Goal: Obtain resource: Download file/media

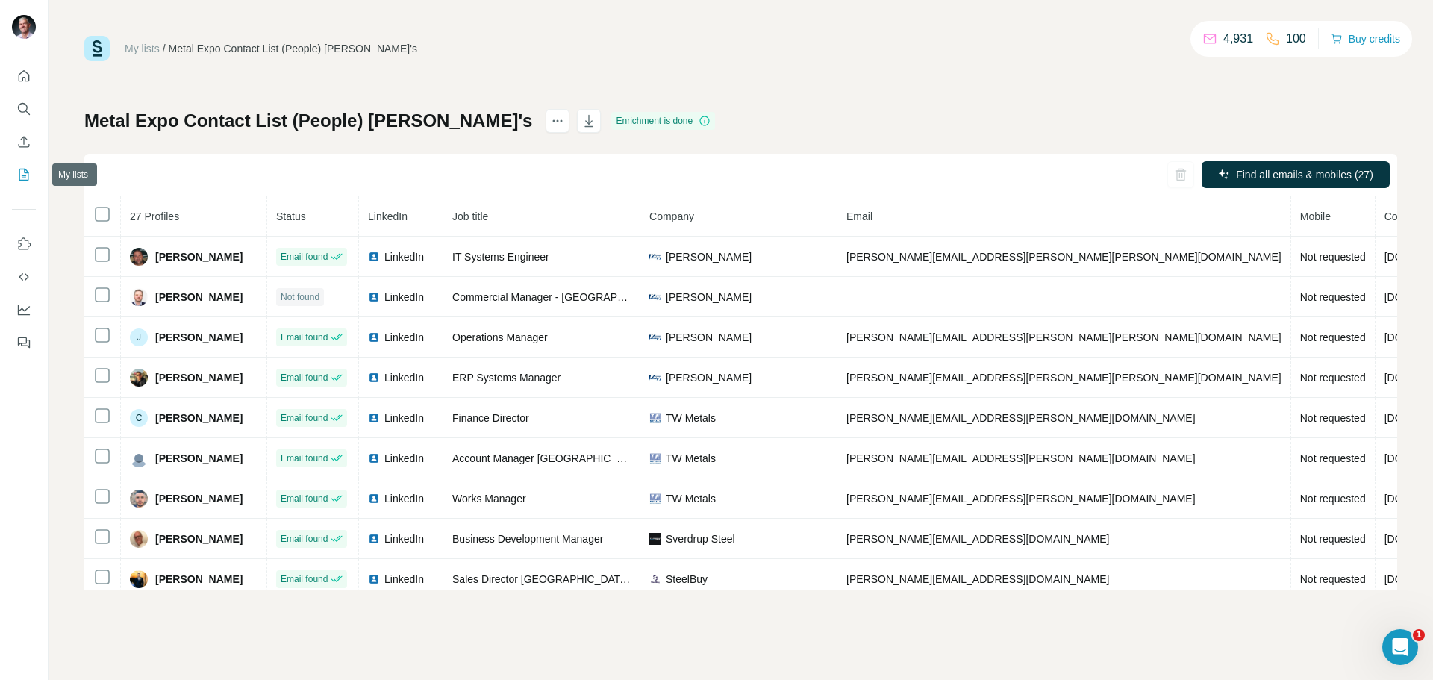
click at [21, 172] on icon "My lists" at bounding box center [23, 174] width 15 height 15
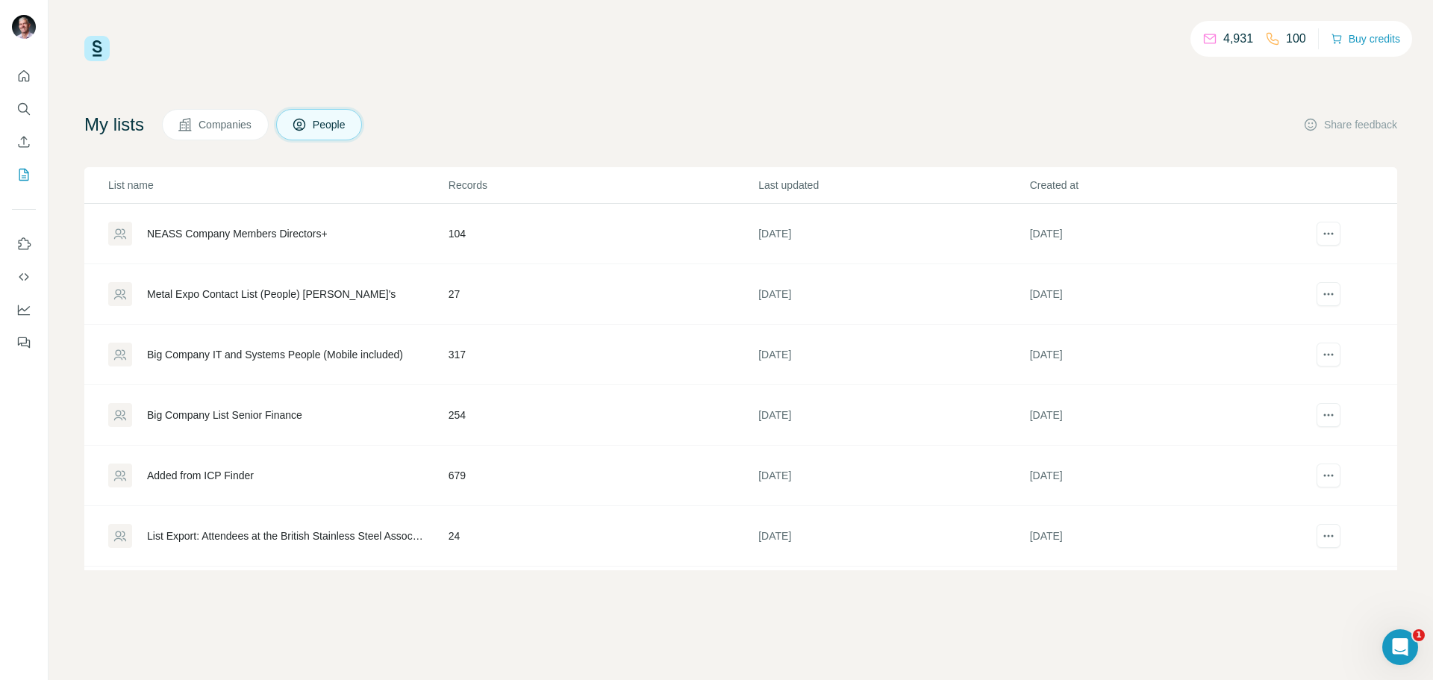
click at [227, 126] on span "Companies" at bounding box center [226, 124] width 54 height 15
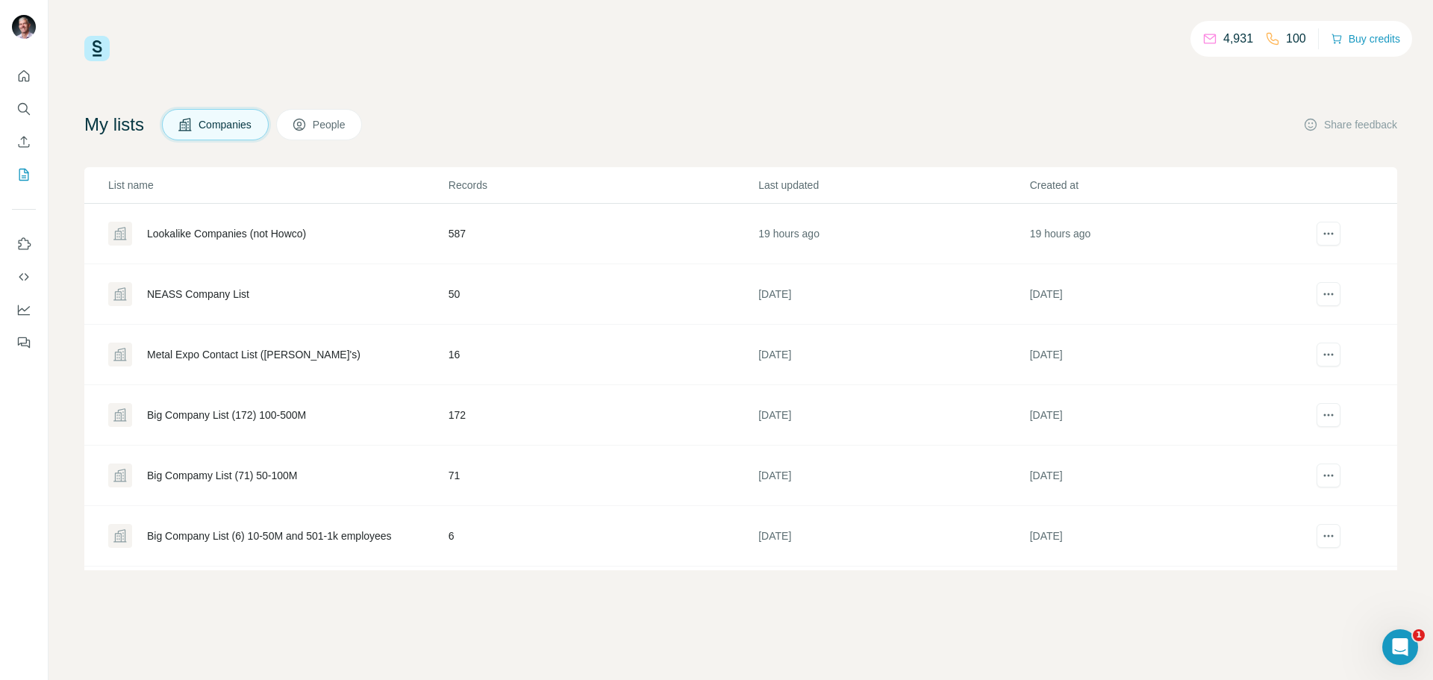
click at [1392, 648] on icon "Open Intercom Messenger" at bounding box center [1401, 647] width 25 height 25
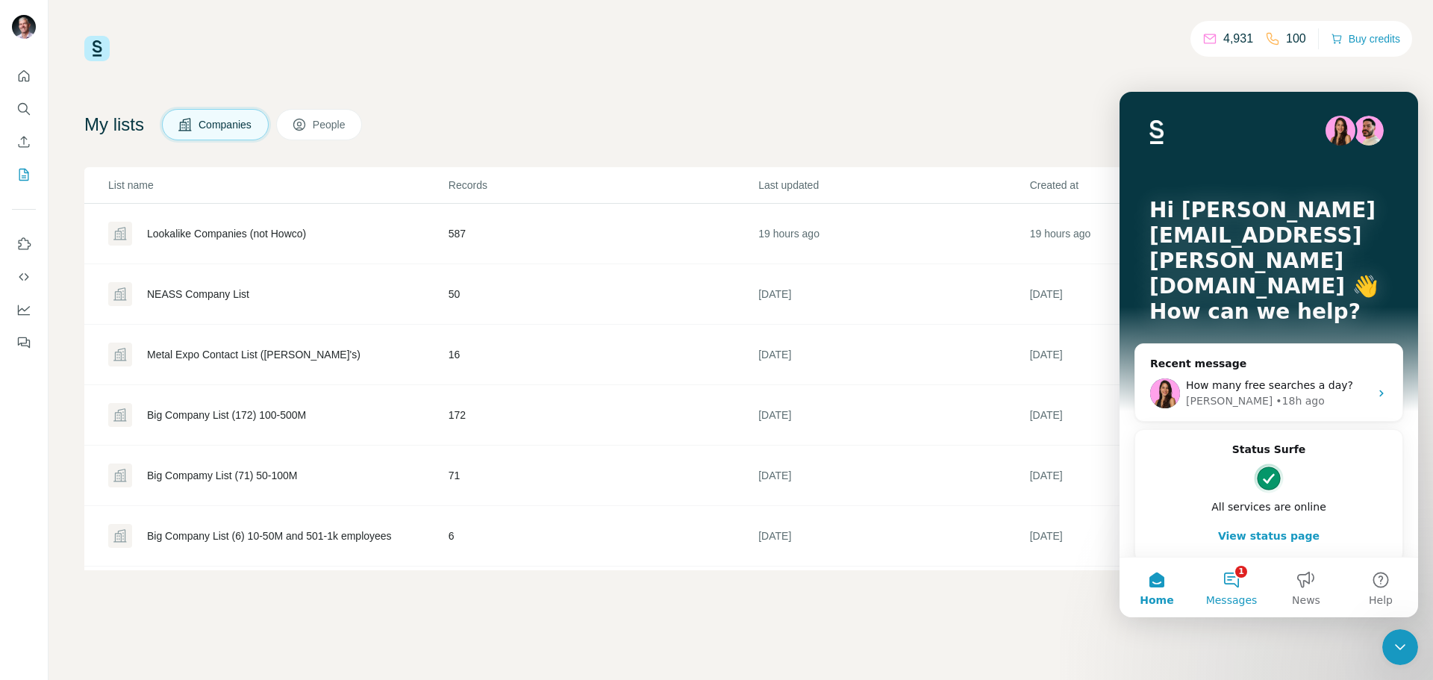
click at [1221, 576] on button "1 Messages" at bounding box center [1232, 588] width 75 height 60
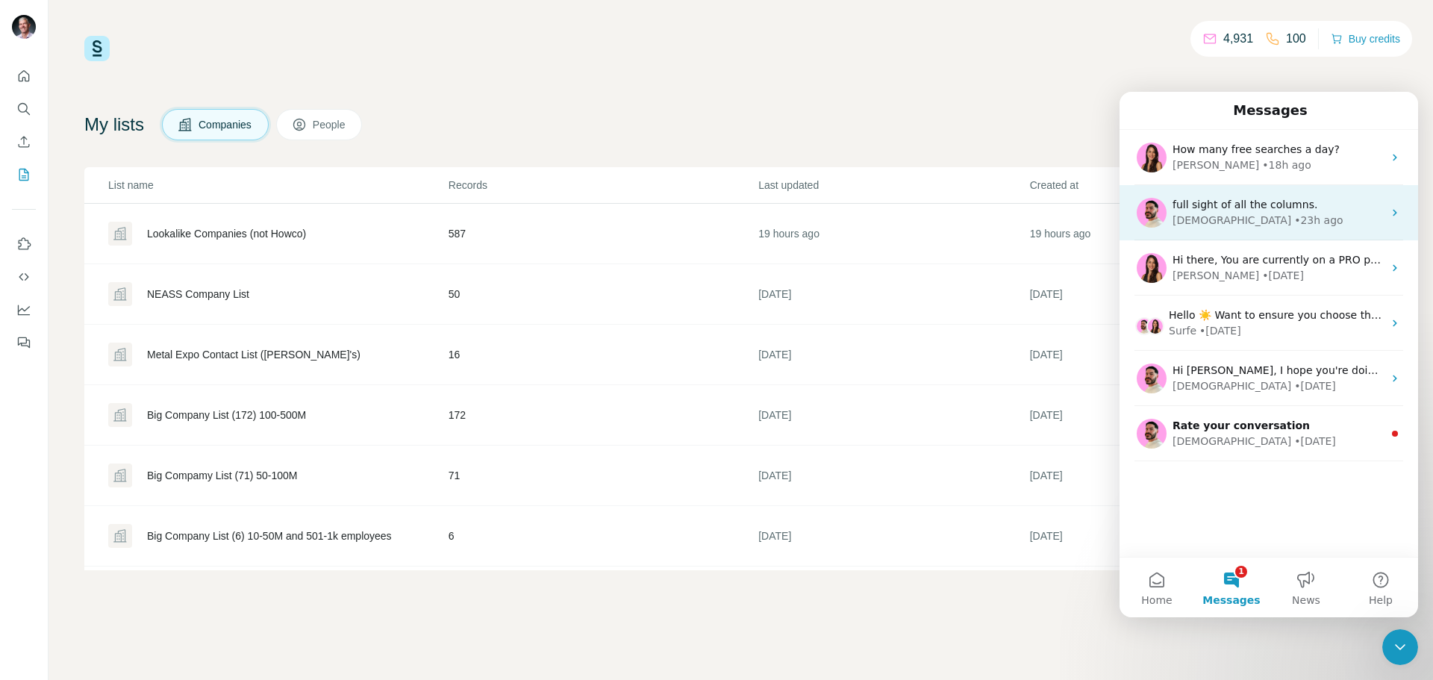
click at [1263, 211] on span "full sight of all the columns." at bounding box center [1245, 205] width 145 height 12
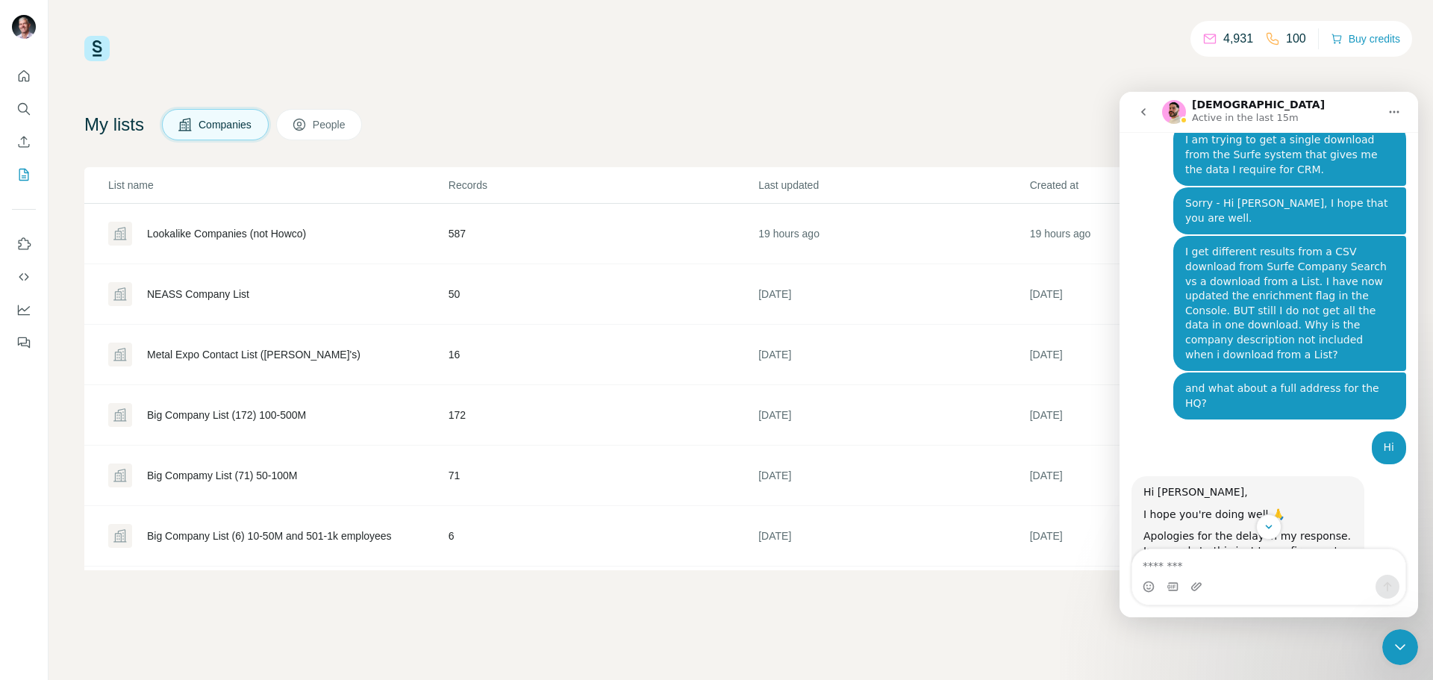
scroll to position [6314, 0]
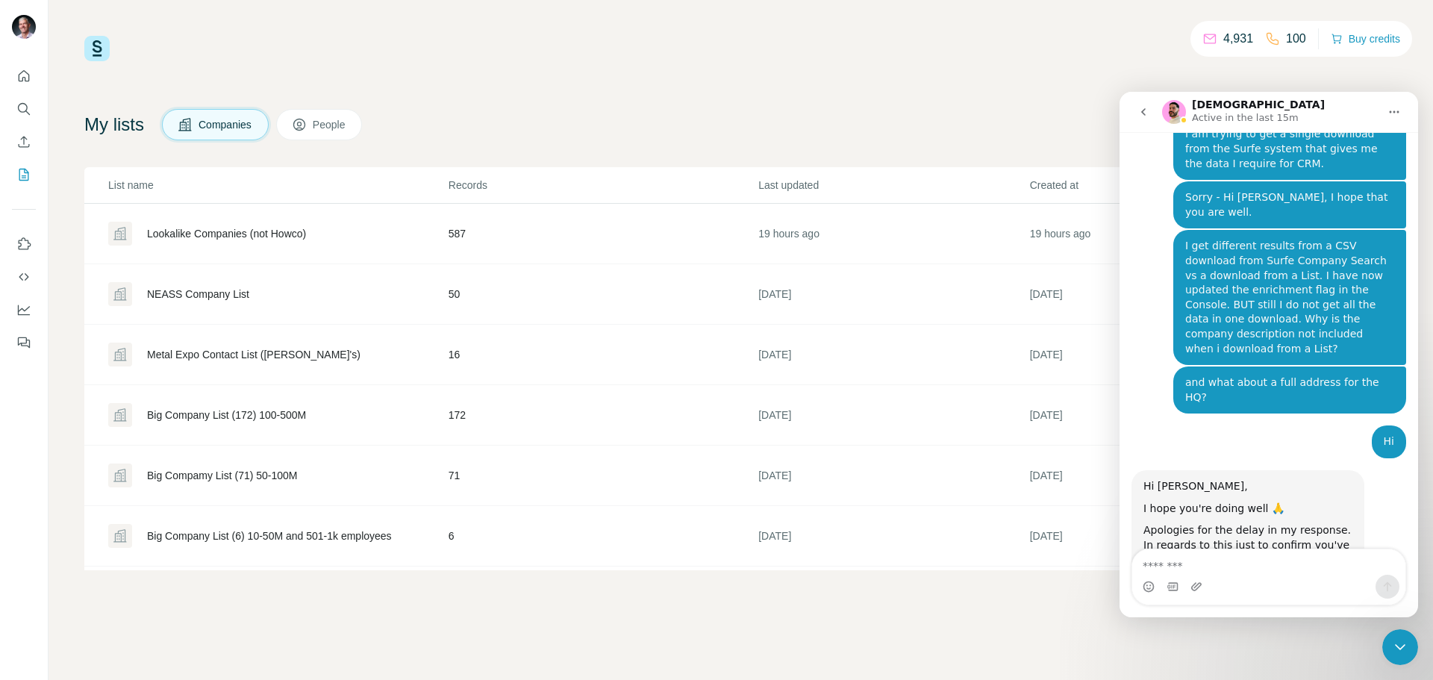
click at [1199, 566] on textarea "Message…" at bounding box center [1269, 561] width 273 height 25
type textarea "**********"
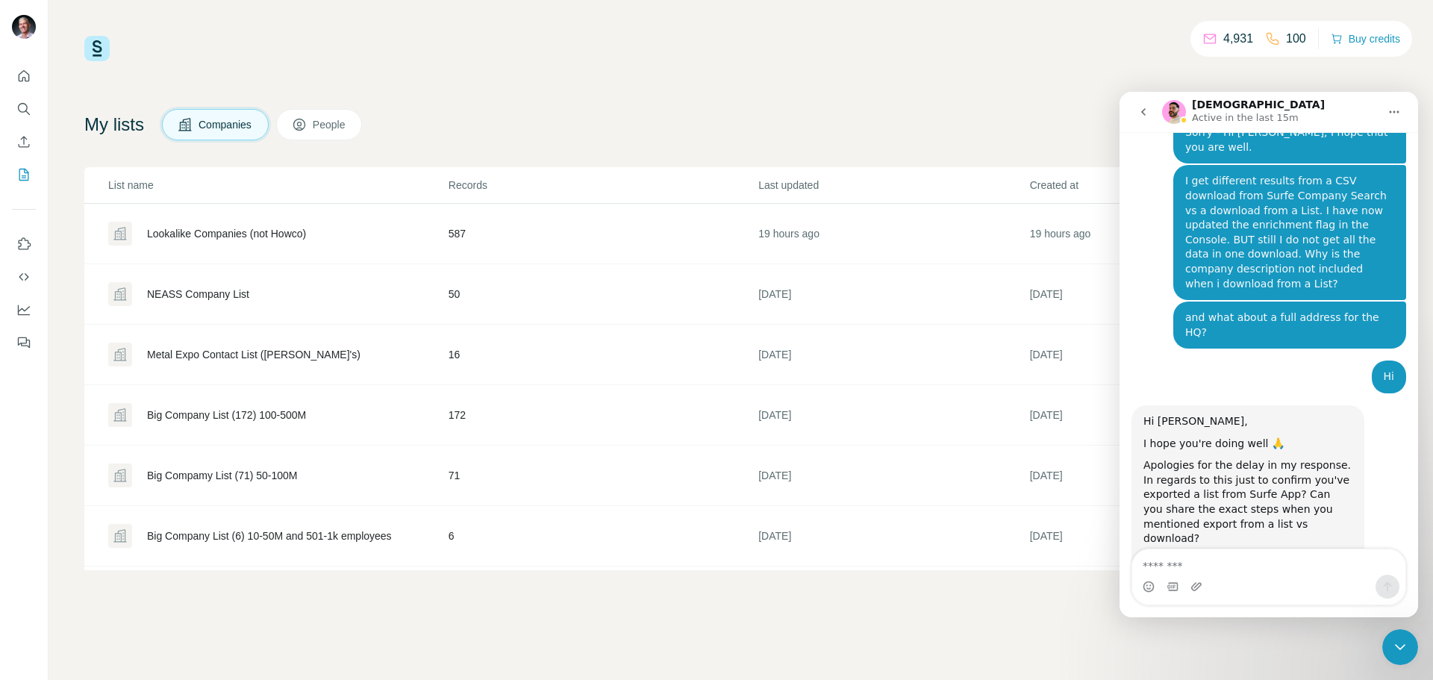
click at [1410, 636] on div "Close Intercom Messenger" at bounding box center [1401, 647] width 36 height 36
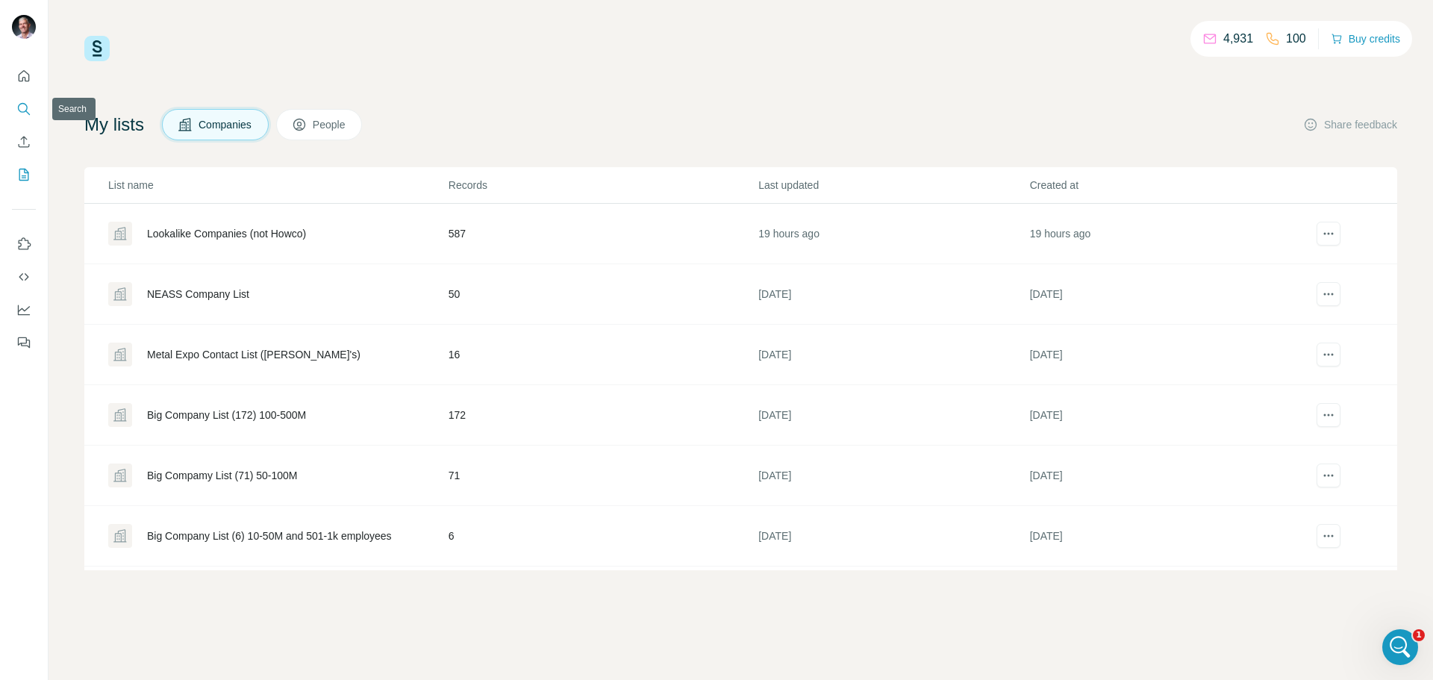
click at [22, 107] on icon "Search" at bounding box center [23, 109] width 15 height 15
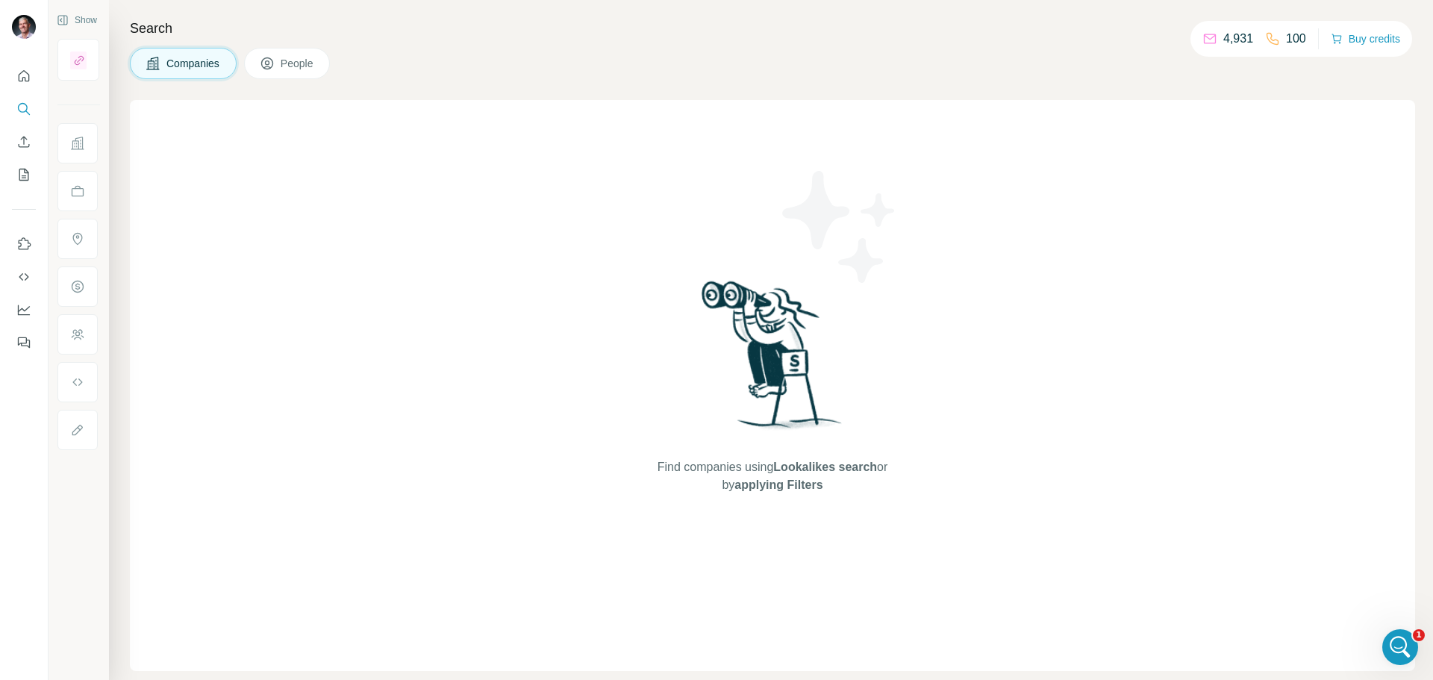
click at [176, 63] on span "Companies" at bounding box center [193, 63] width 54 height 15
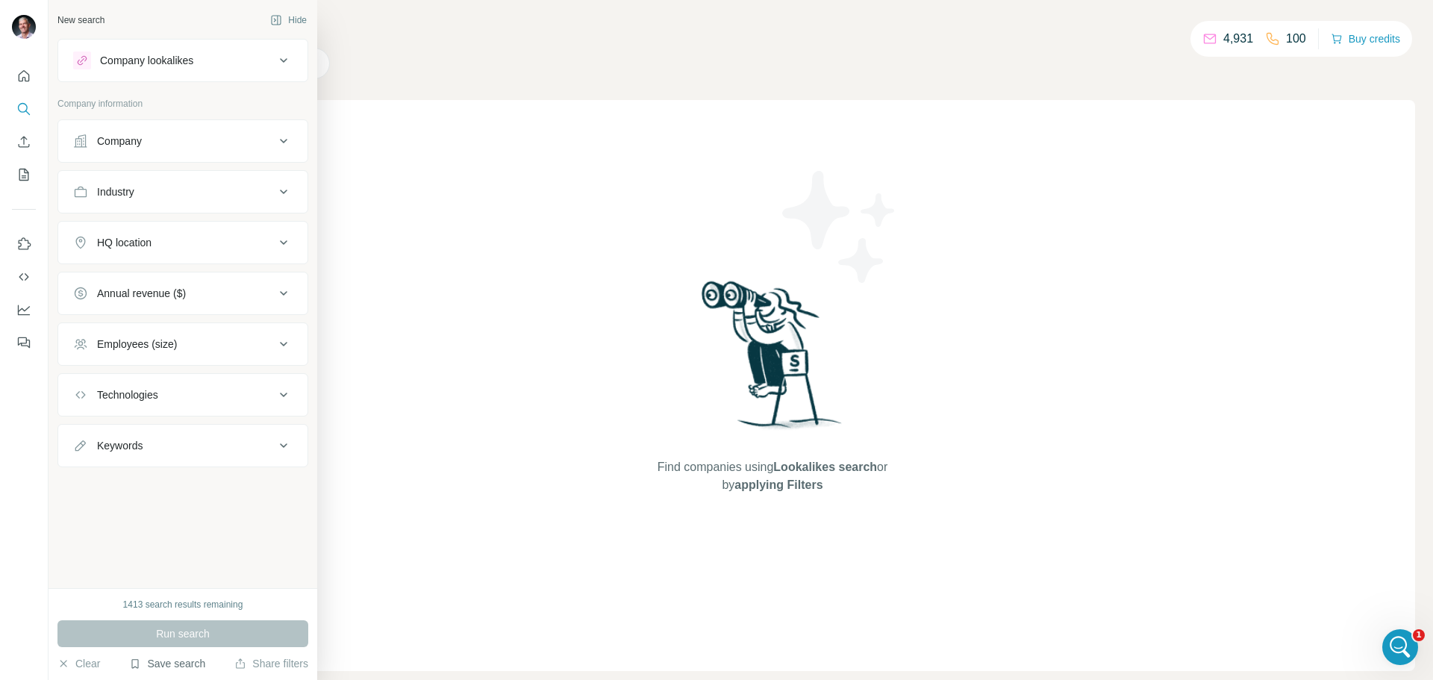
click at [184, 666] on button "Save search" at bounding box center [167, 663] width 76 height 15
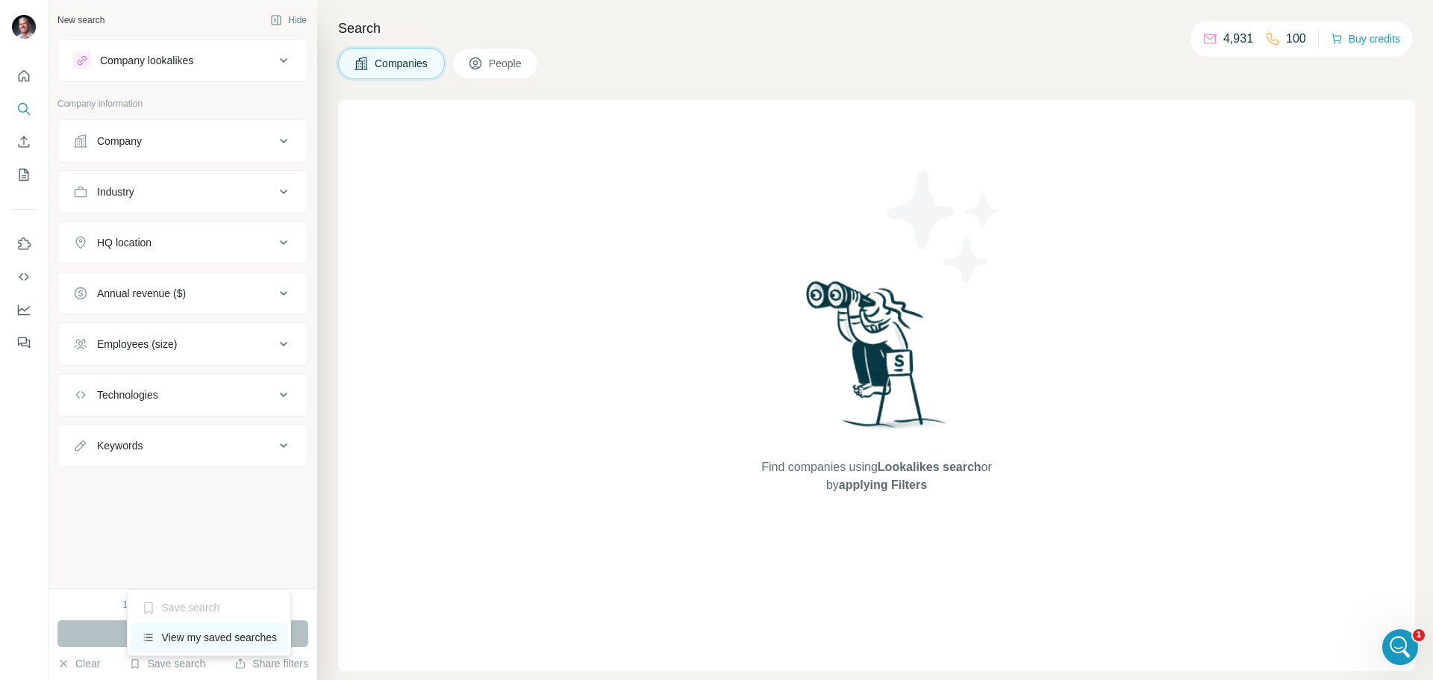
click at [187, 635] on div "View my saved searches" at bounding box center [210, 638] width 158 height 30
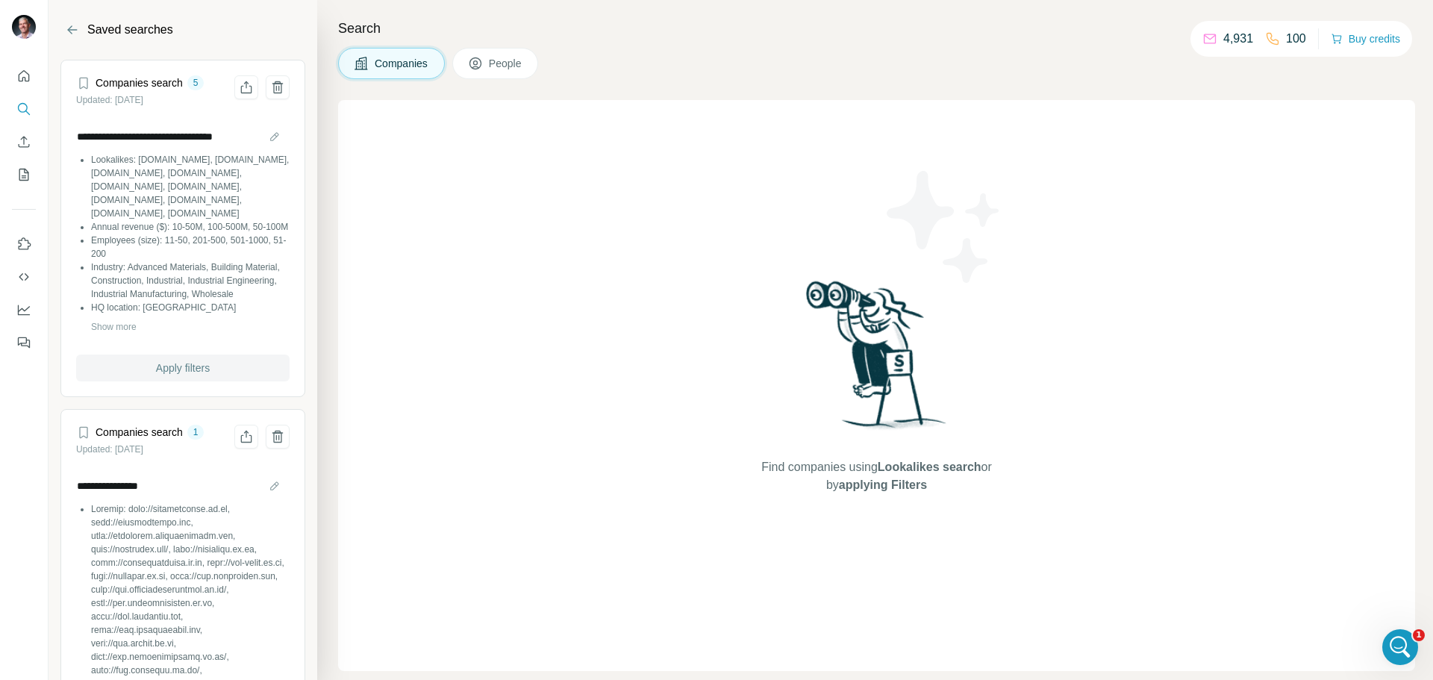
click at [157, 376] on span "Apply filters" at bounding box center [183, 368] width 54 height 15
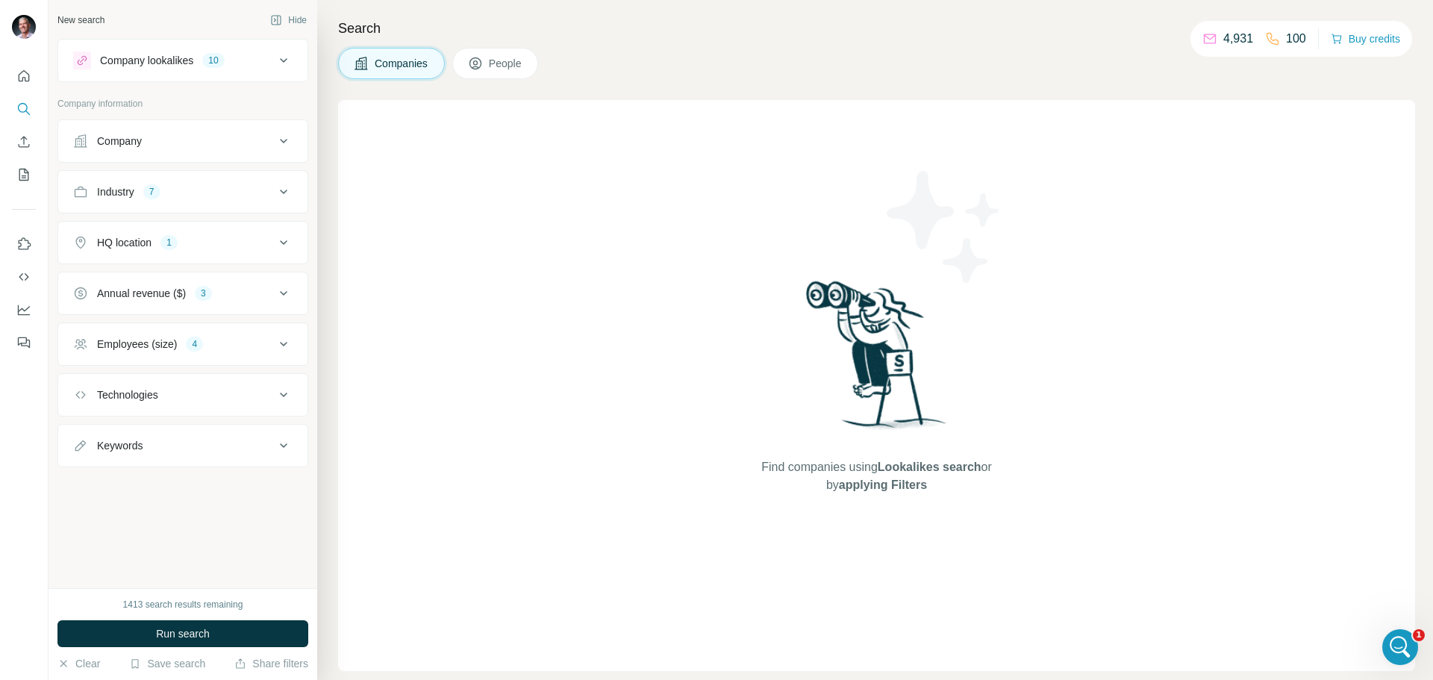
drag, startPoint x: 525, startPoint y: 60, endPoint x: 517, endPoint y: 63, distance: 7.8
click at [523, 60] on span "People" at bounding box center [506, 63] width 34 height 15
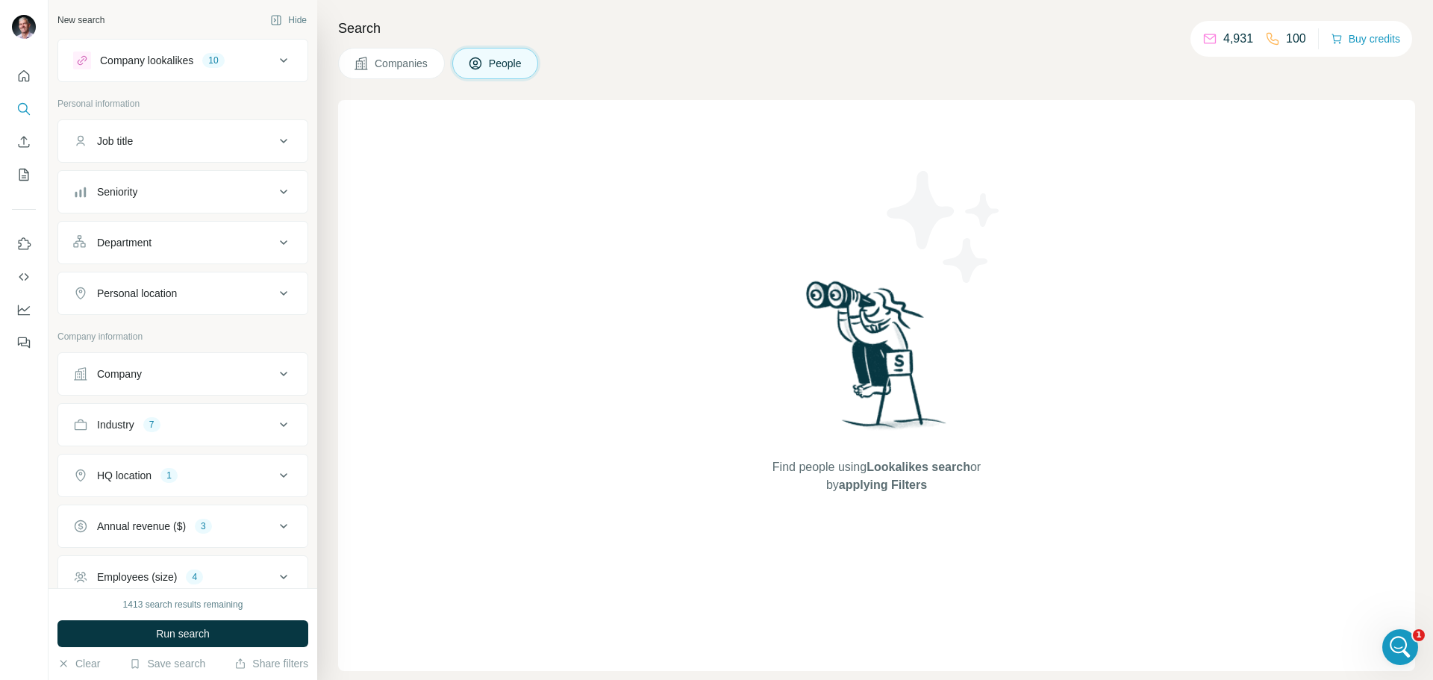
click at [280, 141] on icon at bounding box center [283, 141] width 7 height 4
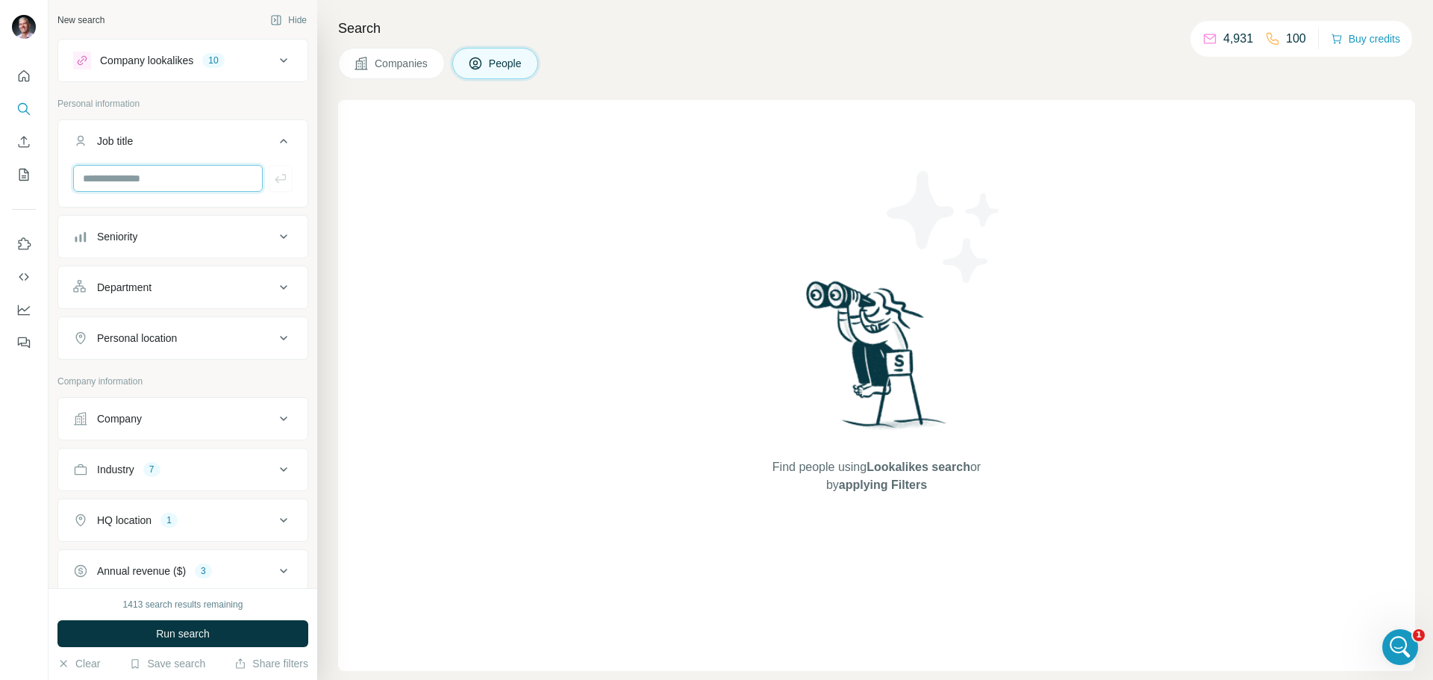
click at [175, 175] on input "text" at bounding box center [168, 178] width 190 height 27
type input "**********"
click at [273, 182] on icon "button" at bounding box center [280, 178] width 15 height 15
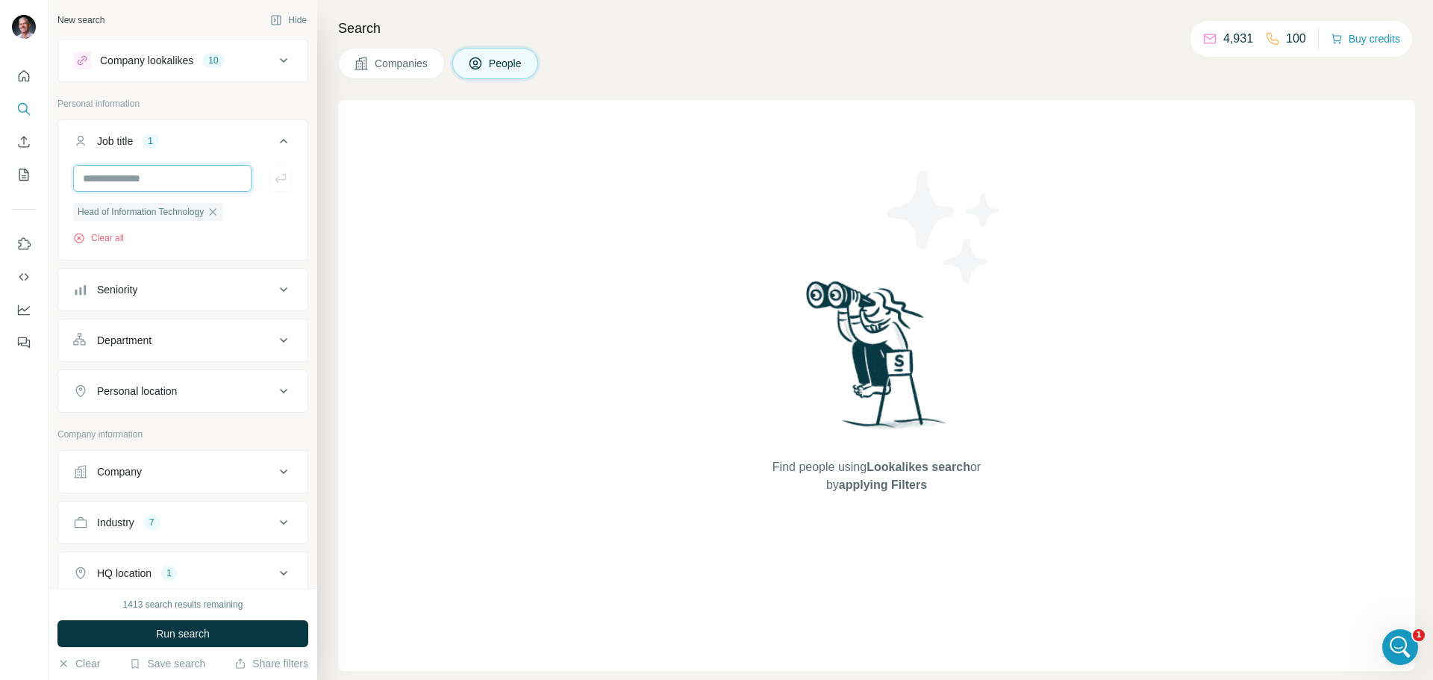
click at [134, 176] on input "text" at bounding box center [162, 178] width 178 height 27
type input "**********"
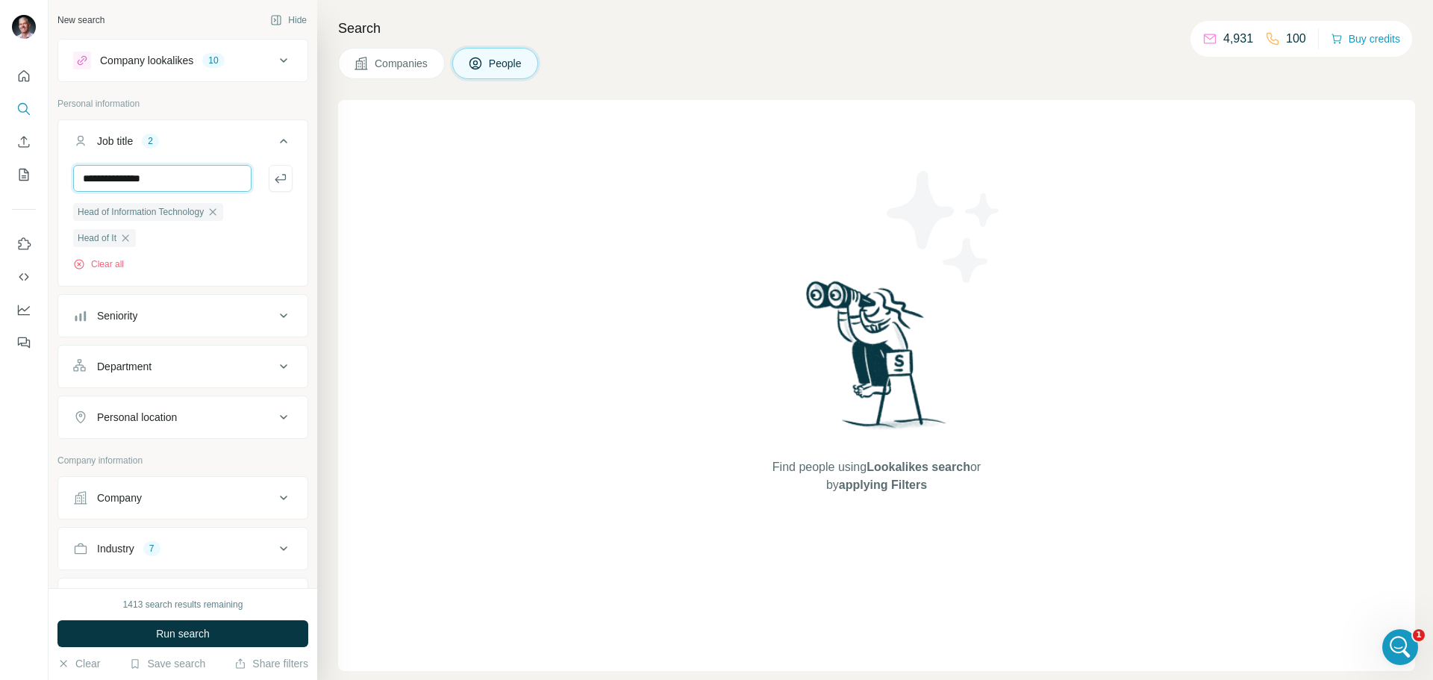
type input "**********"
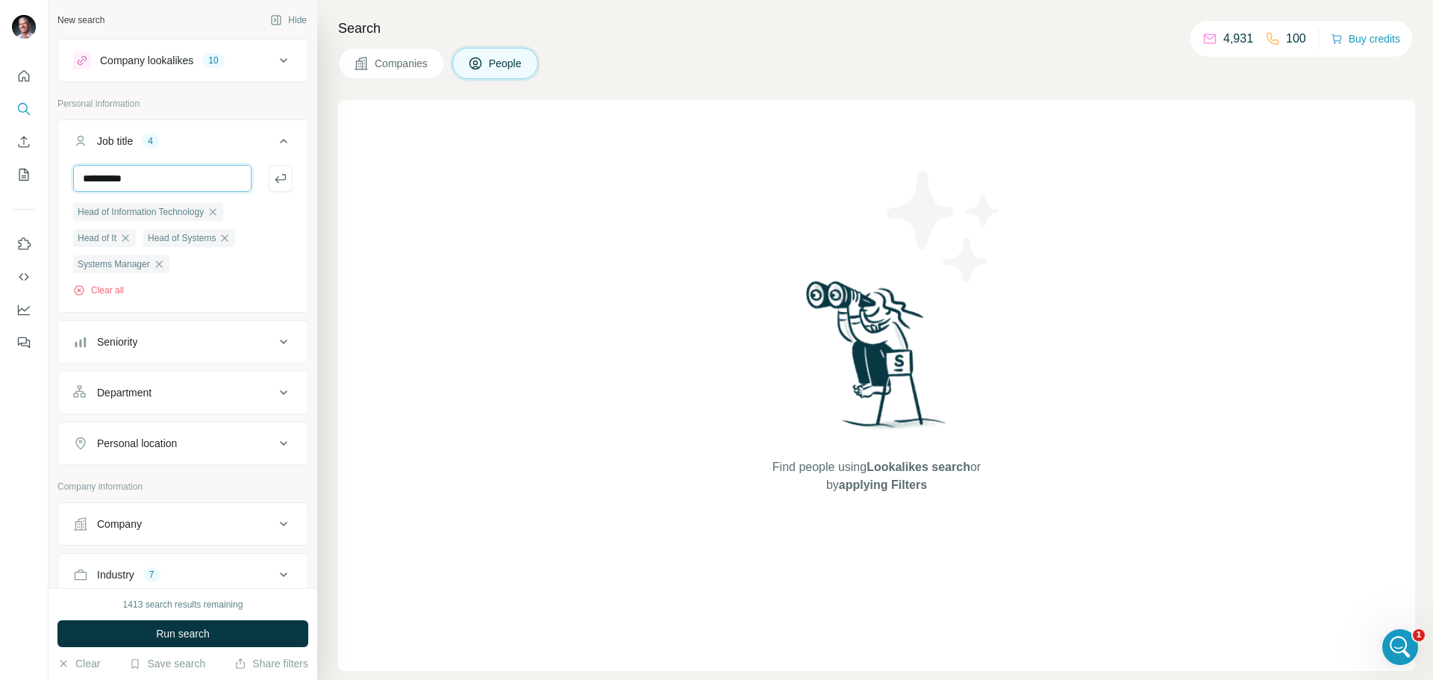
type input "**********"
type input "*"
type input "**********"
click at [127, 238] on icon "button" at bounding box center [125, 237] width 7 height 7
click at [275, 181] on icon "button" at bounding box center [280, 178] width 15 height 15
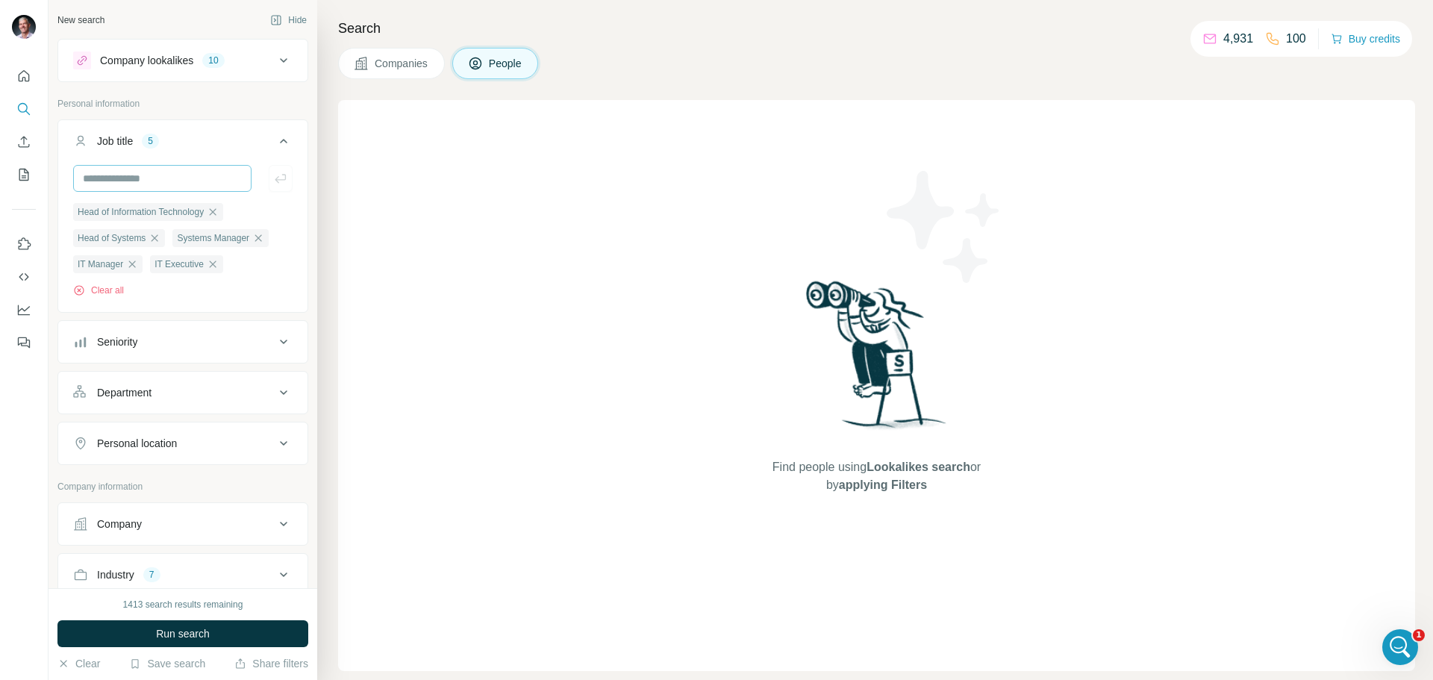
scroll to position [6436, 0]
click at [166, 175] on input "text" at bounding box center [162, 178] width 178 height 27
type input "***"
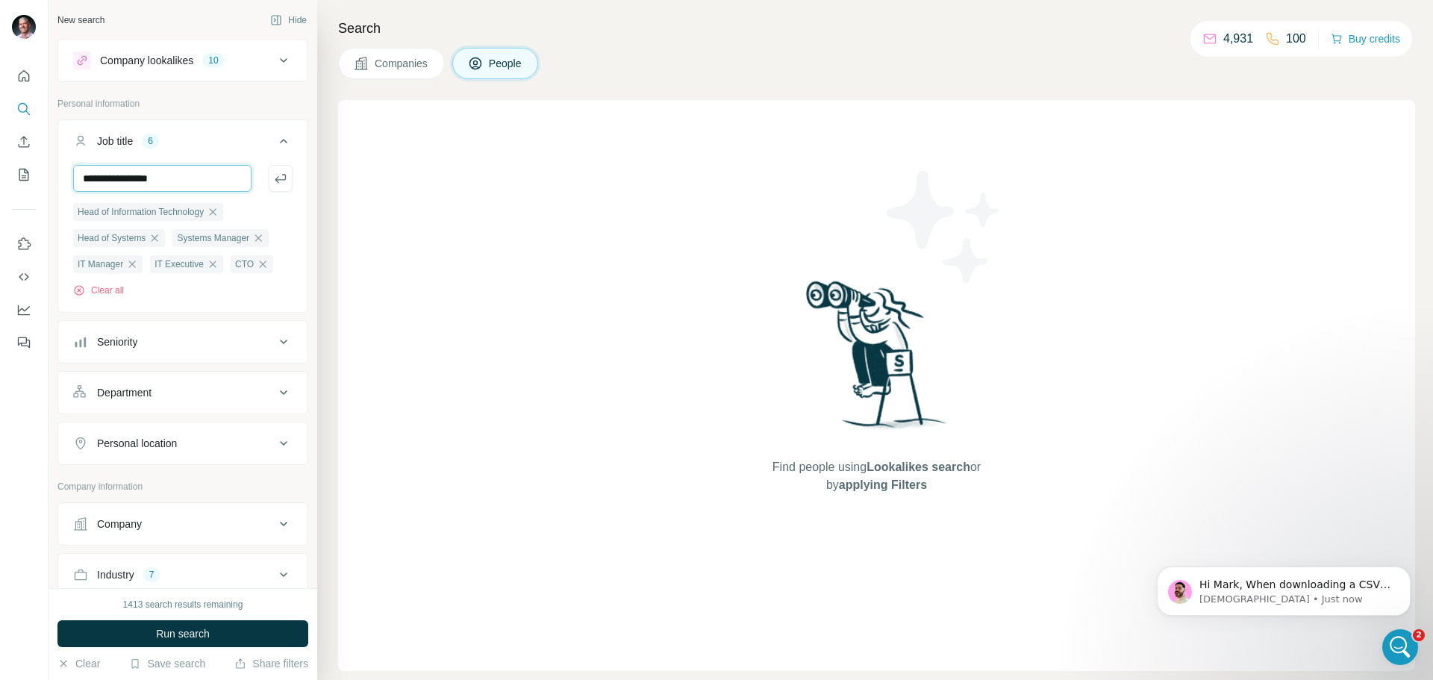
scroll to position [6826, 0]
type input "**********"
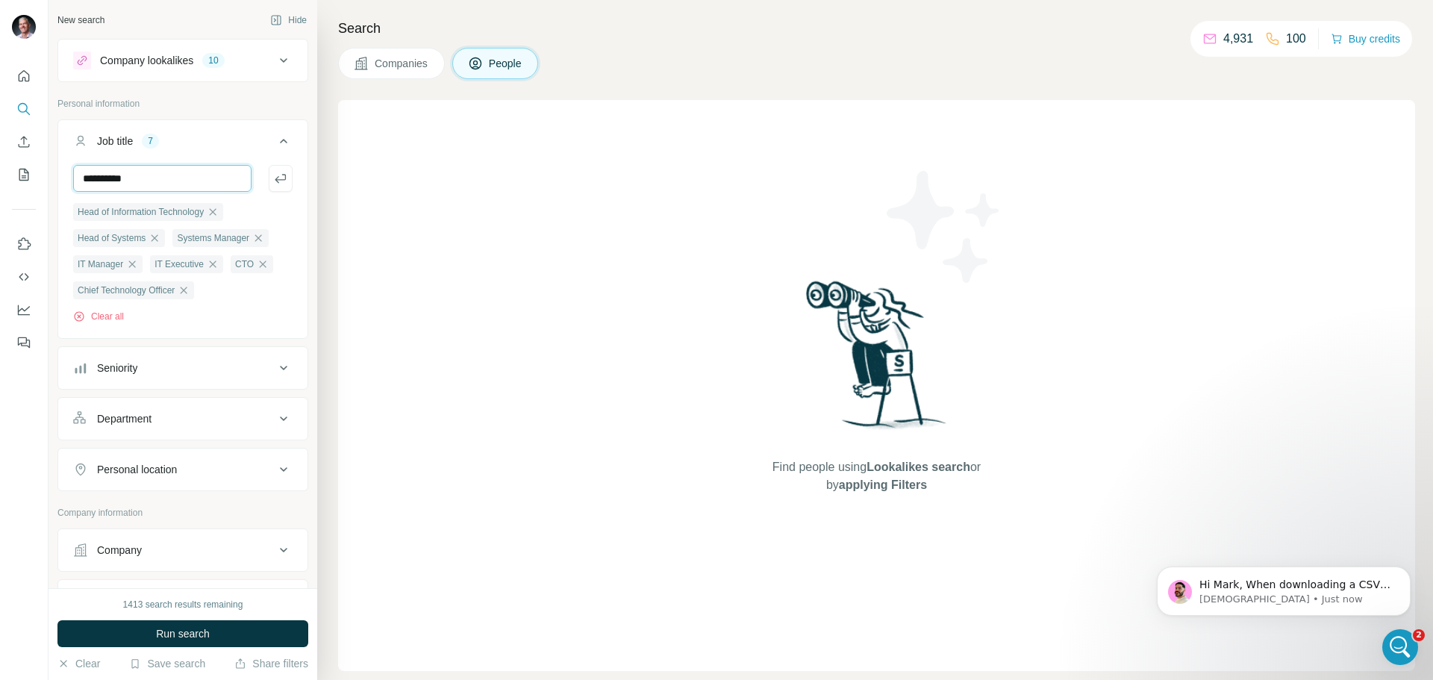
type input "**********"
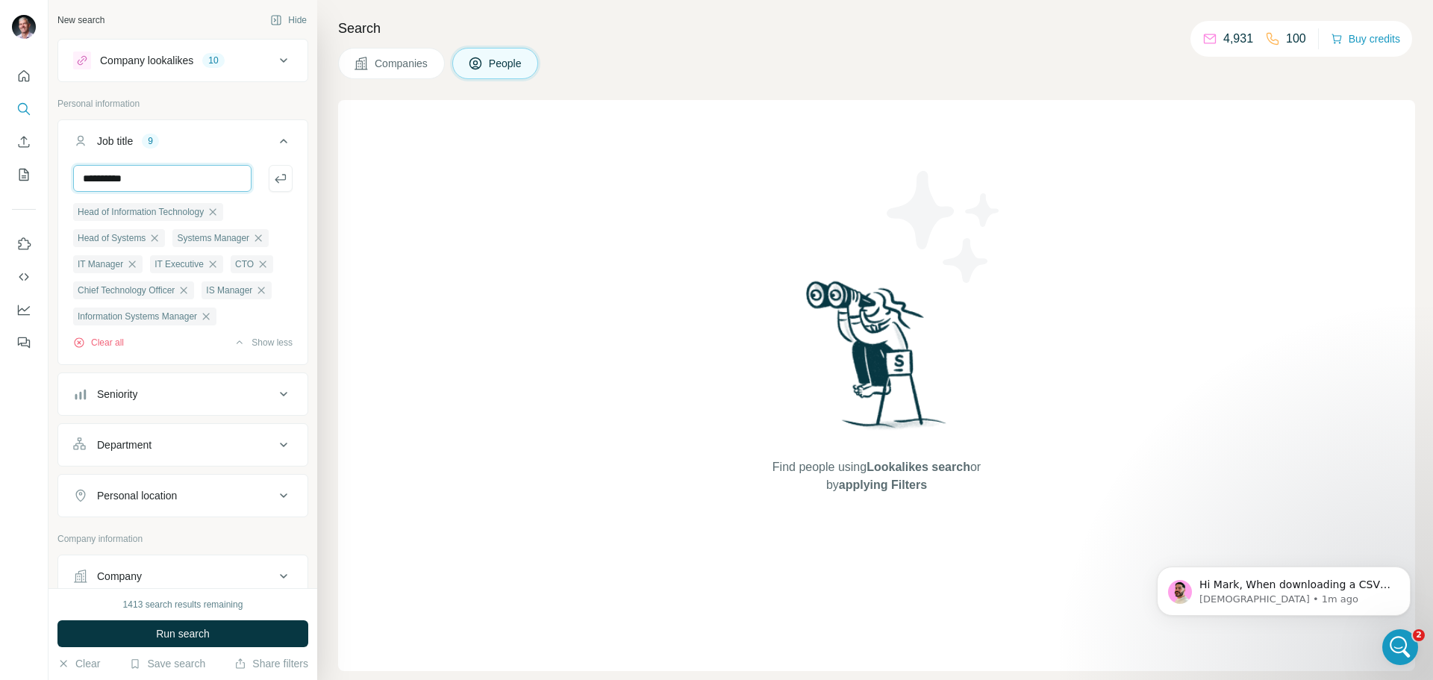
type input "**********"
click at [205, 635] on span "Run search" at bounding box center [183, 633] width 54 height 15
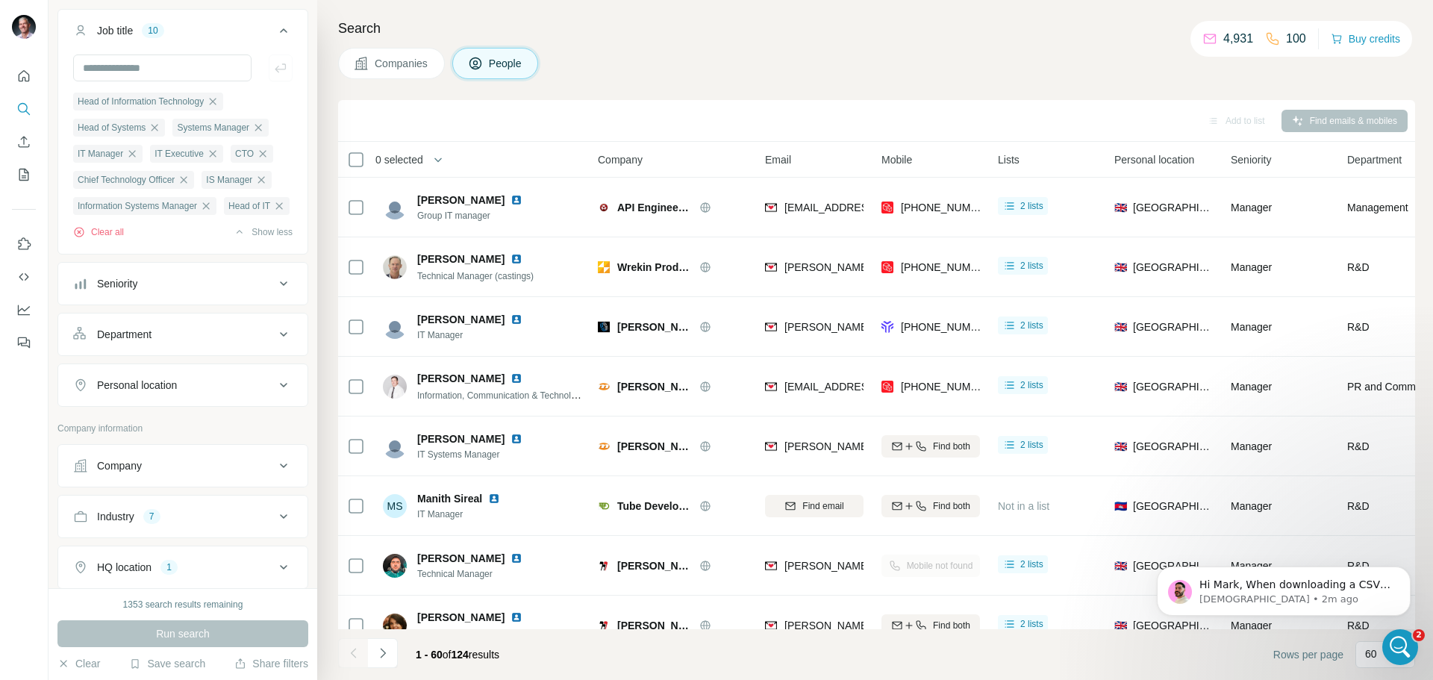
scroll to position [149, 0]
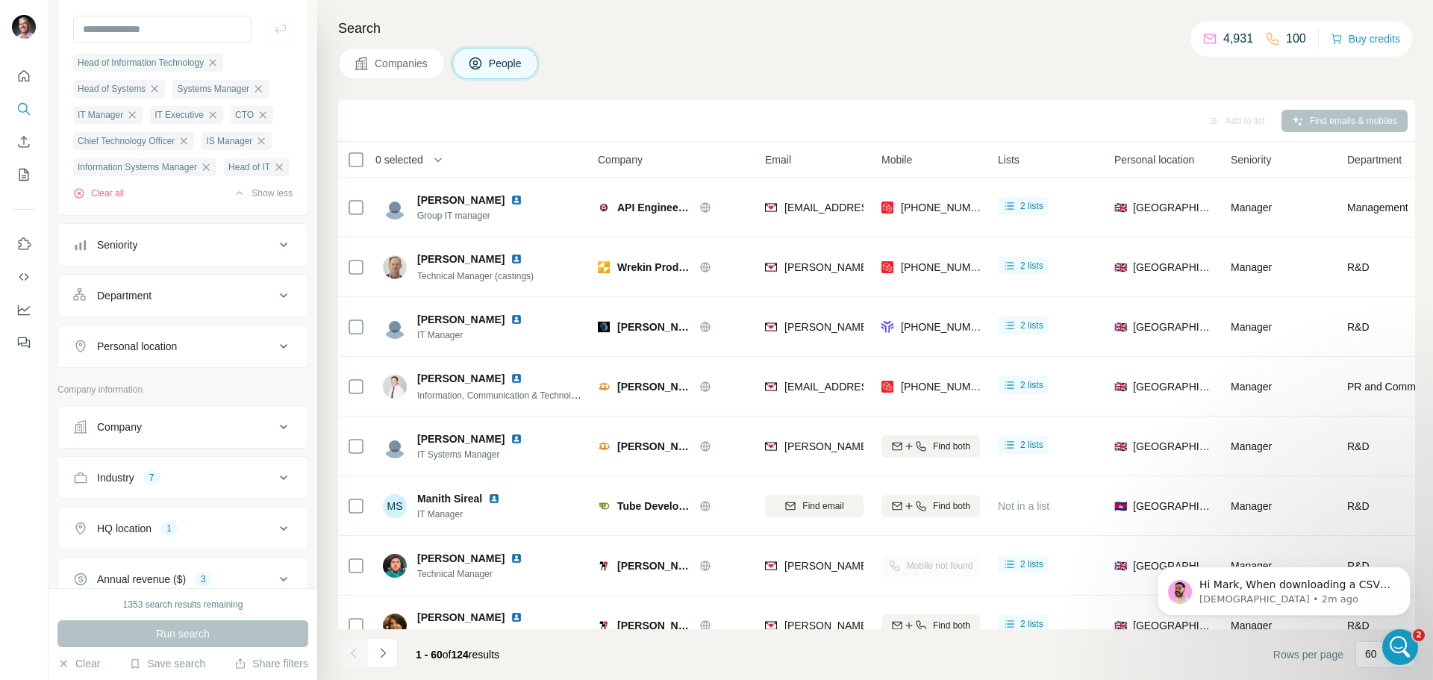
click at [280, 349] on icon at bounding box center [283, 346] width 7 height 4
click at [185, 397] on input "text" at bounding box center [182, 383] width 219 height 27
type input "****"
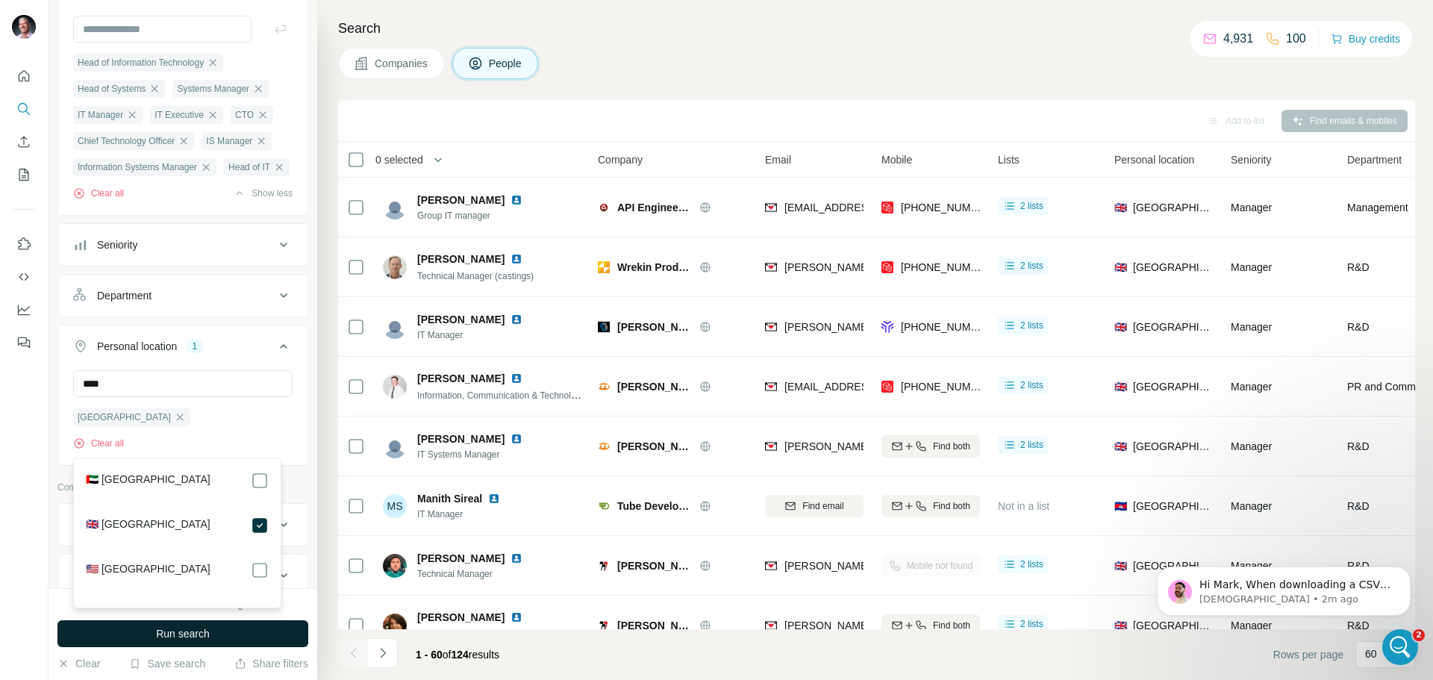
click at [196, 634] on span "Run search" at bounding box center [183, 633] width 54 height 15
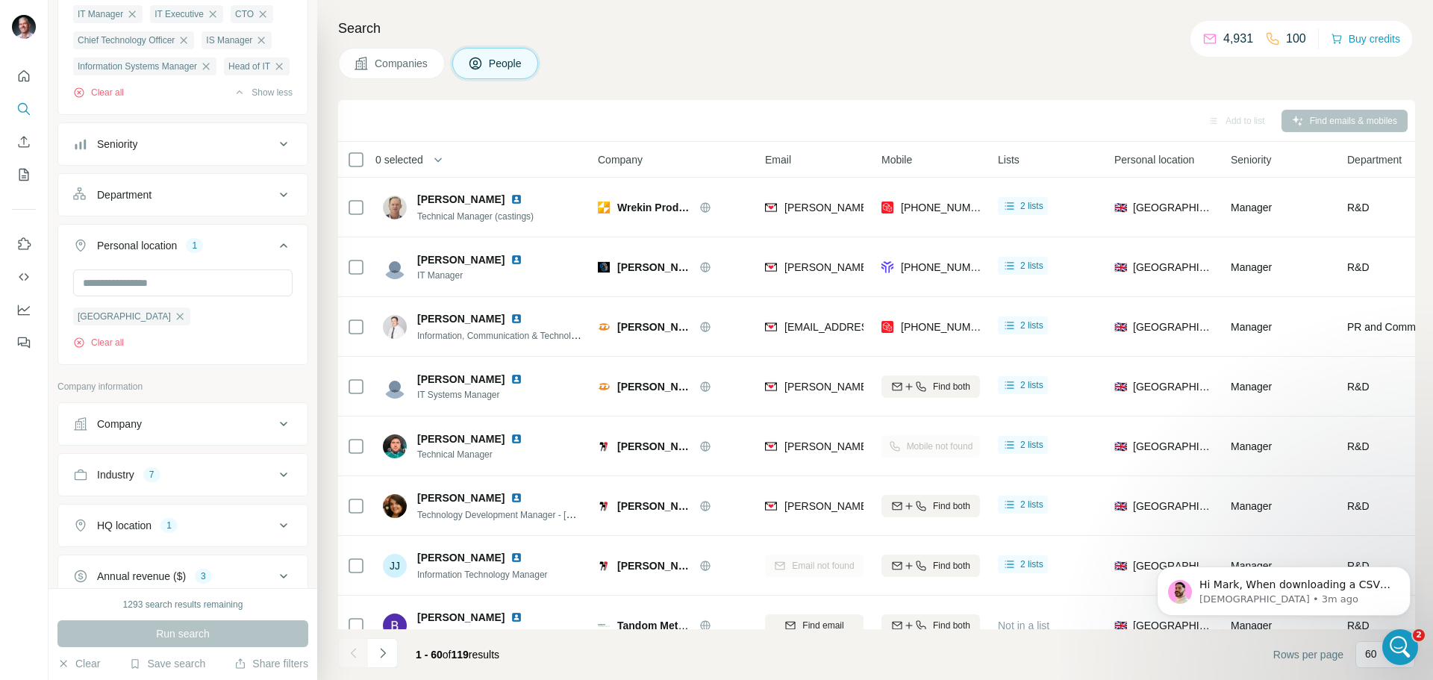
scroll to position [233, 0]
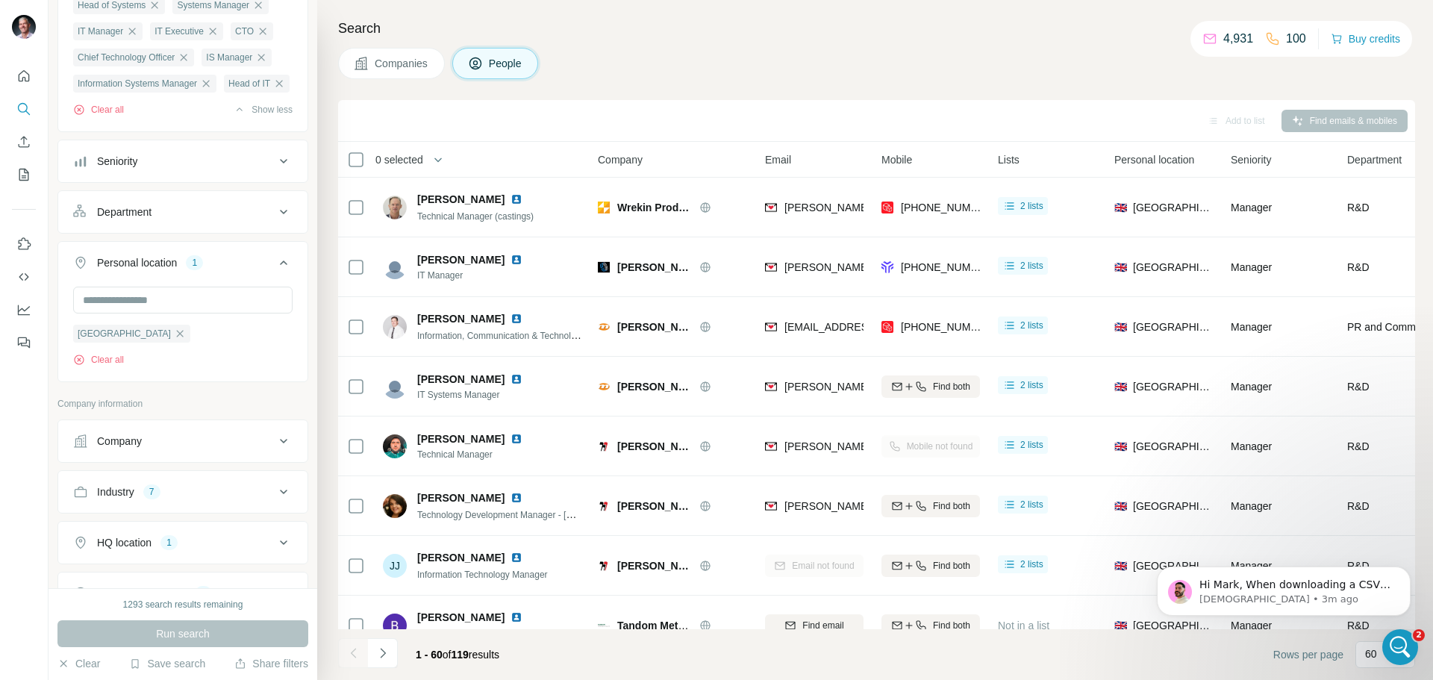
click at [275, 221] on icon at bounding box center [284, 212] width 18 height 18
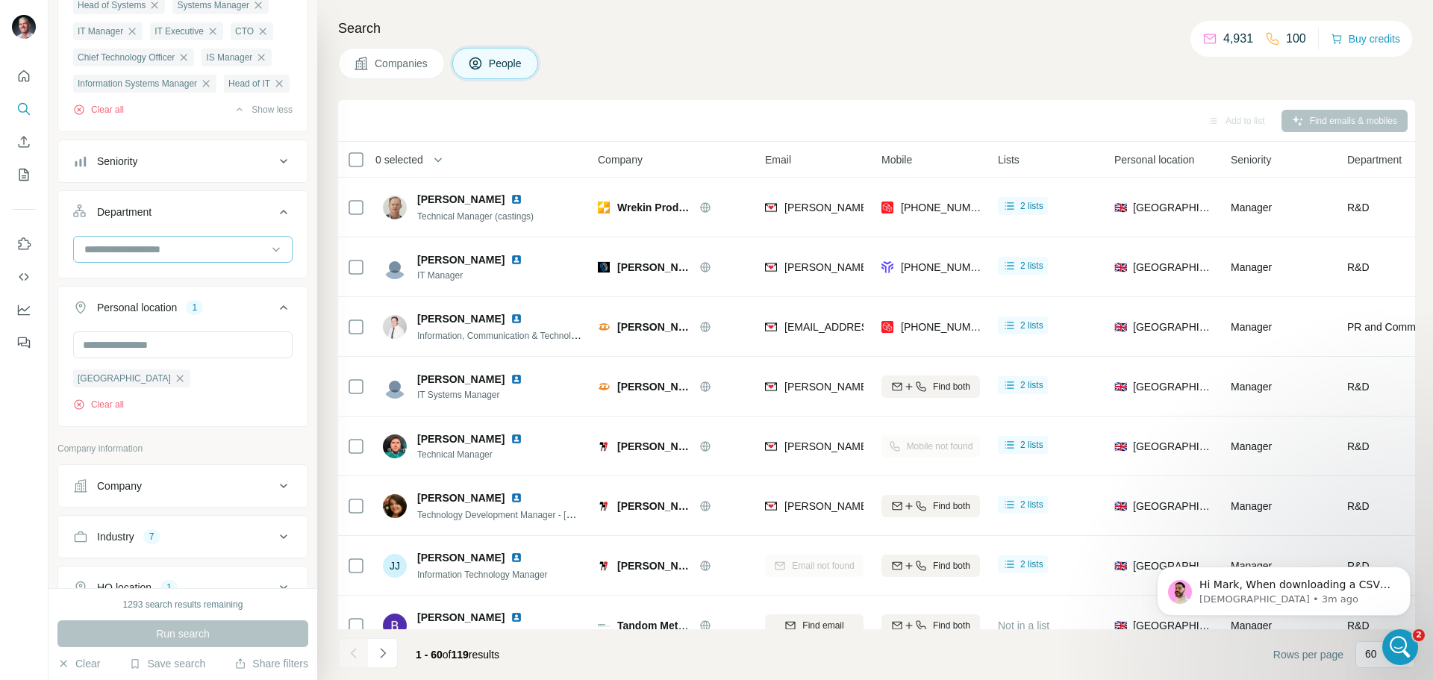
click at [210, 258] on input at bounding box center [175, 249] width 184 height 16
click at [34, 401] on div at bounding box center [24, 340] width 49 height 680
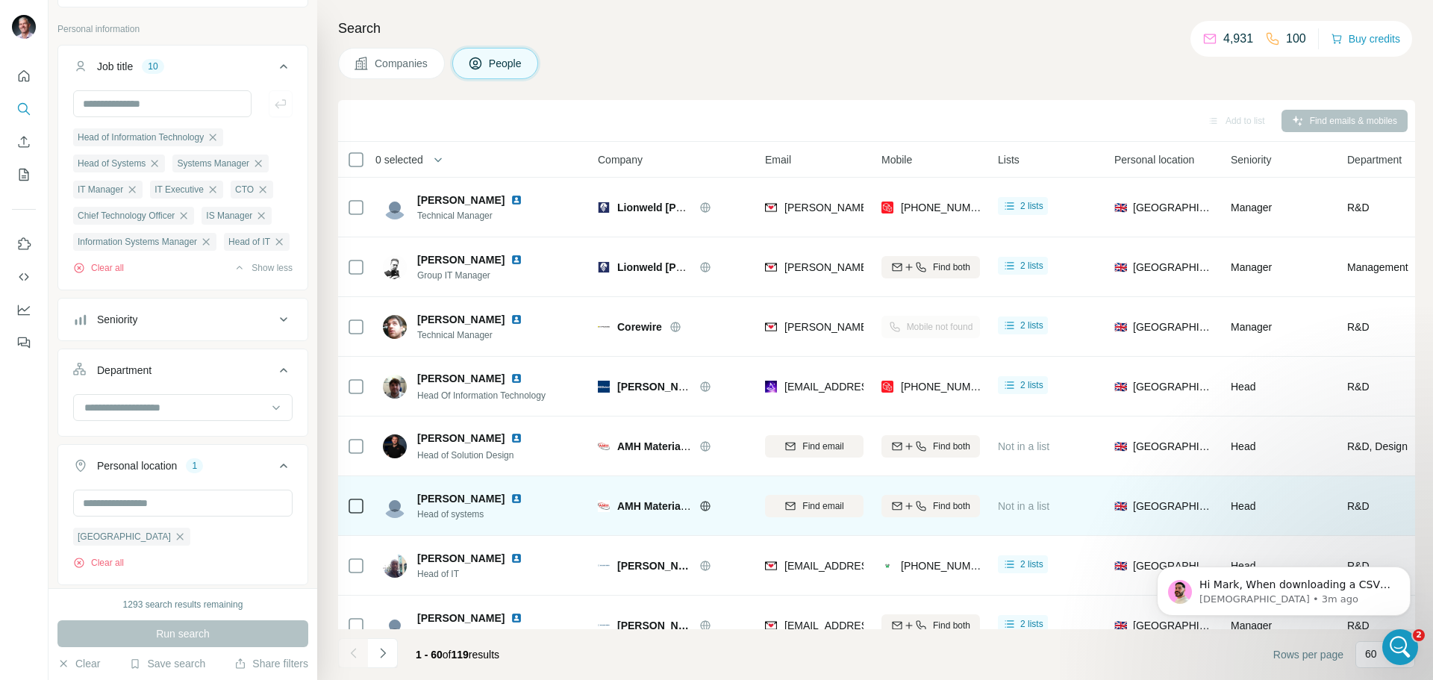
scroll to position [3139, 0]
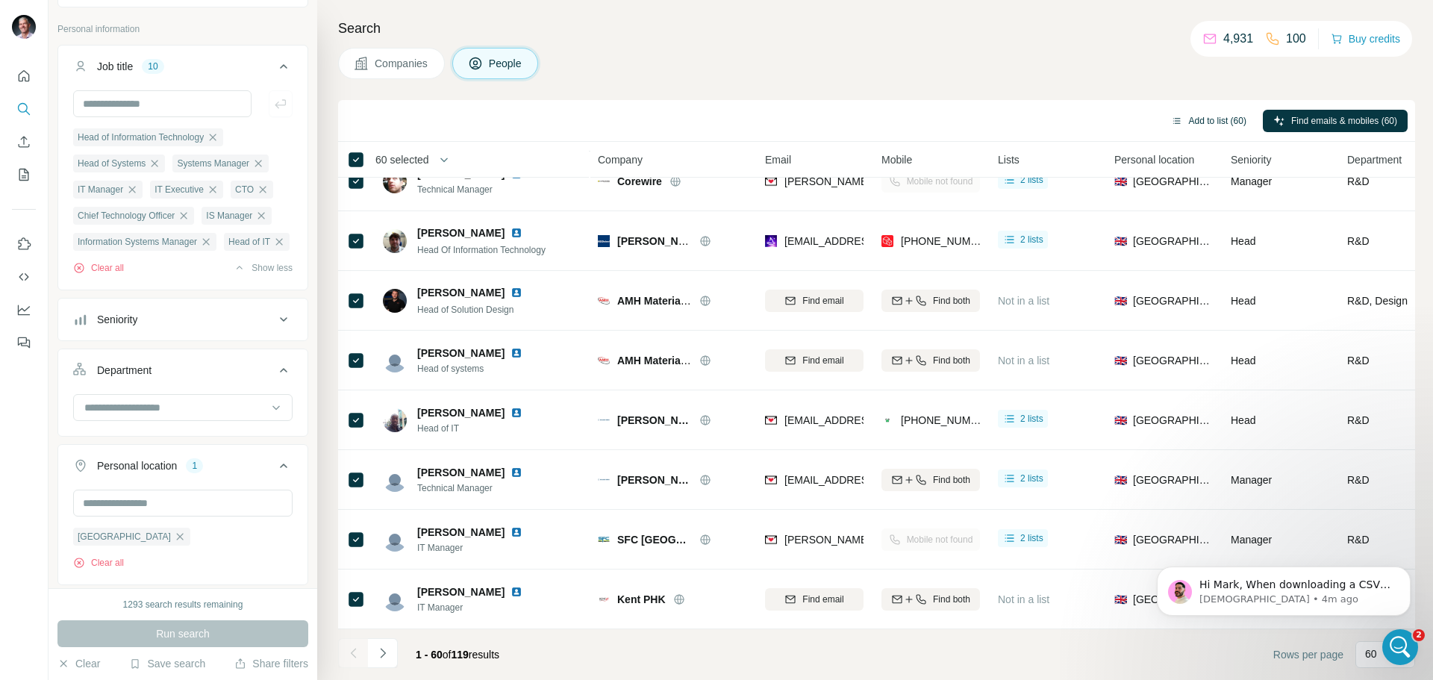
click at [1191, 120] on button "Add to list (60)" at bounding box center [1209, 121] width 96 height 22
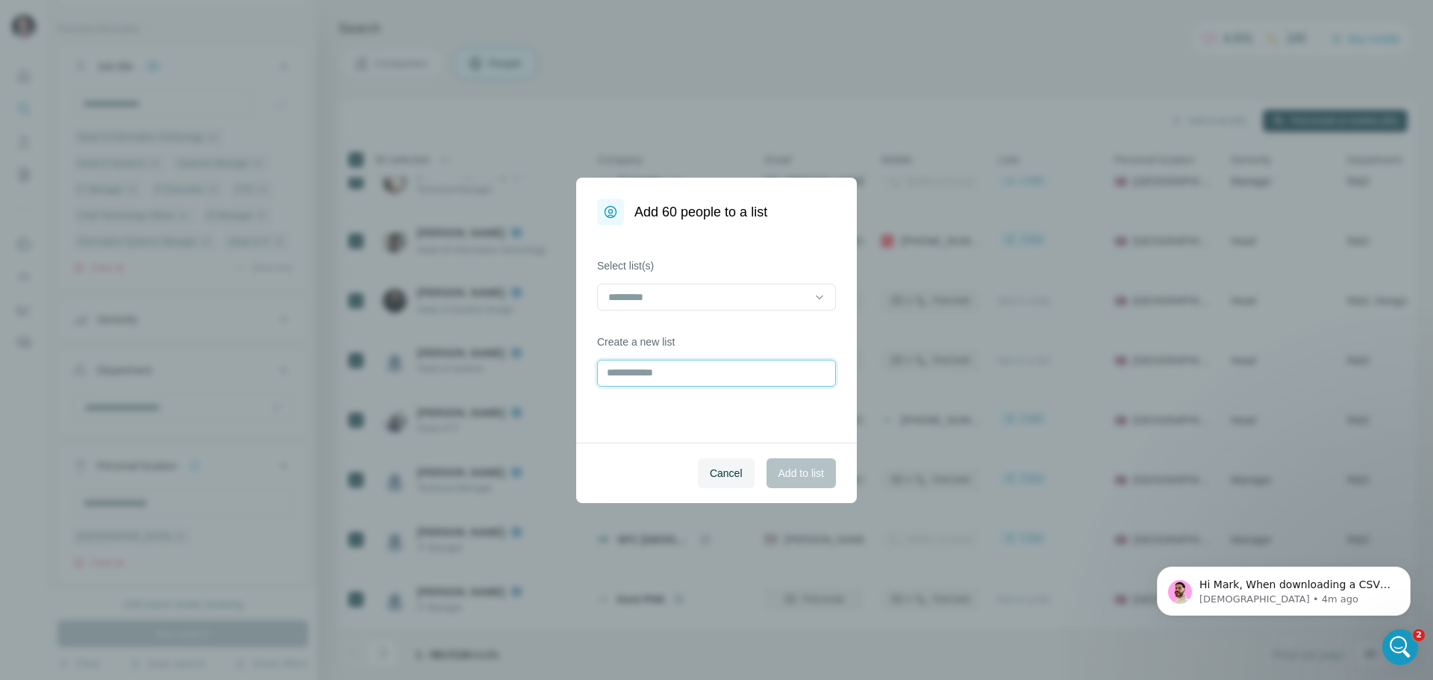
click at [713, 375] on input "text" at bounding box center [716, 373] width 239 height 27
type input "**********"
click at [806, 474] on span "Add to list" at bounding box center [802, 473] width 46 height 15
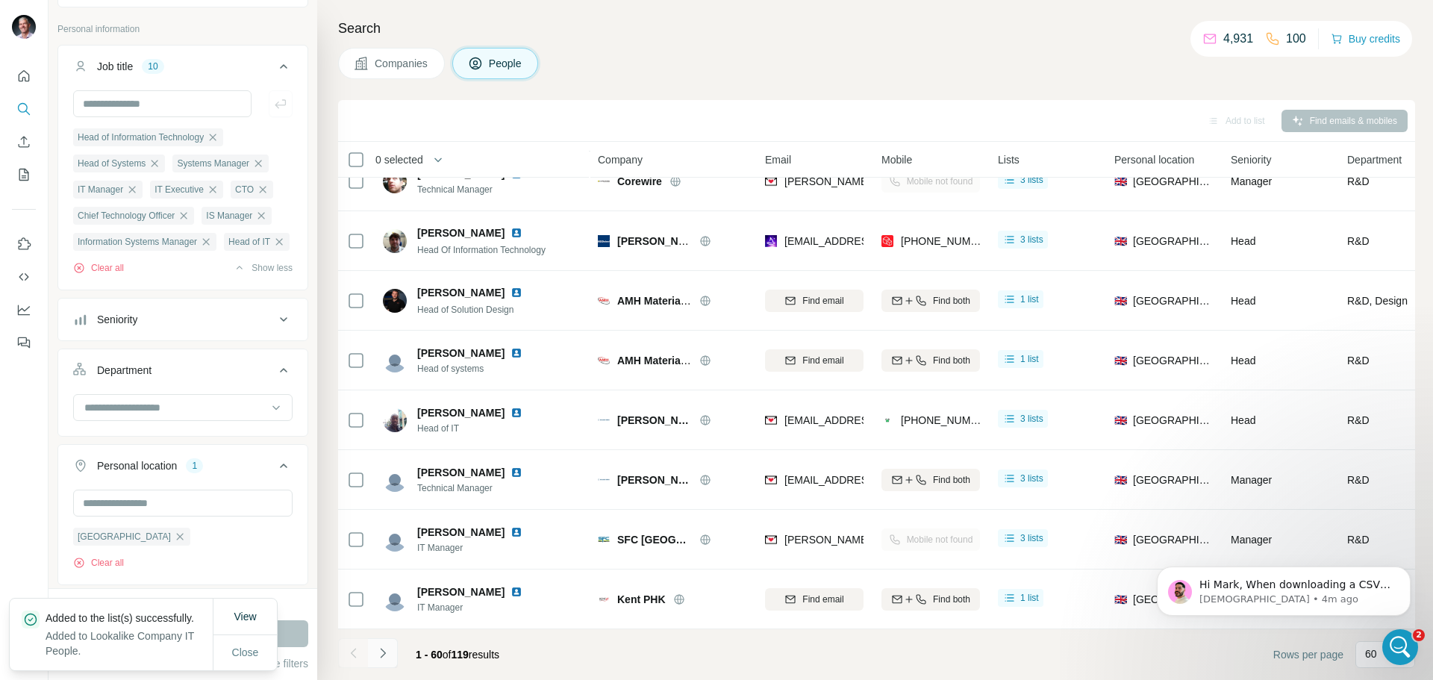
click at [381, 653] on icon "Navigate to next page" at bounding box center [383, 653] width 15 height 15
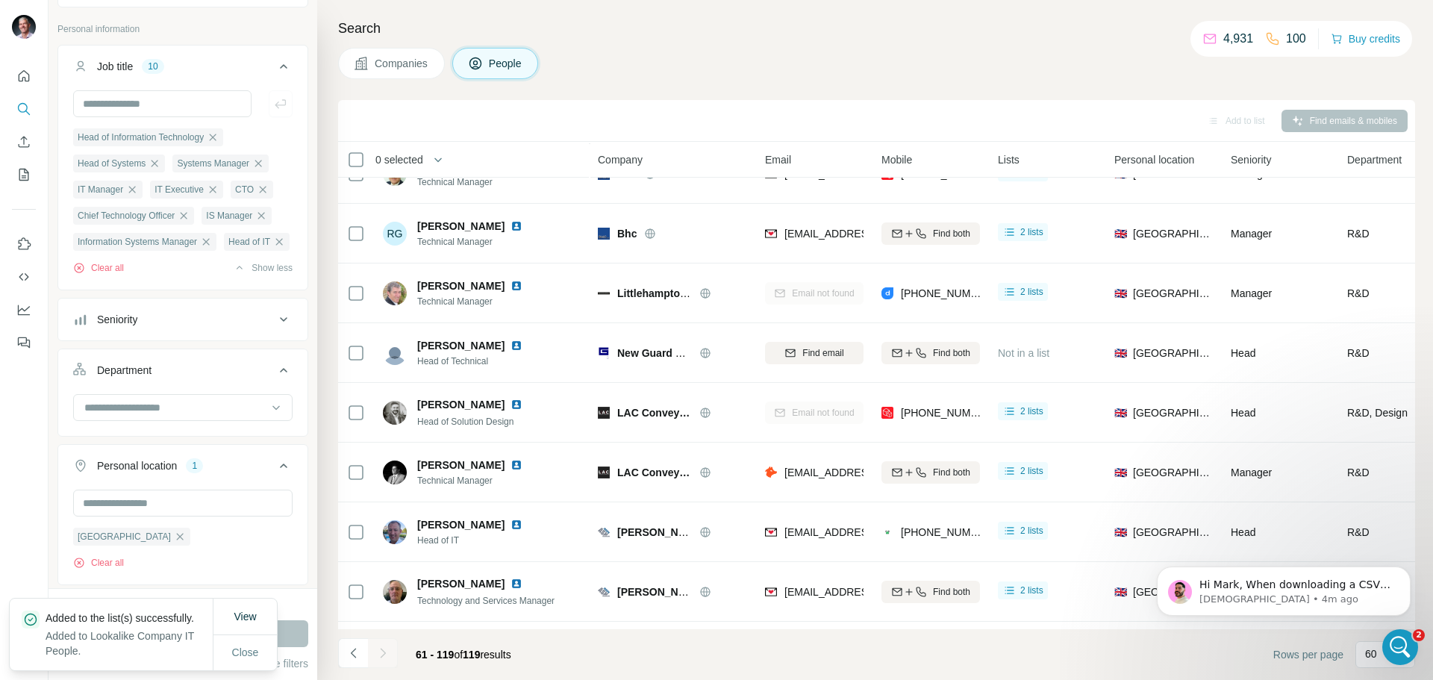
scroll to position [3080, 0]
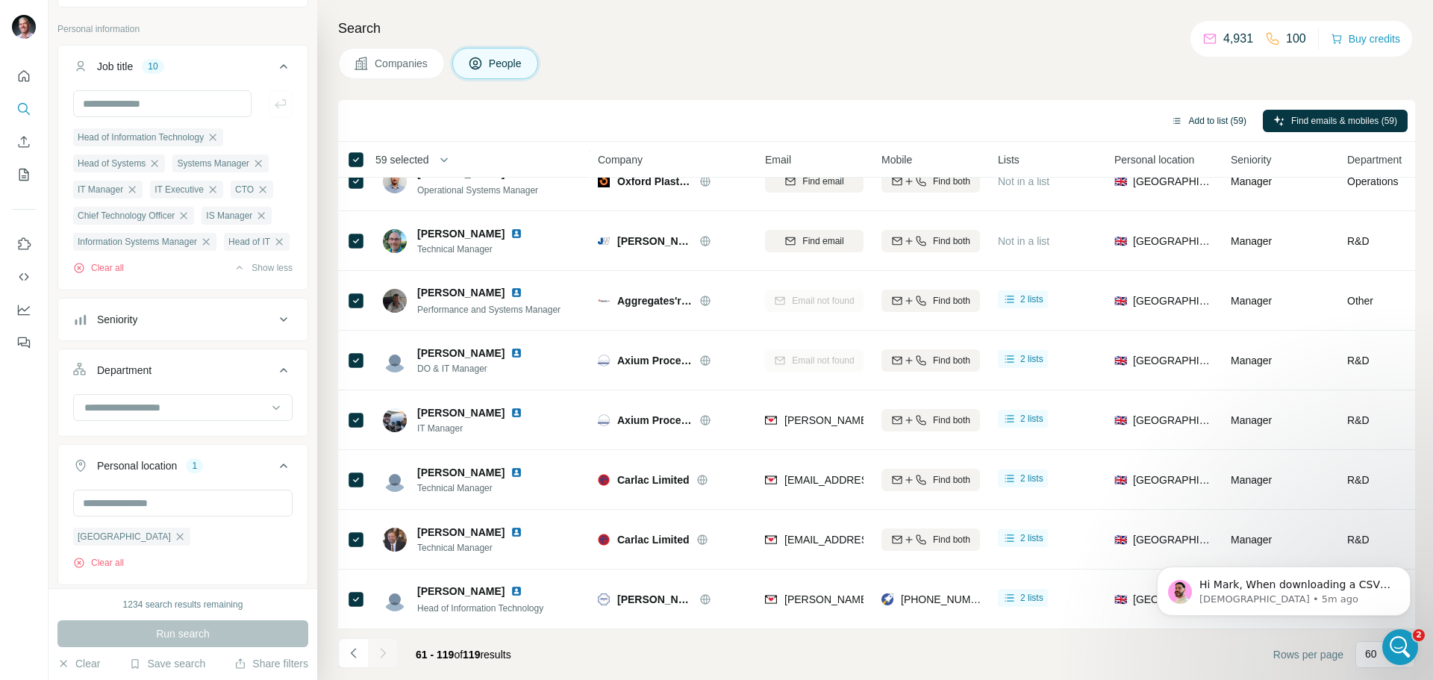
click at [1196, 119] on button "Add to list (59)" at bounding box center [1209, 121] width 96 height 22
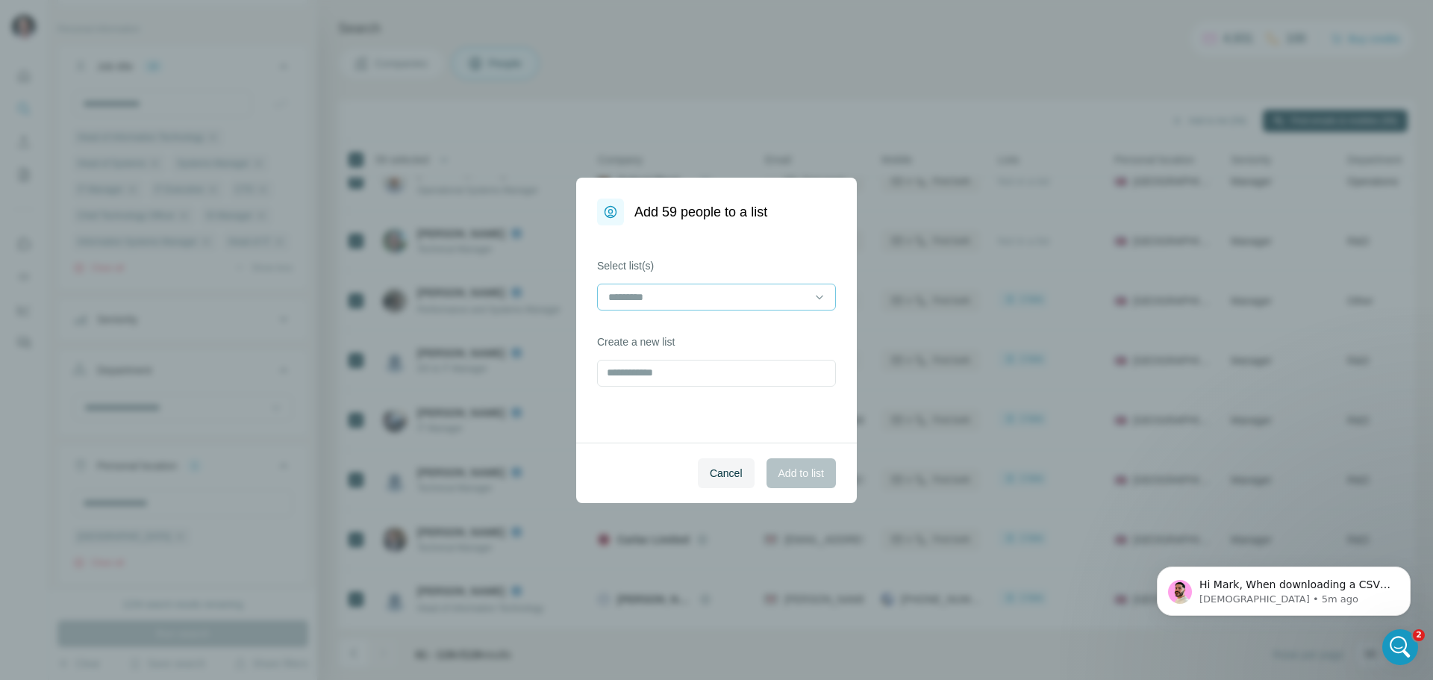
click at [767, 294] on input at bounding box center [708, 297] width 202 height 16
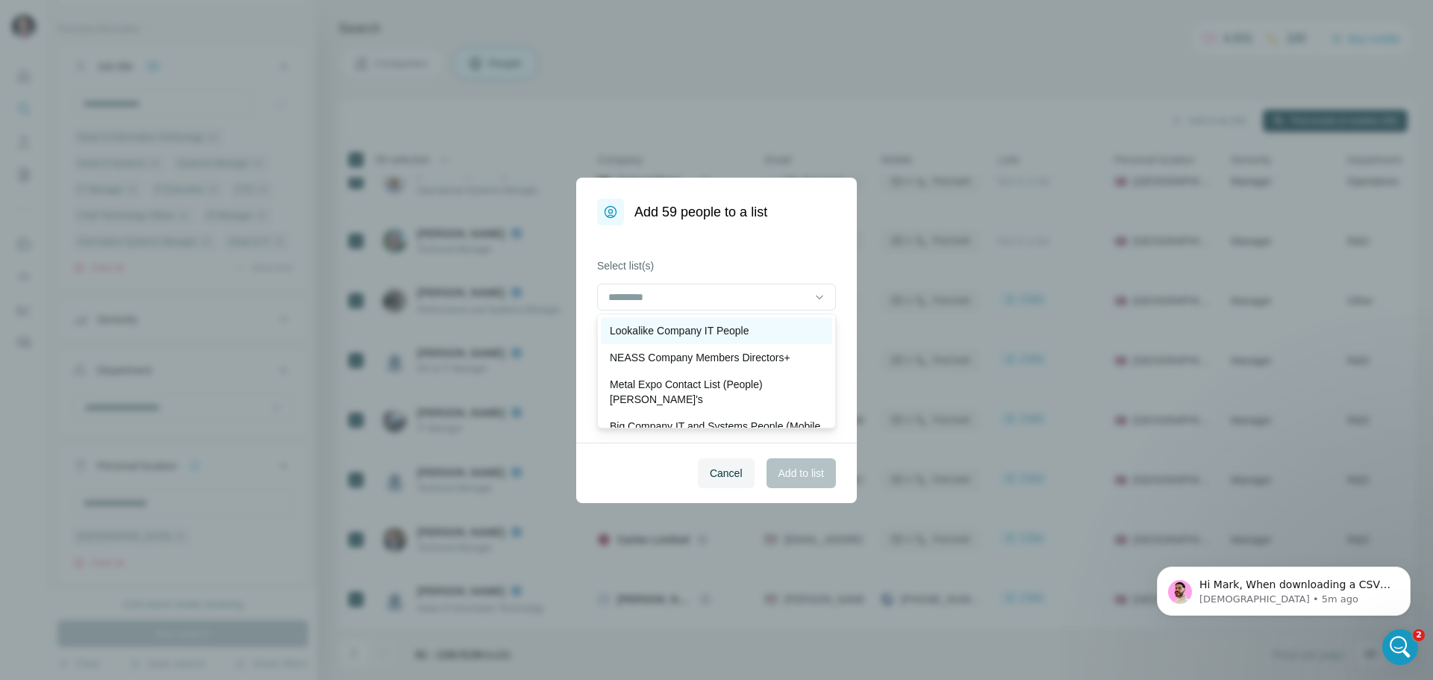
click at [735, 330] on p "Lookalike Company IT People" at bounding box center [680, 330] width 140 height 15
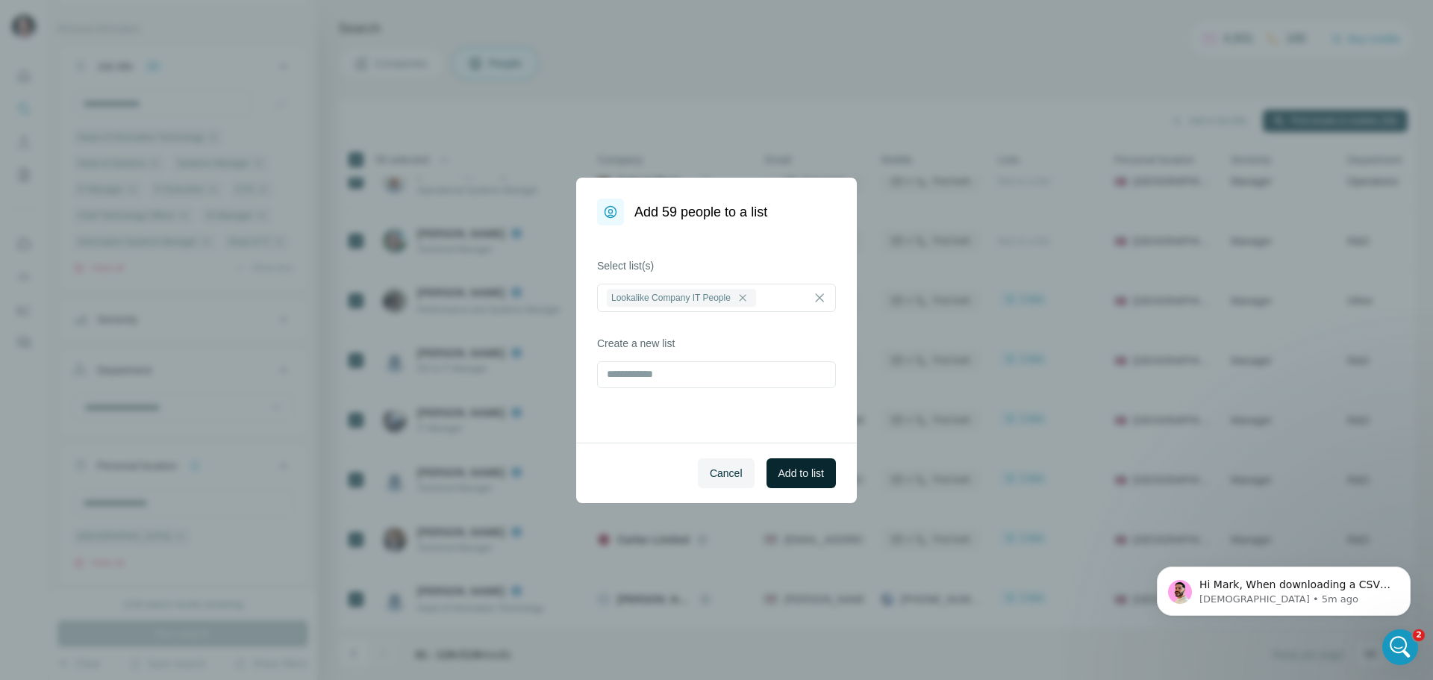
click at [800, 472] on span "Add to list" at bounding box center [802, 473] width 46 height 15
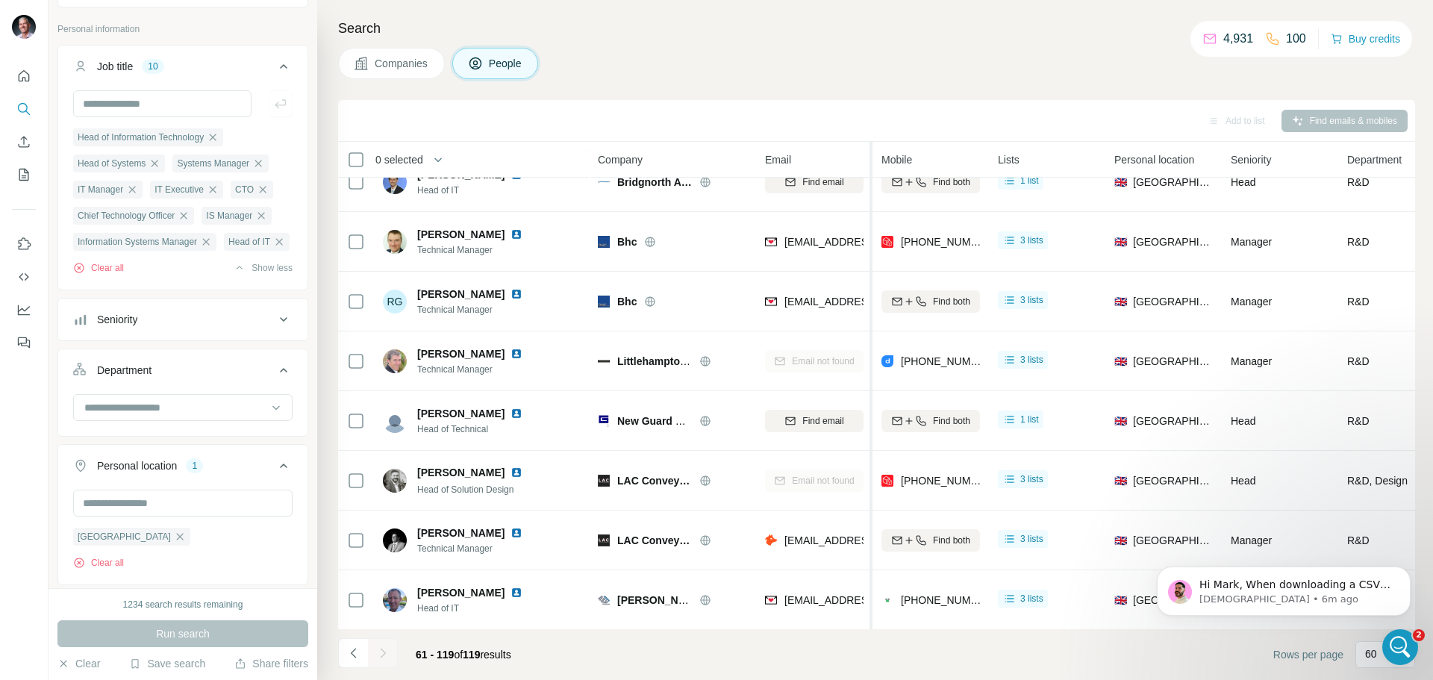
scroll to position [0, 0]
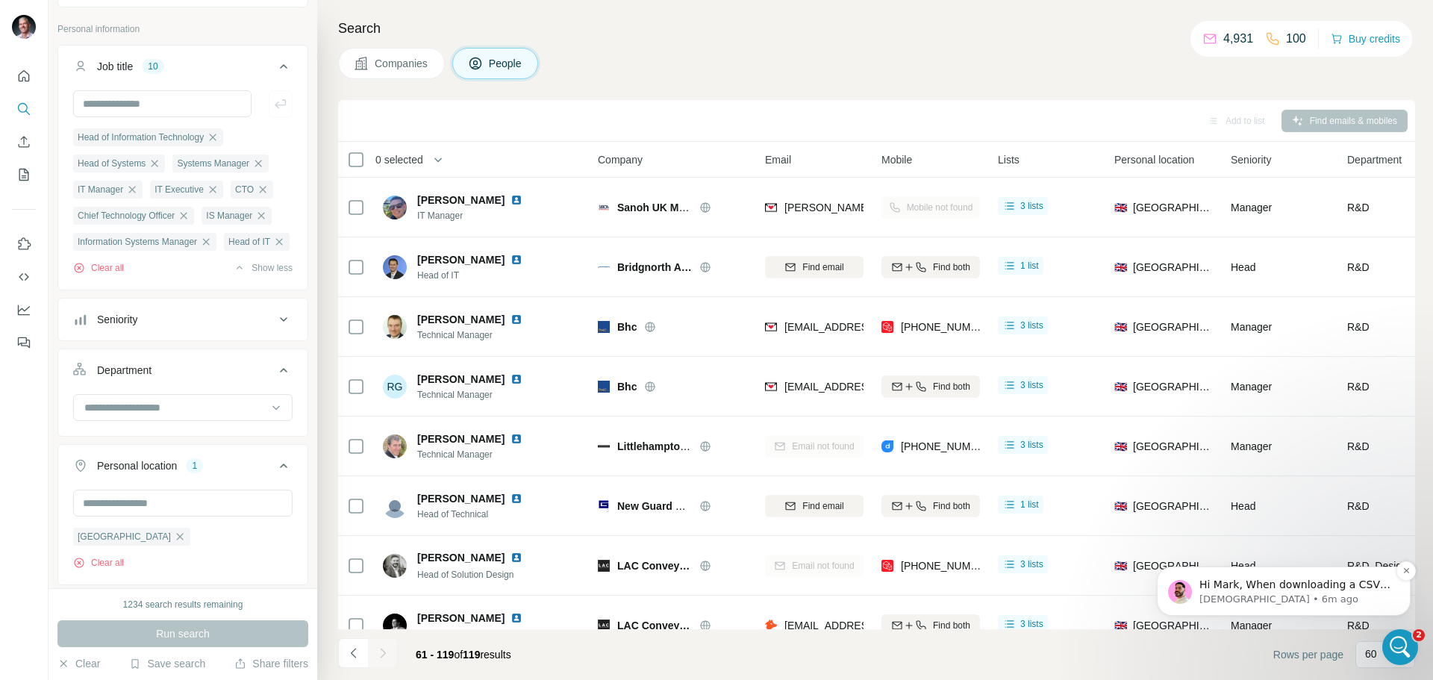
click at [1304, 587] on p "Hi Mark, When downloading a CSV for a company on the Surfe App, you do get thes…" at bounding box center [1296, 585] width 193 height 15
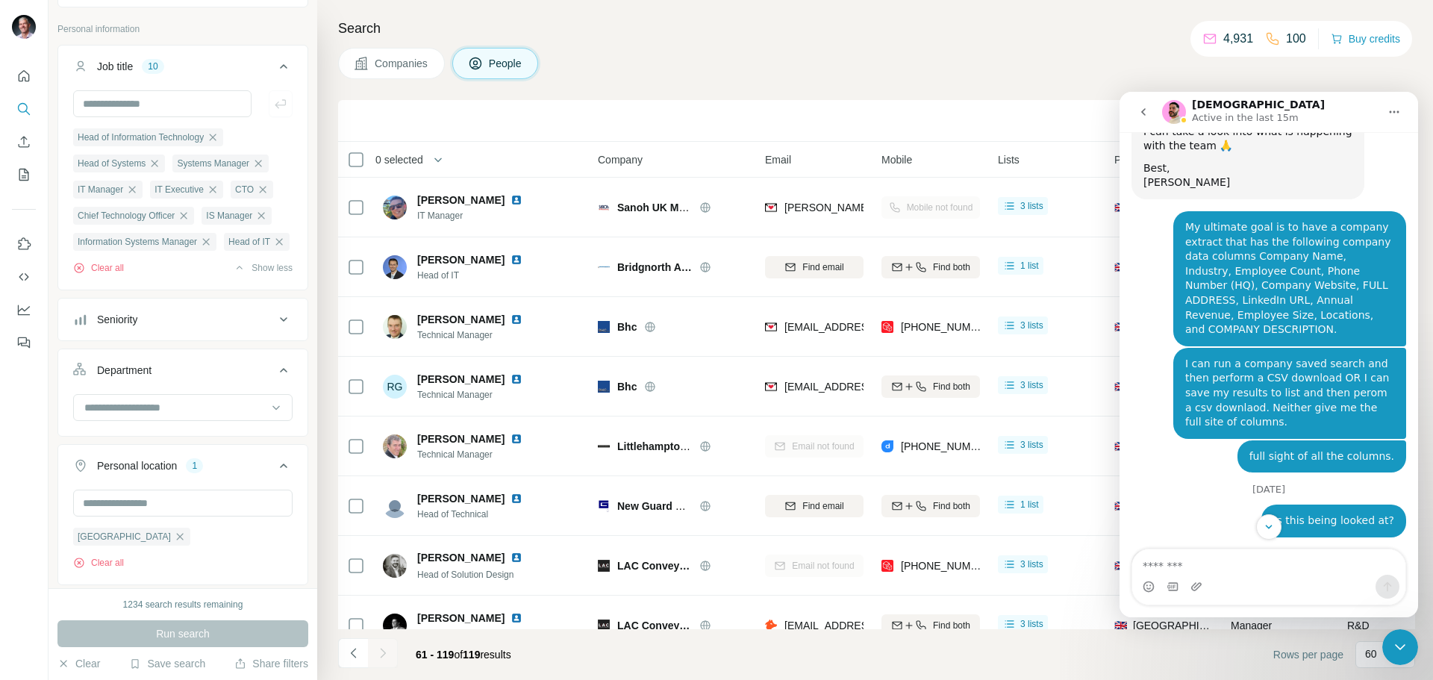
scroll to position [6826, 0]
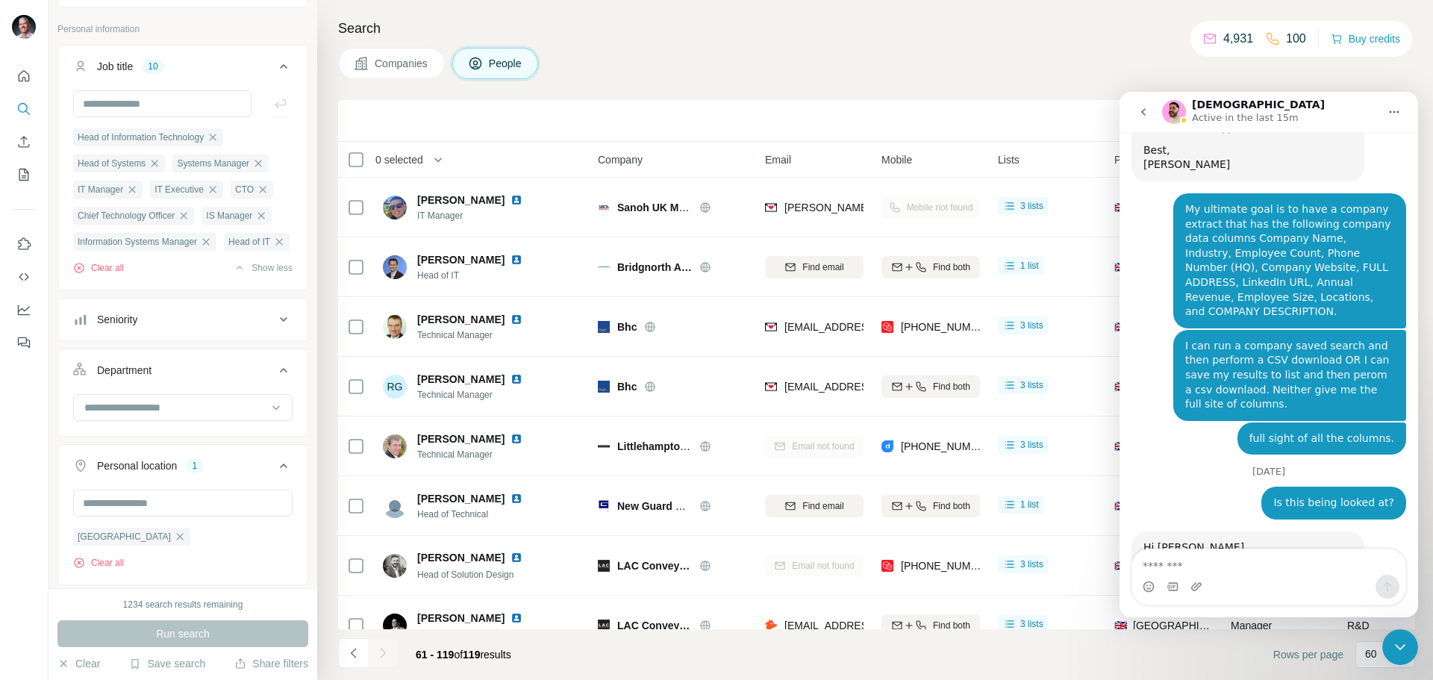
click at [1155, 561] on textarea "Message…" at bounding box center [1269, 561] width 273 height 25
click at [22, 310] on icon "Dashboard" at bounding box center [23, 309] width 15 height 15
drag, startPoint x: 1197, startPoint y: 390, endPoint x: 1304, endPoint y: 397, distance: 106.2
copy div "Surfe Dashboard > Properties Mapping > Company > Phone field."
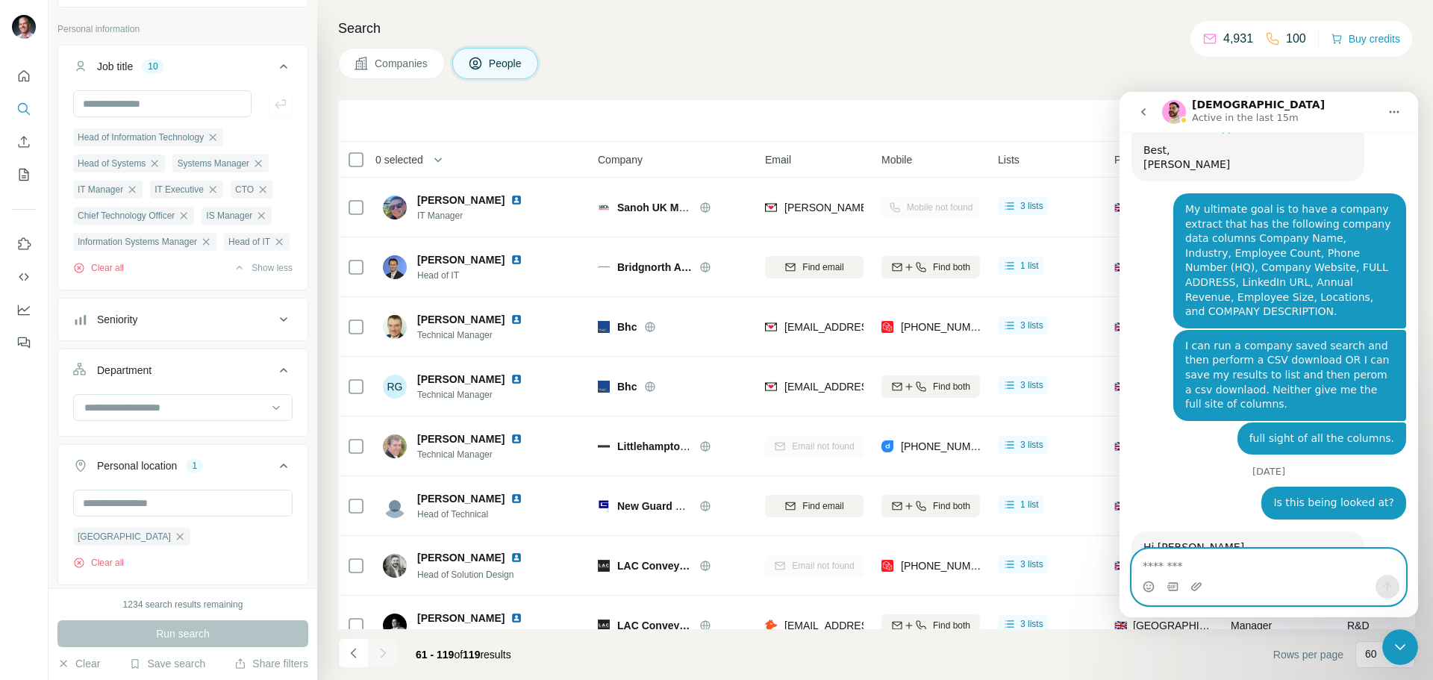
click at [1177, 565] on textarea "Message…" at bounding box center [1269, 561] width 273 height 25
paste textarea "**********"
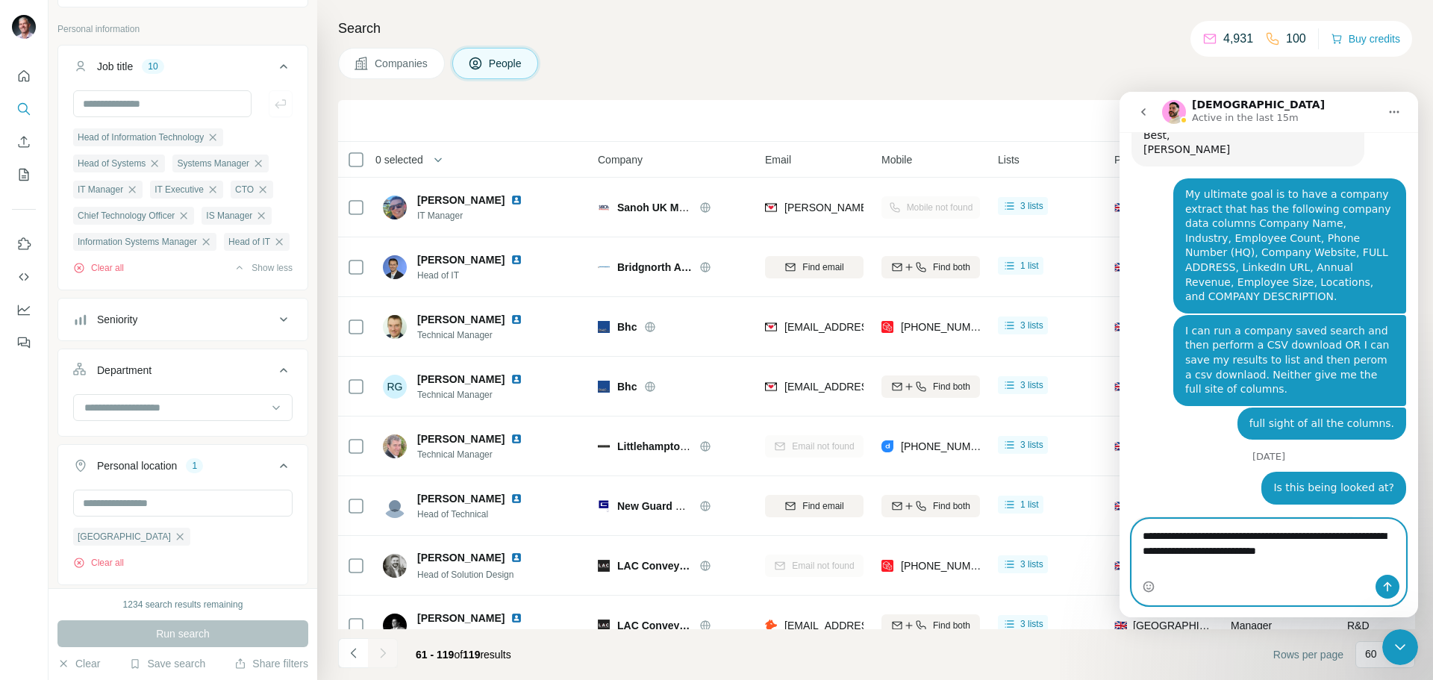
type textarea "**********"
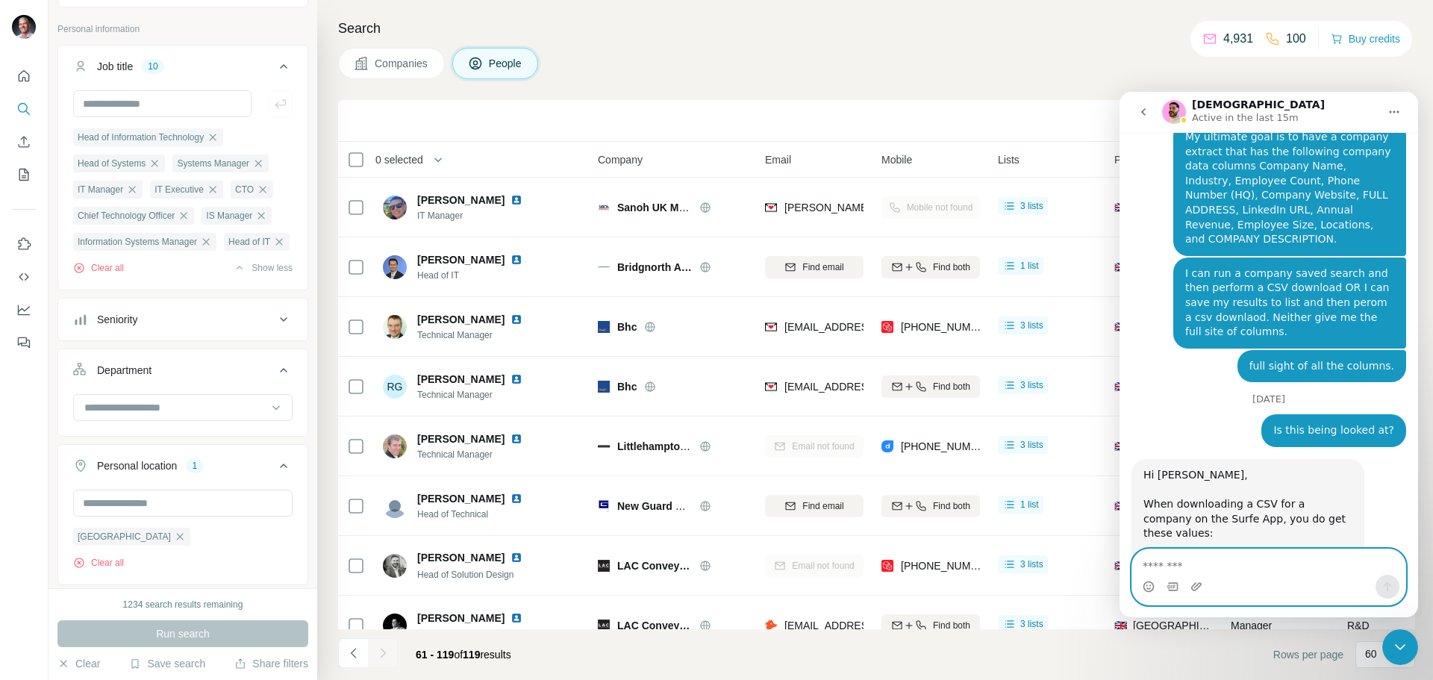
scroll to position [6899, 0]
type textarea "**********"
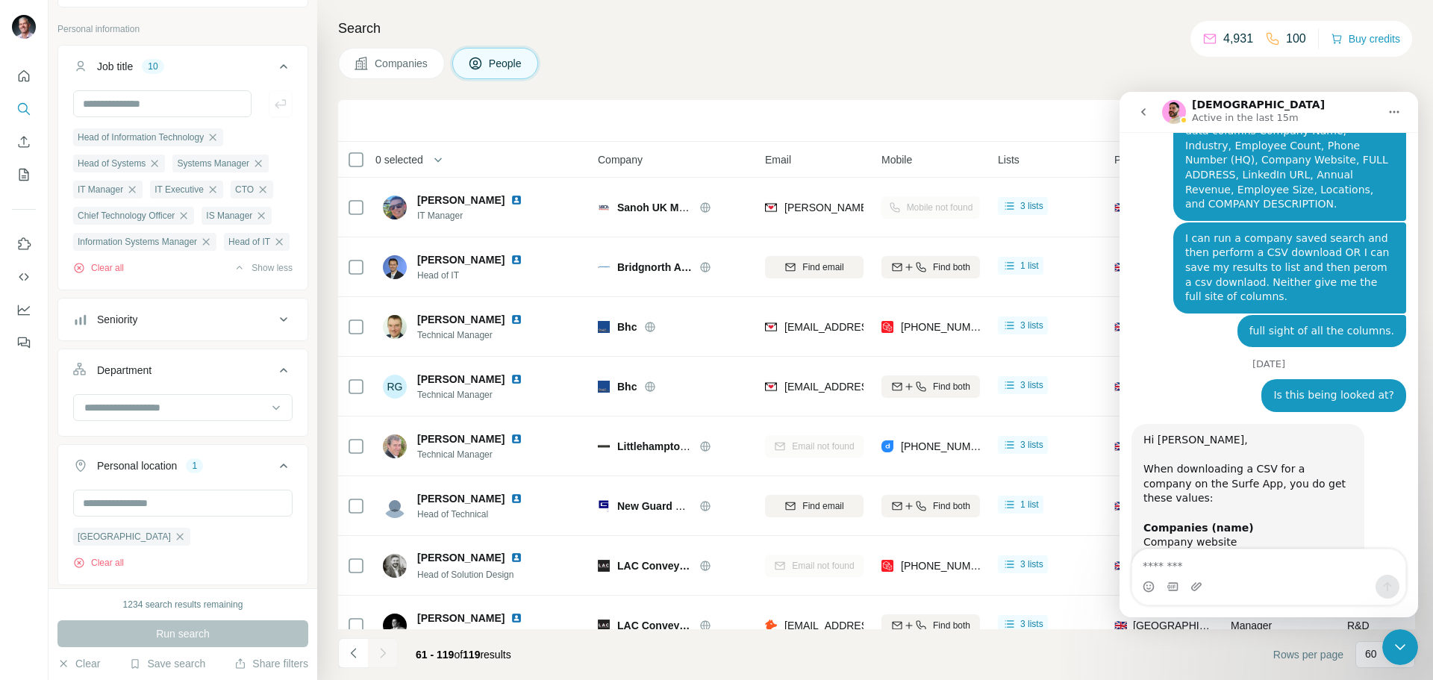
click at [1402, 116] on button "Home" at bounding box center [1394, 112] width 28 height 28
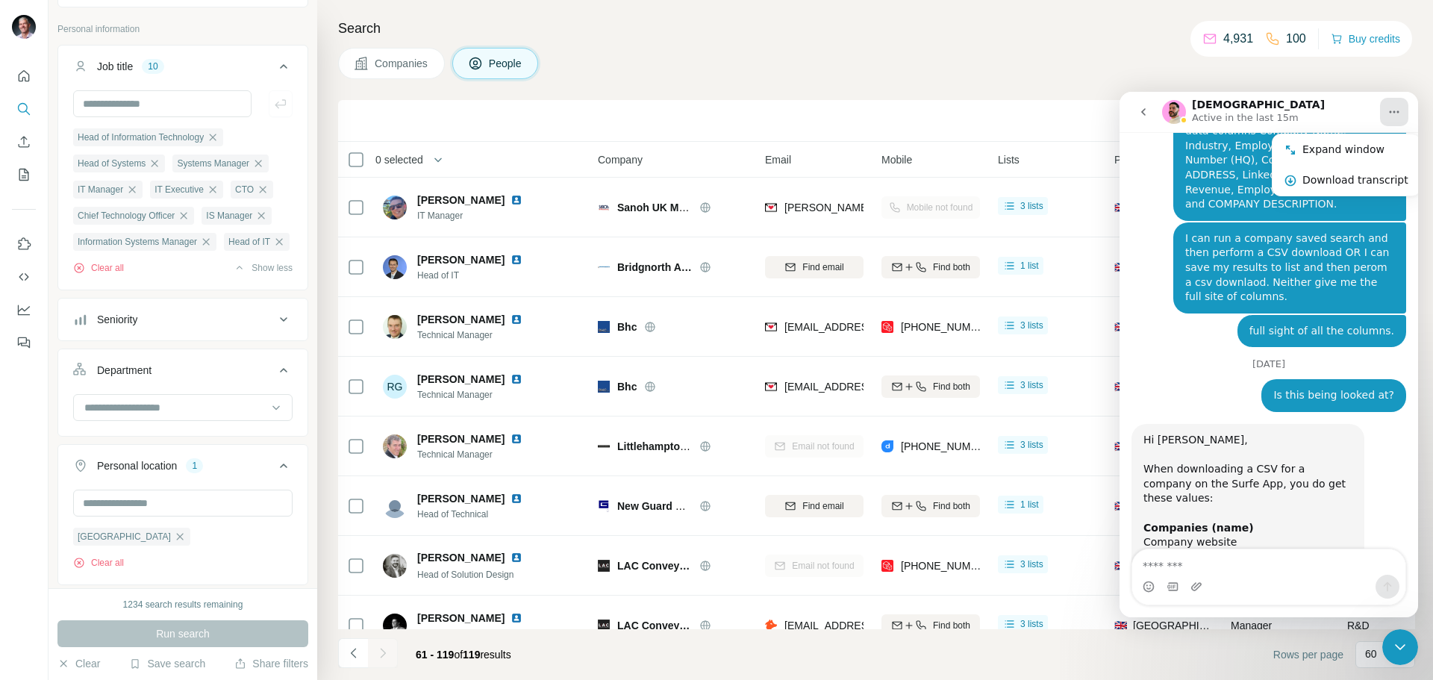
click at [1323, 69] on div "Companies People" at bounding box center [876, 63] width 1077 height 31
click at [1402, 646] on icon "Close Intercom Messenger" at bounding box center [1401, 647] width 18 height 18
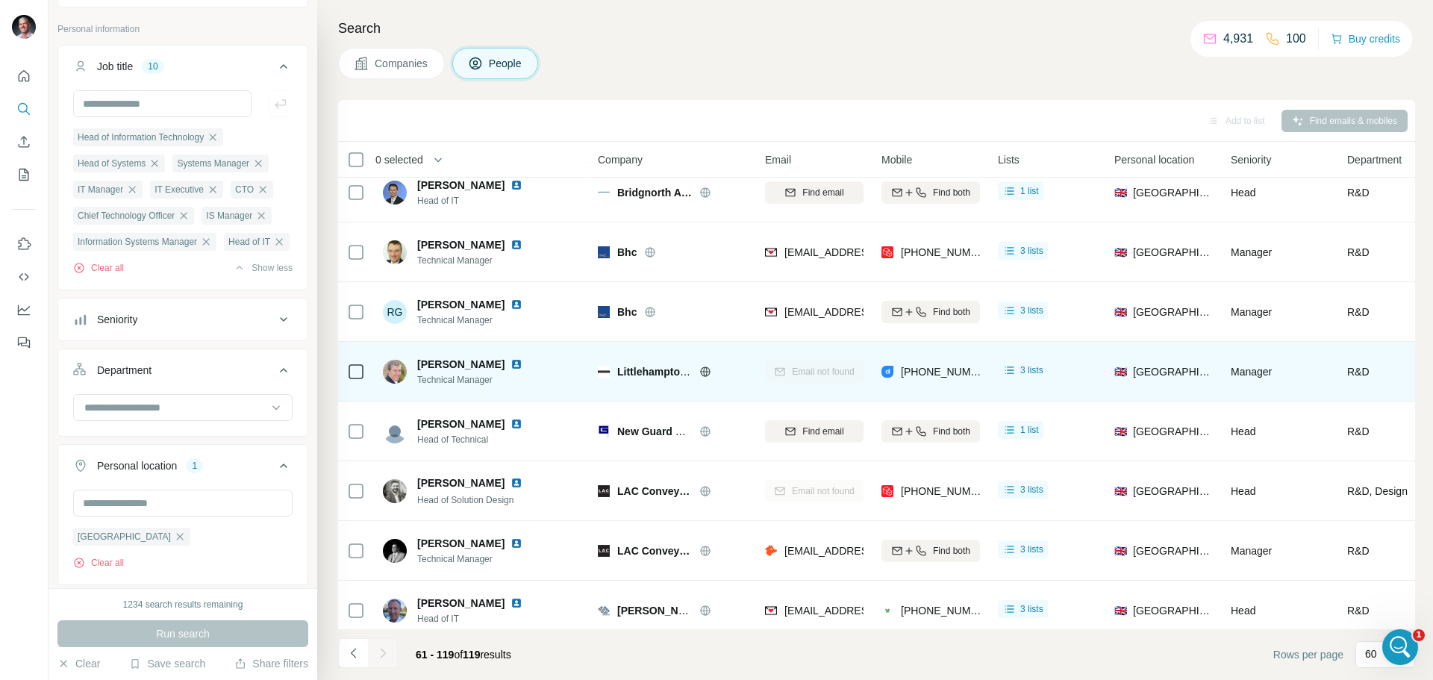
scroll to position [0, 0]
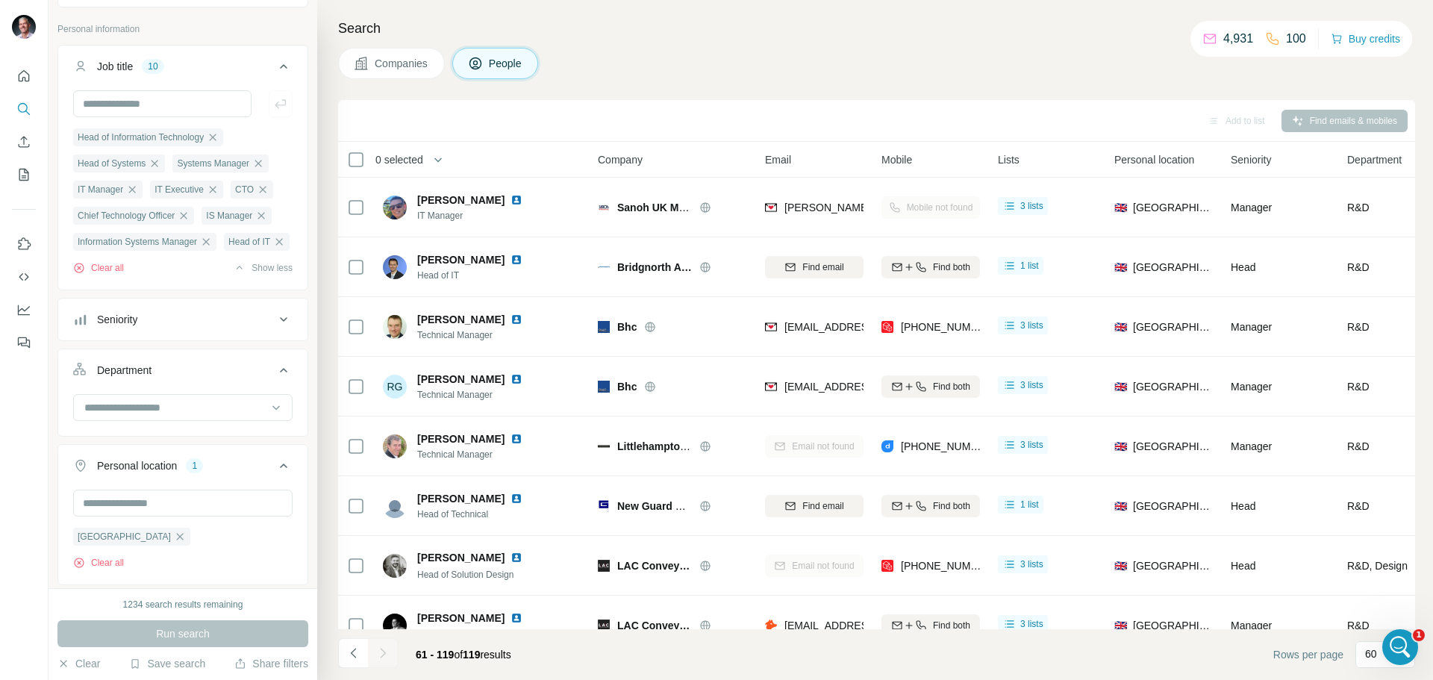
click at [1342, 119] on div "Add to list Find emails & mobiles" at bounding box center [877, 121] width 1062 height 26
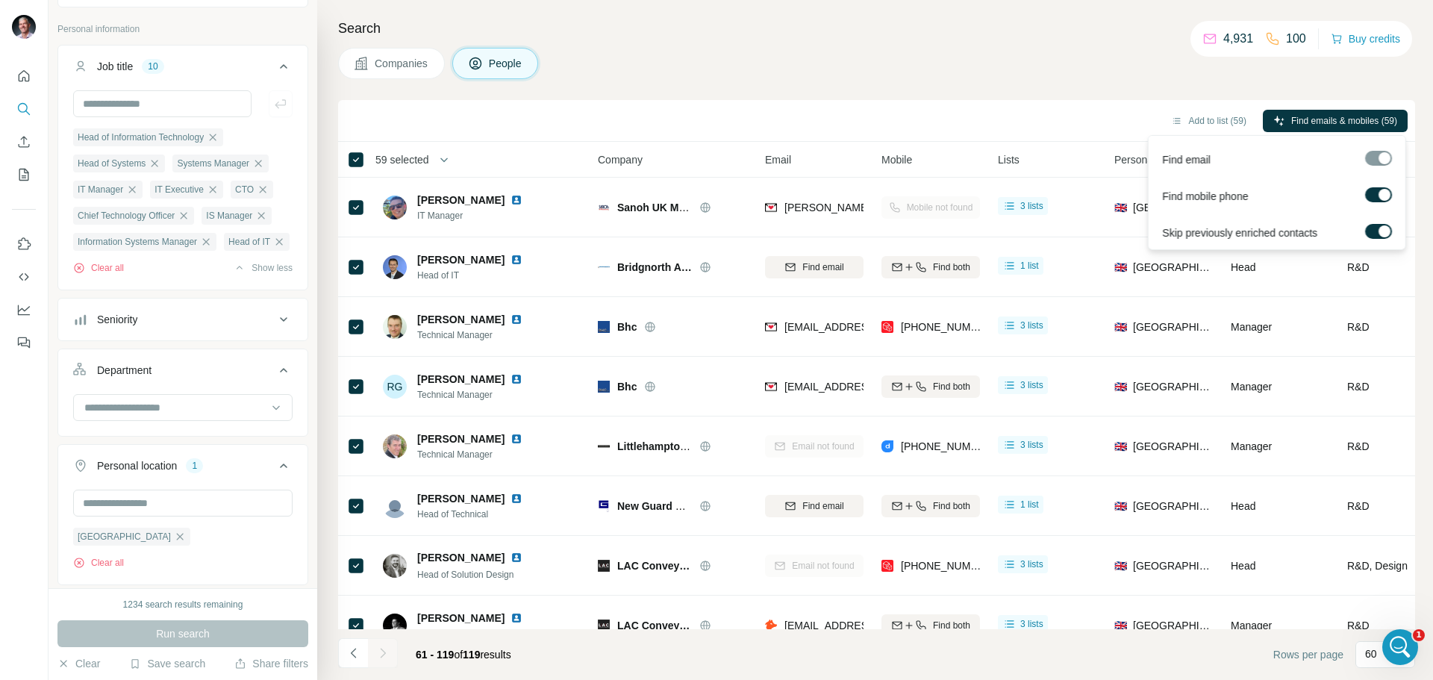
click at [1375, 195] on label at bounding box center [1378, 194] width 27 height 15
click at [1357, 119] on span "Find emails (59)" at bounding box center [1365, 120] width 64 height 13
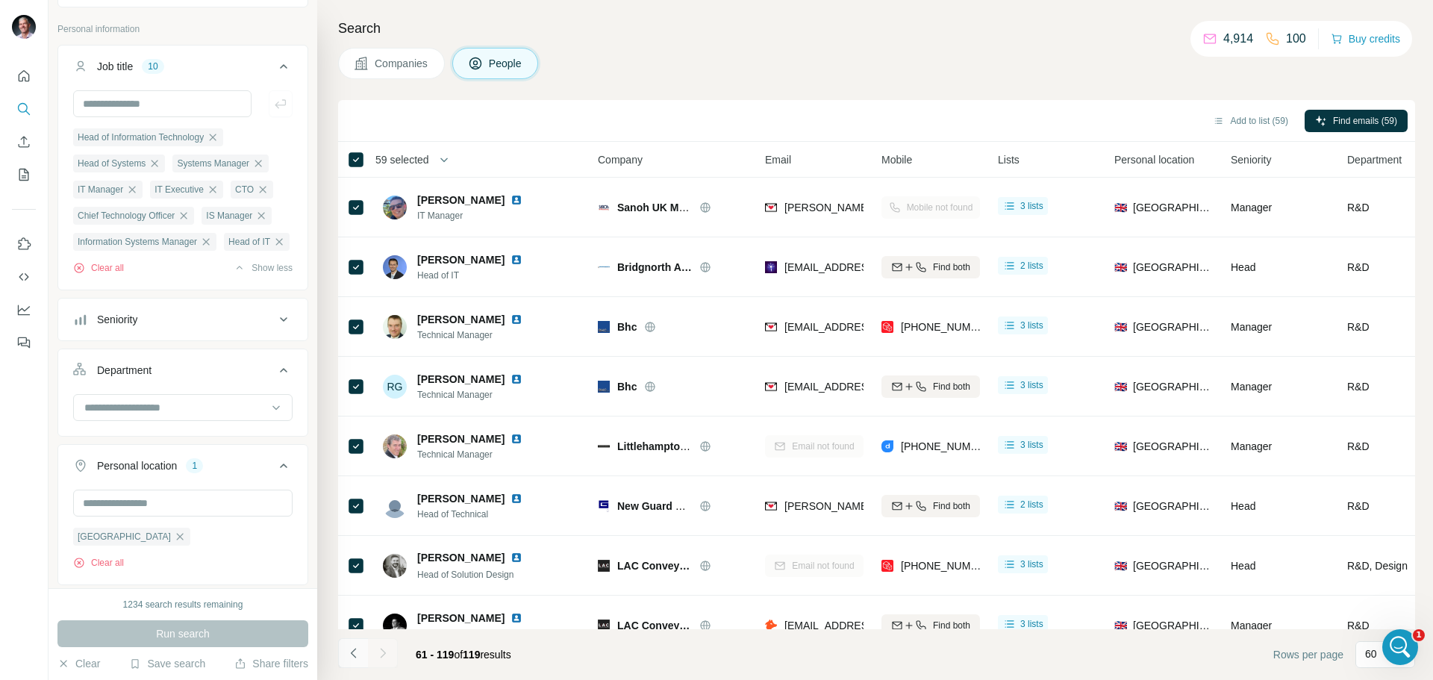
click at [351, 655] on icon "Navigate to previous page" at bounding box center [353, 653] width 15 height 15
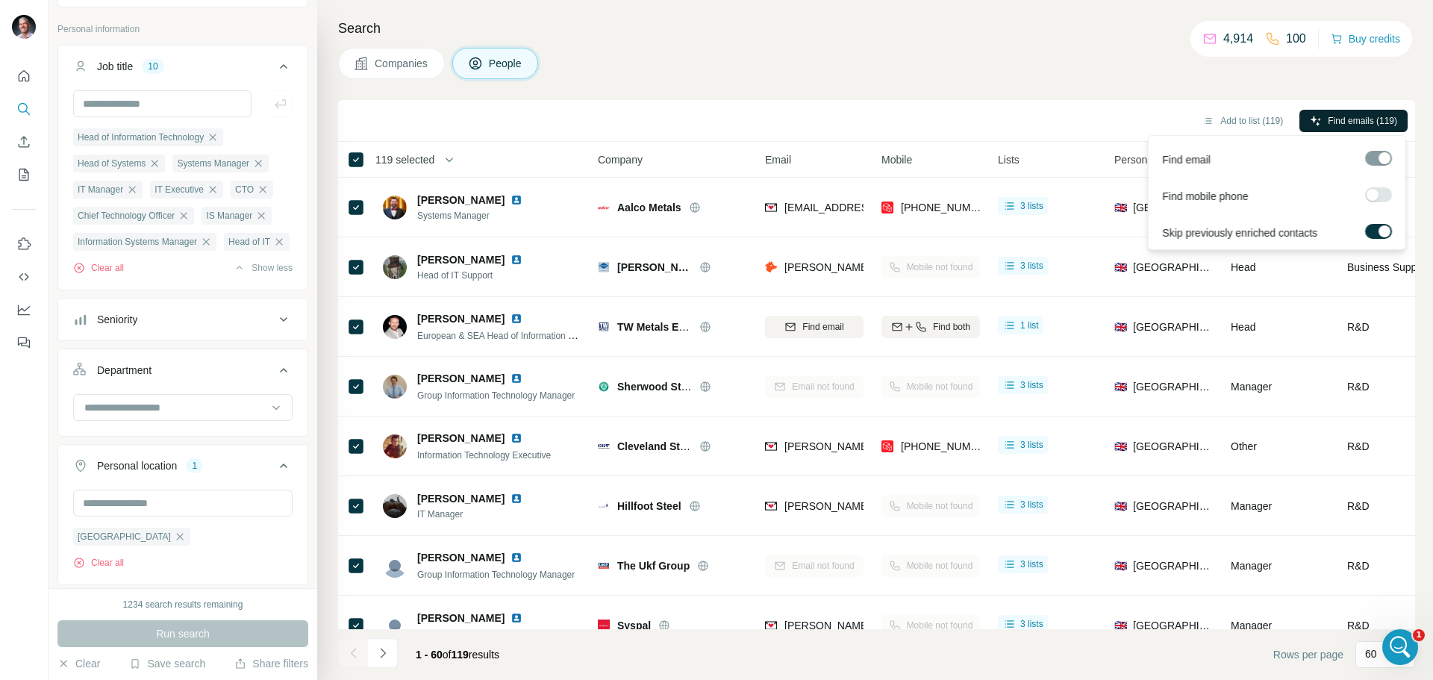
click at [1342, 122] on span "Find emails (119)" at bounding box center [1362, 120] width 69 height 13
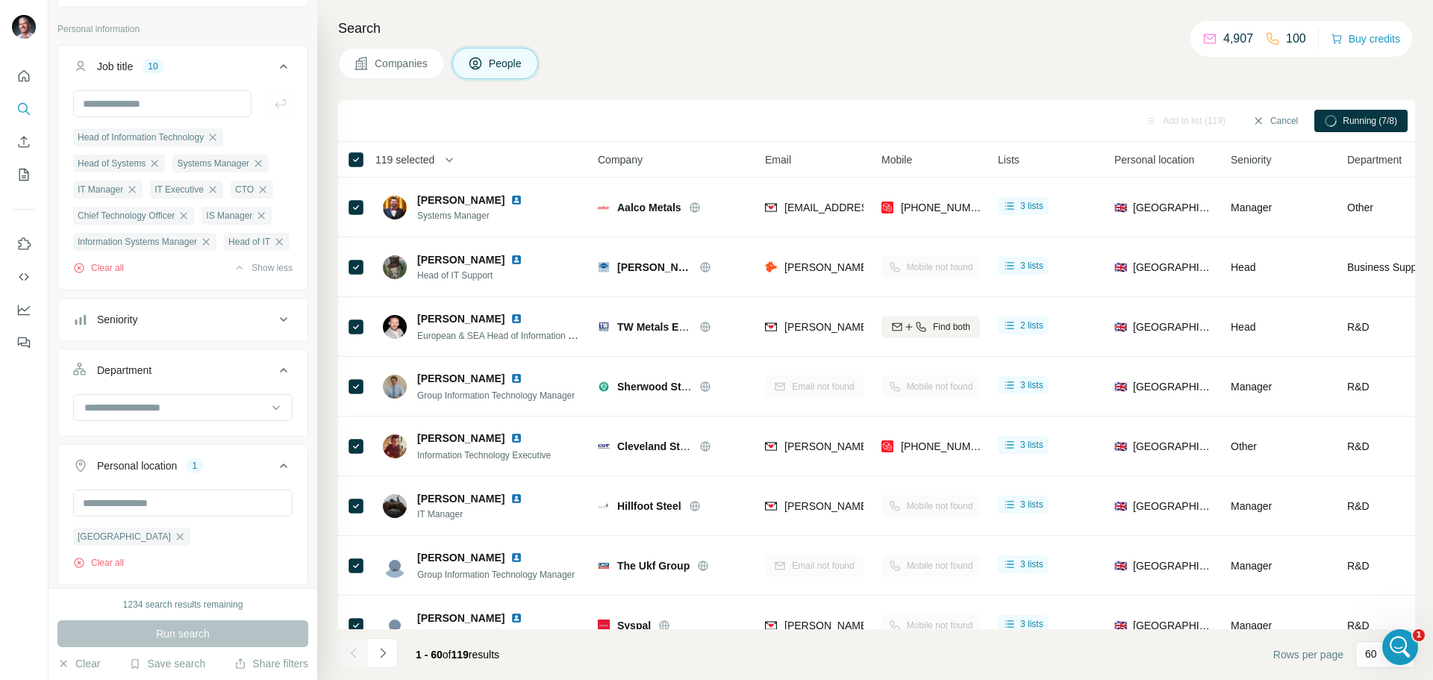
scroll to position [6933, 0]
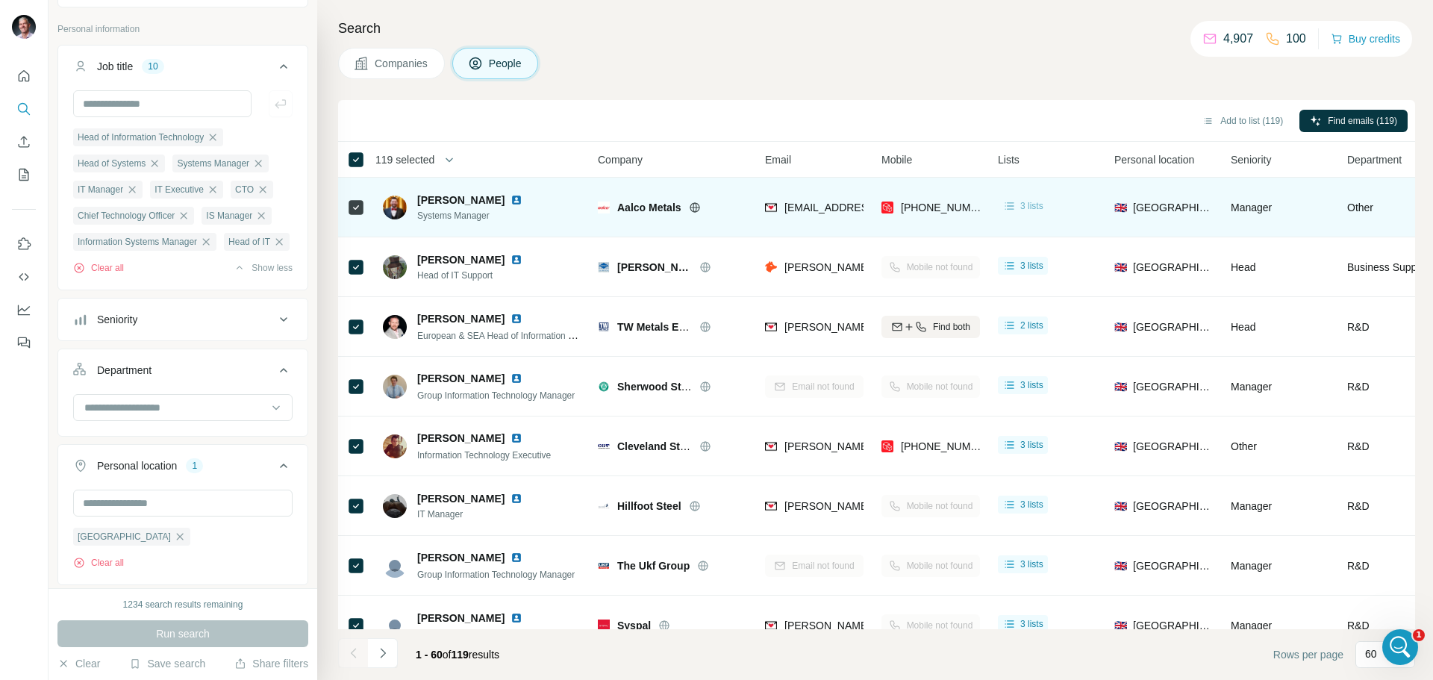
click at [1031, 204] on span "3 lists" at bounding box center [1032, 205] width 23 height 13
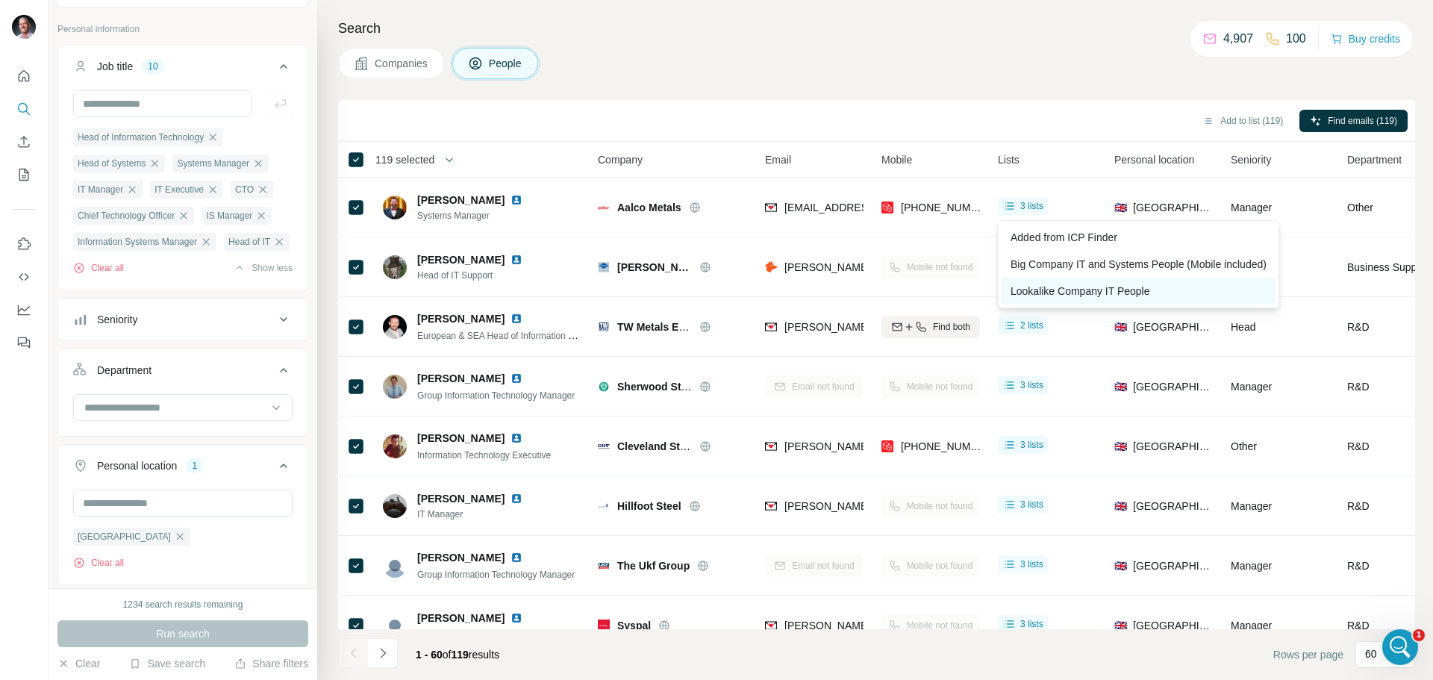
scroll to position [6991, 0]
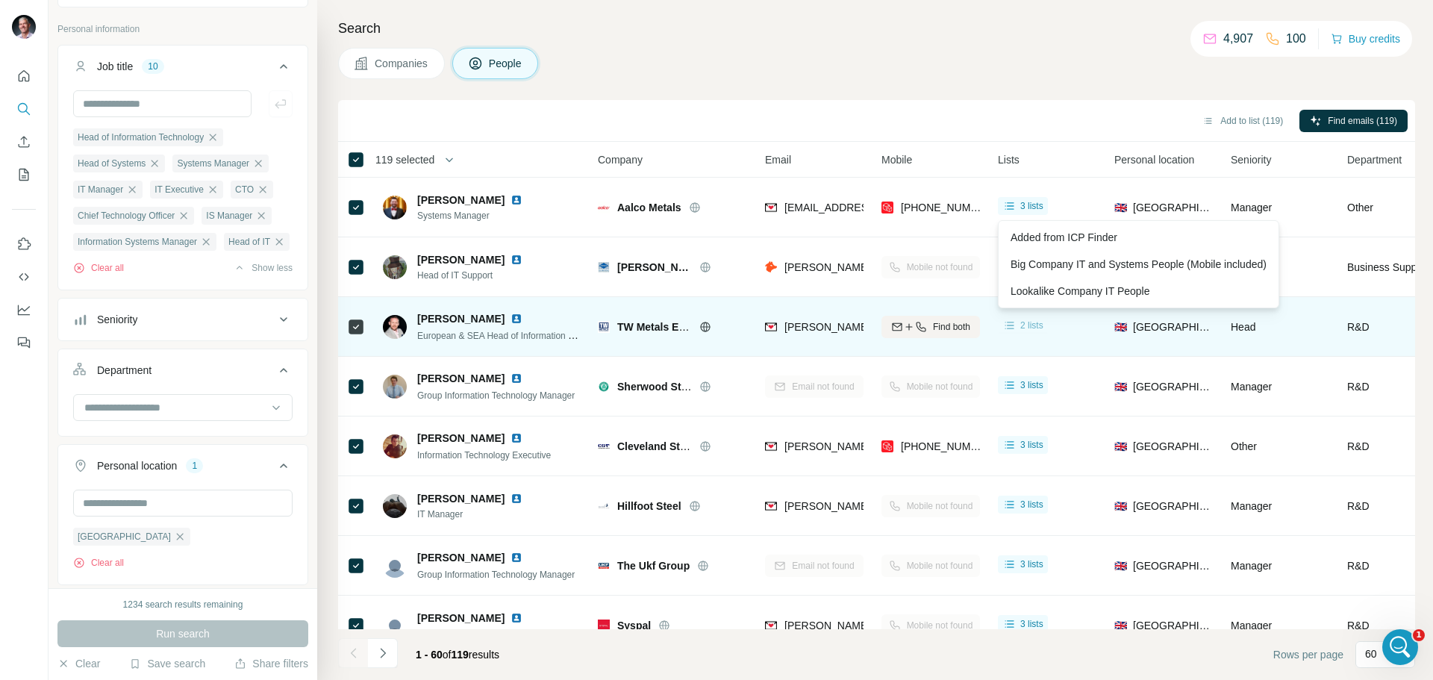
click at [1030, 324] on span "2 lists" at bounding box center [1032, 325] width 23 height 13
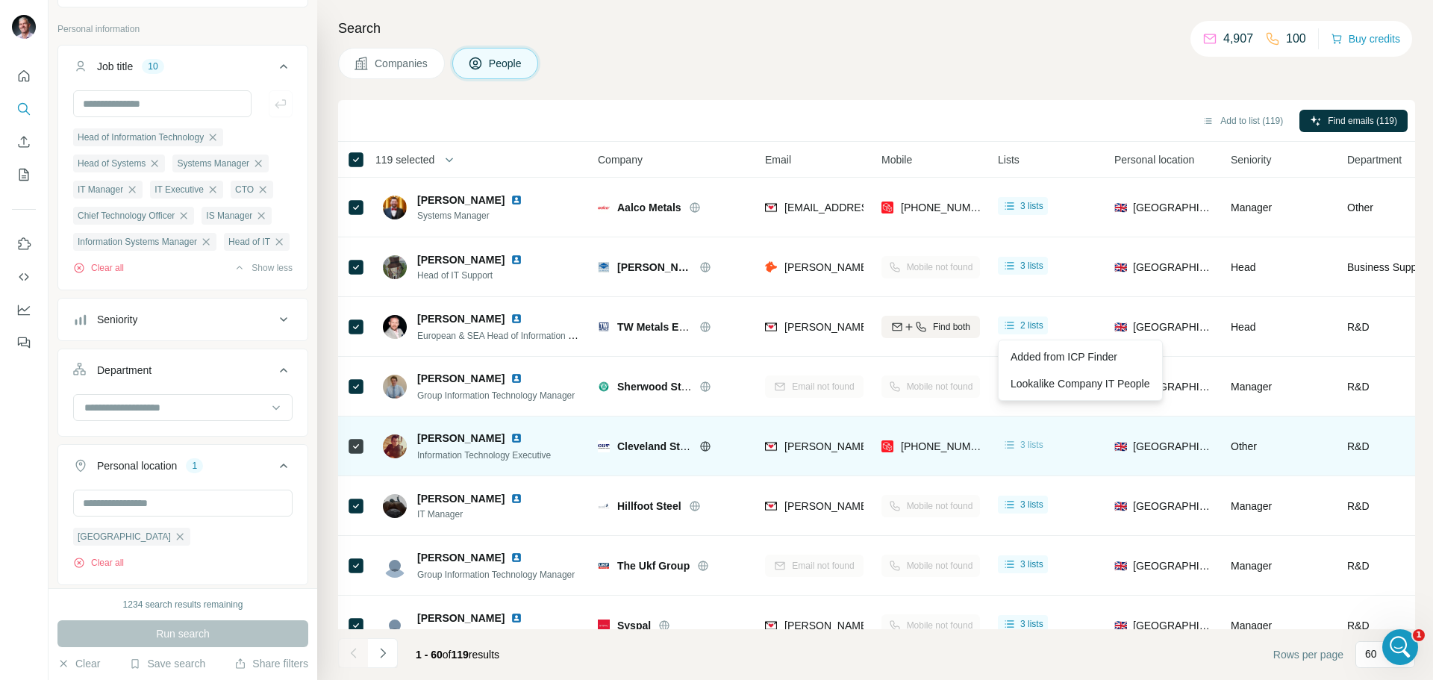
click at [1032, 446] on span "3 lists" at bounding box center [1032, 444] width 23 height 13
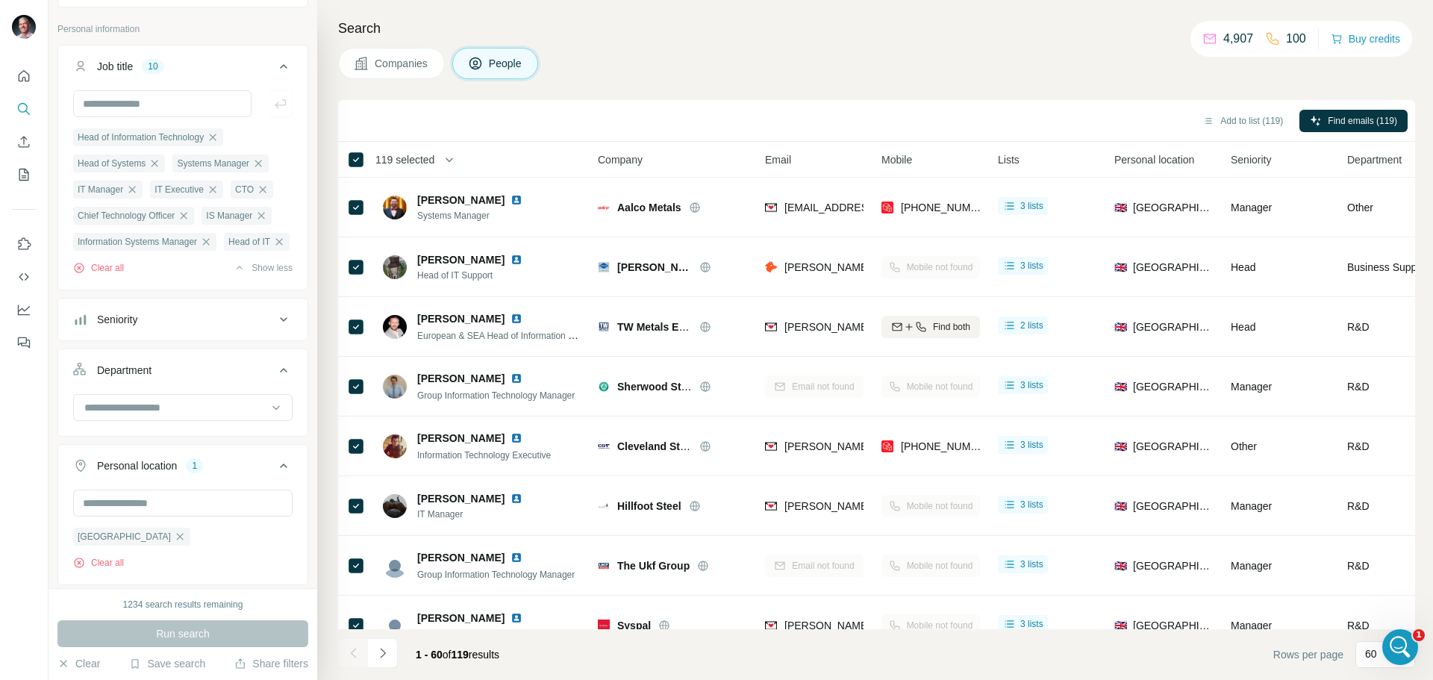
click at [1003, 75] on div "Companies People" at bounding box center [876, 63] width 1077 height 31
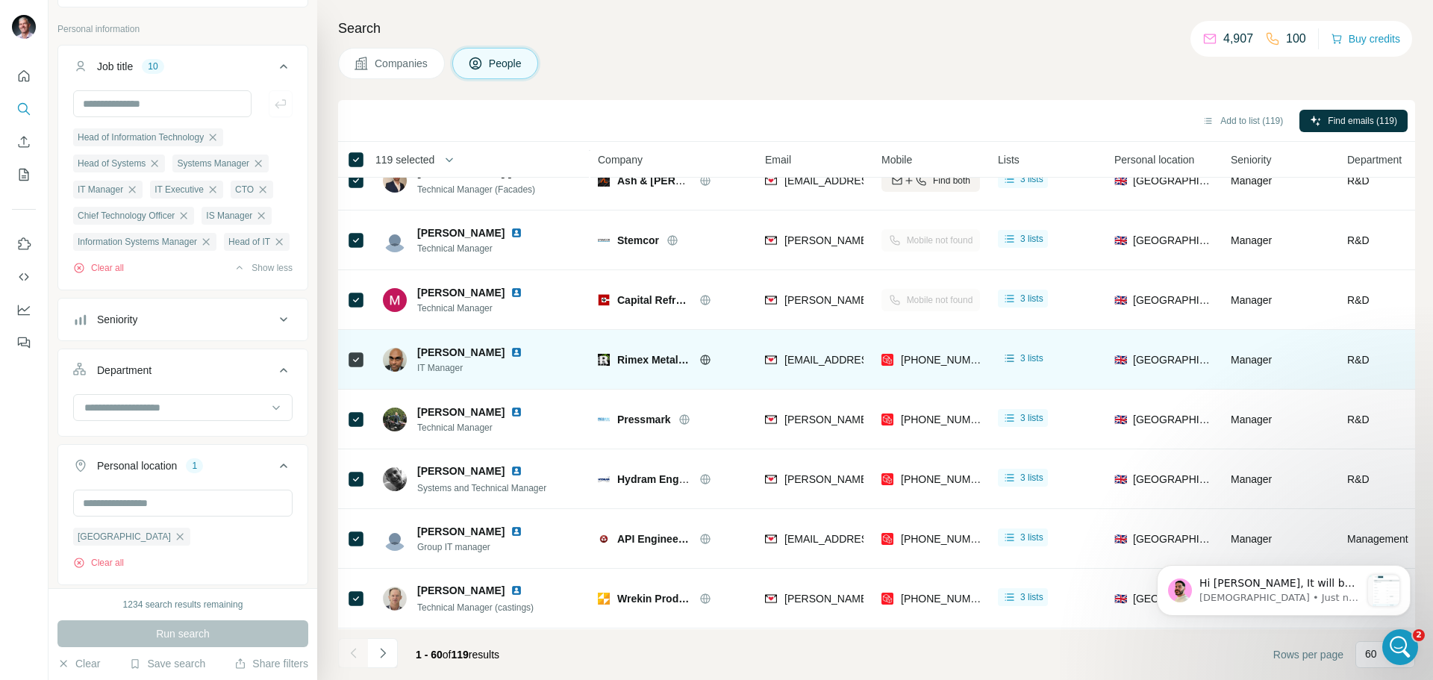
scroll to position [1418, 0]
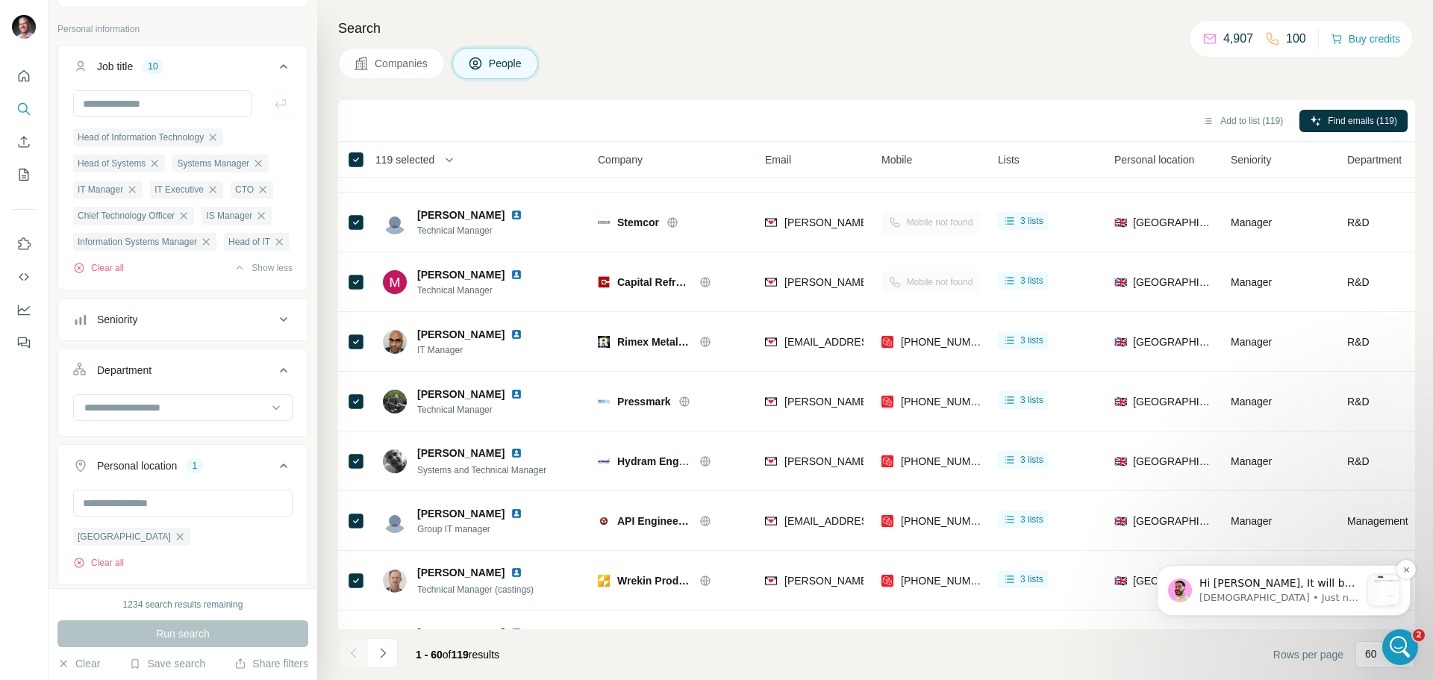
click at [1280, 587] on p "Hi Mark, It will be here:" at bounding box center [1280, 583] width 161 height 15
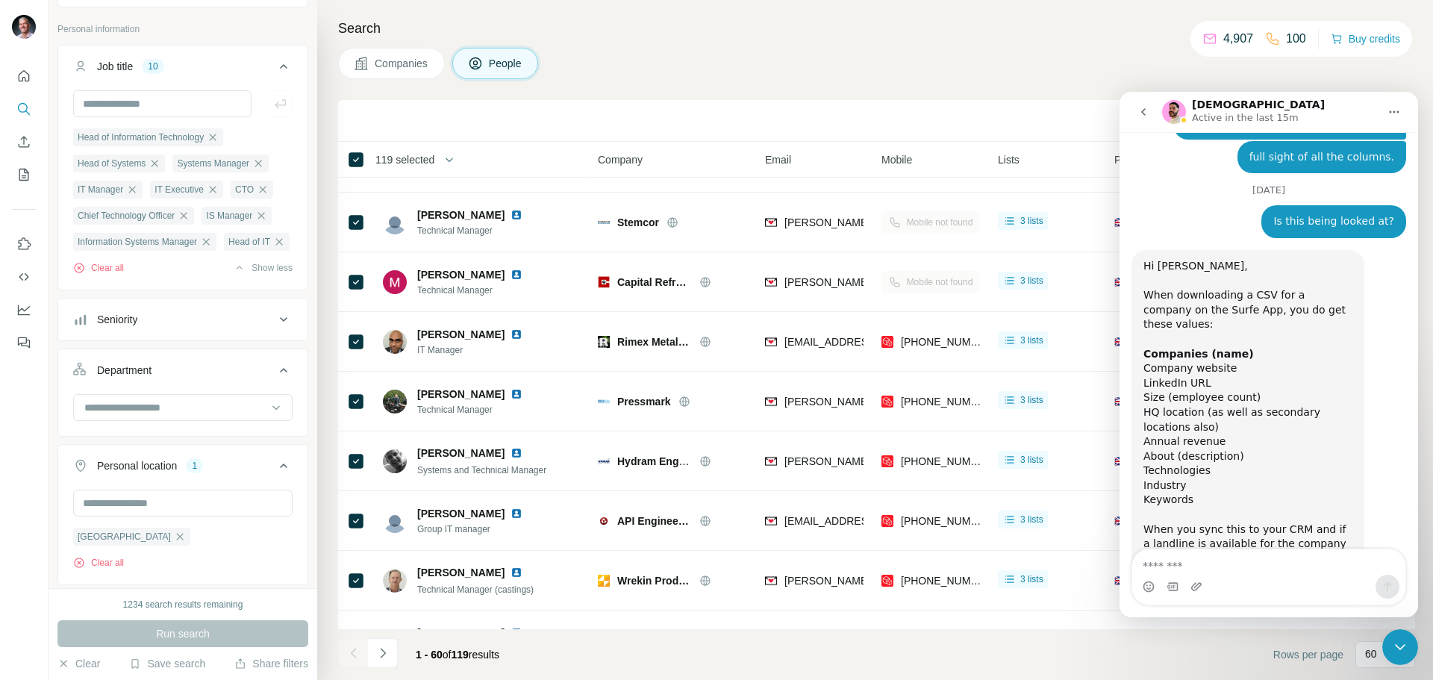
scroll to position [7121, 0]
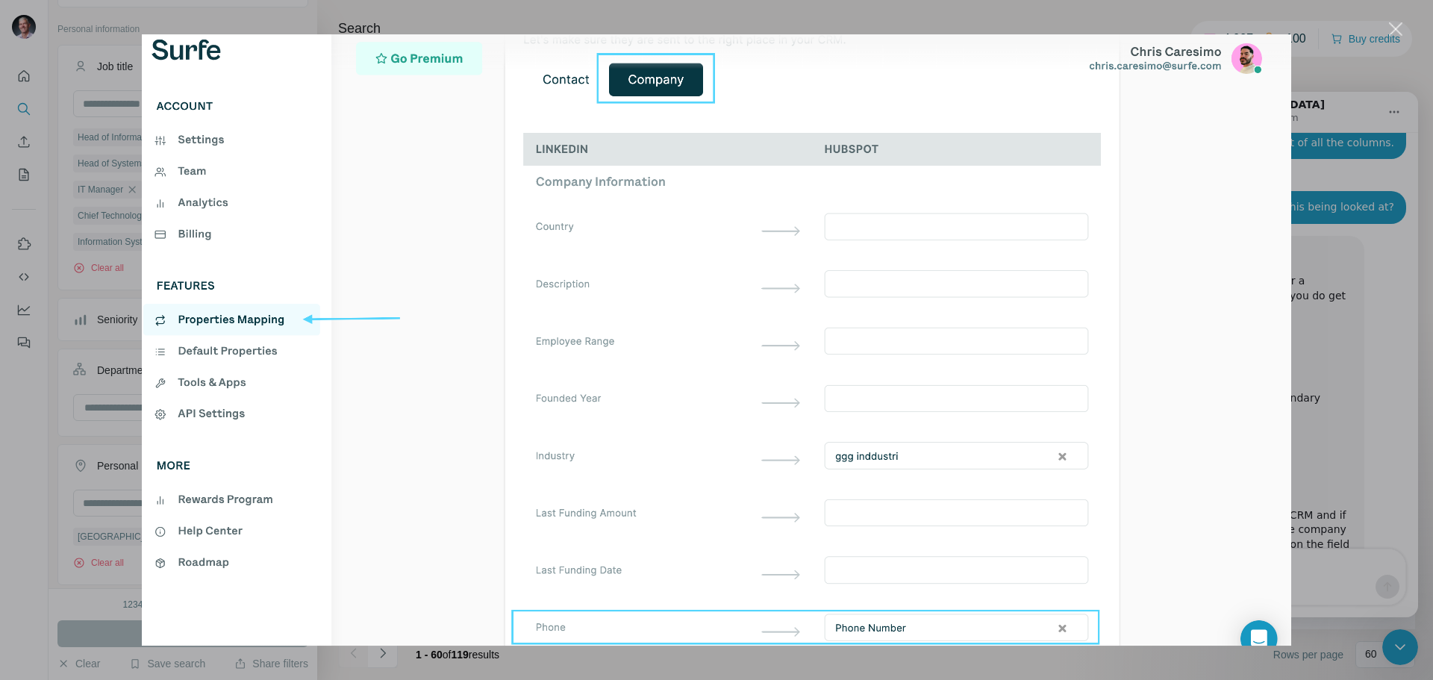
click at [1397, 25] on div "Close" at bounding box center [1396, 29] width 14 height 14
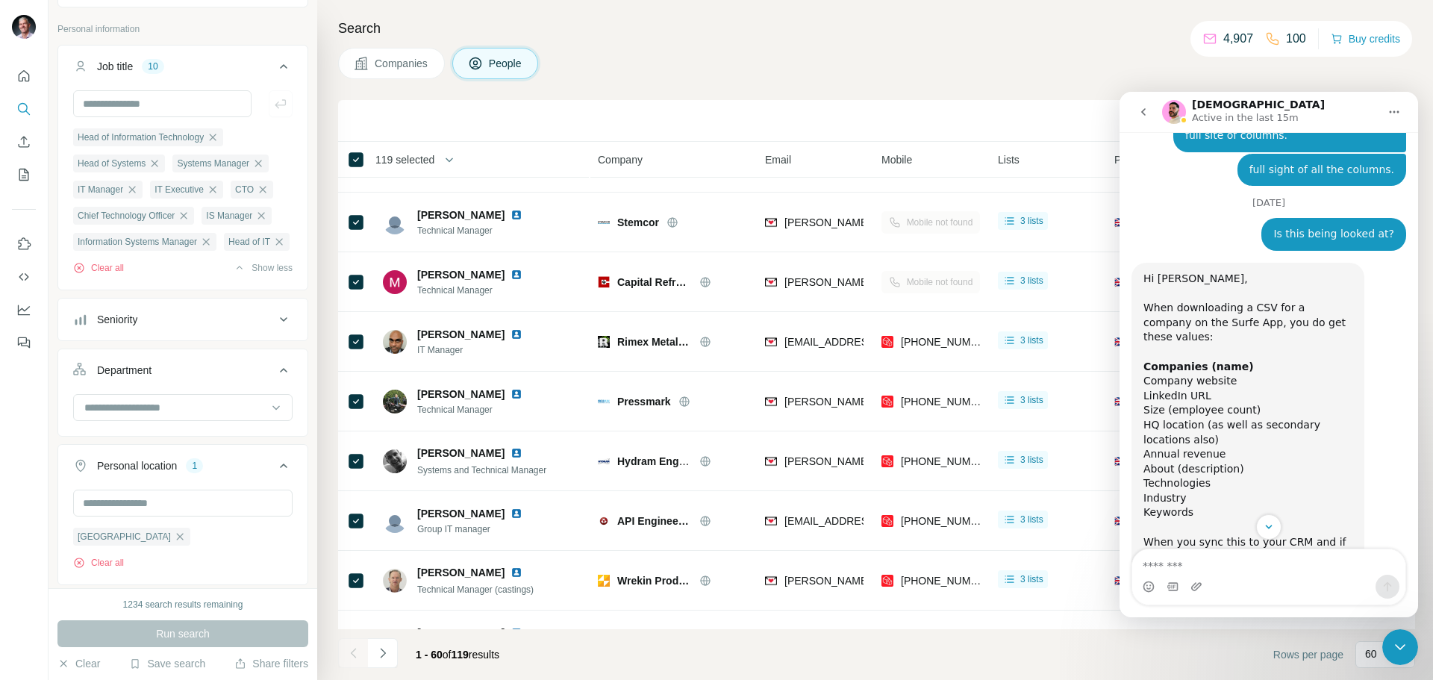
scroll to position [7121, 0]
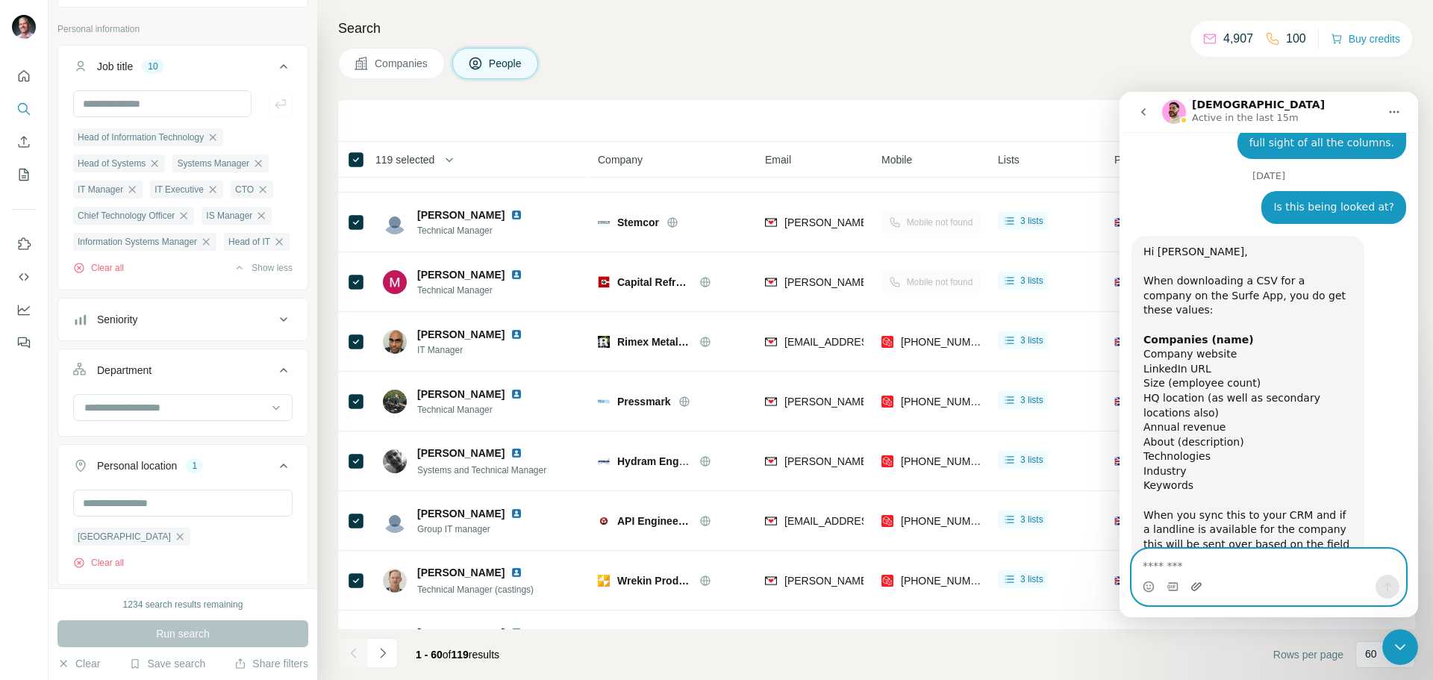
click at [1196, 587] on icon "Upload attachment" at bounding box center [1197, 586] width 10 height 8
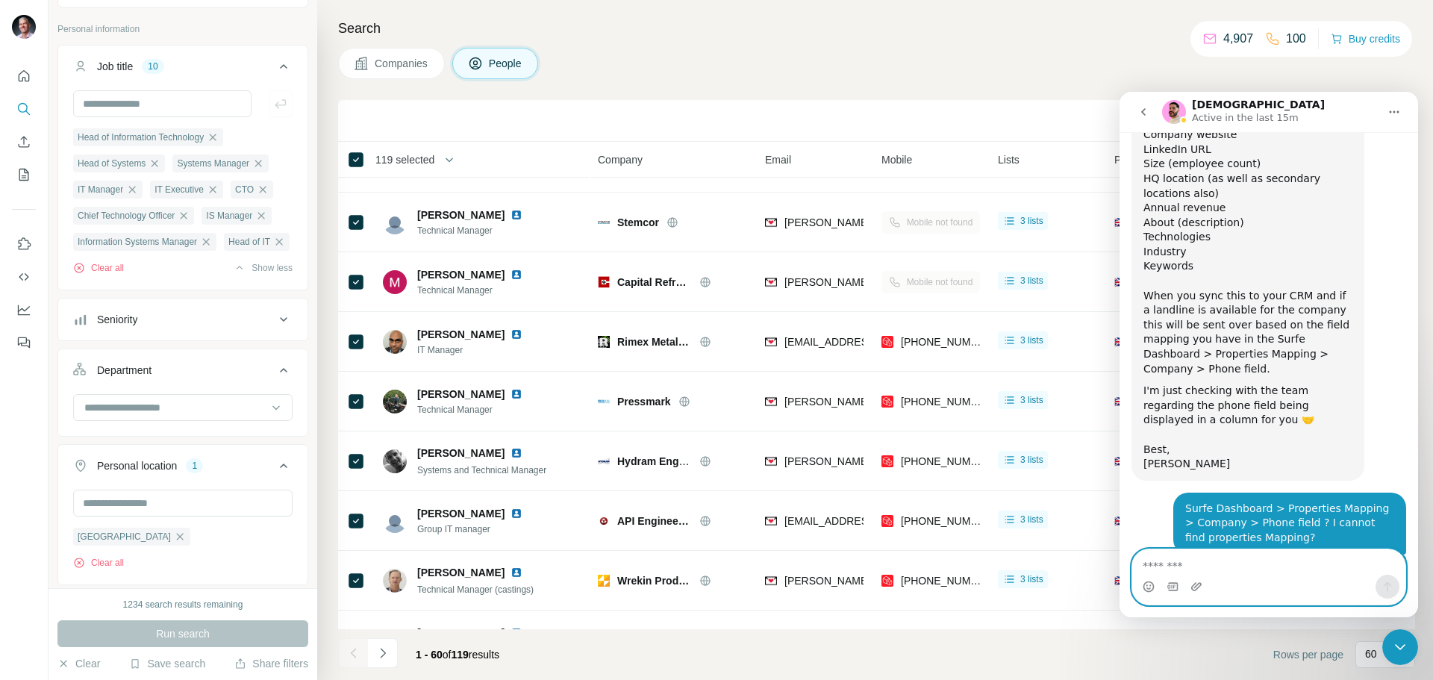
scroll to position [7351, 0]
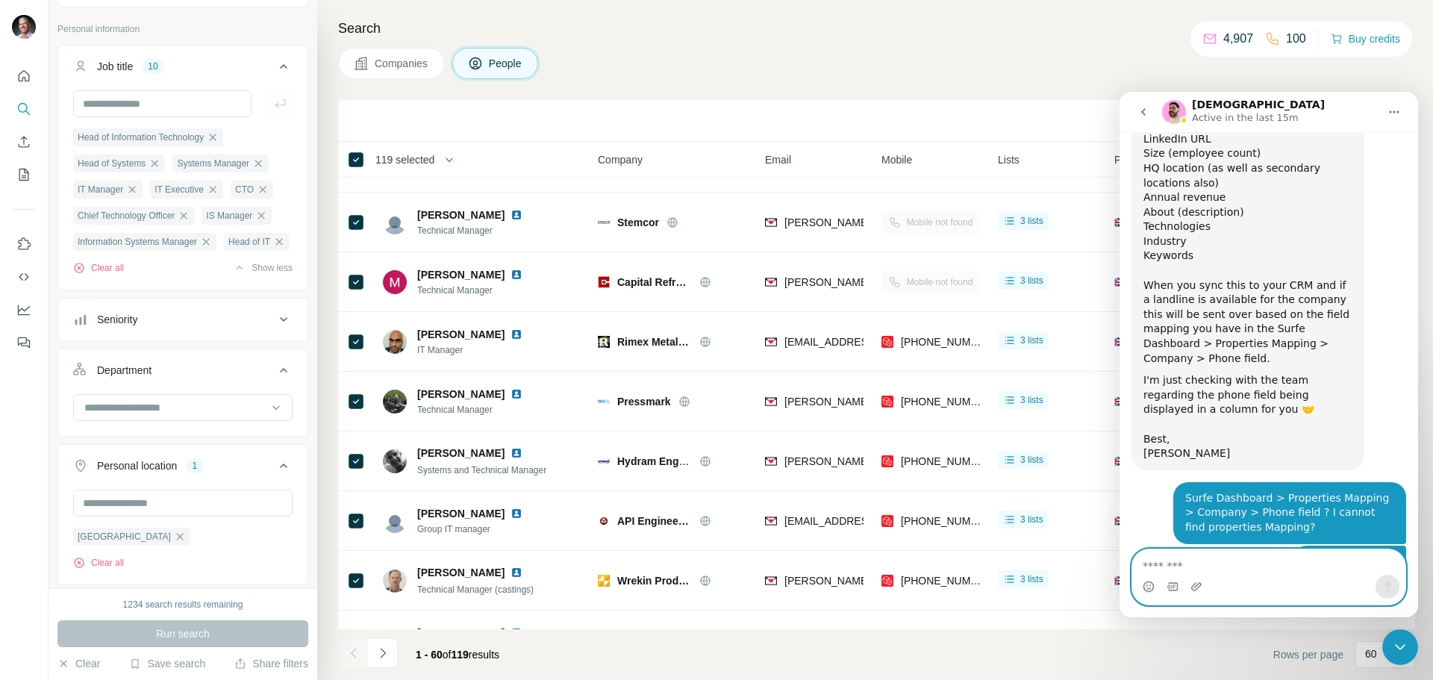
click at [1182, 558] on textarea "Message…" at bounding box center [1269, 561] width 273 height 25
type textarea "*"
type textarea "******"
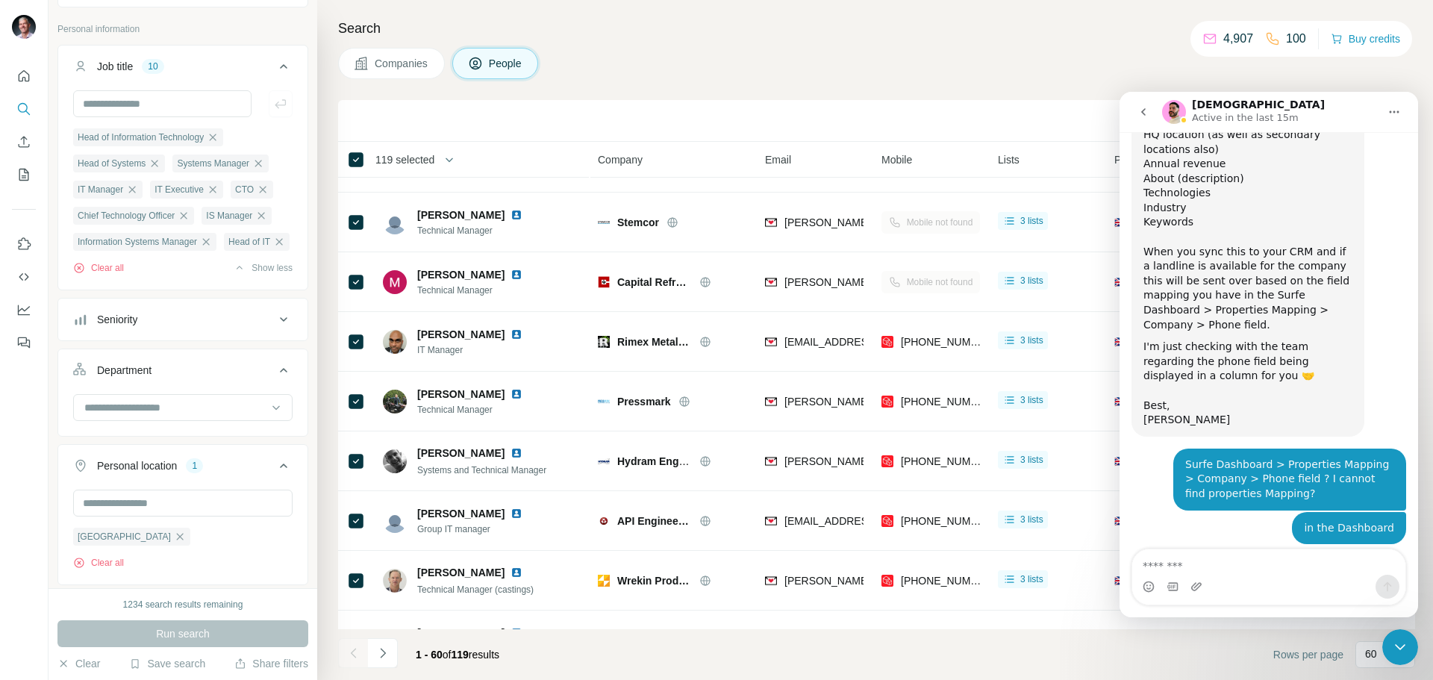
click at [1225, 617] on img "Christian says…" at bounding box center [1244, 670] width 200 height 107
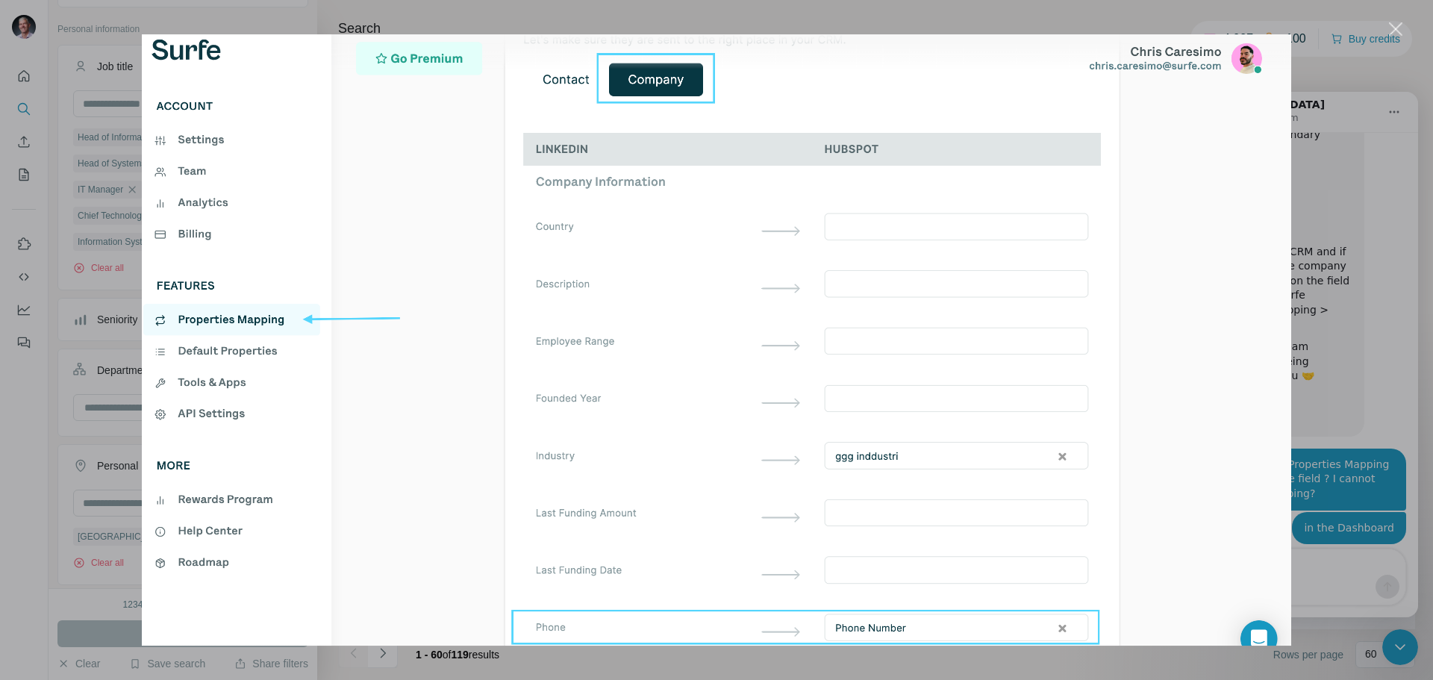
click at [1401, 30] on div "Close" at bounding box center [1396, 29] width 14 height 14
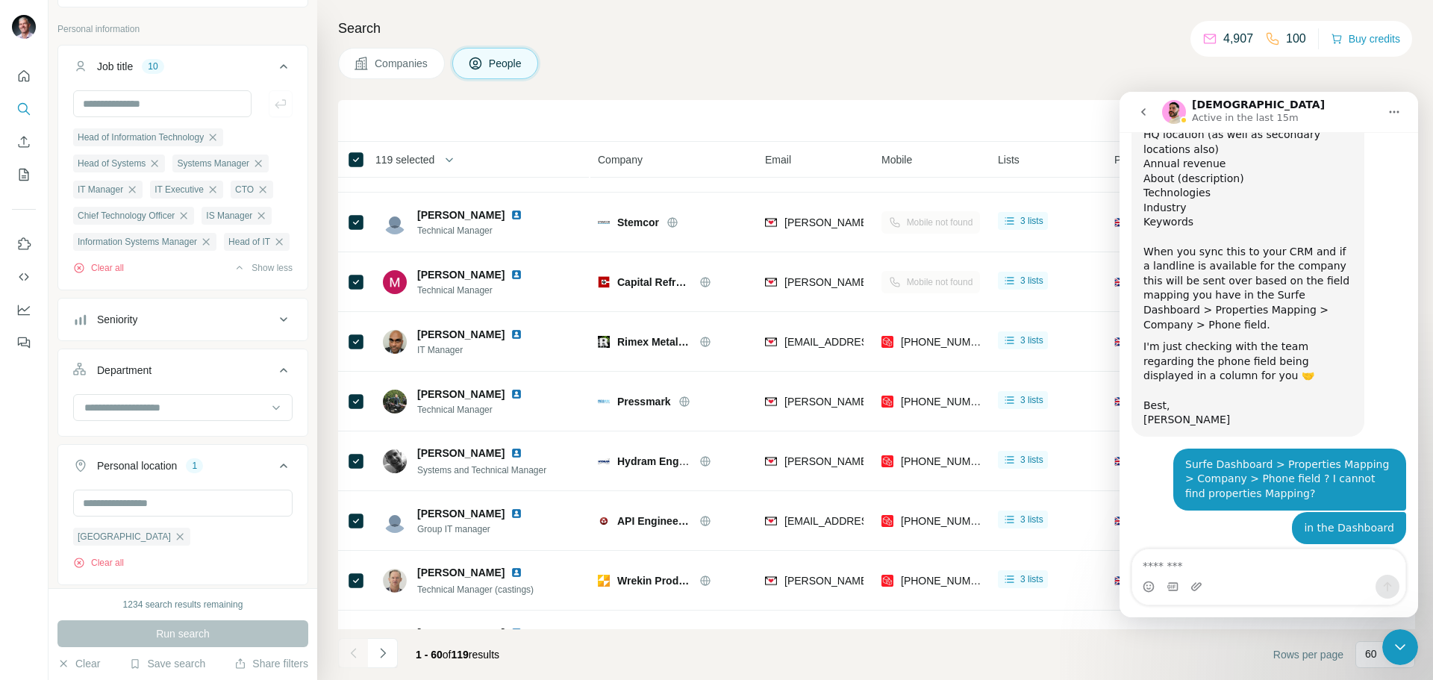
click at [1402, 645] on icon "Close Intercom Messenger" at bounding box center [1401, 647] width 18 height 18
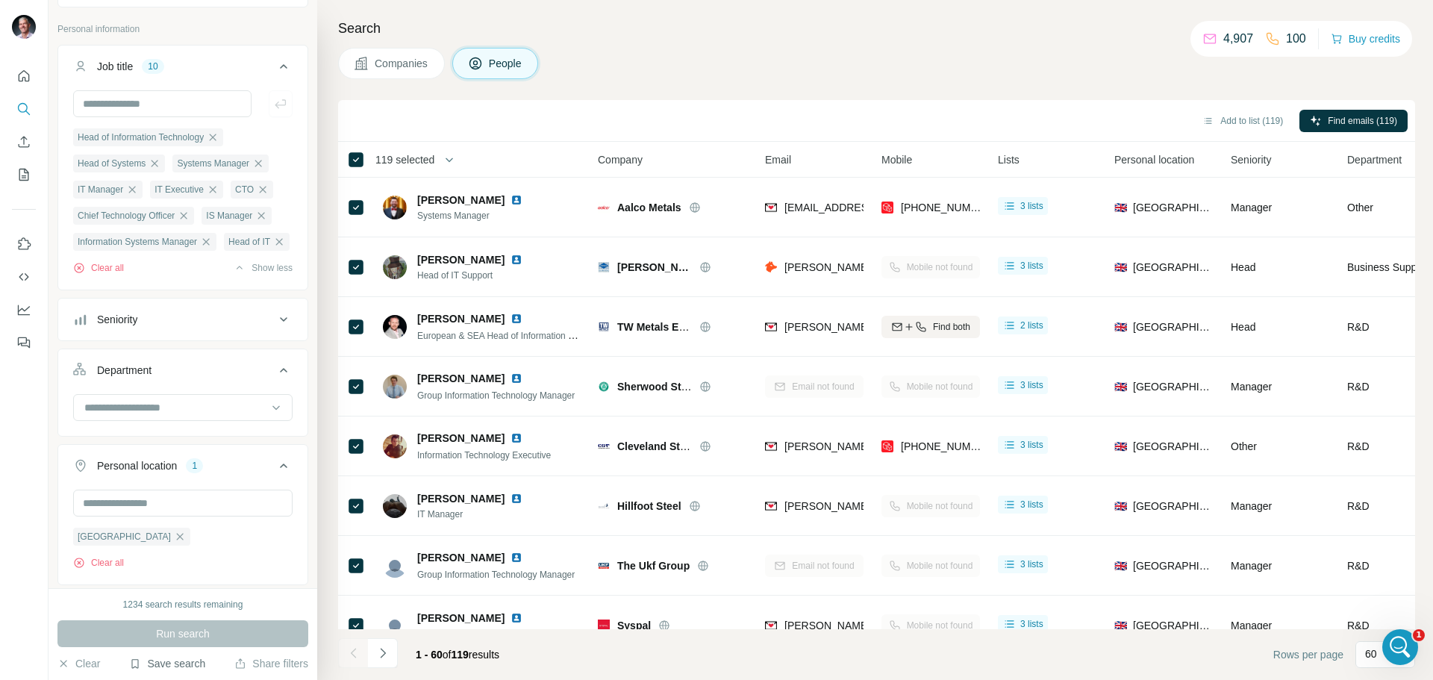
click at [167, 667] on button "Save search" at bounding box center [167, 663] width 76 height 15
click at [186, 608] on div "Save search" at bounding box center [210, 608] width 158 height 30
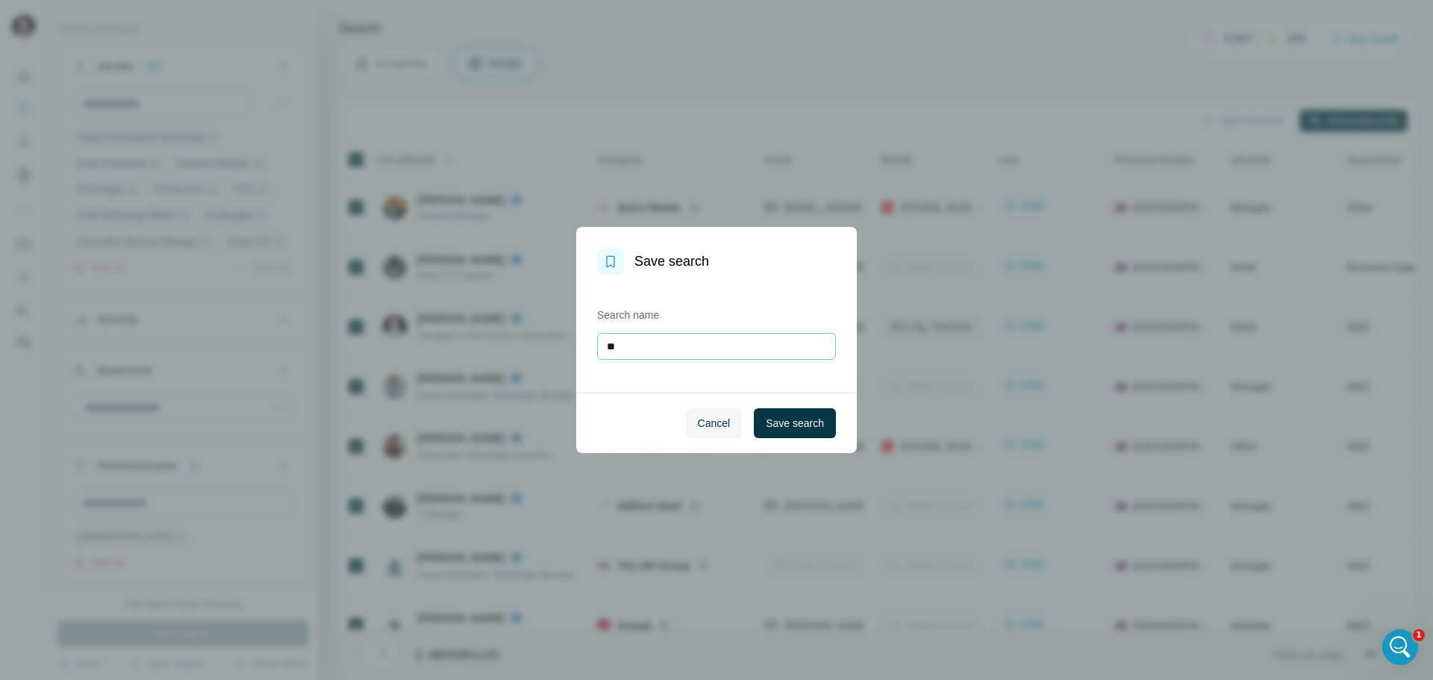
type input "*"
type input "**********"
click at [788, 425] on span "Save search" at bounding box center [795, 423] width 58 height 15
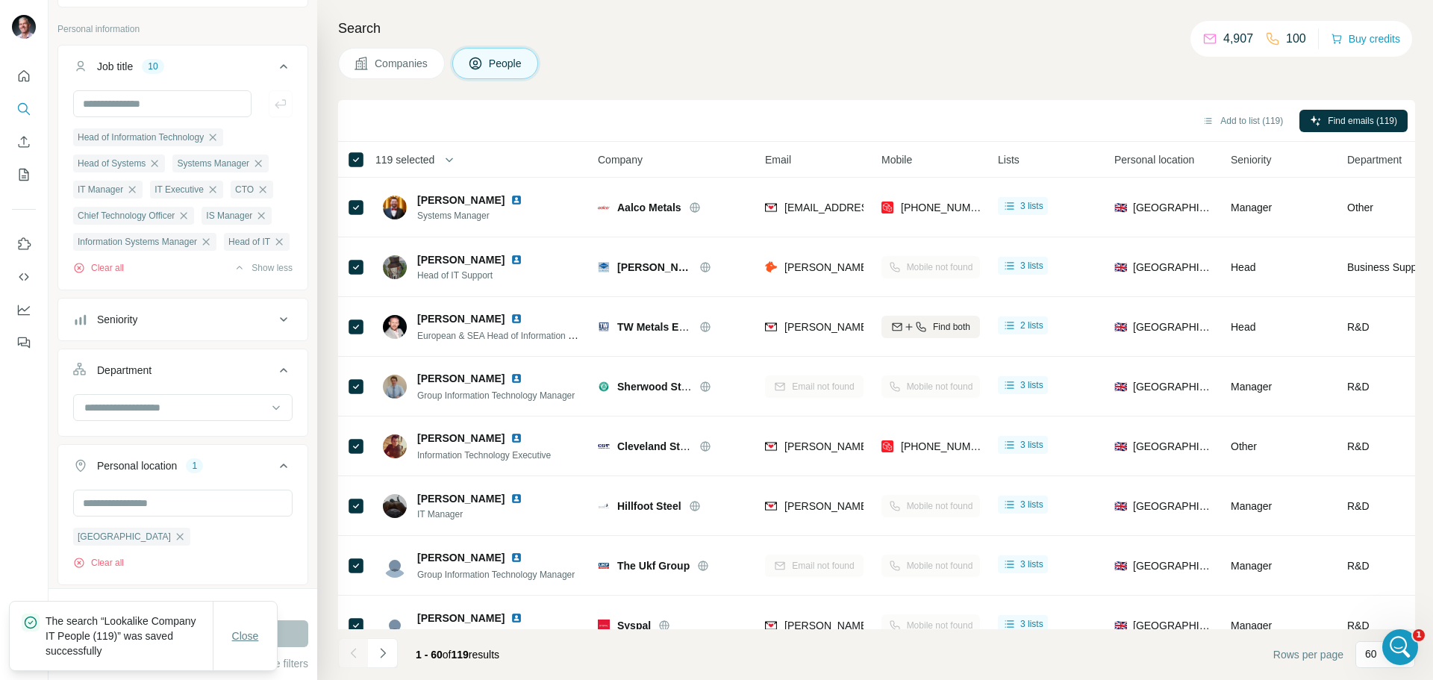
click at [250, 633] on span "Close" at bounding box center [245, 636] width 27 height 15
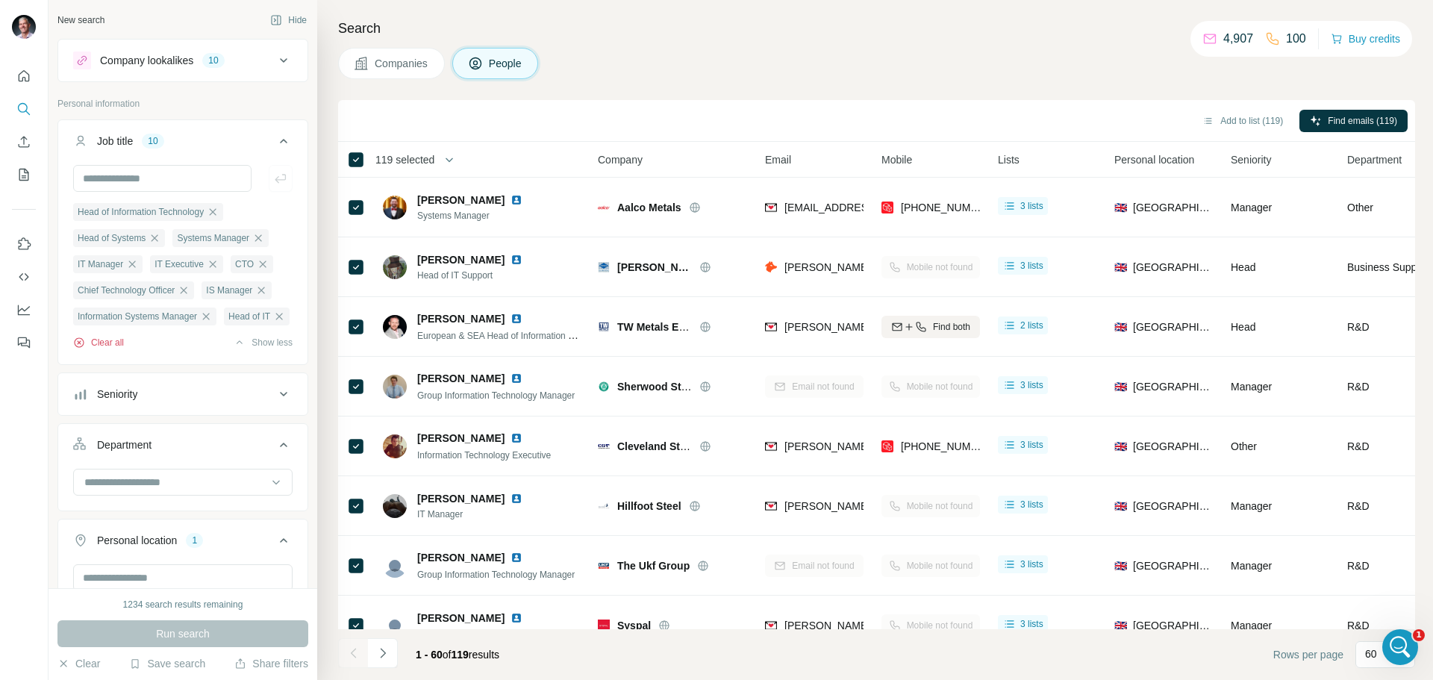
click at [110, 349] on button "Clear all" at bounding box center [98, 342] width 51 height 13
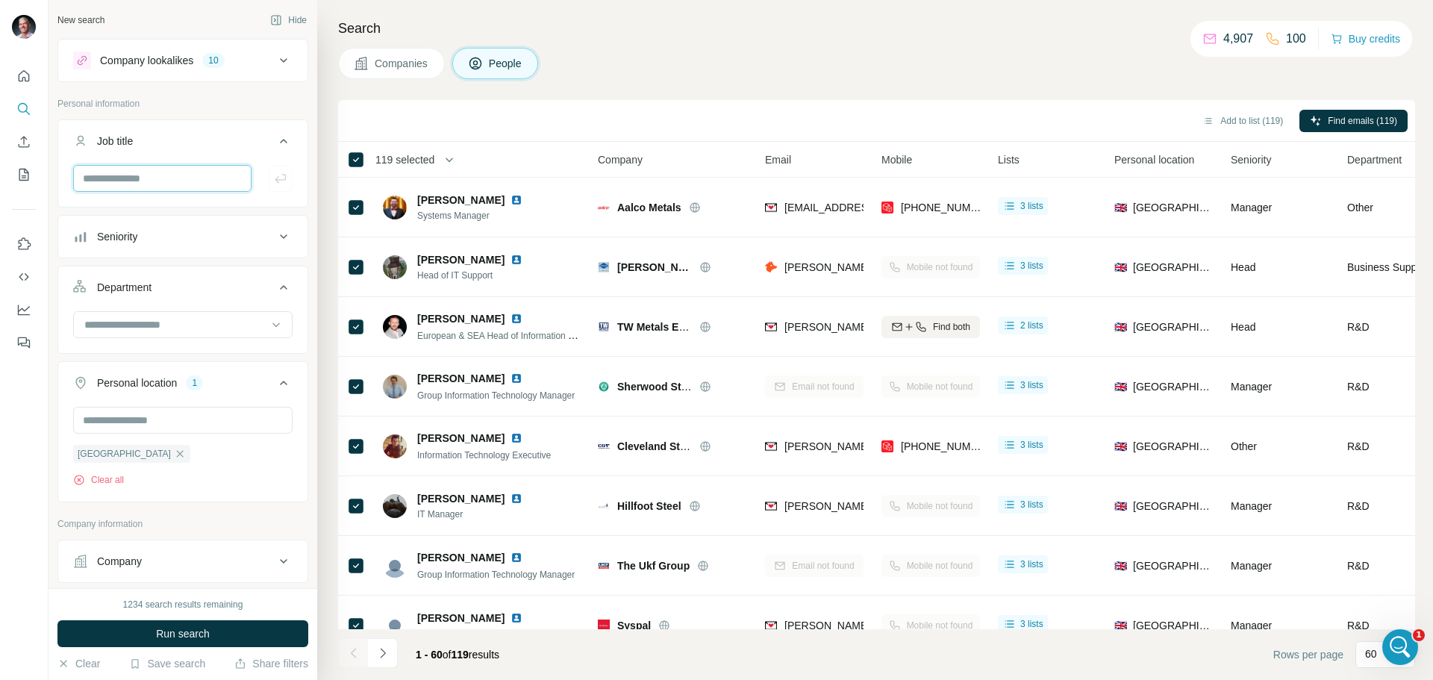
click at [146, 173] on input "text" at bounding box center [162, 178] width 178 height 27
click at [140, 177] on input "text" at bounding box center [162, 178] width 178 height 27
click at [132, 175] on input "text" at bounding box center [162, 178] width 178 height 27
type input "***"
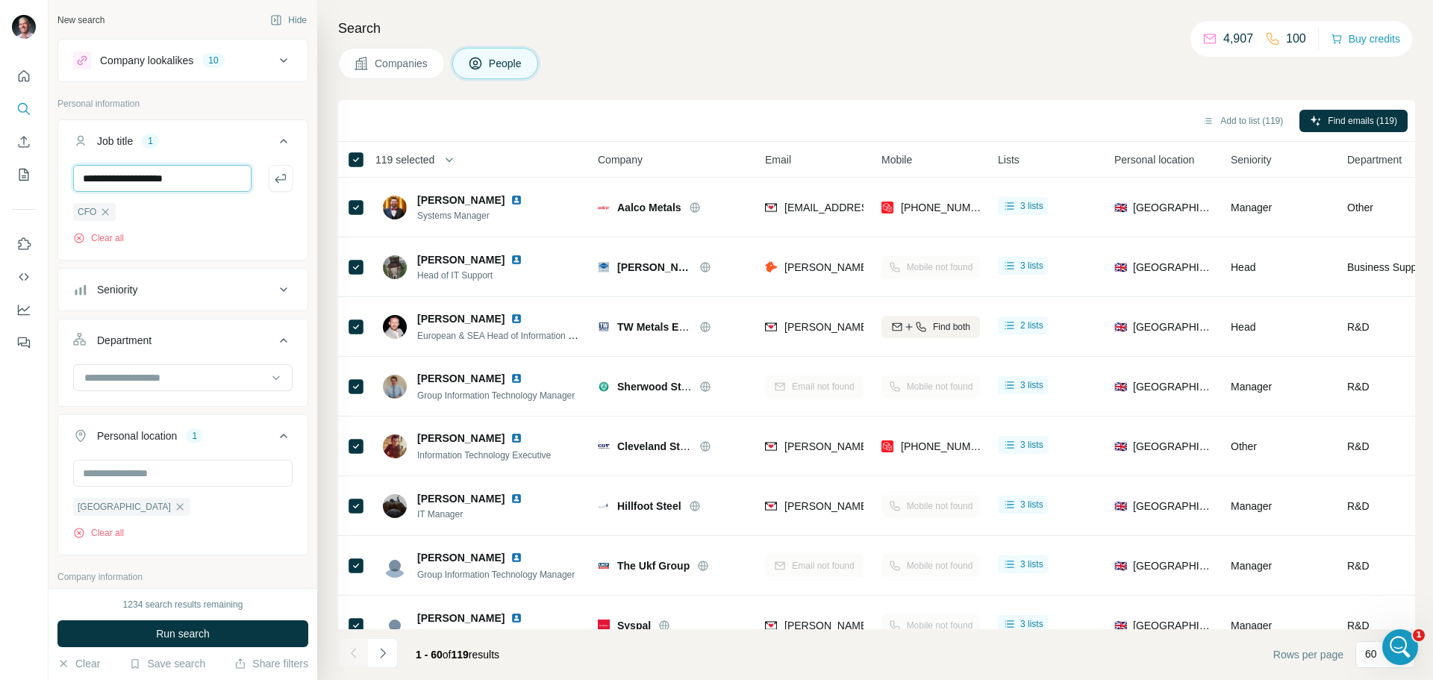
type input "**********"
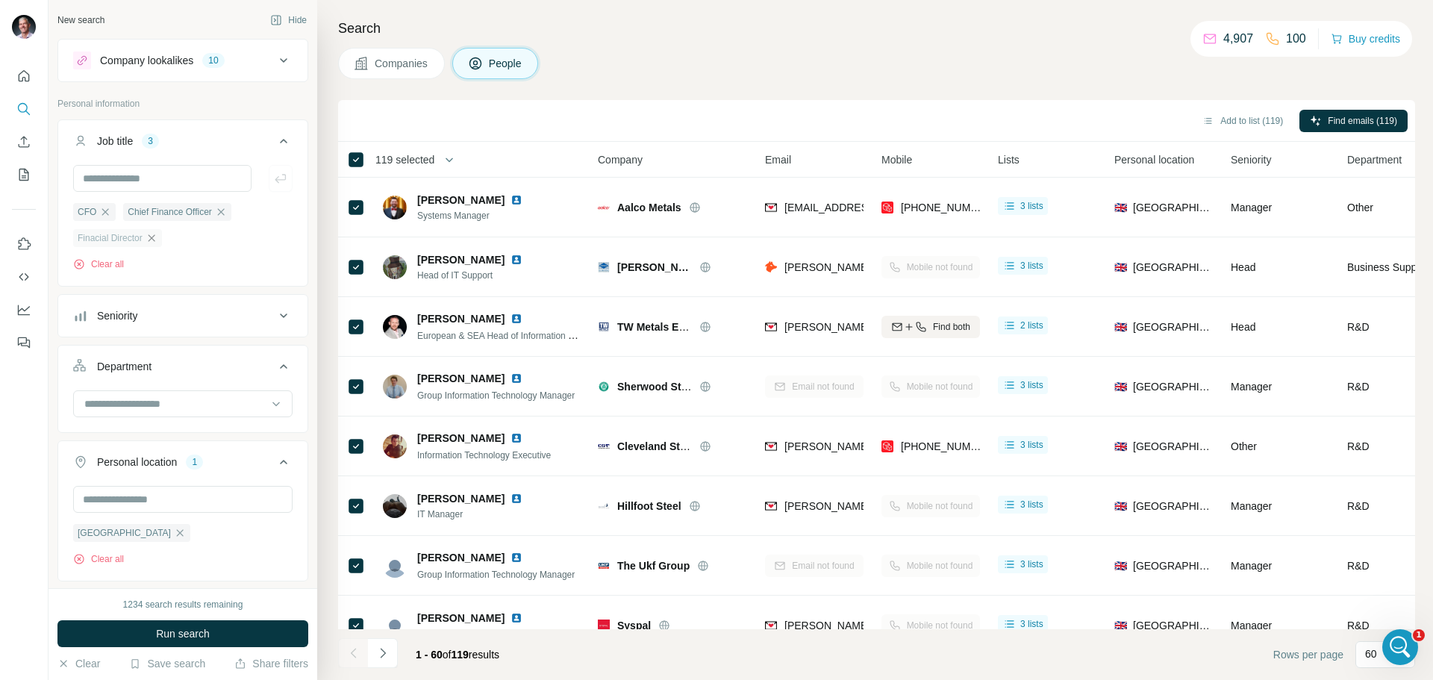
click at [155, 240] on icon "button" at bounding box center [151, 237] width 7 height 7
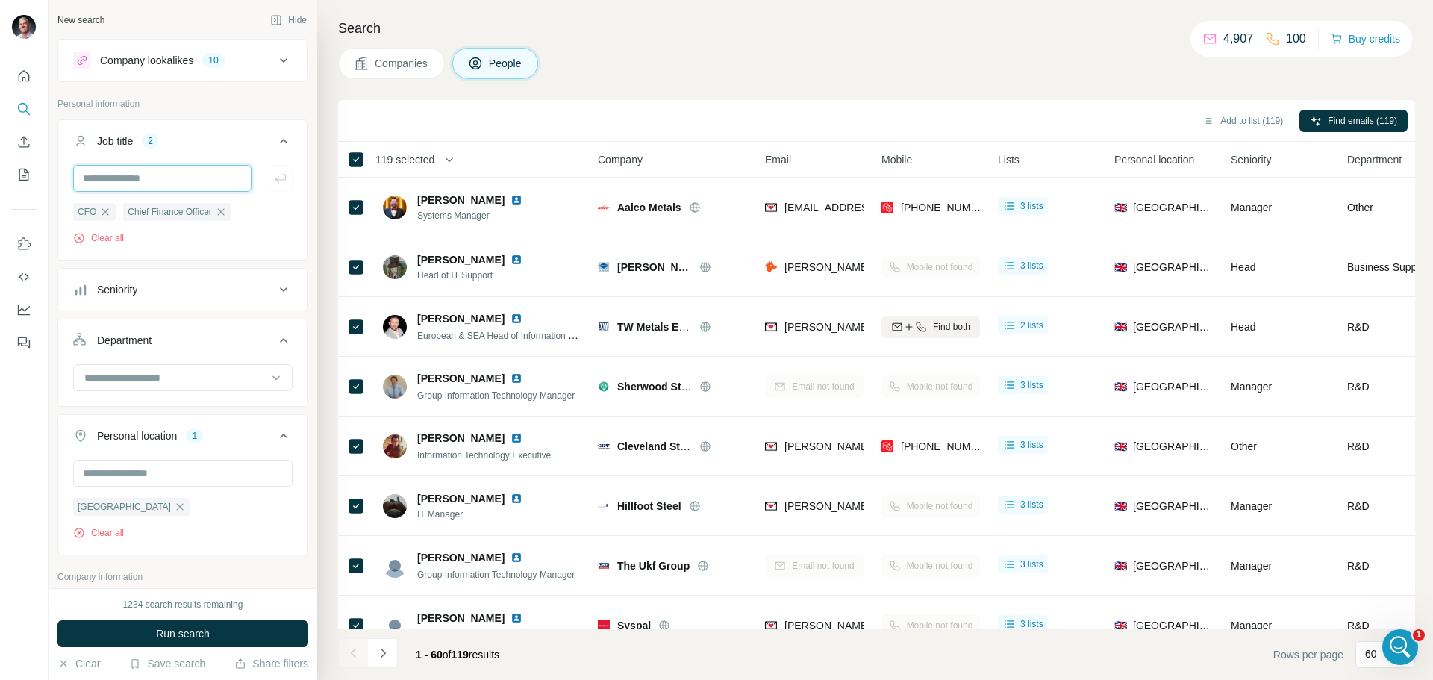
click at [128, 180] on input "text" at bounding box center [162, 178] width 178 height 27
type input "**********"
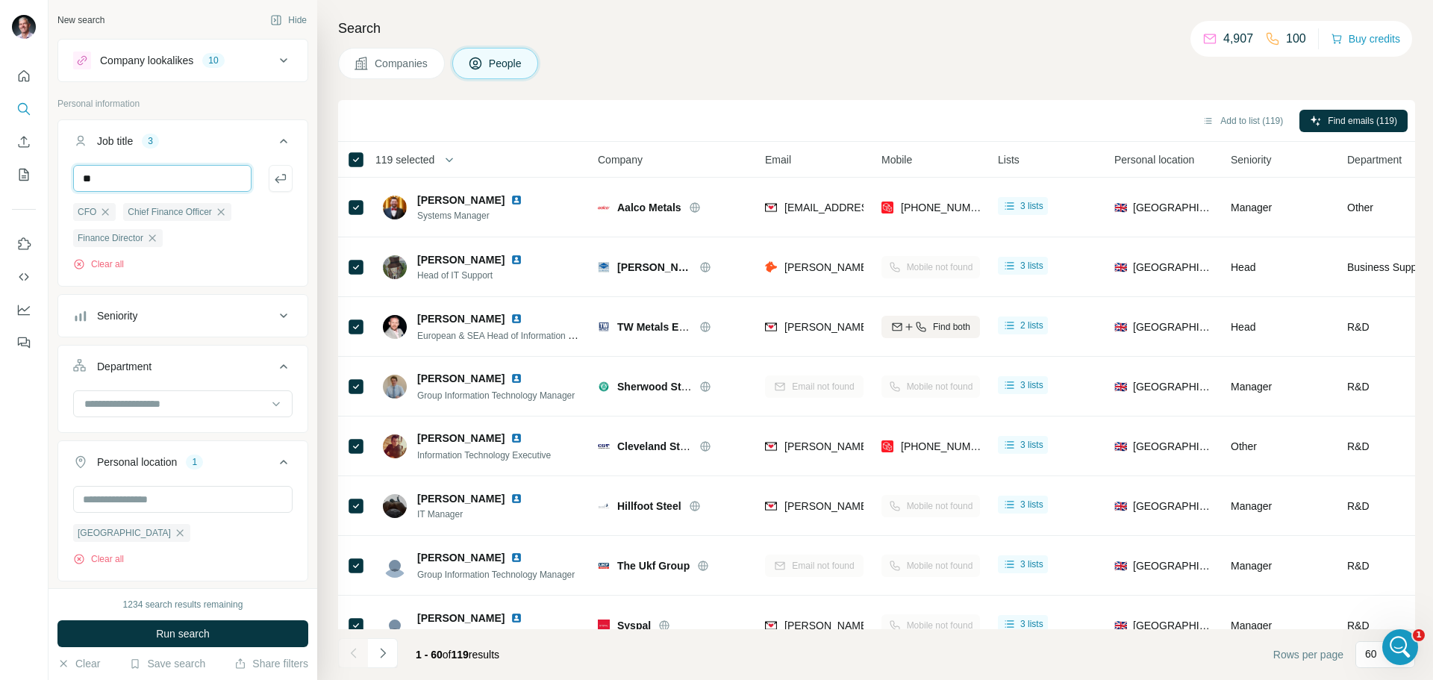
type input "**"
type input "**********"
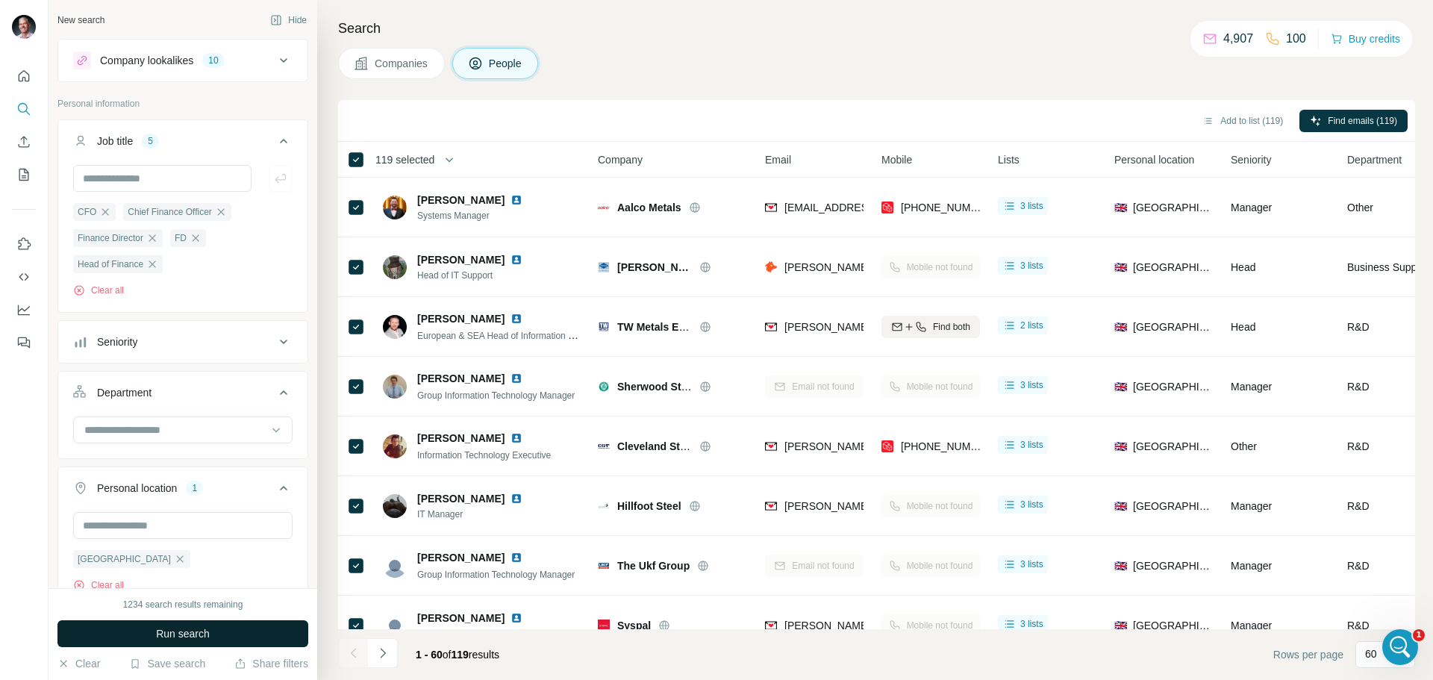
click at [175, 638] on span "Run search" at bounding box center [183, 633] width 54 height 15
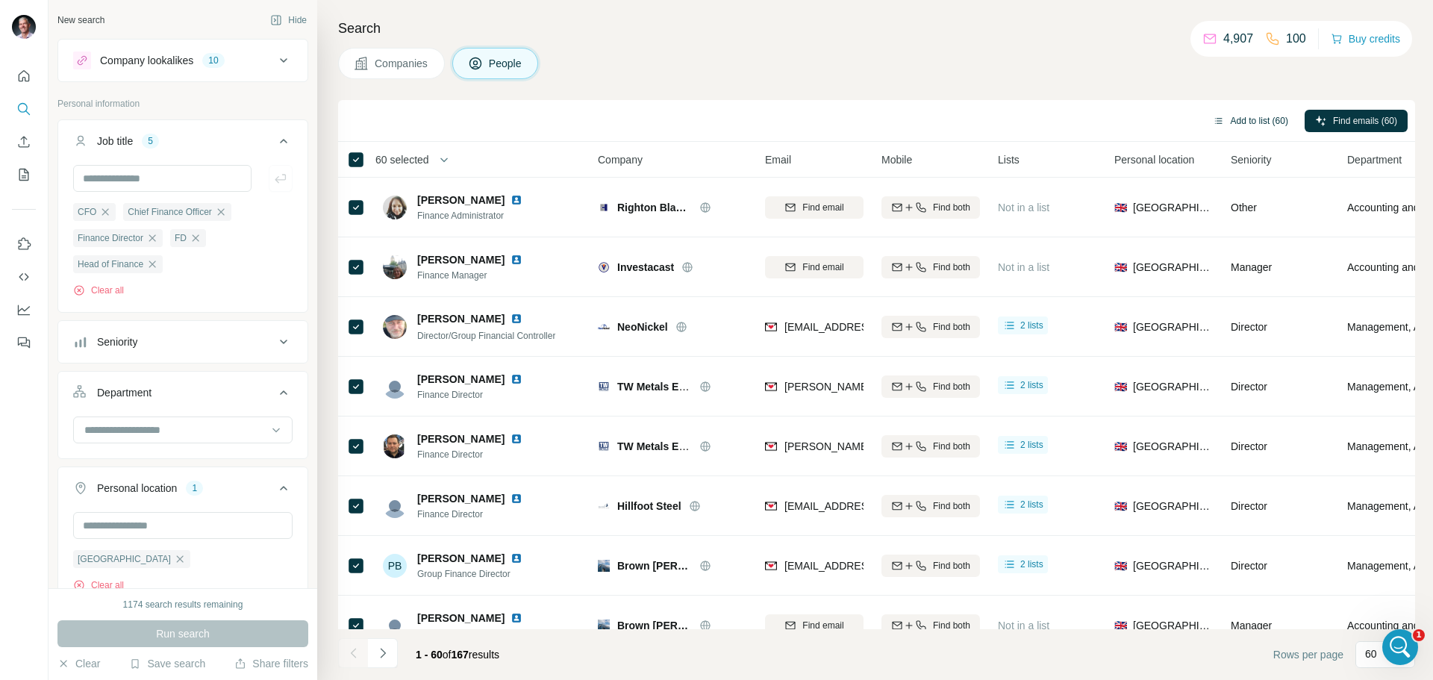
click at [1243, 121] on button "Add to list (60)" at bounding box center [1251, 121] width 96 height 22
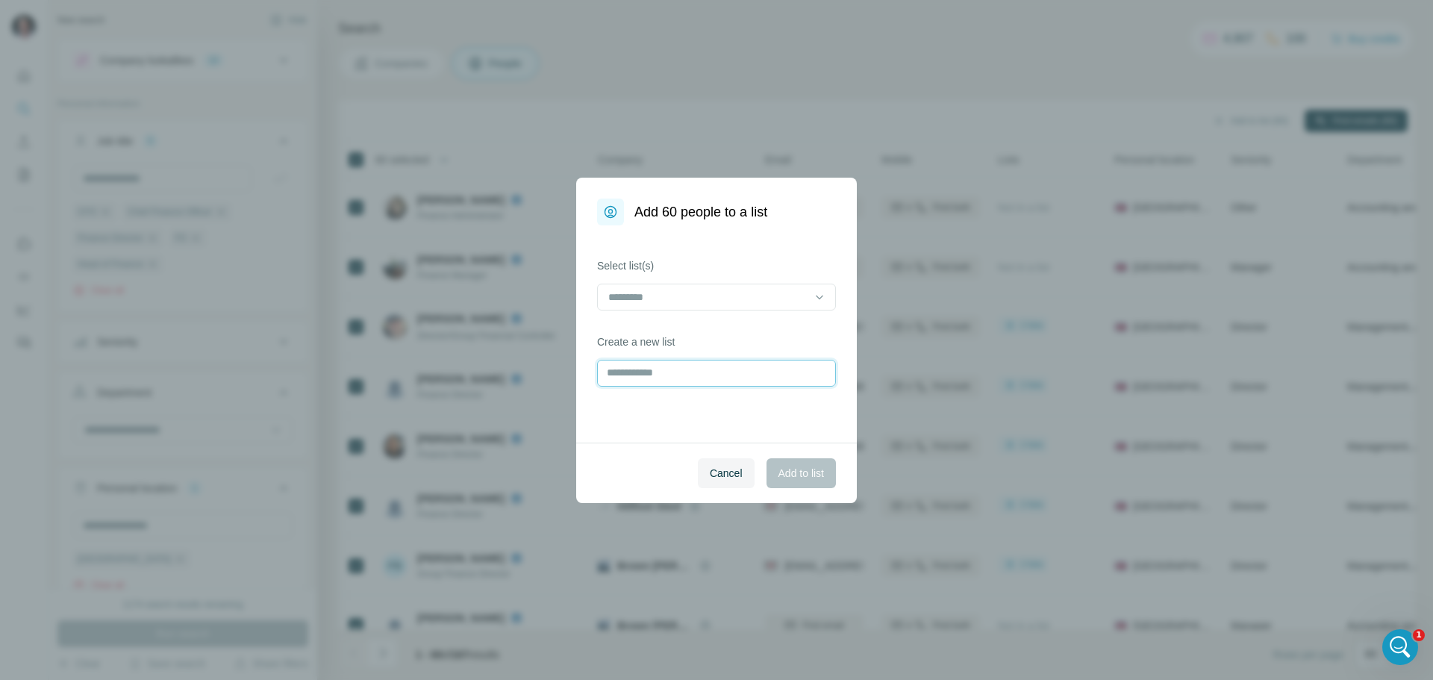
click at [688, 375] on input "text" at bounding box center [716, 373] width 239 height 27
type input "**********"
click at [805, 474] on span "Add to list" at bounding box center [802, 473] width 46 height 15
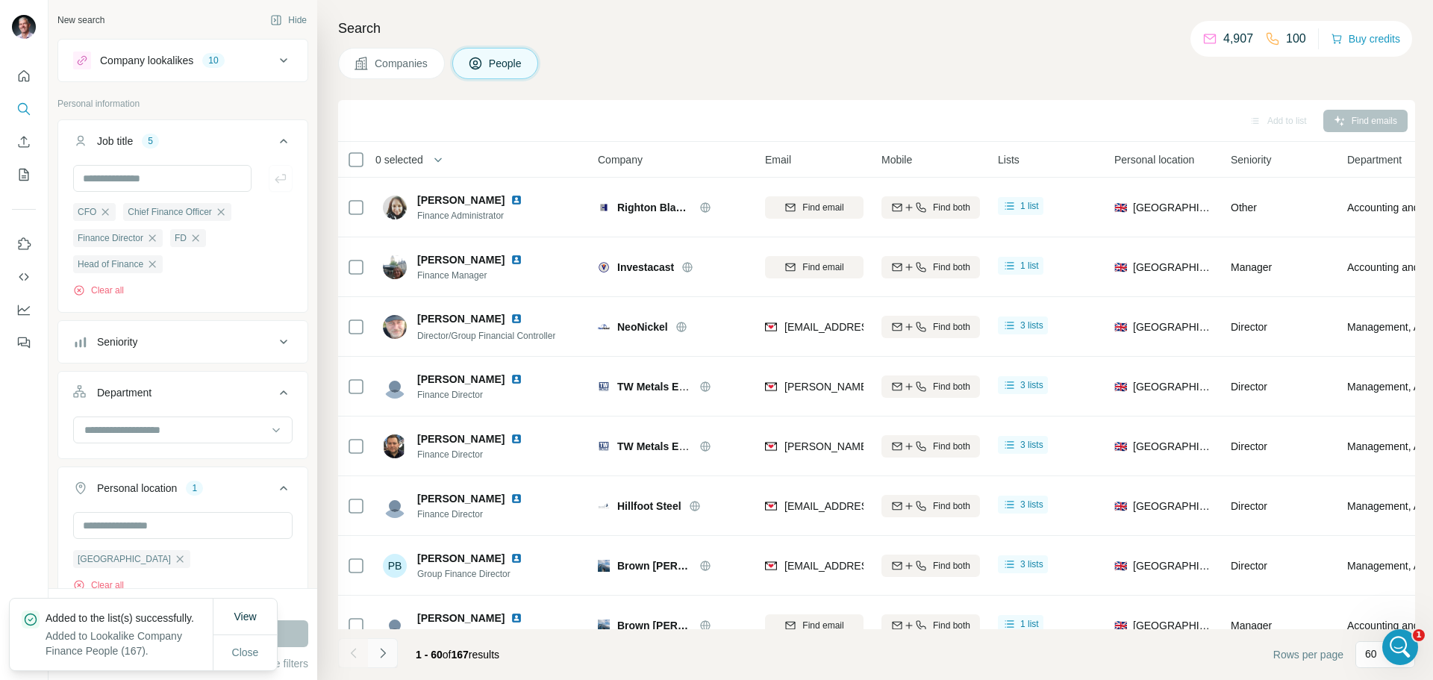
click at [385, 656] on icon "Navigate to next page" at bounding box center [383, 653] width 15 height 15
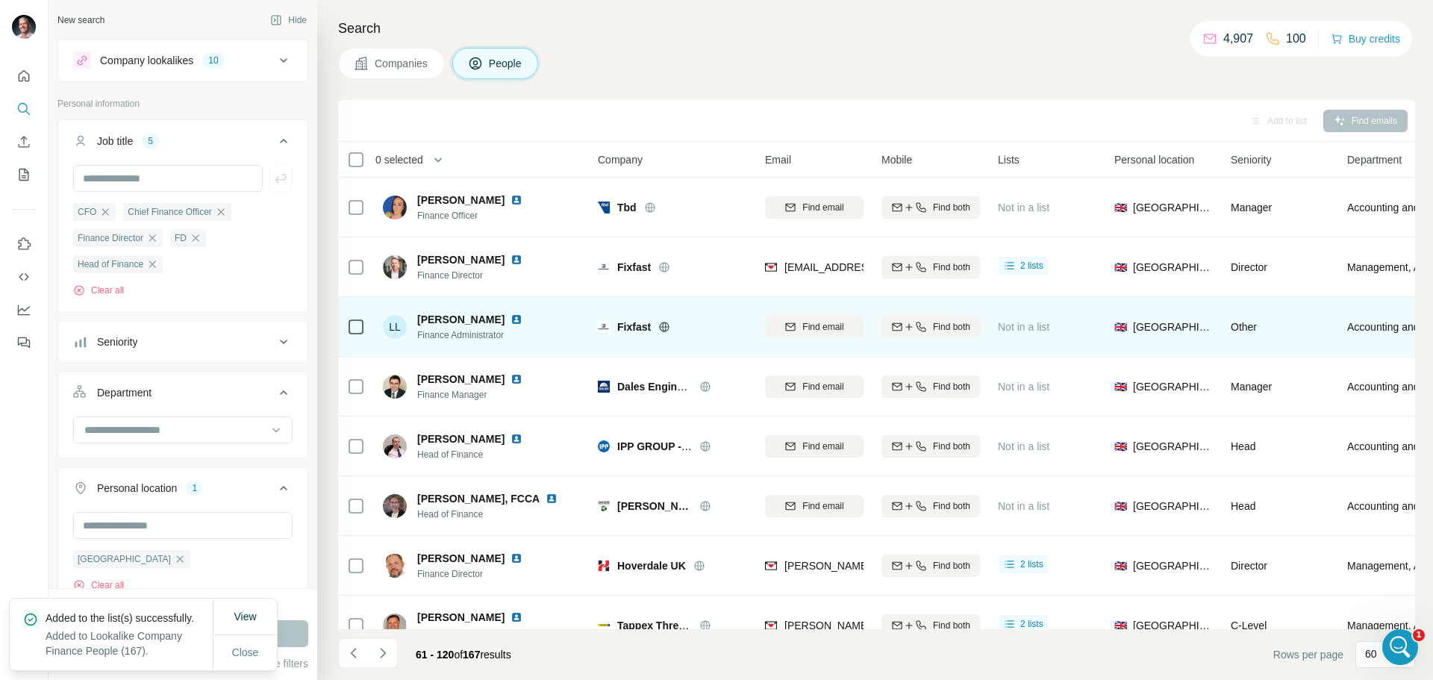
scroll to position [7385, 0]
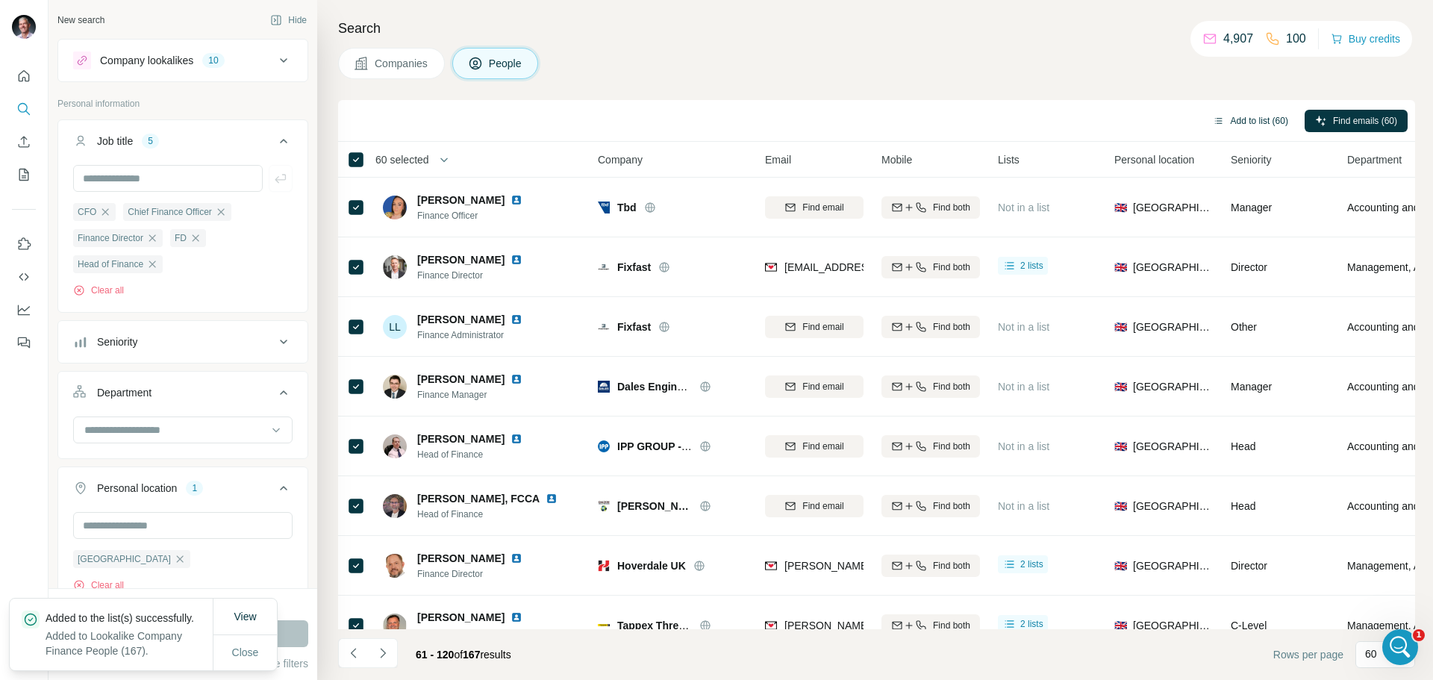
click at [1251, 115] on button "Add to list (60)" at bounding box center [1251, 121] width 96 height 22
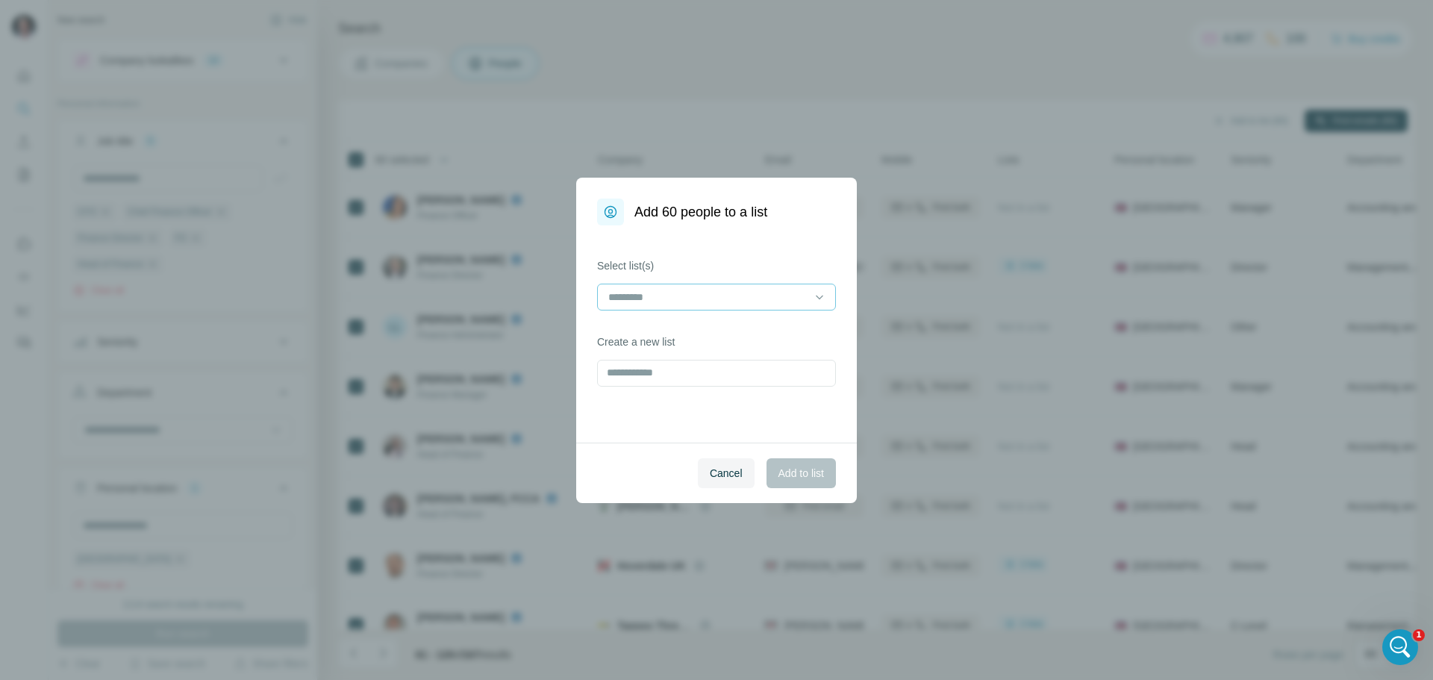
click at [741, 293] on input at bounding box center [708, 297] width 202 height 16
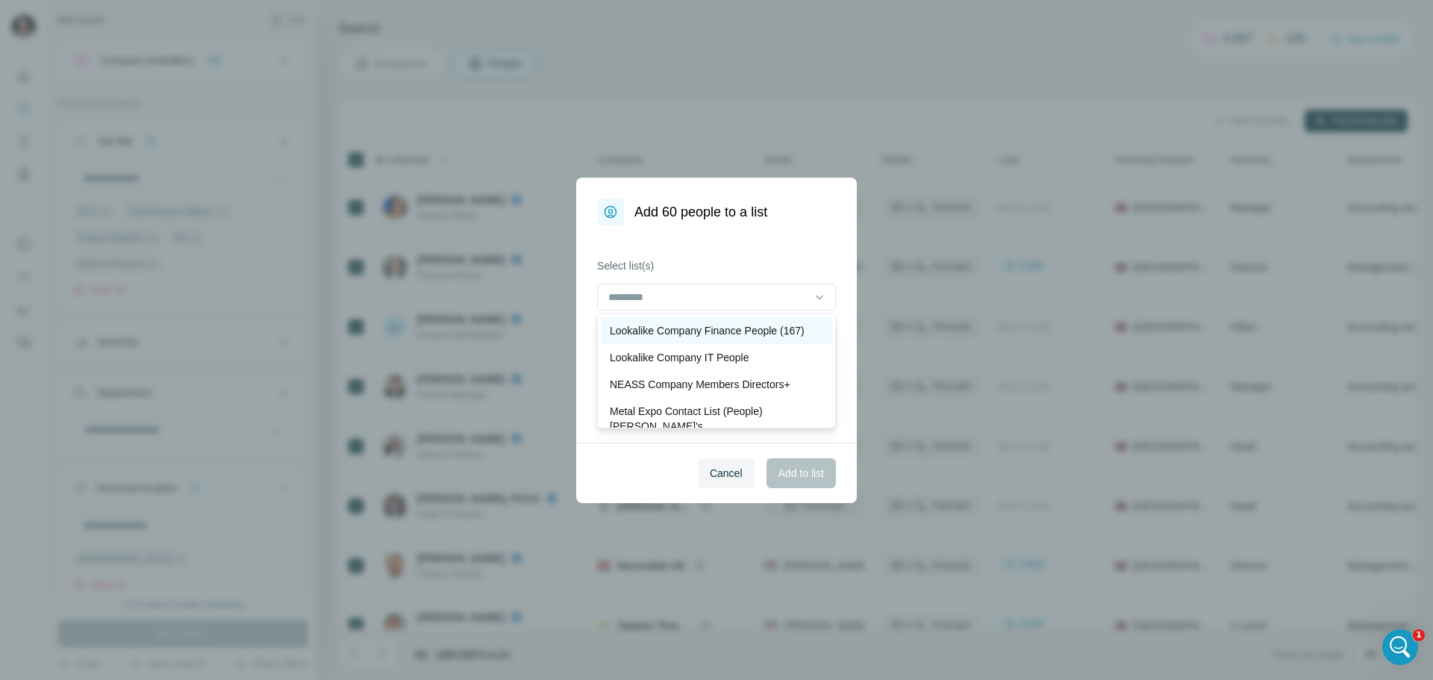
click at [723, 332] on p "Lookalike Company Finance People (167)" at bounding box center [707, 330] width 195 height 15
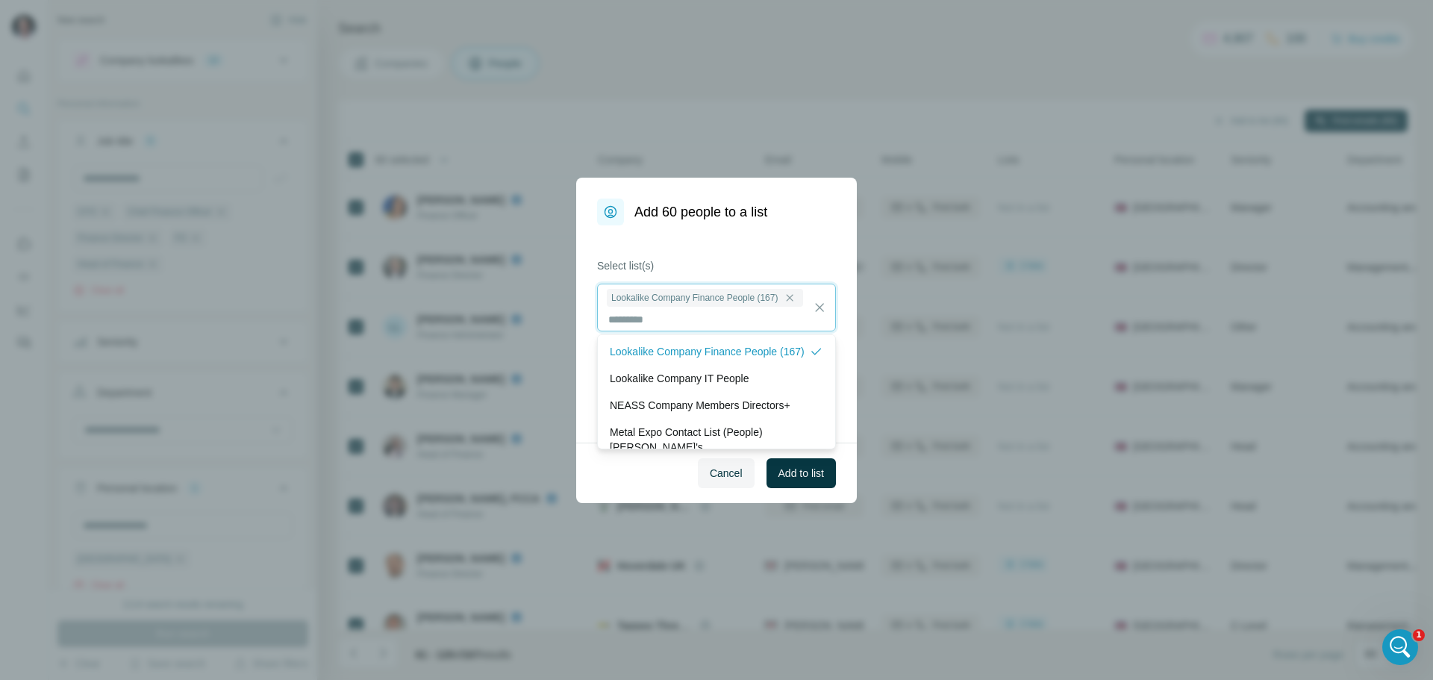
scroll to position [1, 0]
click at [800, 470] on span "Add to list" at bounding box center [802, 473] width 46 height 15
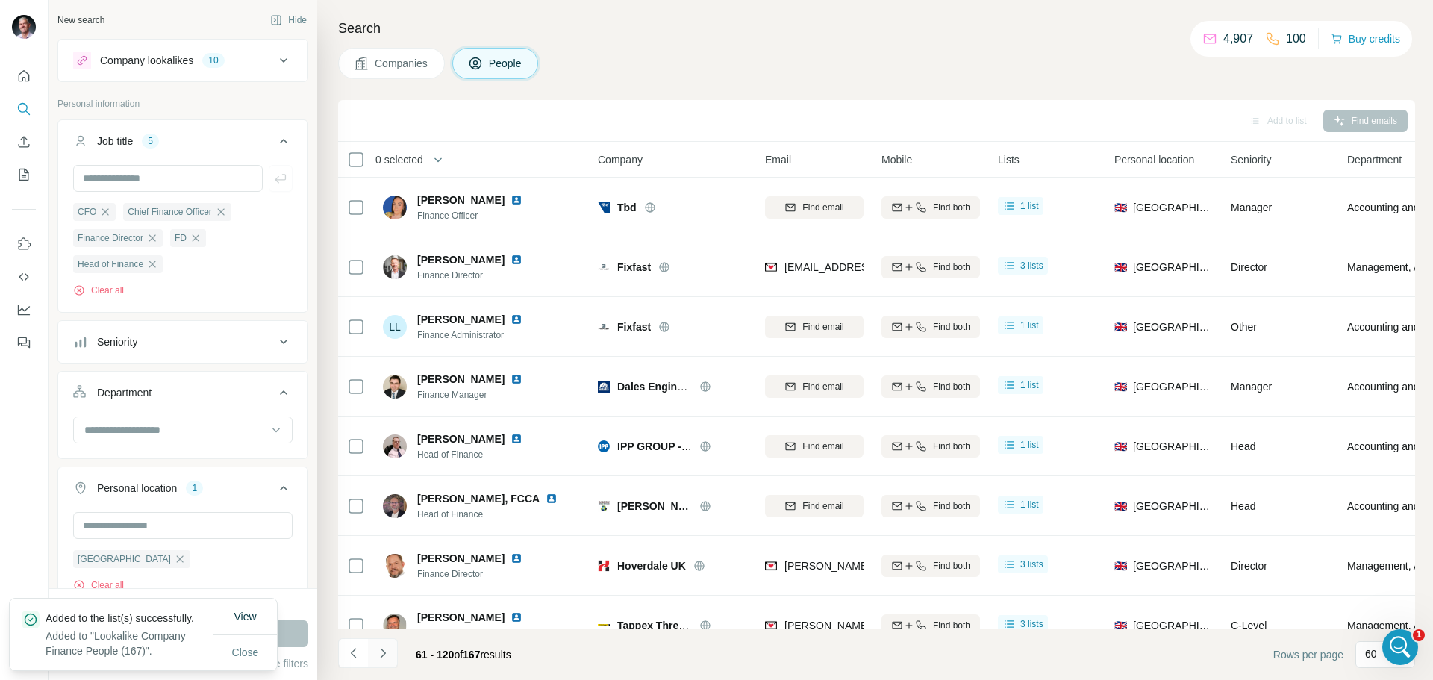
click at [383, 655] on icon "Navigate to next page" at bounding box center [382, 653] width 5 height 10
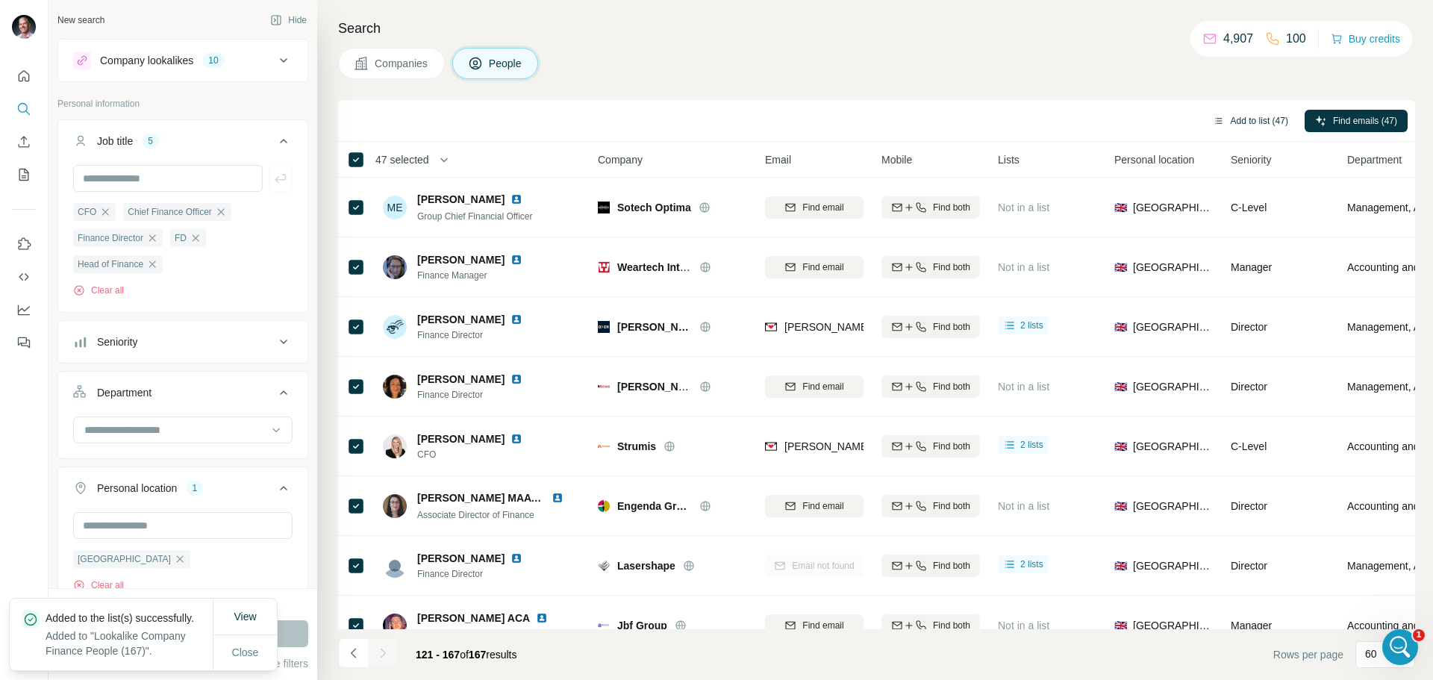
click at [1256, 118] on button "Add to list (47)" at bounding box center [1251, 121] width 96 height 22
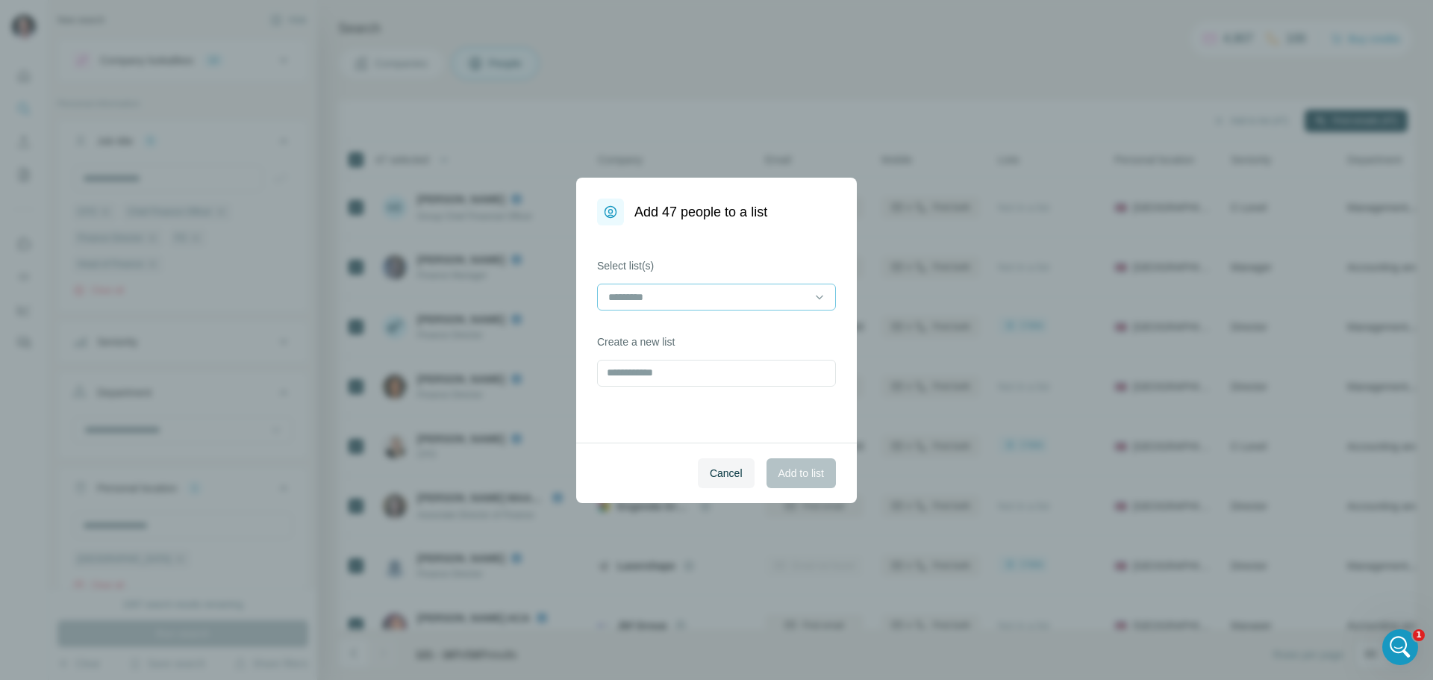
click at [807, 299] on input at bounding box center [708, 297] width 202 height 16
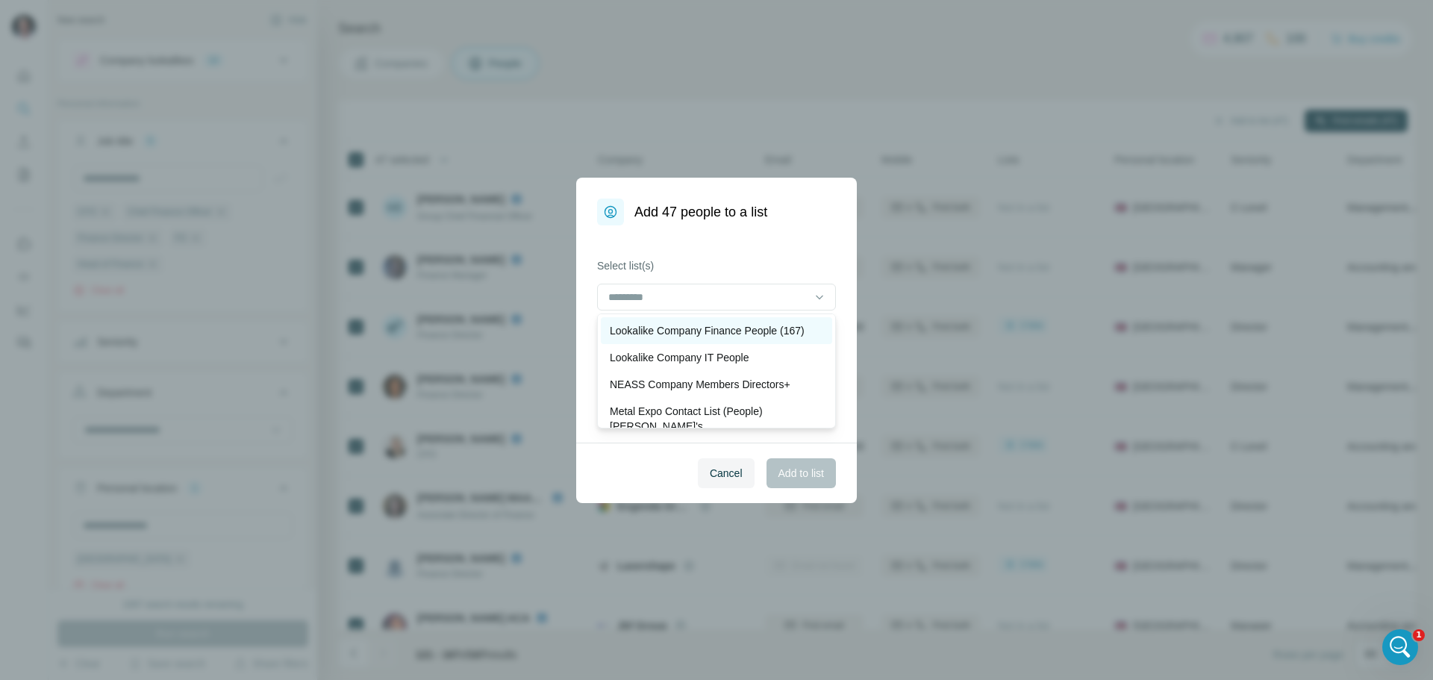
click at [714, 331] on p "Lookalike Company Finance People (167)" at bounding box center [707, 330] width 195 height 15
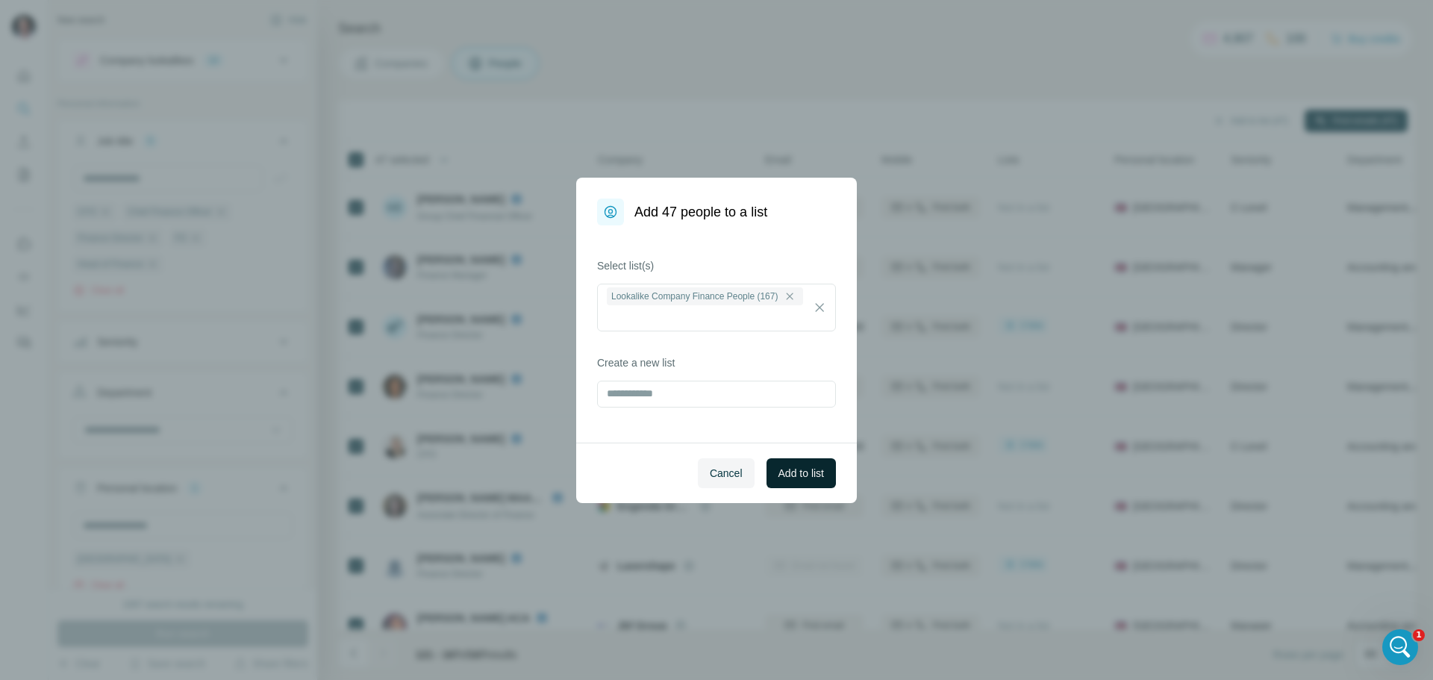
click at [797, 466] on span "Add to list" at bounding box center [802, 473] width 46 height 15
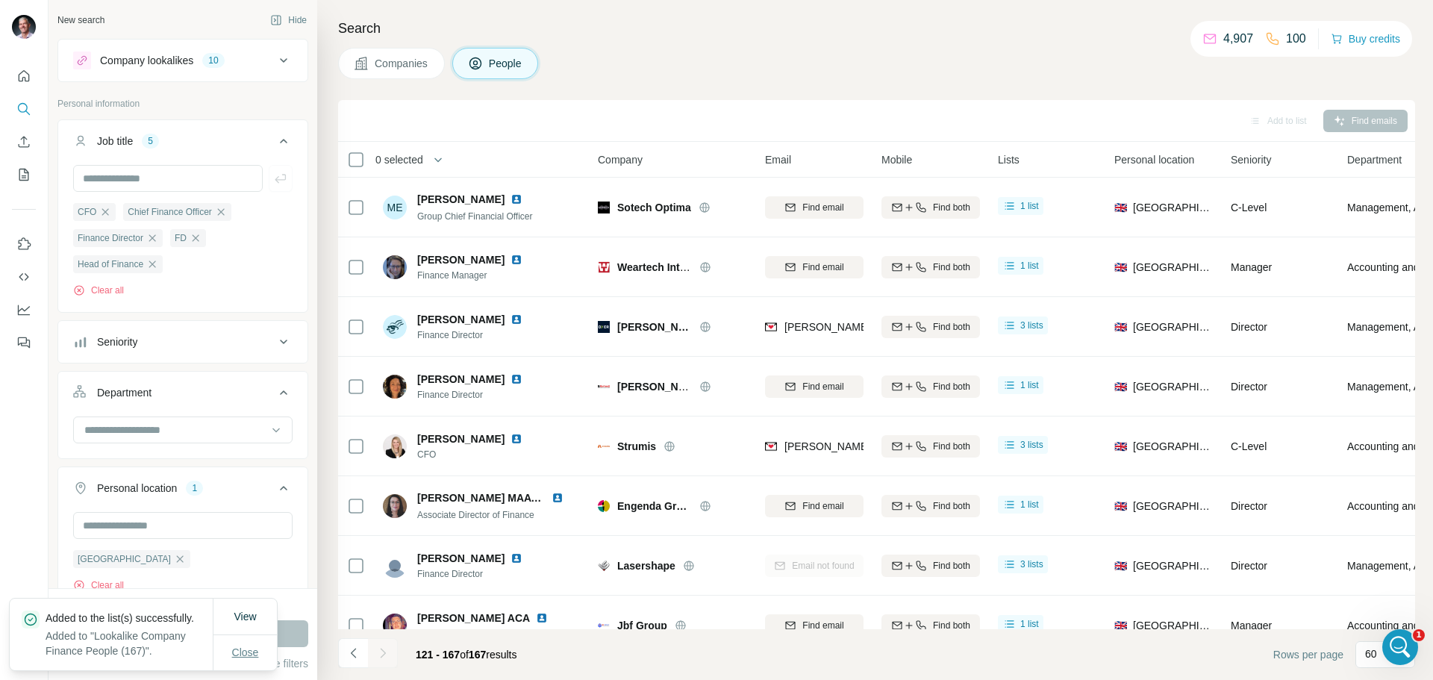
click at [236, 645] on span "Close" at bounding box center [245, 652] width 27 height 15
click at [174, 663] on button "Save search" at bounding box center [167, 663] width 76 height 15
click at [177, 604] on div "Save search" at bounding box center [210, 608] width 158 height 30
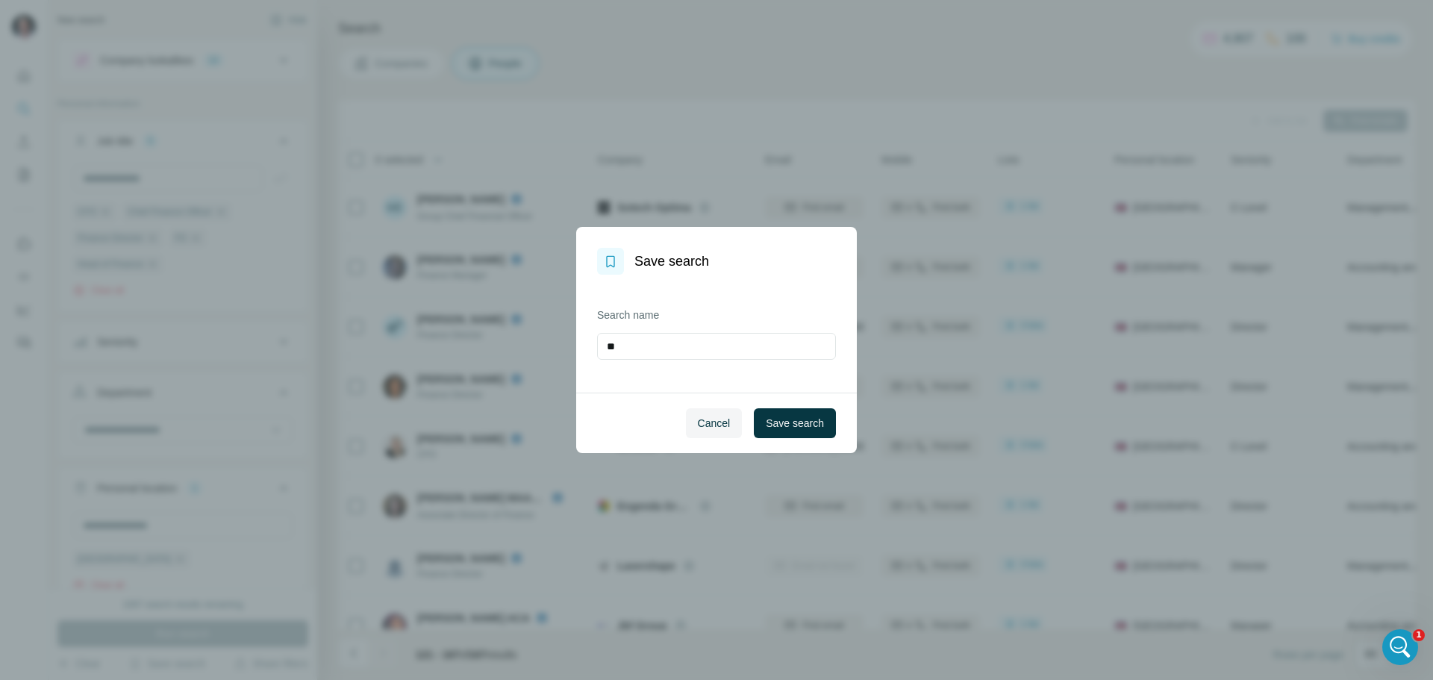
type input "*"
type input "**********"
click at [797, 426] on span "Save search" at bounding box center [795, 423] width 58 height 15
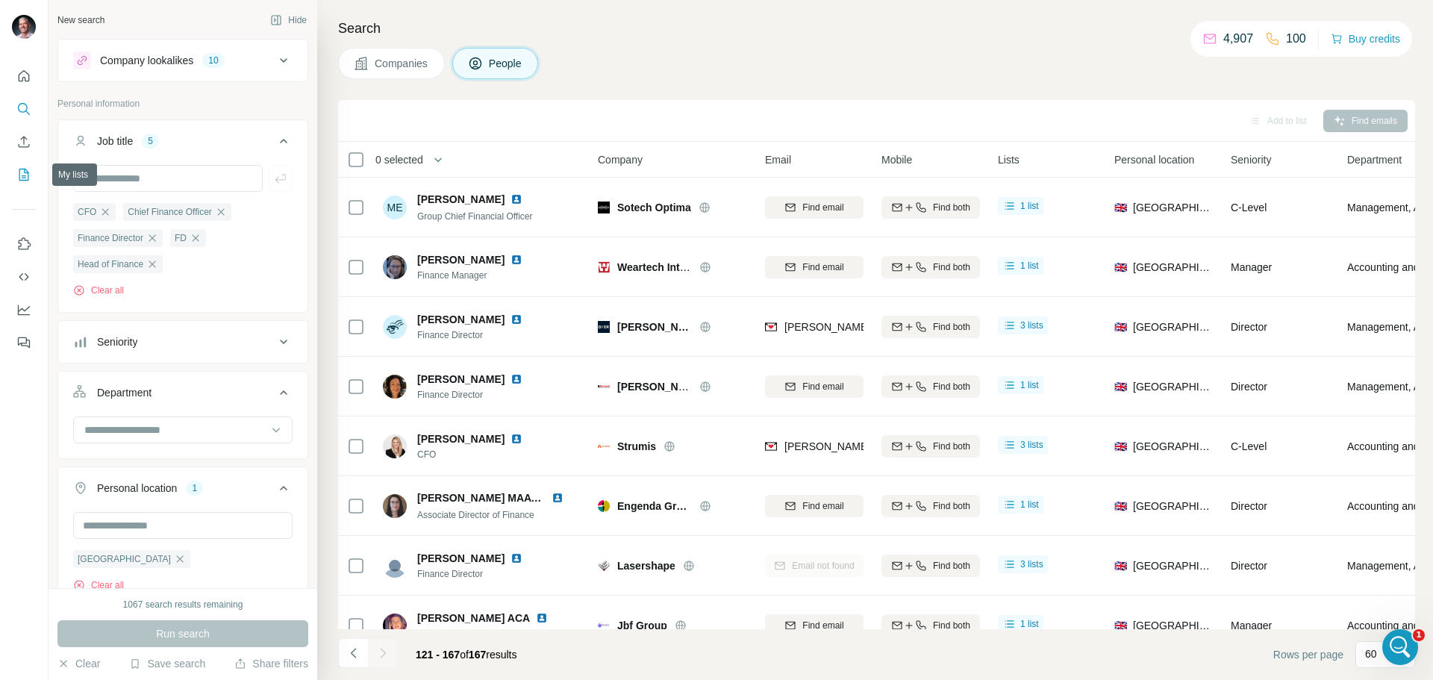
click at [25, 172] on icon "My lists" at bounding box center [25, 174] width 7 height 10
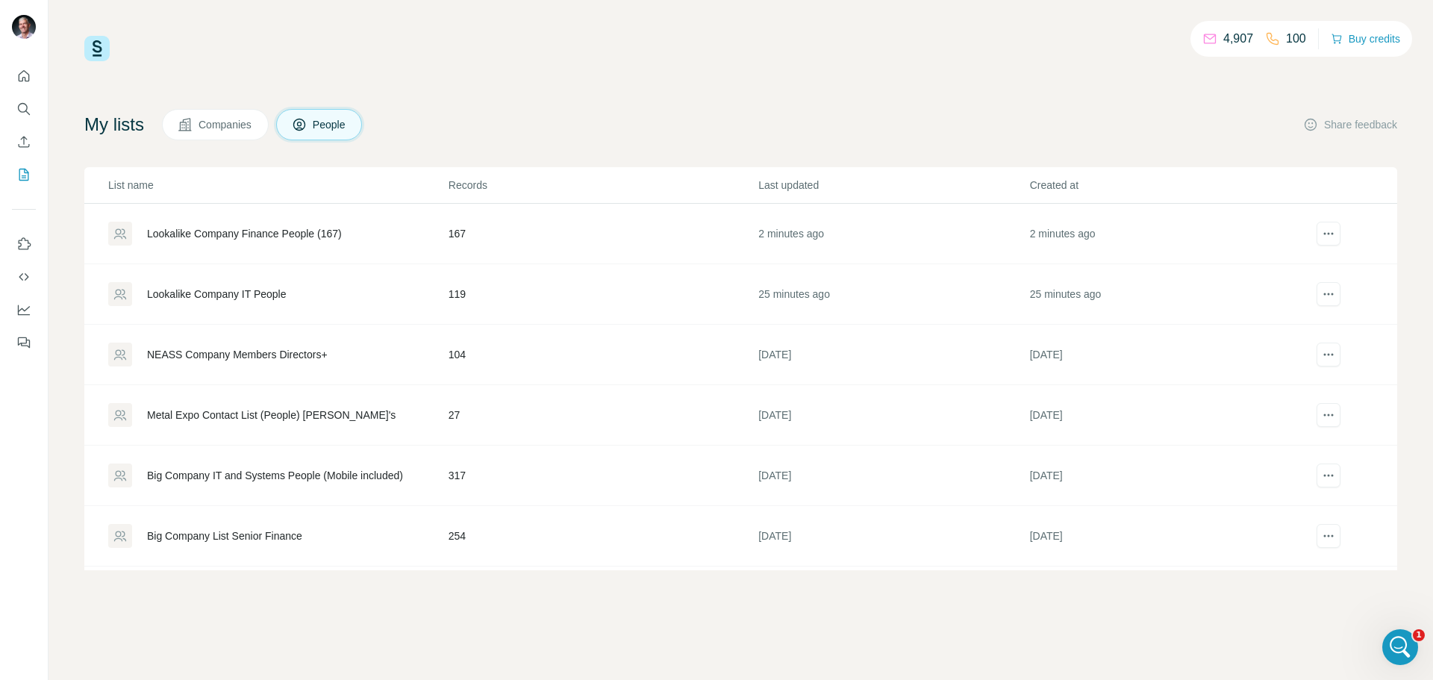
click at [219, 292] on div "Lookalike Company IT People" at bounding box center [217, 294] width 140 height 15
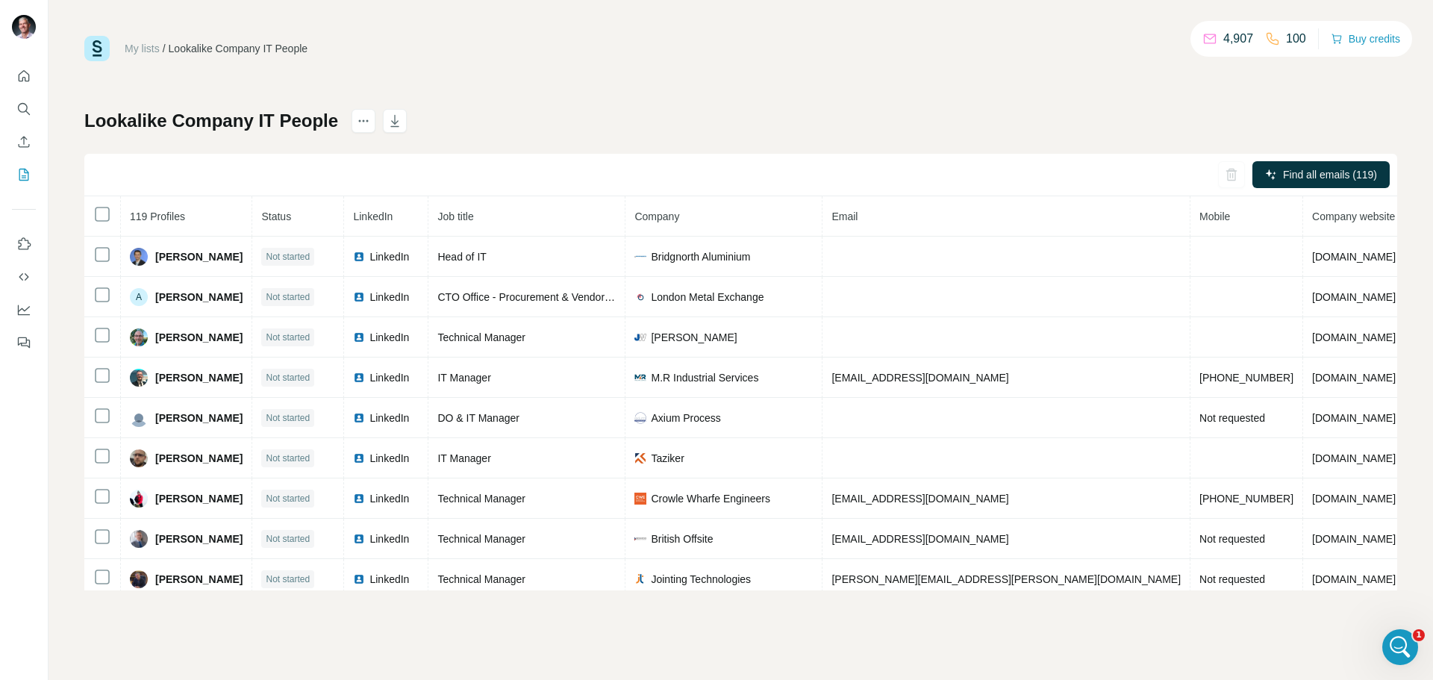
click at [310, 122] on h1 "Lookalike Company IT People" at bounding box center [211, 121] width 254 height 24
click at [329, 119] on h1 "Lookalike Company IT People" at bounding box center [211, 121] width 254 height 24
click at [366, 122] on button "actions" at bounding box center [364, 121] width 24 height 24
drag, startPoint x: 358, startPoint y: 122, endPoint x: 296, endPoint y: 120, distance: 62.7
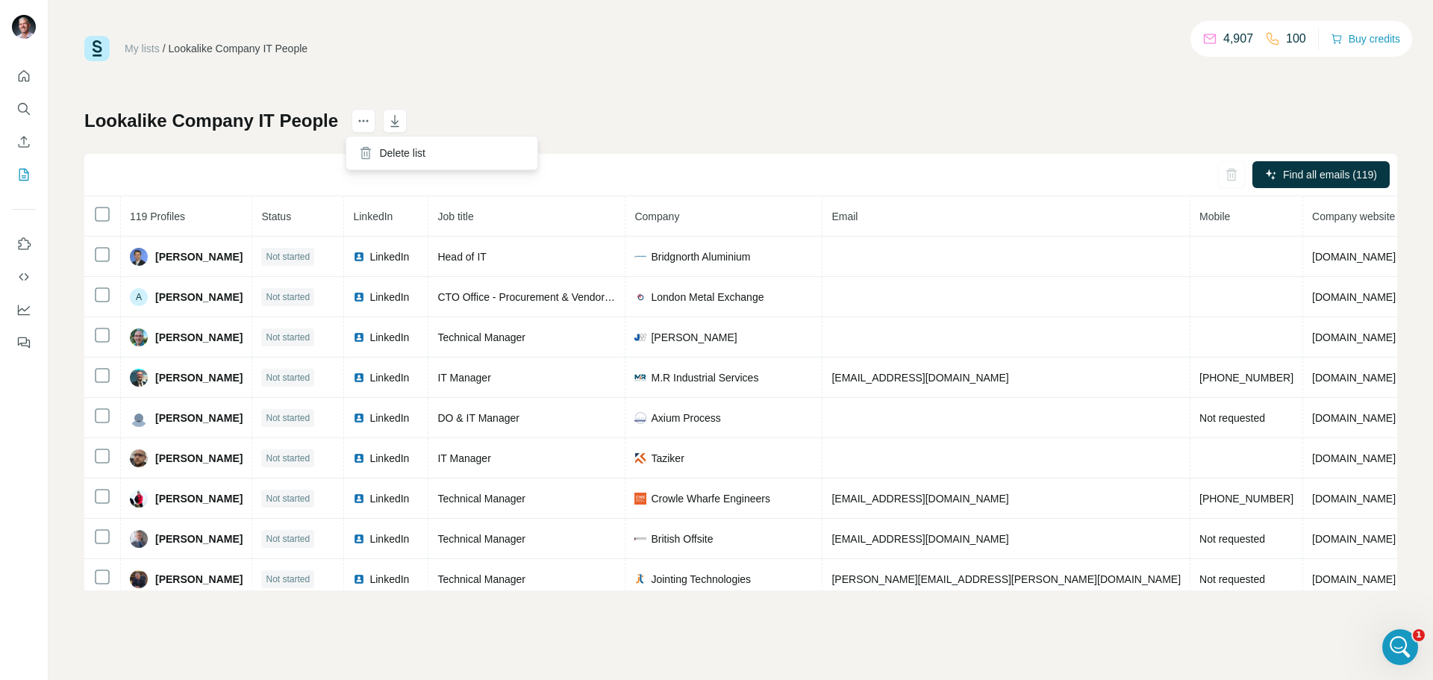
click at [363, 121] on icon "actions" at bounding box center [364, 121] width 2 height 2
click at [267, 119] on h1 "Lookalike Company IT People" at bounding box center [211, 121] width 254 height 24
click at [493, 132] on div "Lookalike Company IT People Find all emails (119) 119 Profiles Status LinkedIn …" at bounding box center [740, 350] width 1313 height 482
drag, startPoint x: 99, startPoint y: 120, endPoint x: 175, endPoint y: 123, distance: 75.5
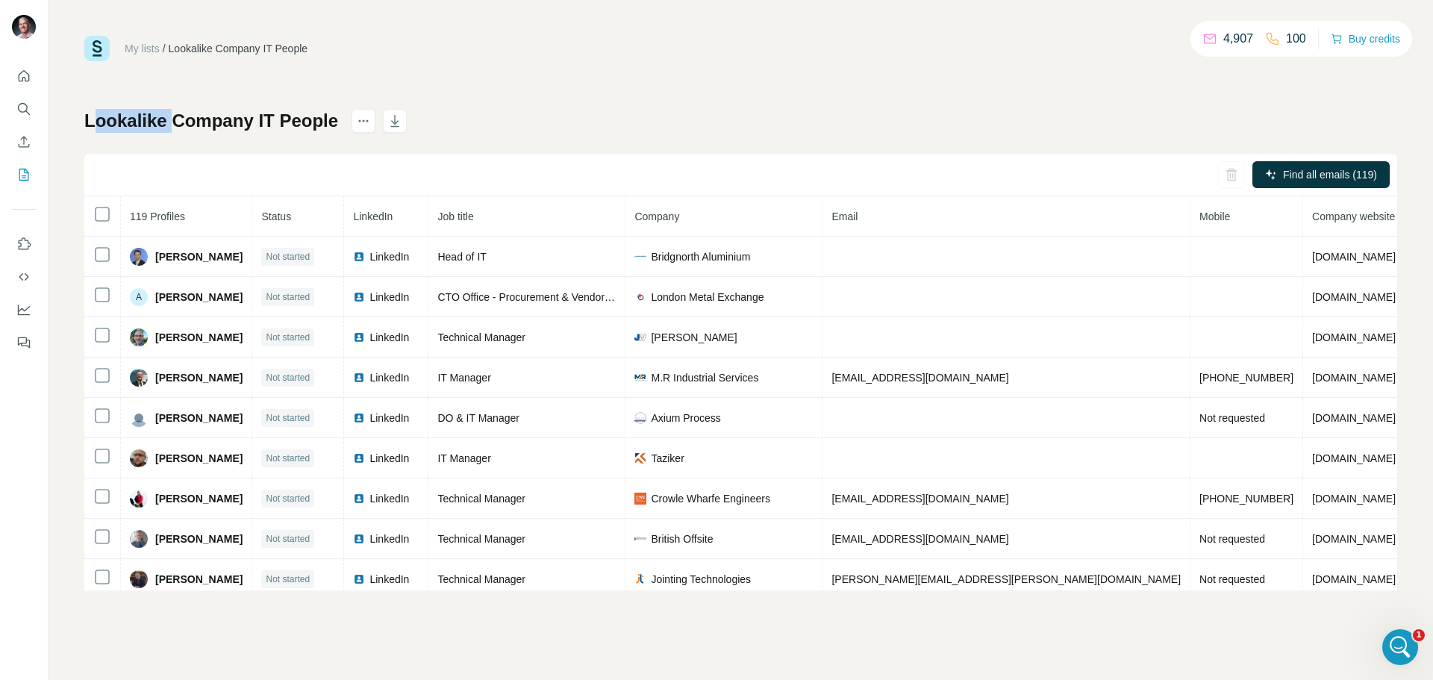
click at [175, 123] on h1 "Lookalike Company IT People" at bounding box center [211, 121] width 254 height 24
click at [192, 150] on div "Lookalike Company IT People Find all emails (119) 119 Profiles Status LinkedIn …" at bounding box center [740, 350] width 1313 height 482
click at [278, 75] on div "My lists / Lookalike Company IT People 4,907 100 Buy credits Lookalike Company …" at bounding box center [740, 313] width 1313 height 555
click at [1395, 651] on icon "Open Intercom Messenger" at bounding box center [1401, 647] width 25 height 25
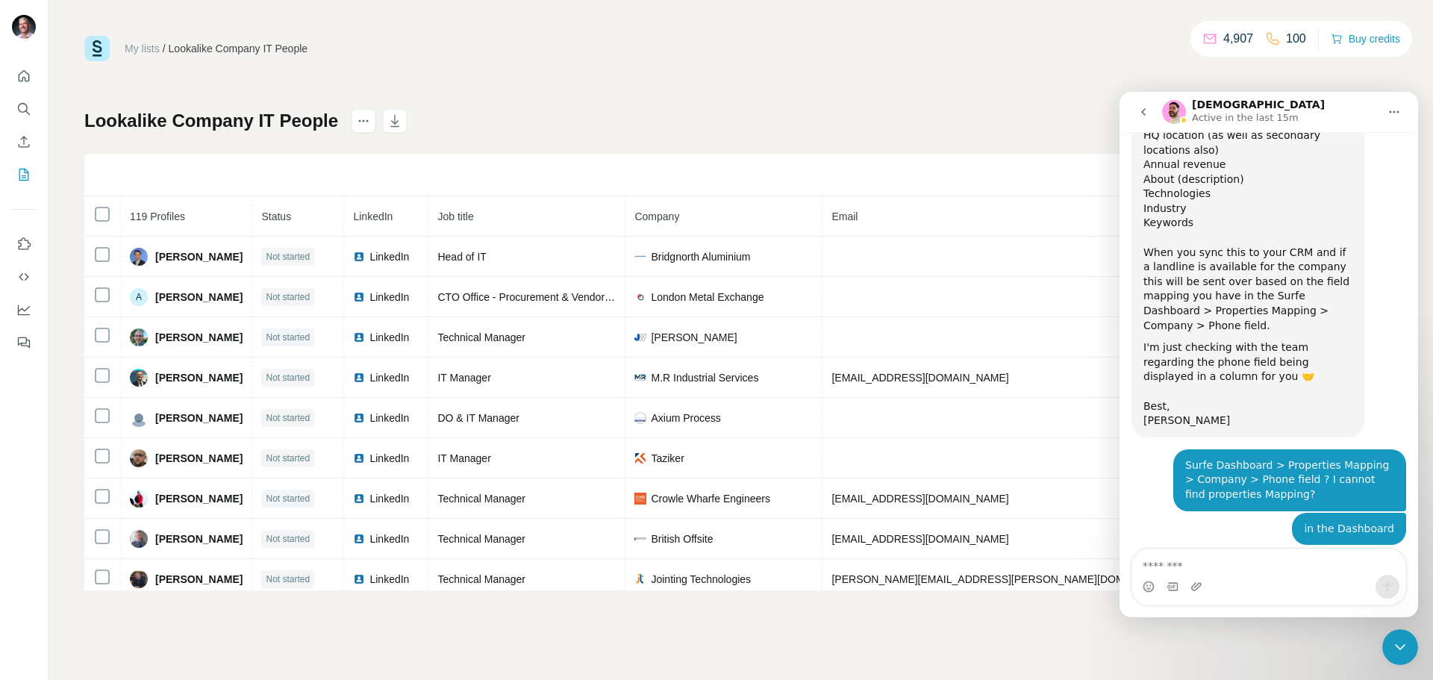
scroll to position [7385, 0]
click at [1398, 655] on icon "Close Intercom Messenger" at bounding box center [1401, 647] width 18 height 18
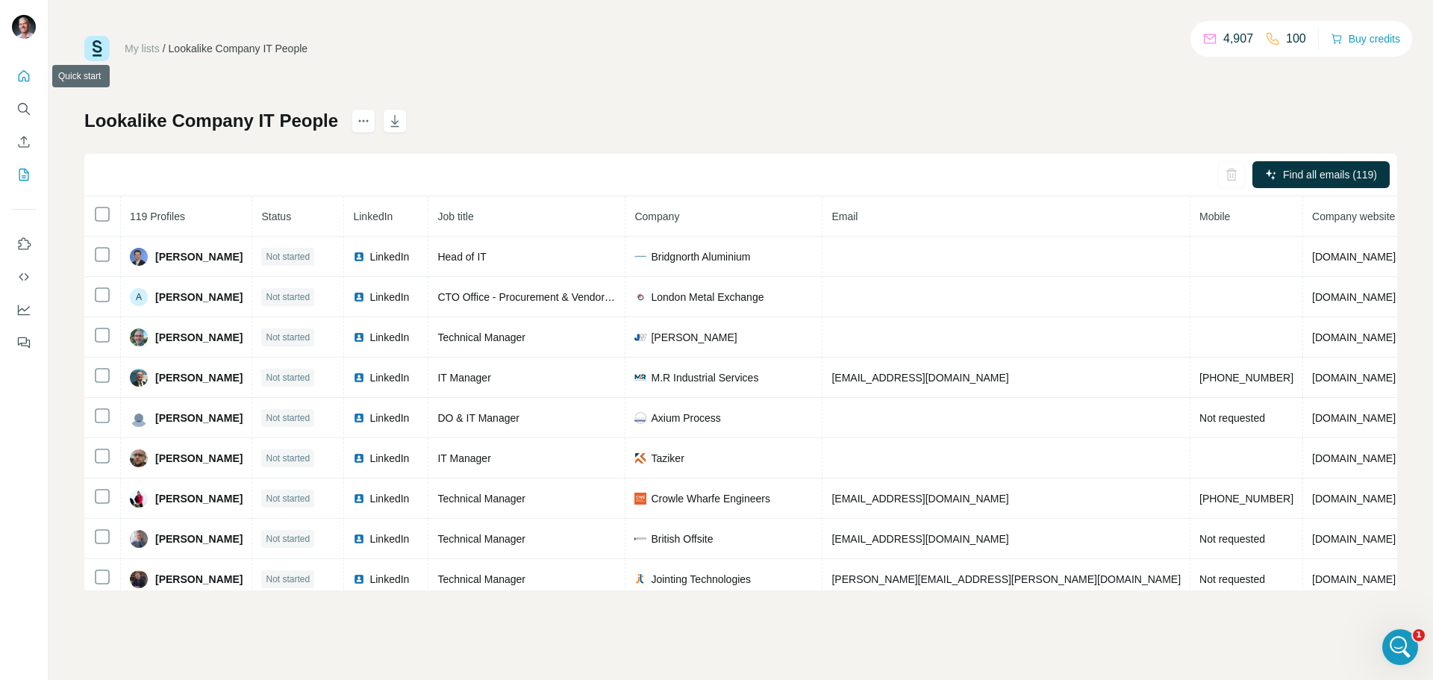
click at [20, 76] on icon "Quick start" at bounding box center [23, 76] width 15 height 15
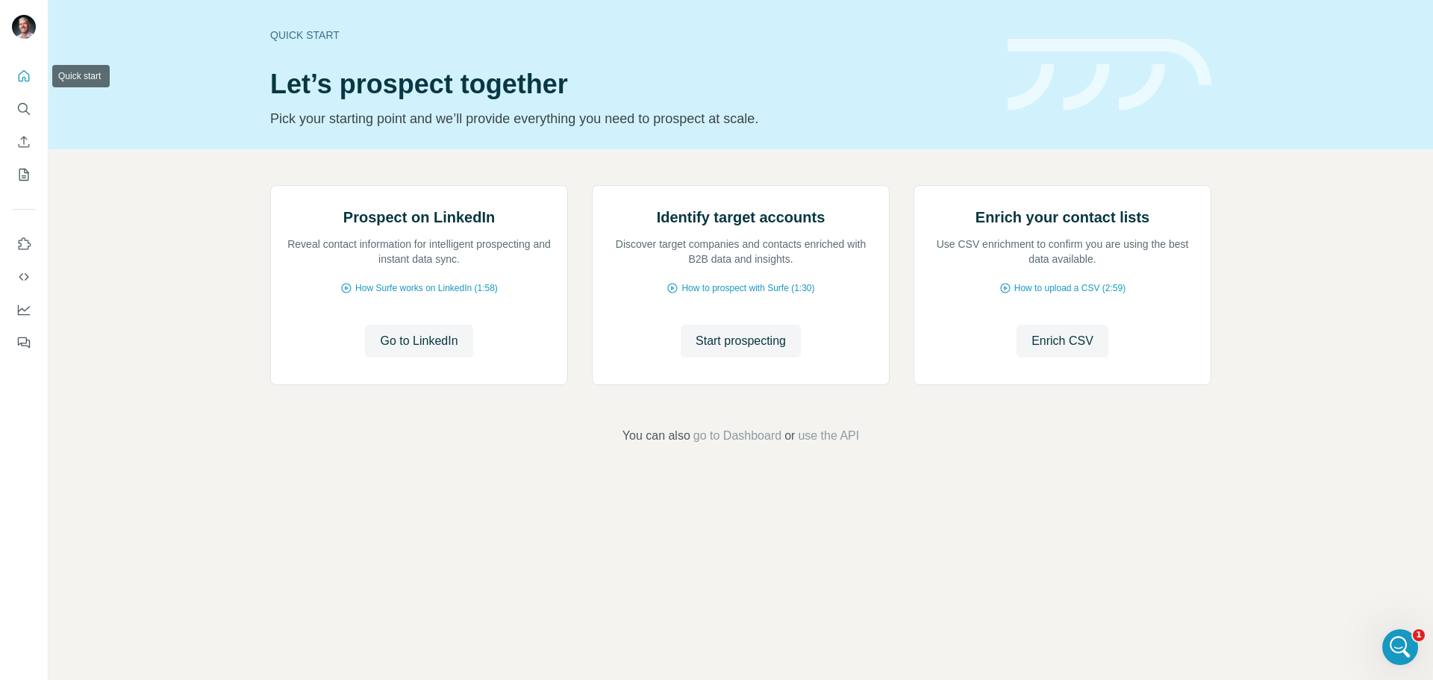
click at [30, 80] on icon "Quick start" at bounding box center [23, 76] width 15 height 15
click at [1390, 642] on div "Open Intercom Messenger" at bounding box center [1400, 647] width 49 height 49
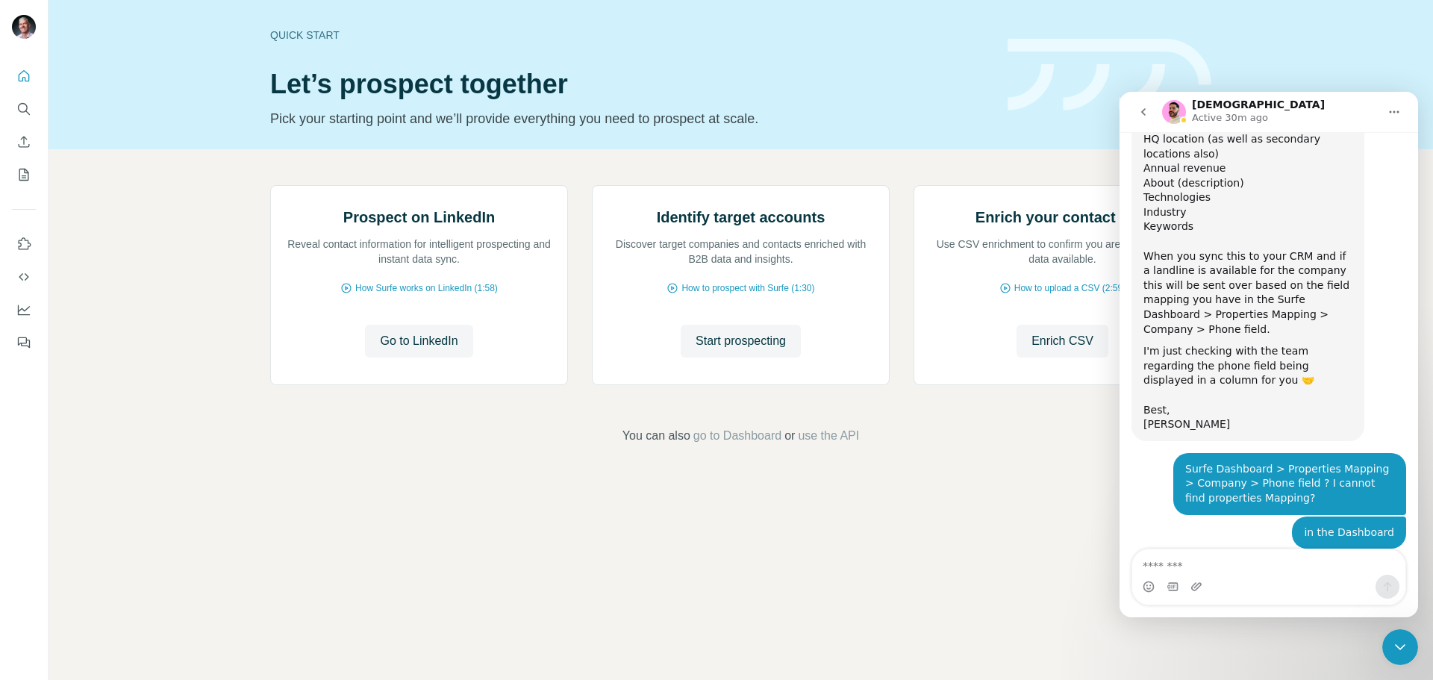
scroll to position [7385, 0]
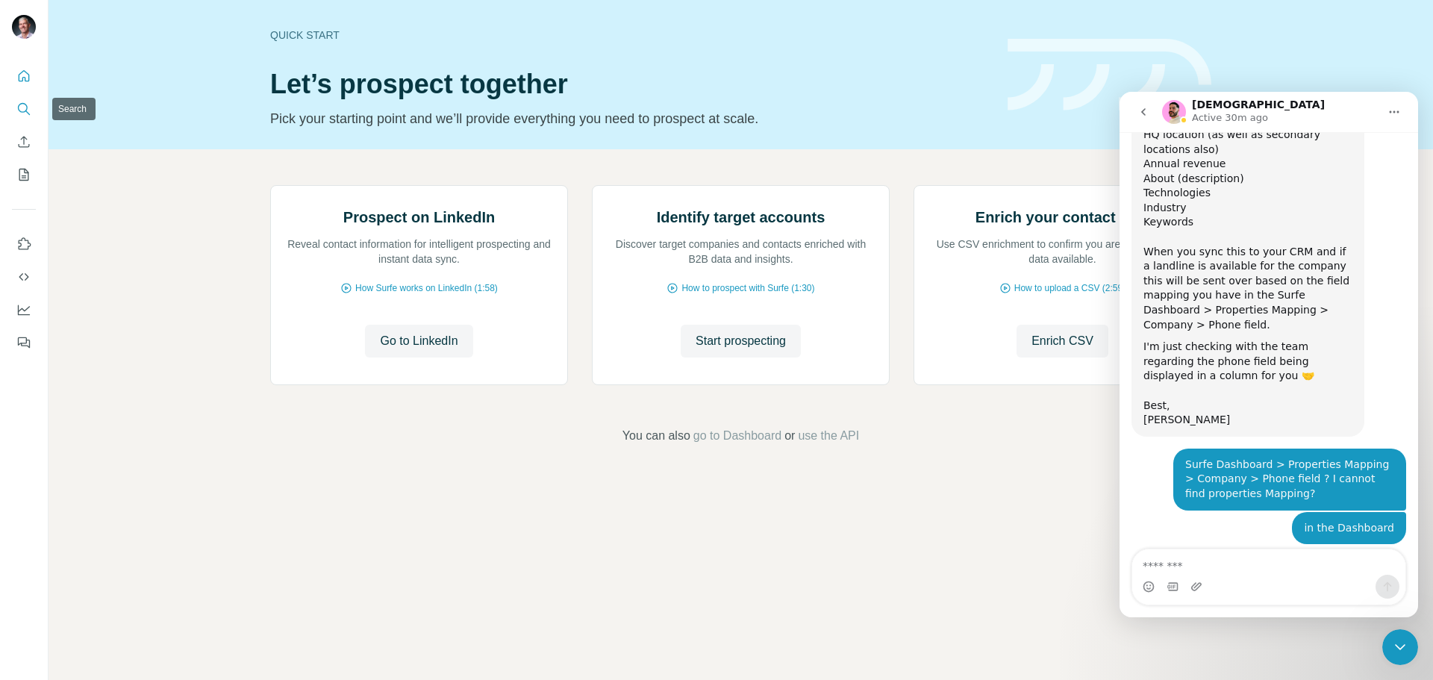
click at [24, 111] on icon "Search" at bounding box center [23, 109] width 15 height 15
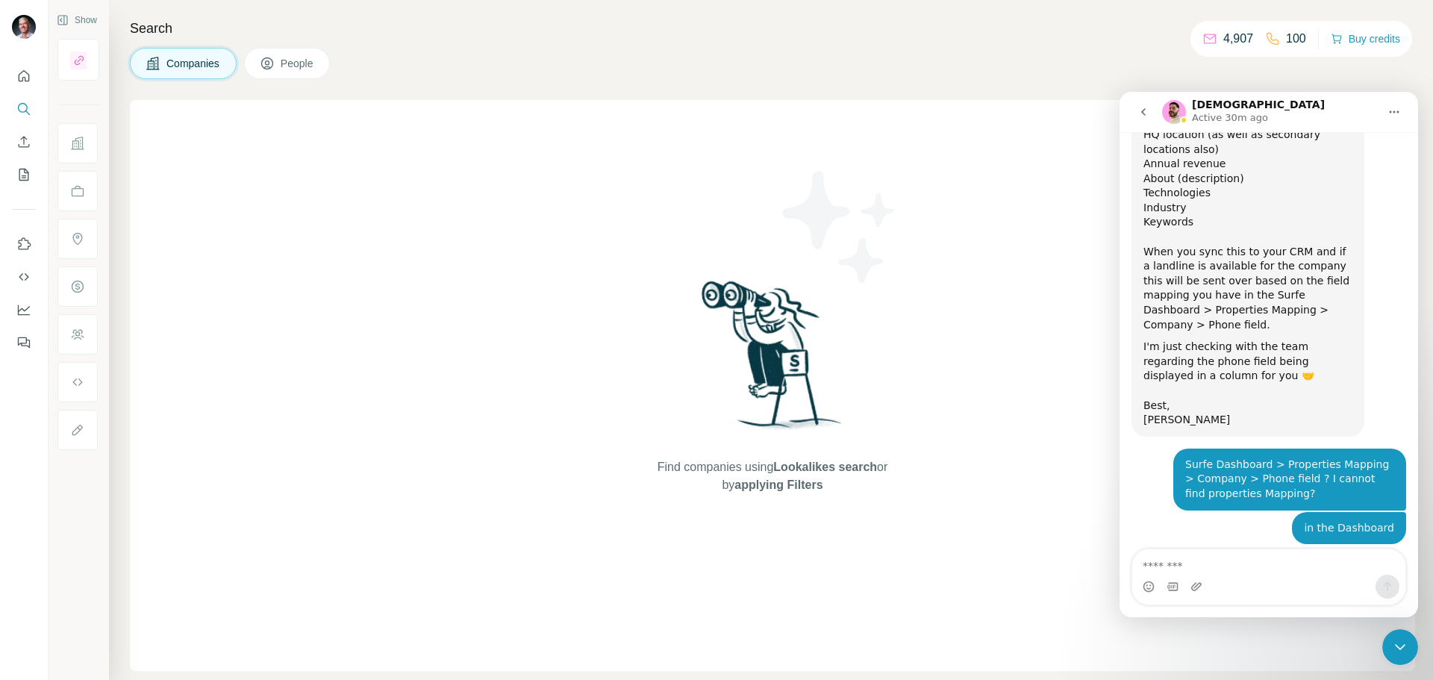
click at [1400, 647] on icon "Close Intercom Messenger" at bounding box center [1401, 647] width 18 height 18
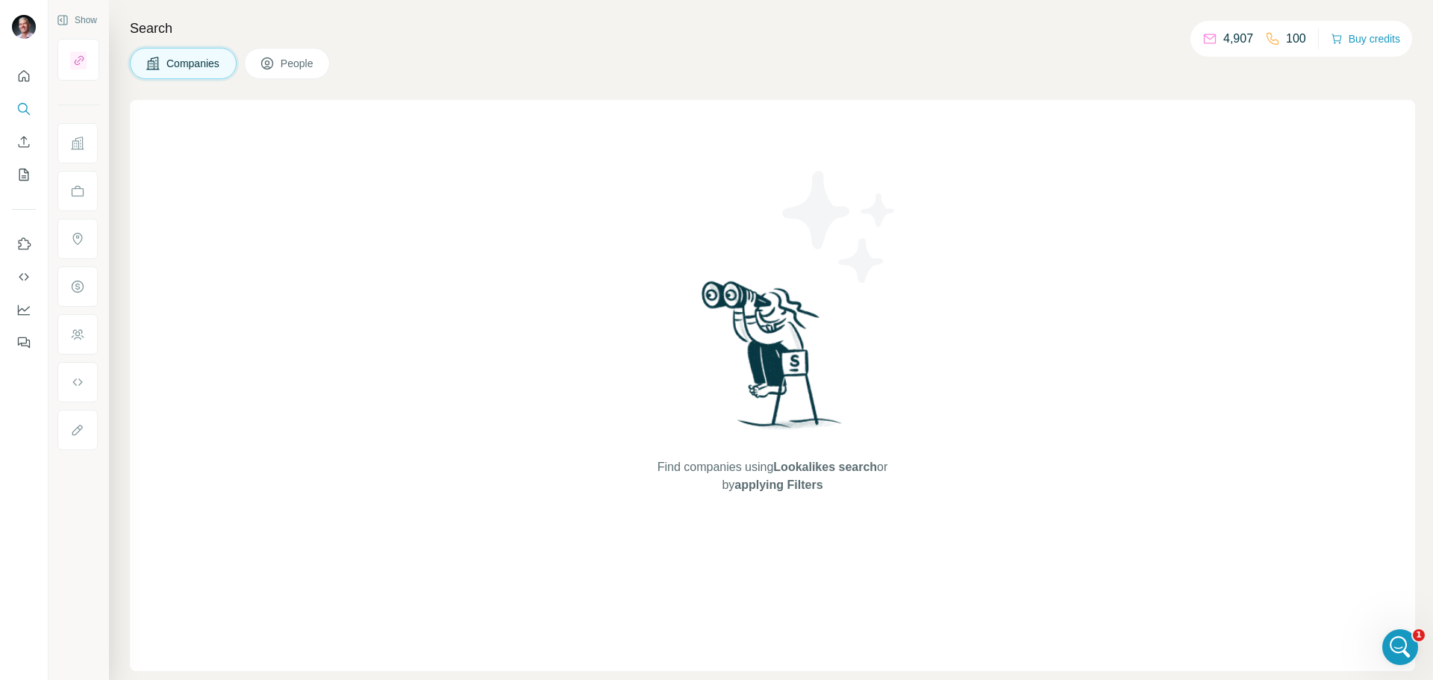
click at [287, 69] on span "People" at bounding box center [298, 63] width 34 height 15
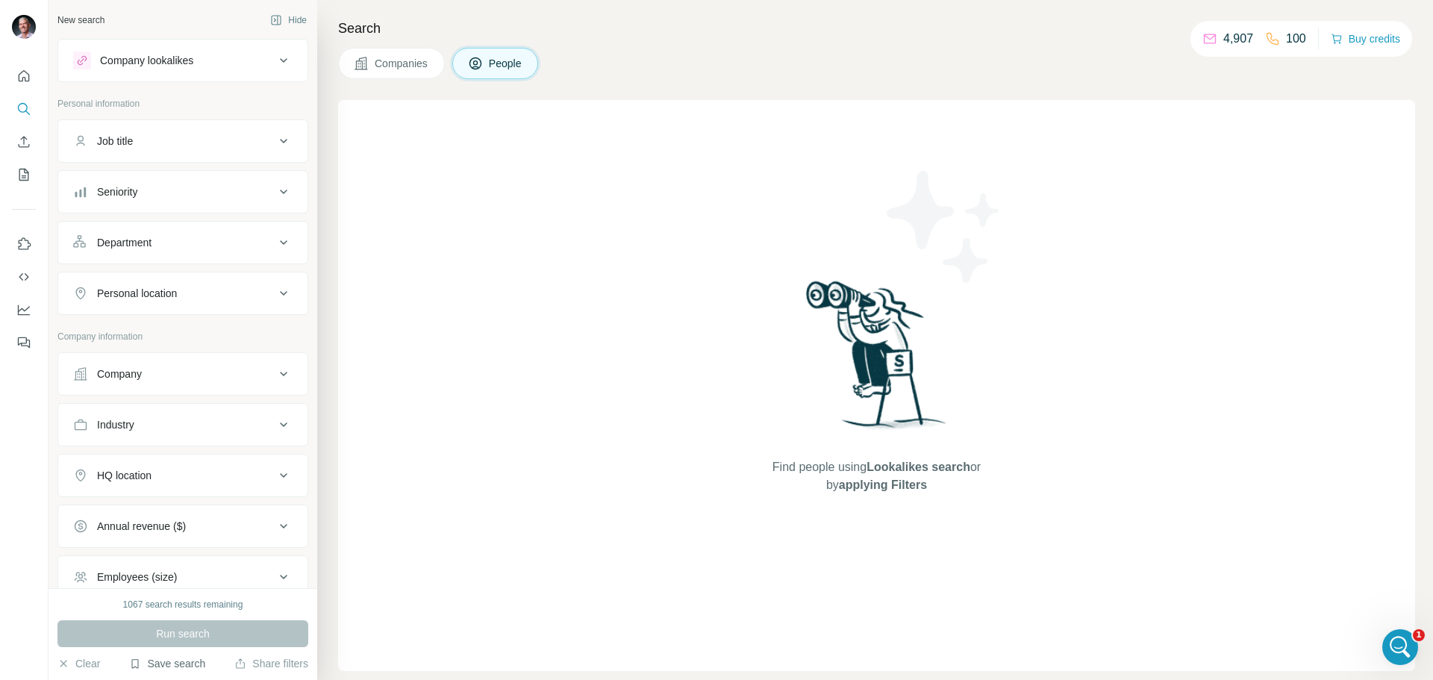
click at [175, 662] on button "Save search" at bounding box center [167, 663] width 76 height 15
click at [175, 644] on div "View my saved searches" at bounding box center [210, 638] width 158 height 30
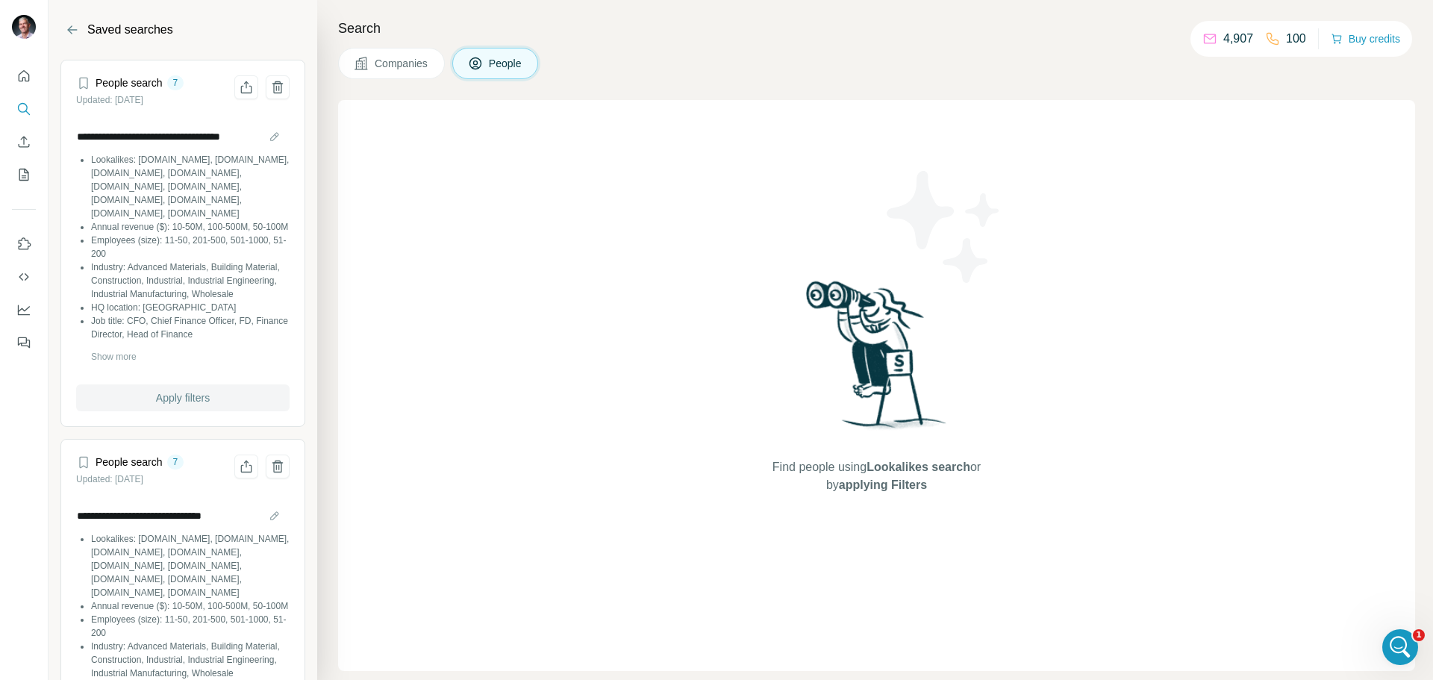
click at [163, 397] on span "Apply filters" at bounding box center [183, 397] width 54 height 15
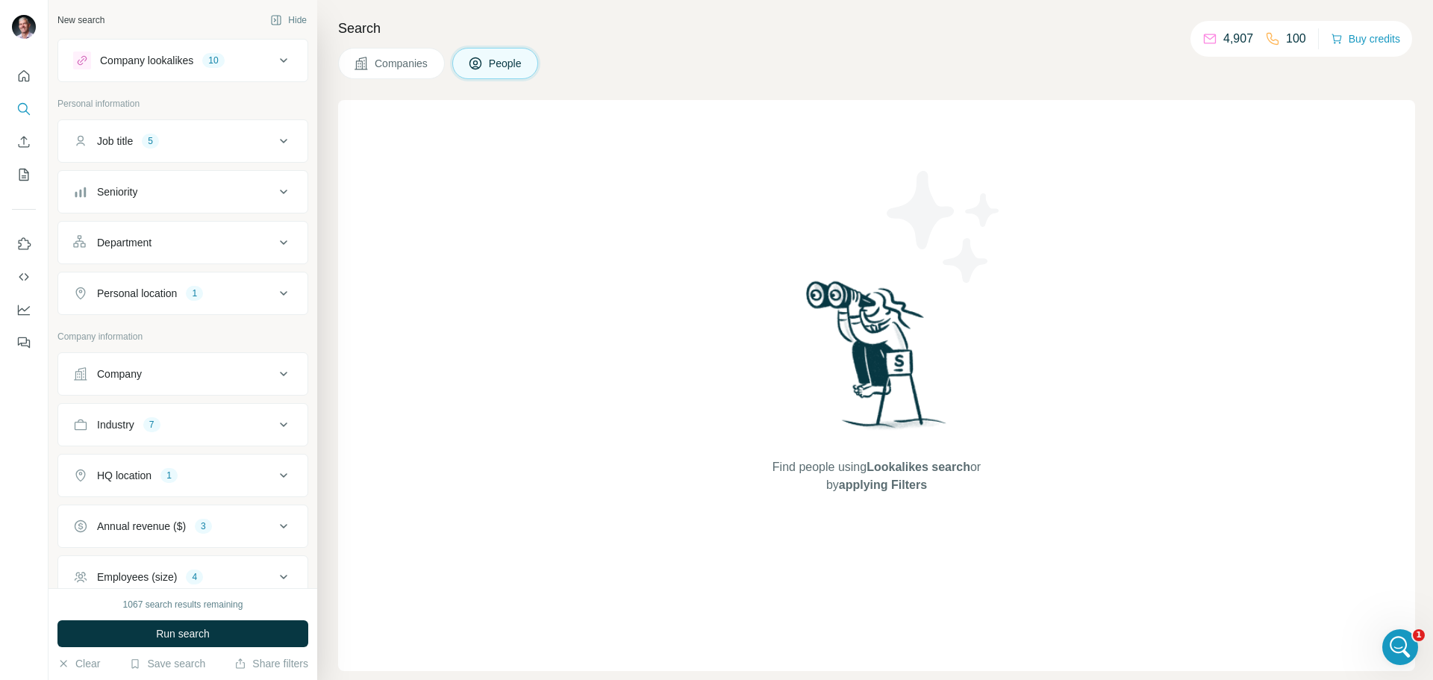
click at [275, 138] on icon at bounding box center [284, 141] width 18 height 18
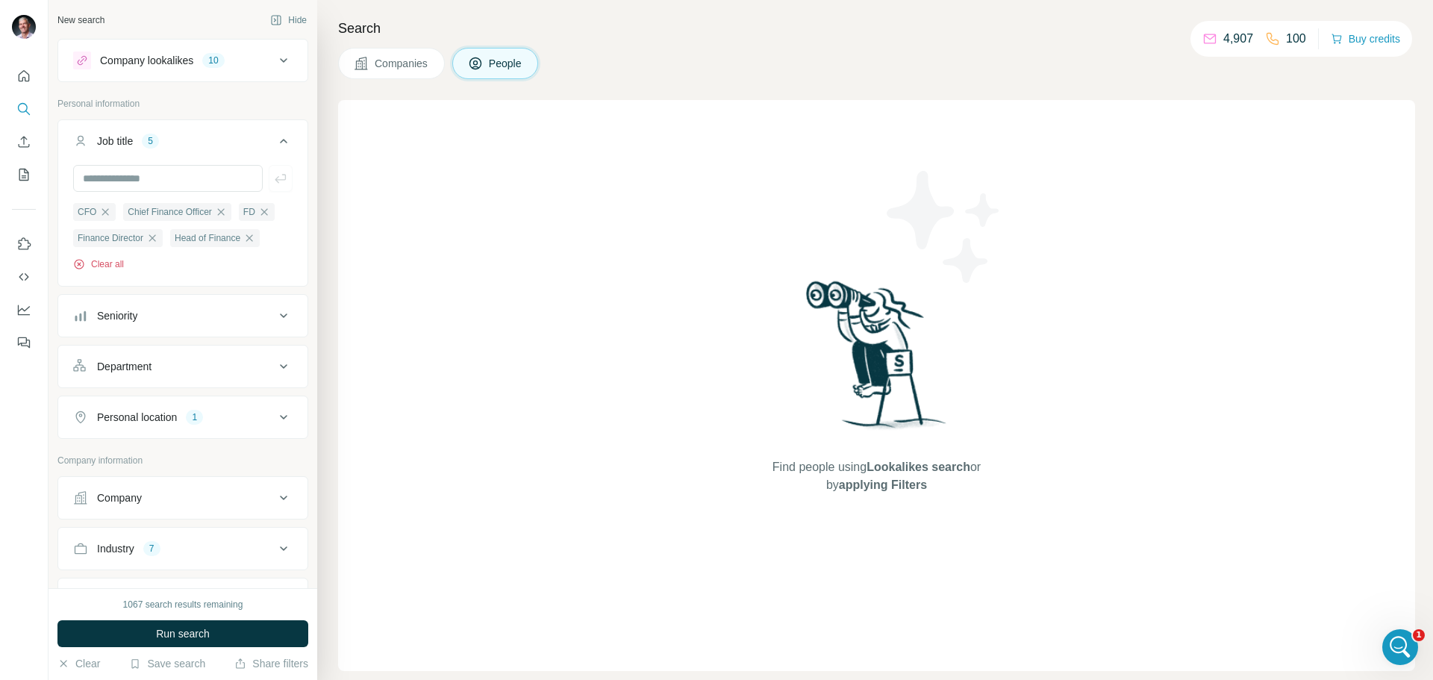
click at [103, 261] on button "Clear all" at bounding box center [98, 264] width 51 height 13
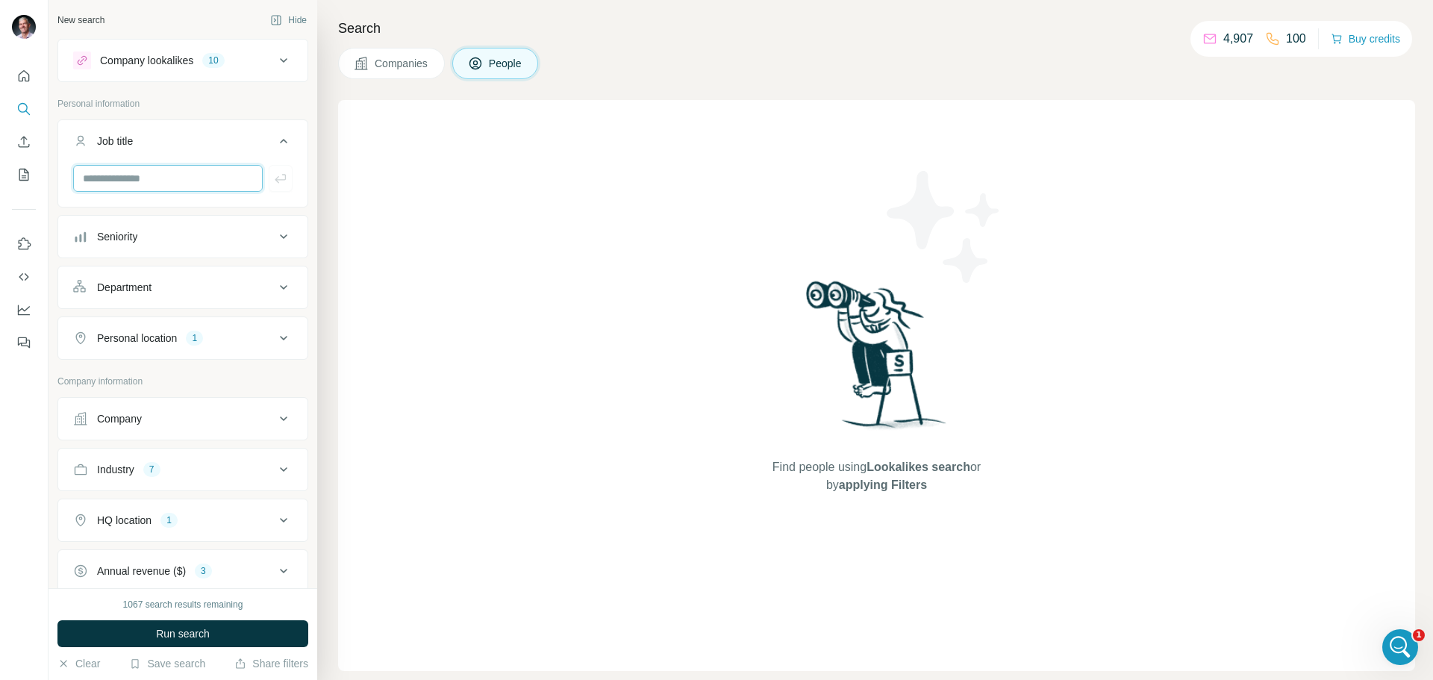
click at [116, 180] on input "text" at bounding box center [168, 178] width 190 height 27
click at [1392, 651] on icon "Open Intercom Messenger" at bounding box center [1401, 647] width 25 height 25
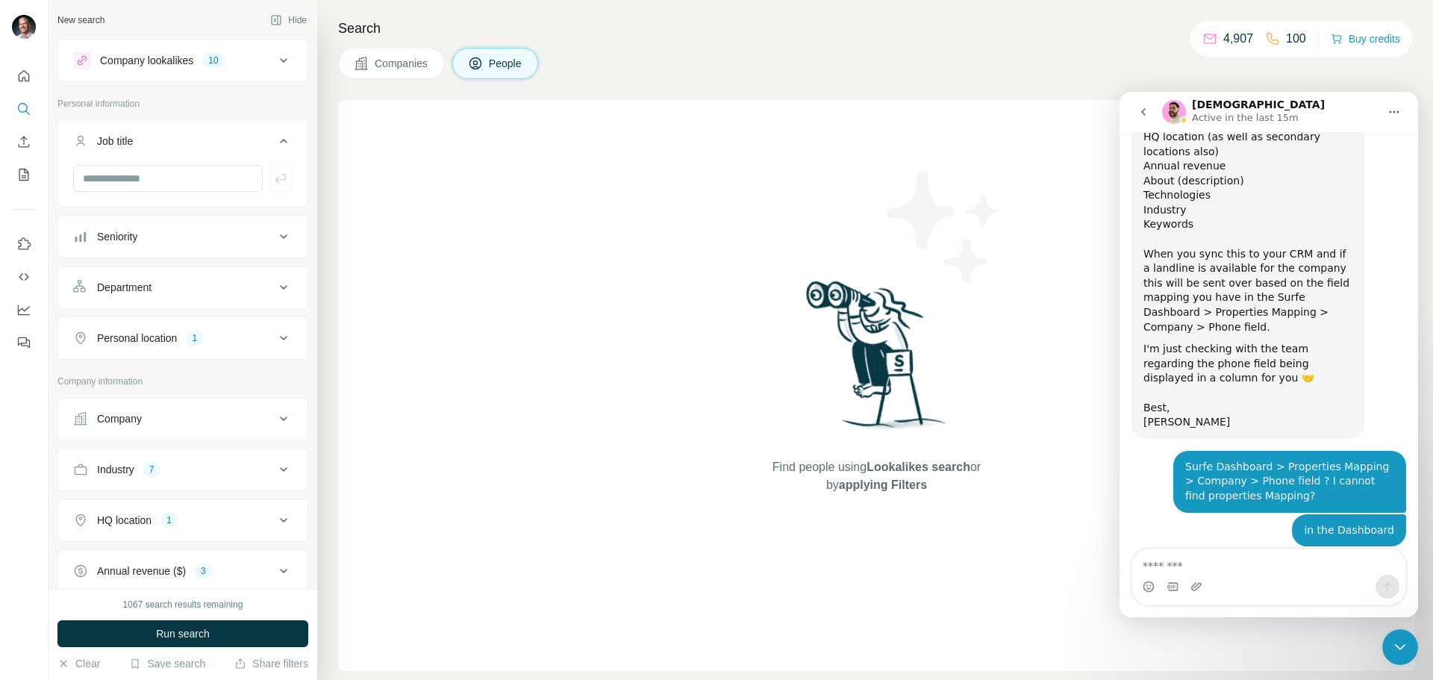
scroll to position [7385, 0]
click at [1186, 561] on textarea "Message…" at bounding box center [1269, 561] width 273 height 25
type textarea "*****"
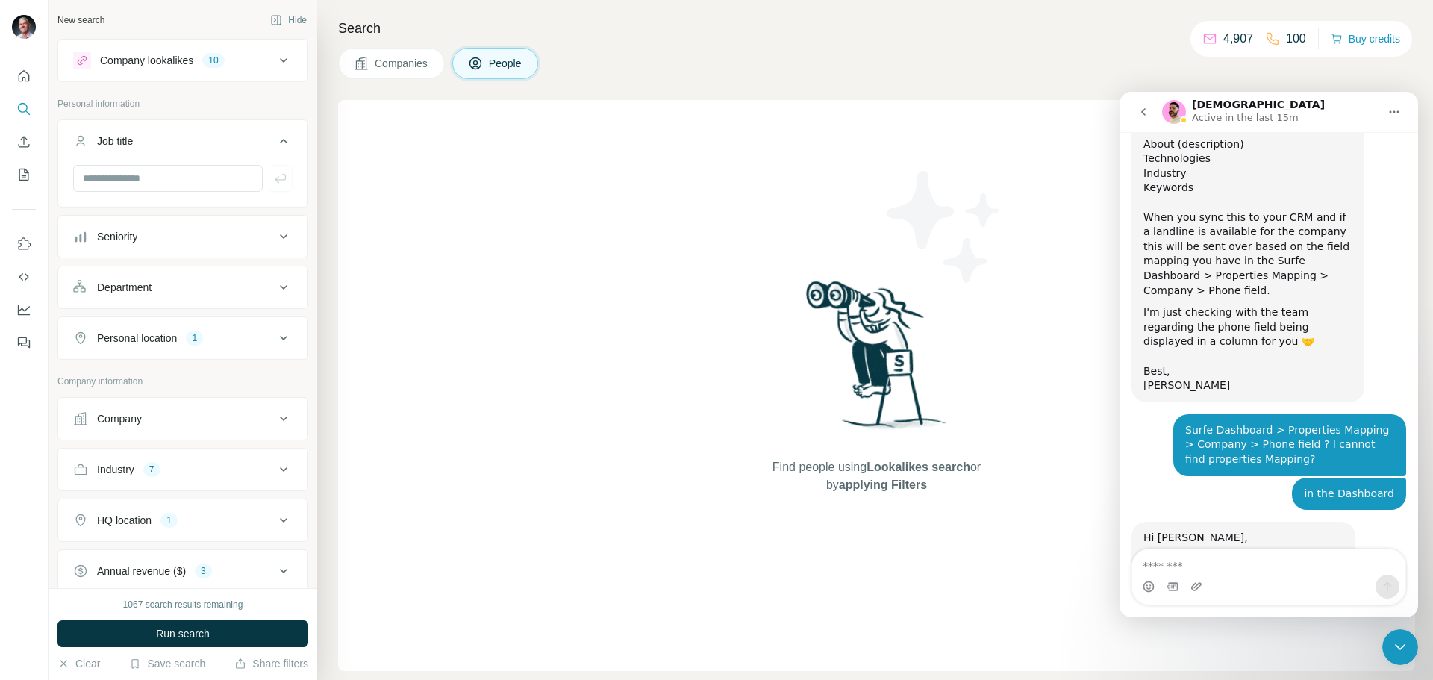
click at [1400, 650] on icon "Close Intercom Messenger" at bounding box center [1400, 647] width 10 height 6
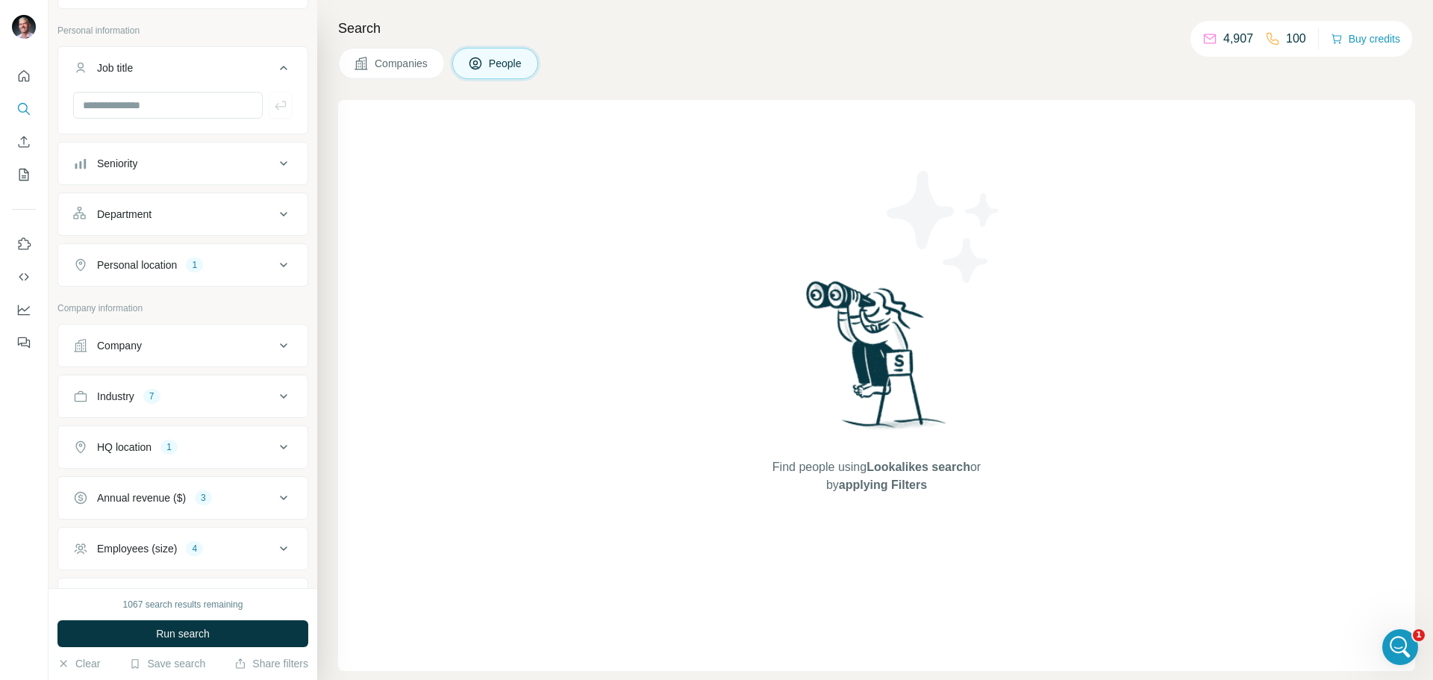
scroll to position [0, 0]
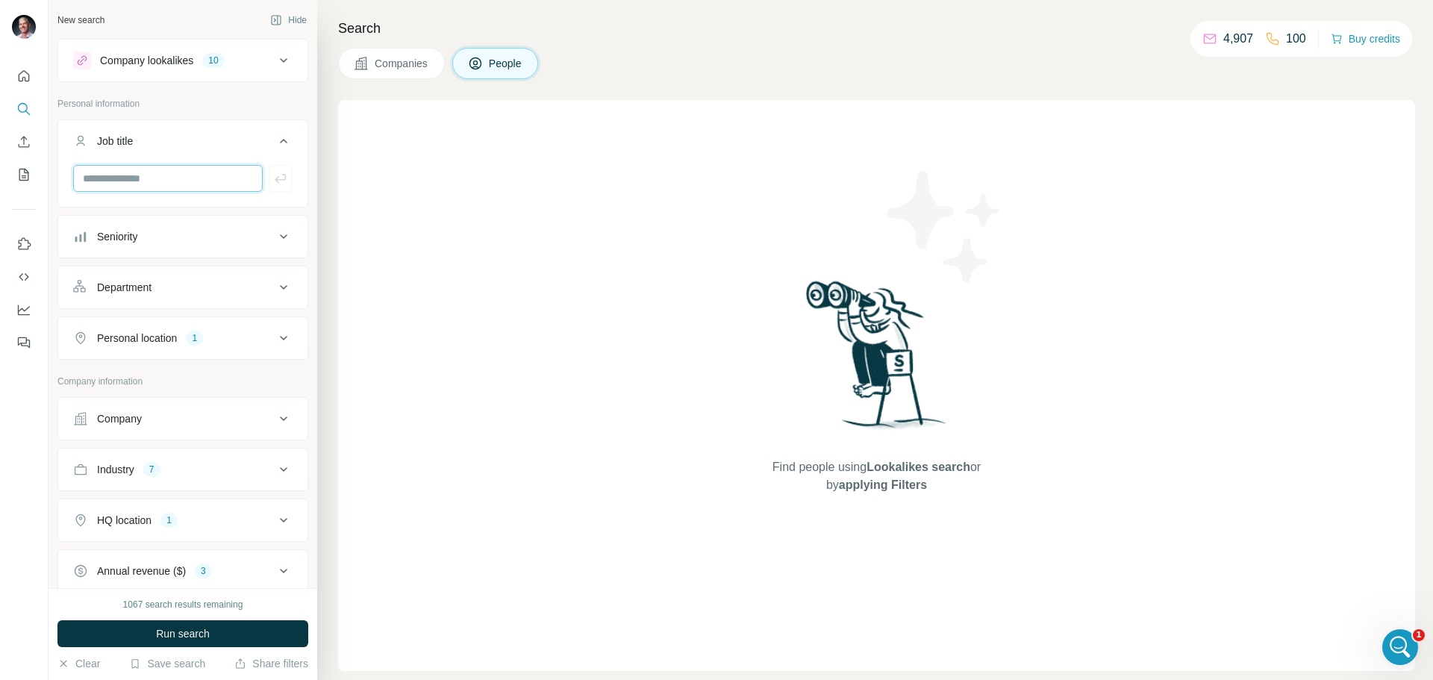
click at [171, 175] on input "text" at bounding box center [168, 178] width 190 height 27
click at [158, 183] on input "text" at bounding box center [168, 178] width 190 height 27
type input "**********"
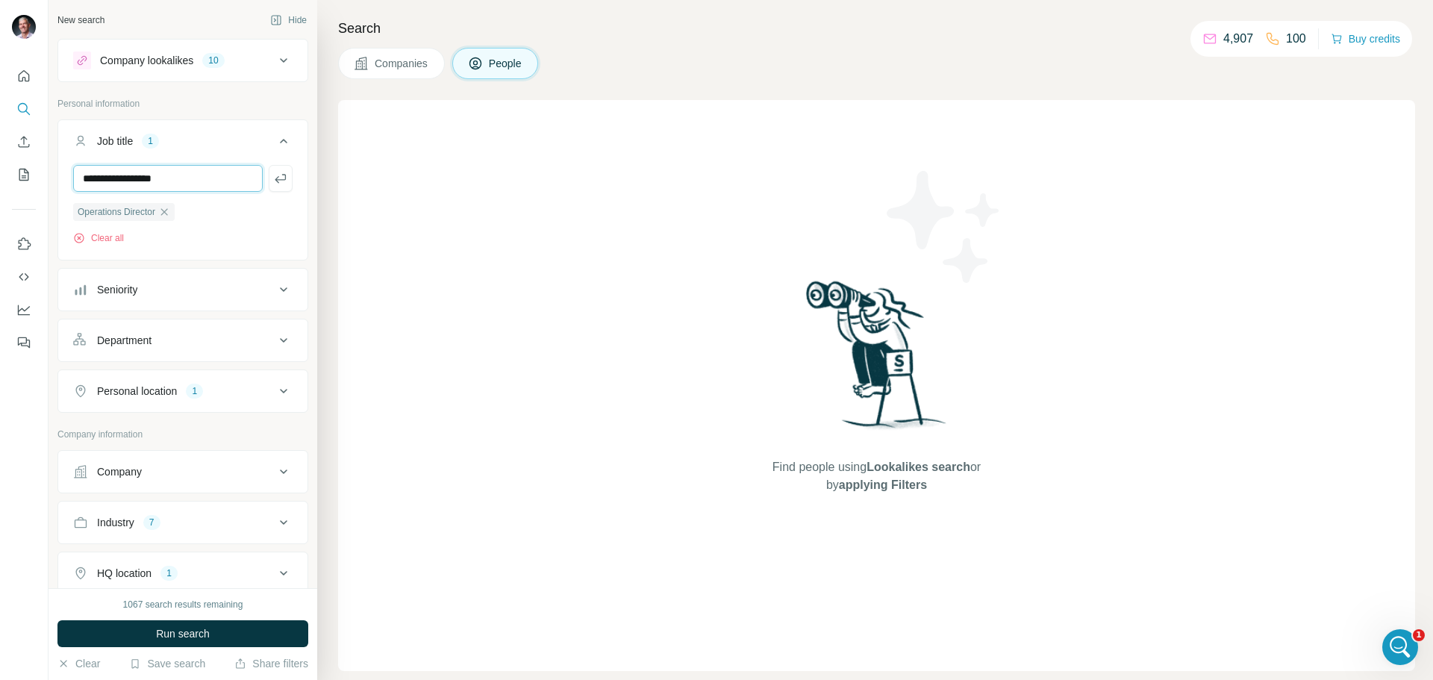
type input "**********"
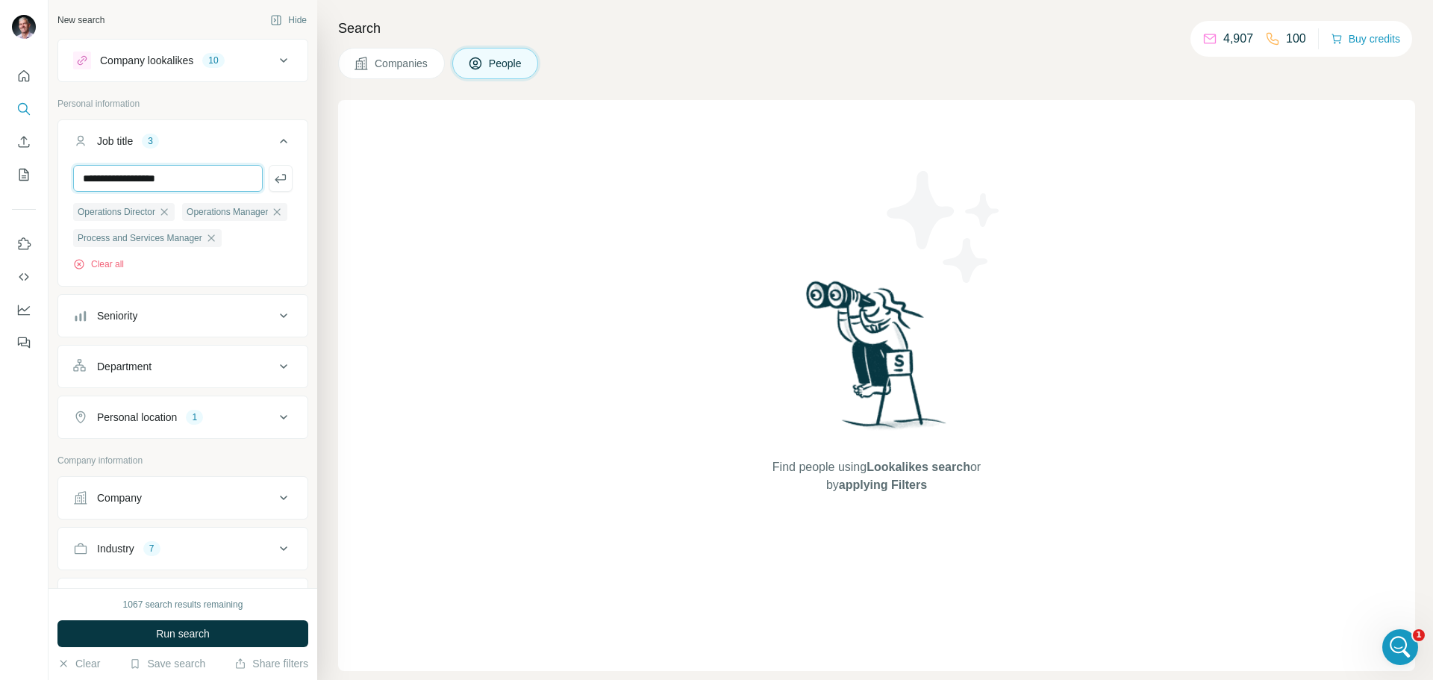
type input "**********"
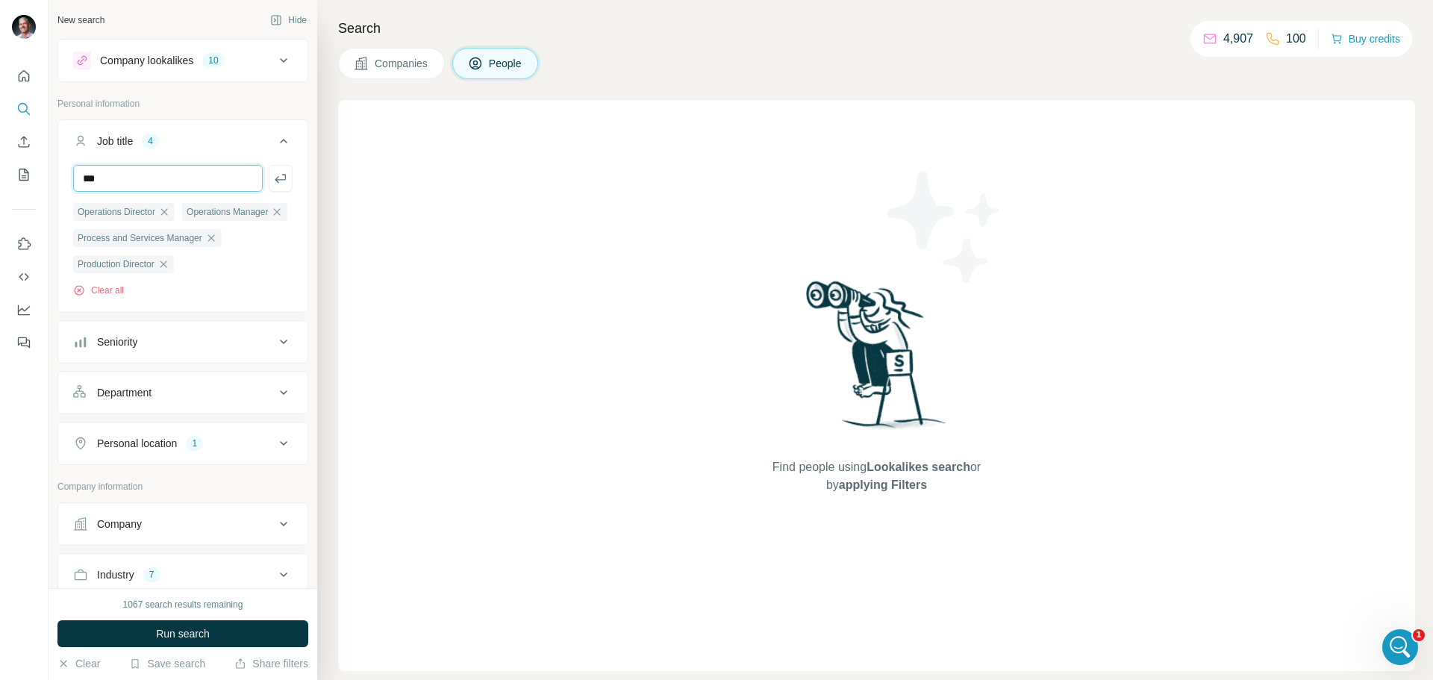
scroll to position [7477, 0]
type input "**********"
click at [166, 180] on input "text" at bounding box center [168, 178] width 190 height 27
type input "**********"
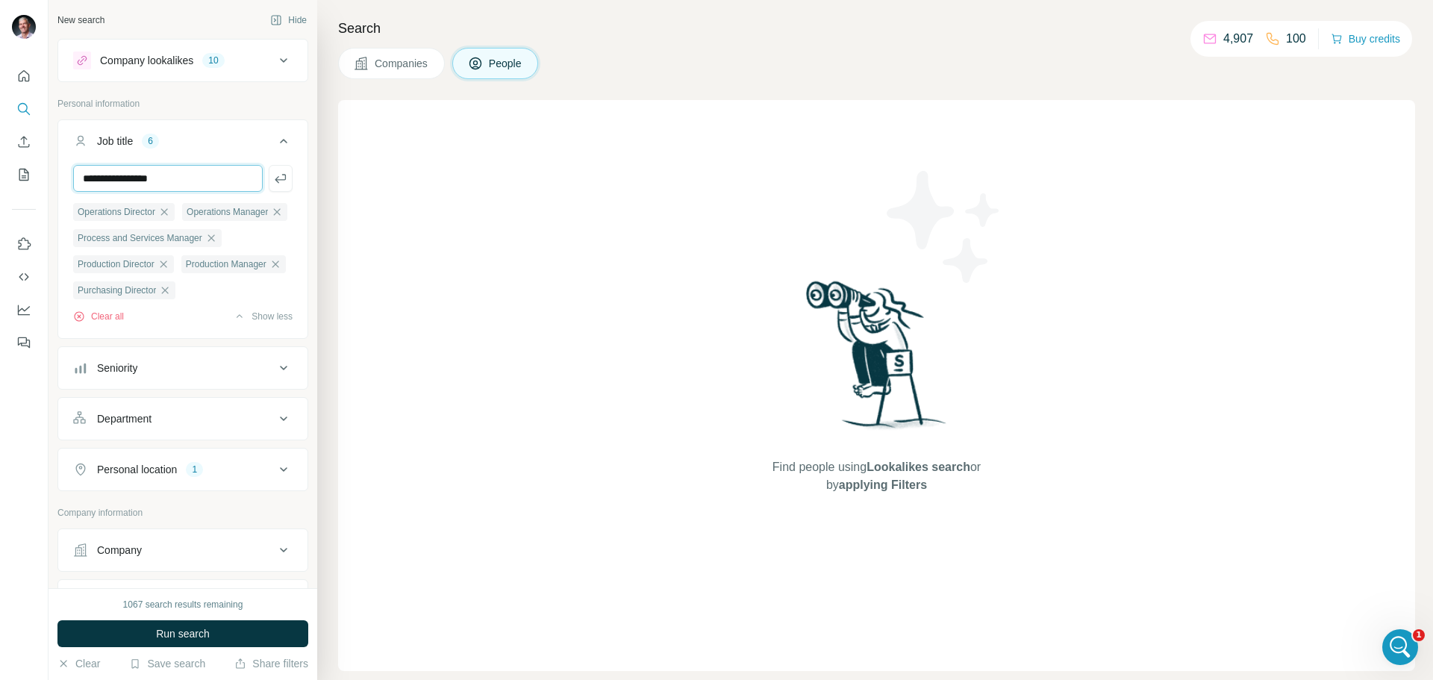
type input "**********"
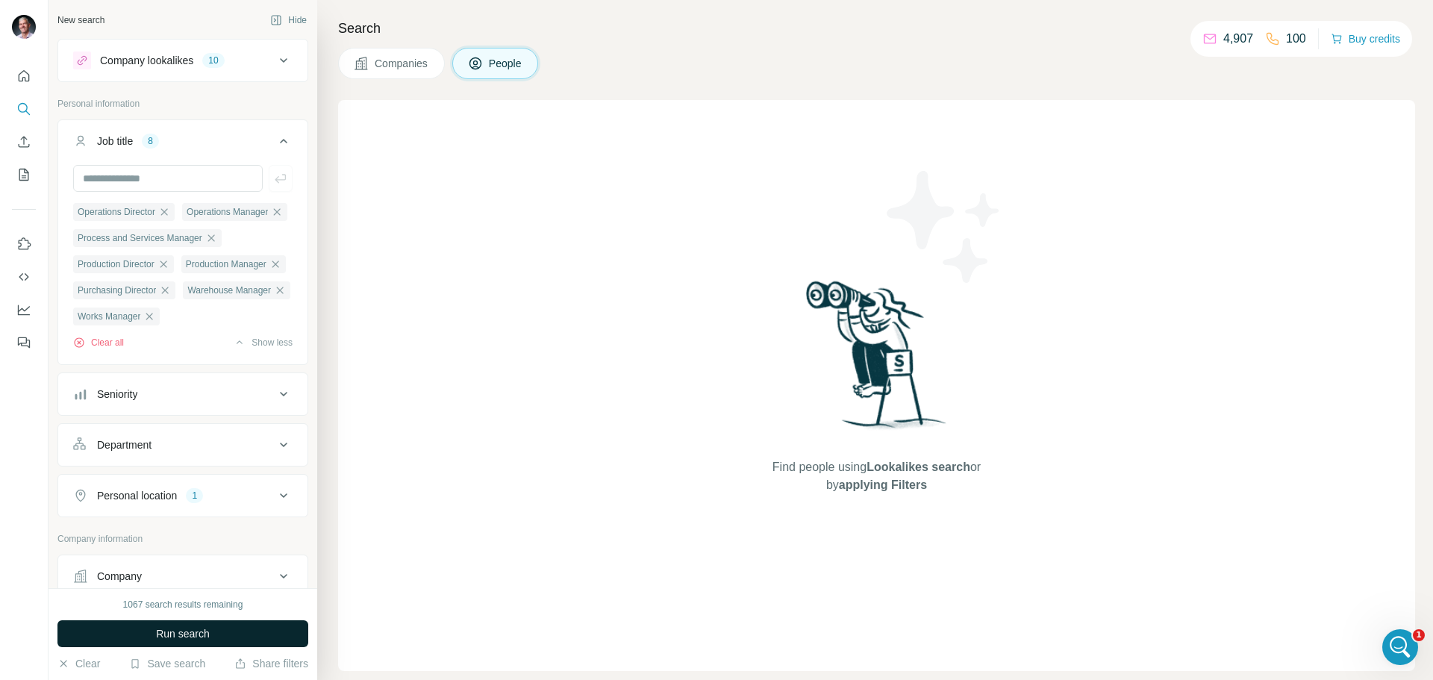
click at [188, 635] on span "Run search" at bounding box center [183, 633] width 54 height 15
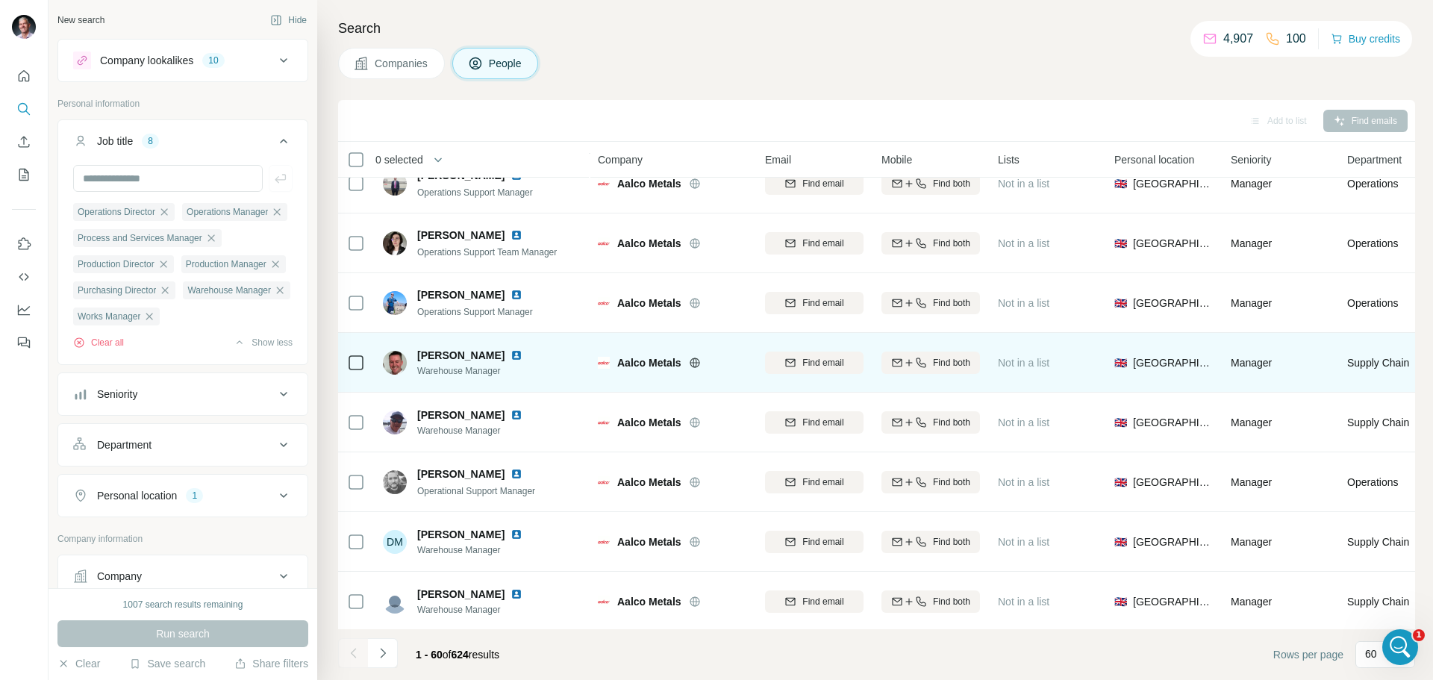
scroll to position [597, 0]
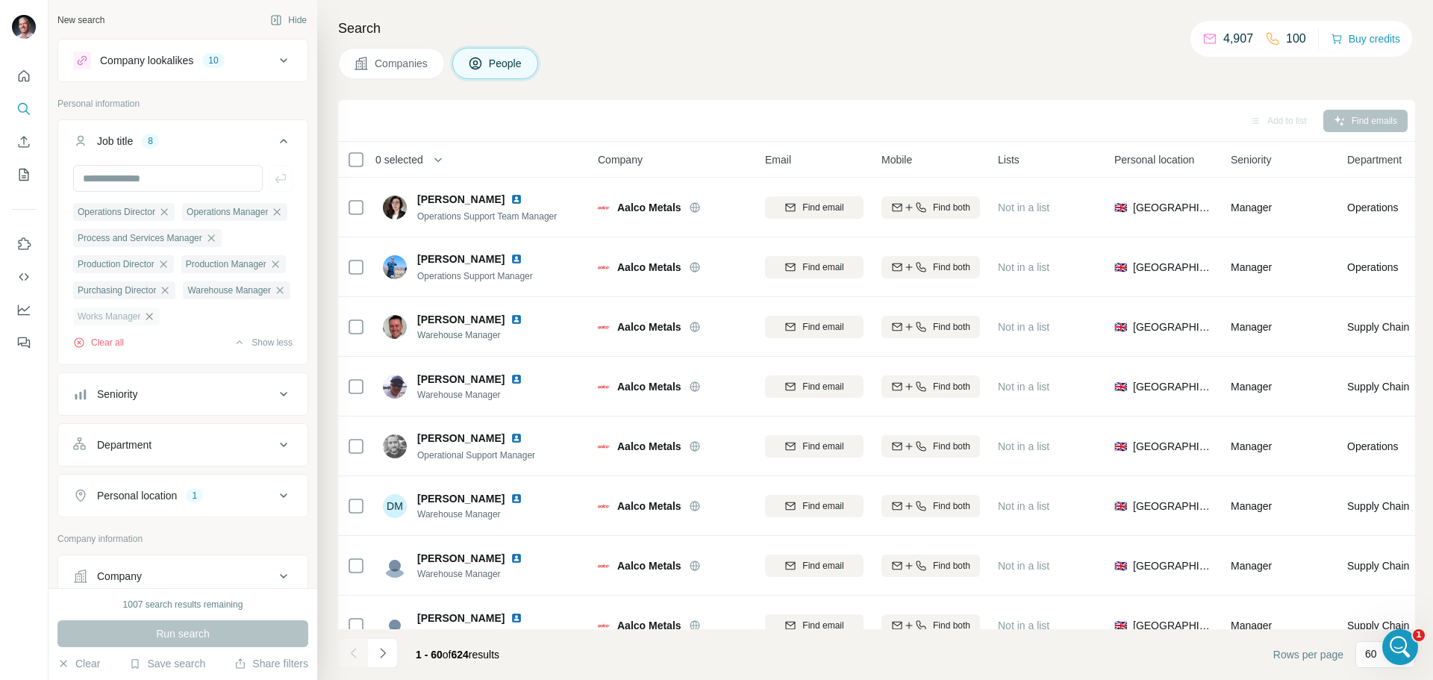
click at [151, 323] on icon "button" at bounding box center [149, 317] width 12 height 12
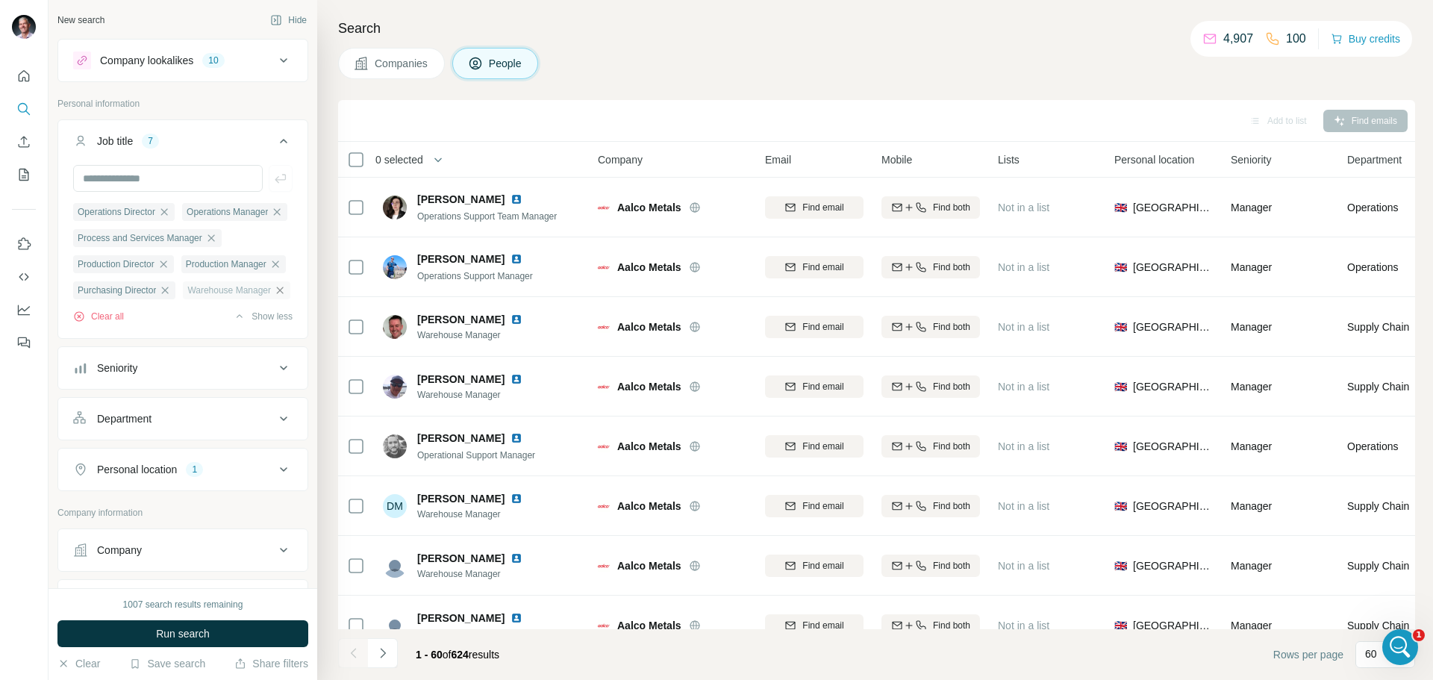
click at [274, 296] on icon "button" at bounding box center [280, 290] width 12 height 12
click at [216, 244] on icon "button" at bounding box center [211, 238] width 12 height 12
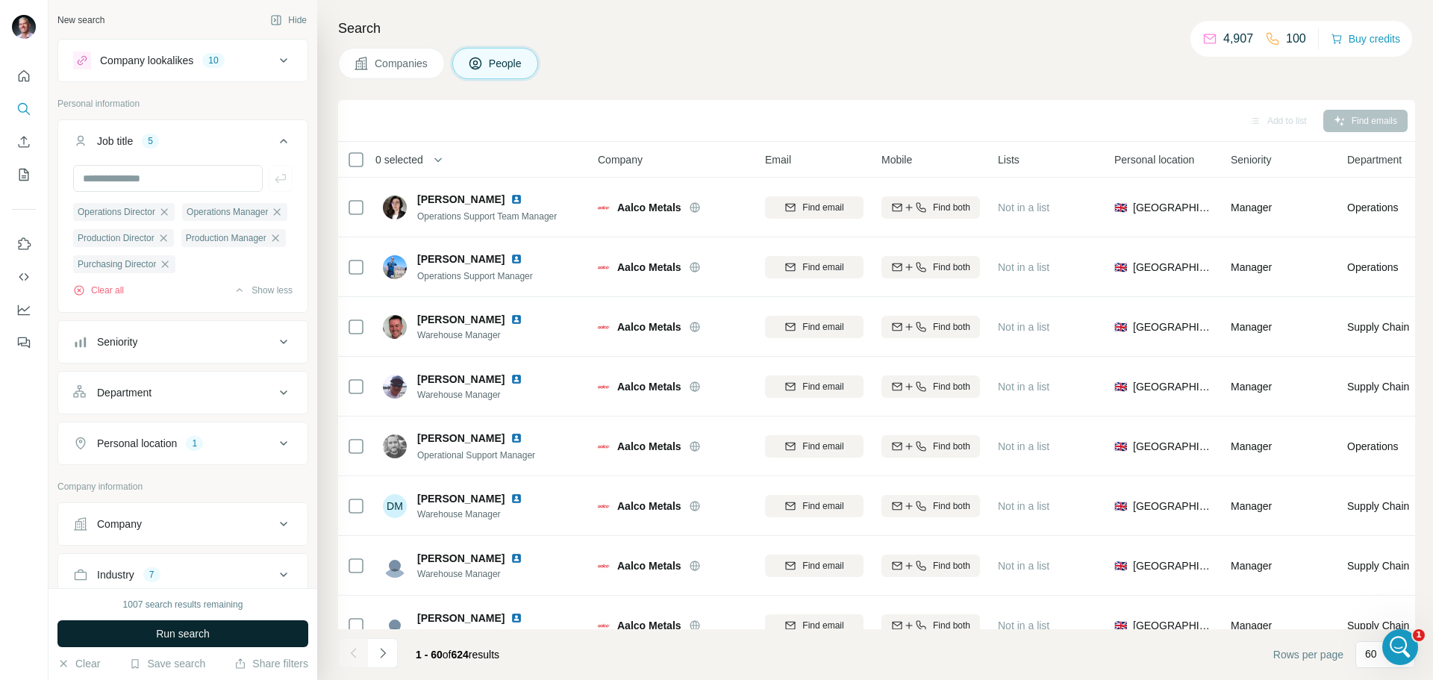
click at [189, 632] on span "Run search" at bounding box center [183, 633] width 54 height 15
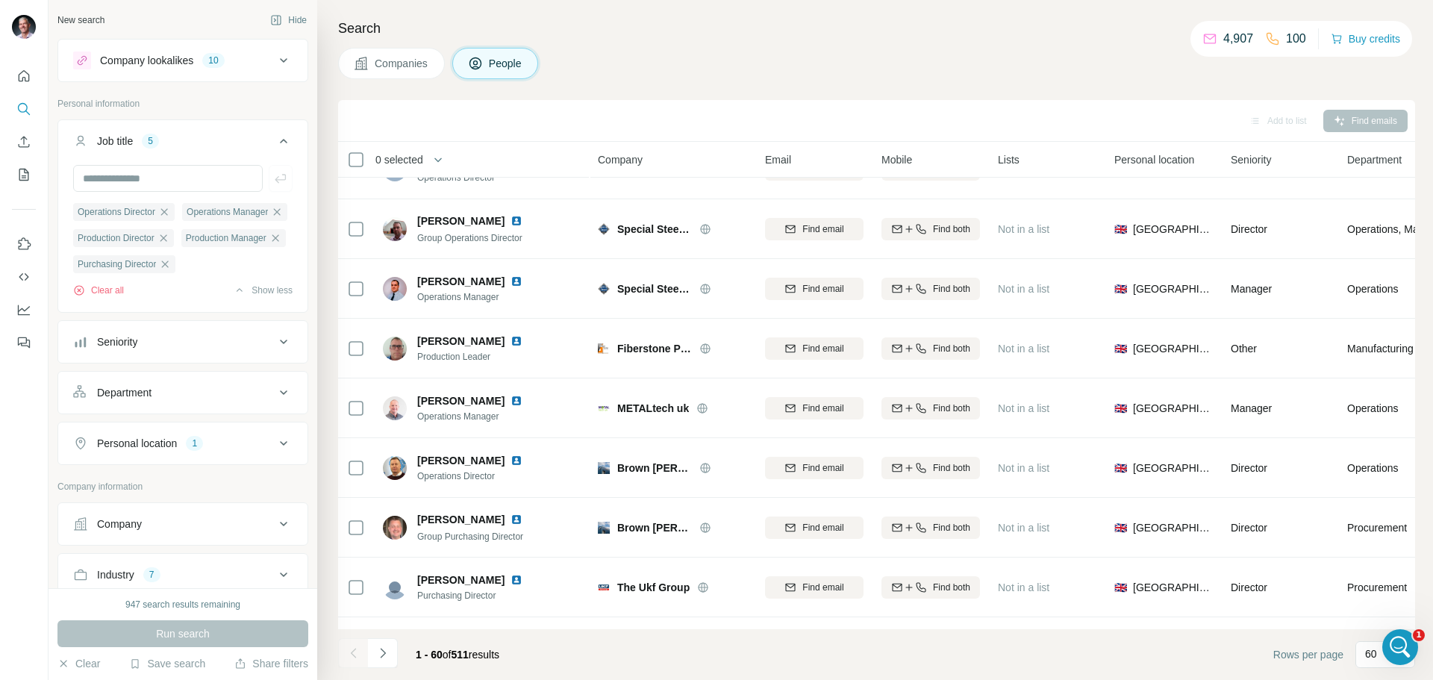
scroll to position [2165, 0]
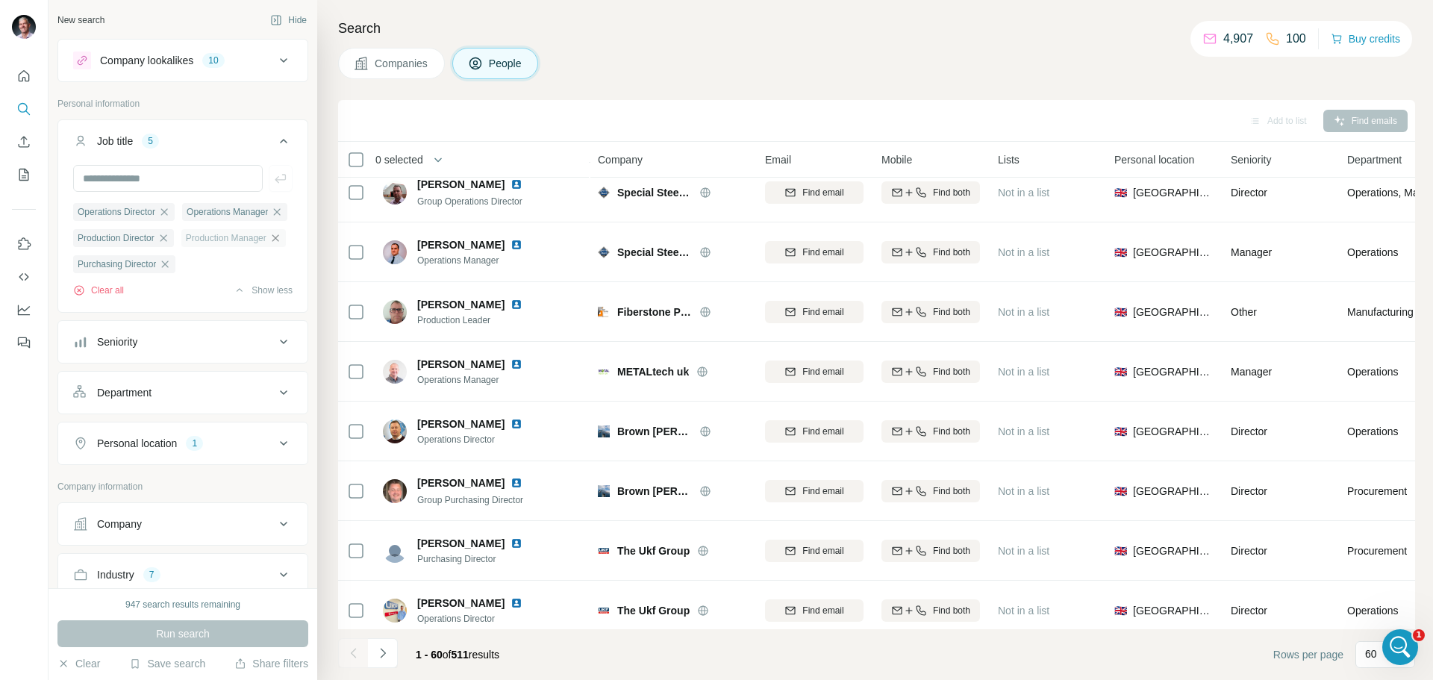
click at [270, 244] on icon "button" at bounding box center [276, 238] width 12 height 12
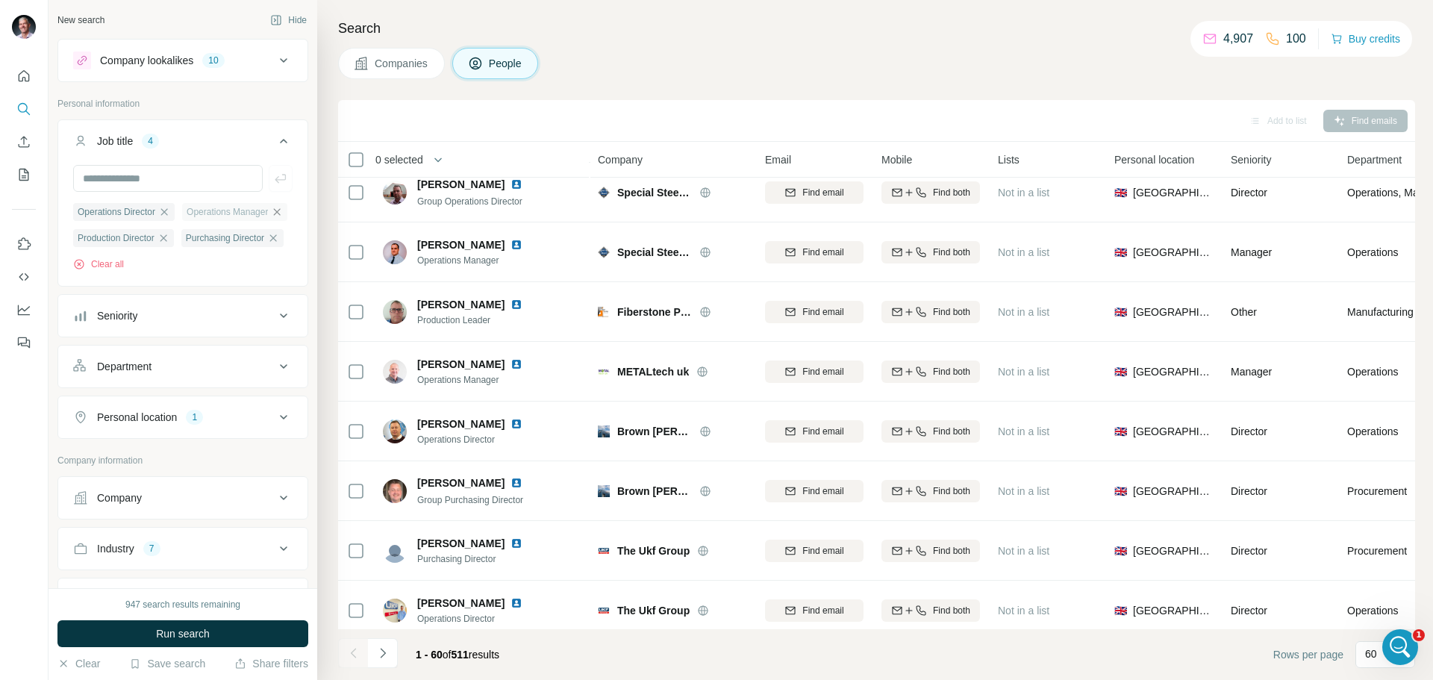
click at [271, 218] on icon "button" at bounding box center [277, 212] width 12 height 12
click at [164, 633] on span "Run search" at bounding box center [183, 633] width 54 height 15
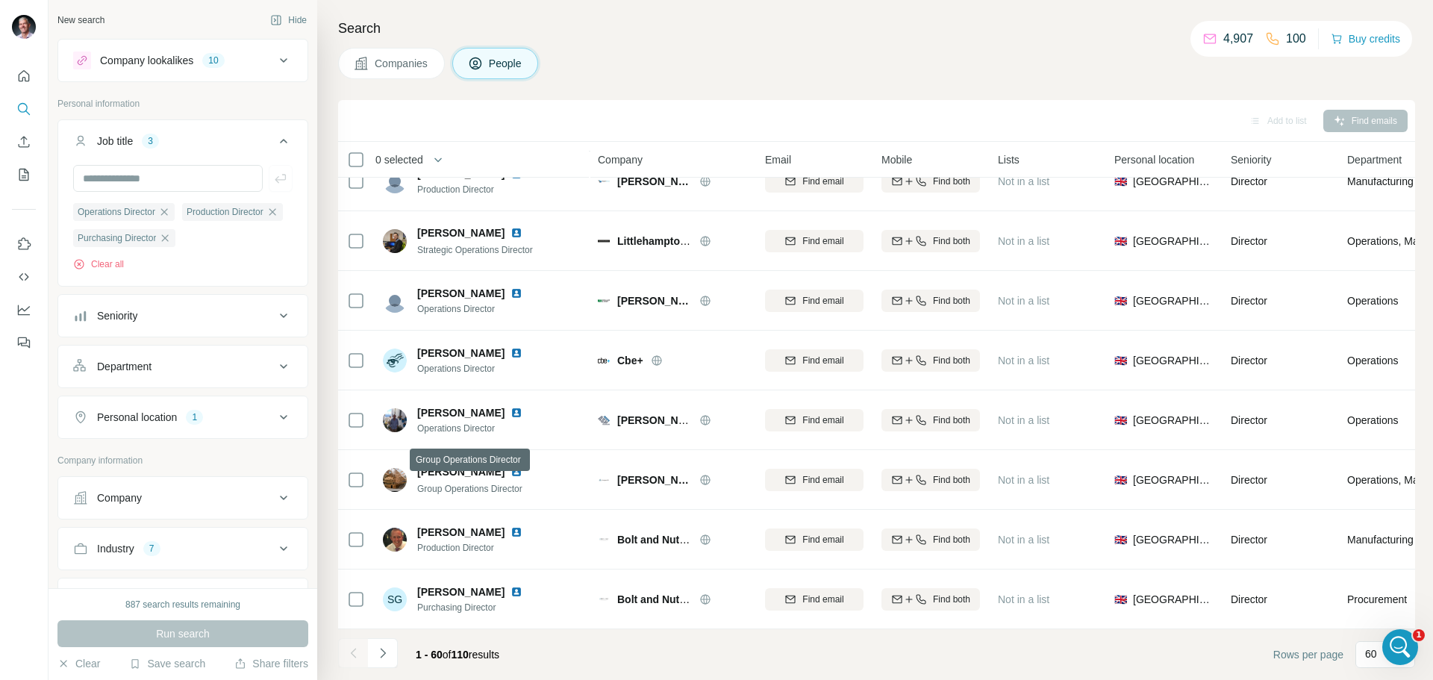
scroll to position [3139, 0]
click at [166, 179] on input "text" at bounding box center [168, 178] width 190 height 27
type input "**********"
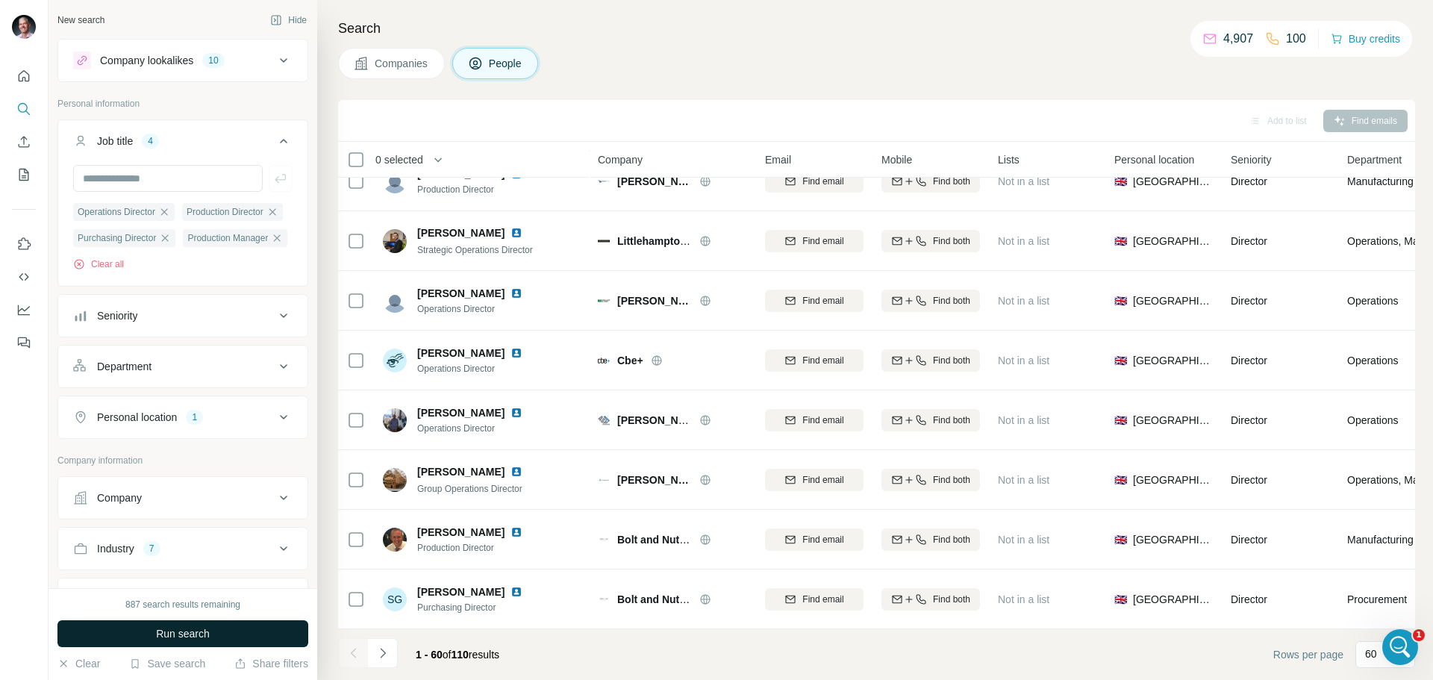
click at [201, 627] on span "Run search" at bounding box center [183, 633] width 54 height 15
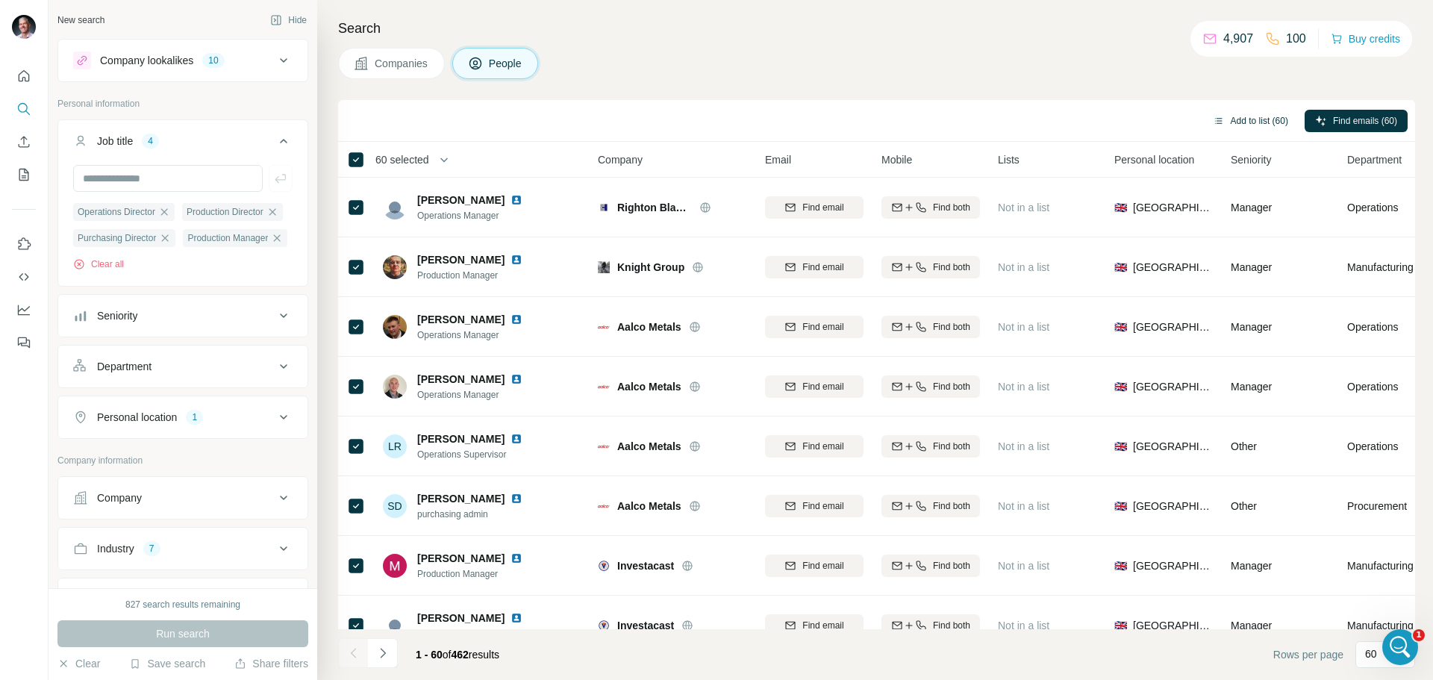
click at [1264, 119] on button "Add to list (60)" at bounding box center [1251, 121] width 96 height 22
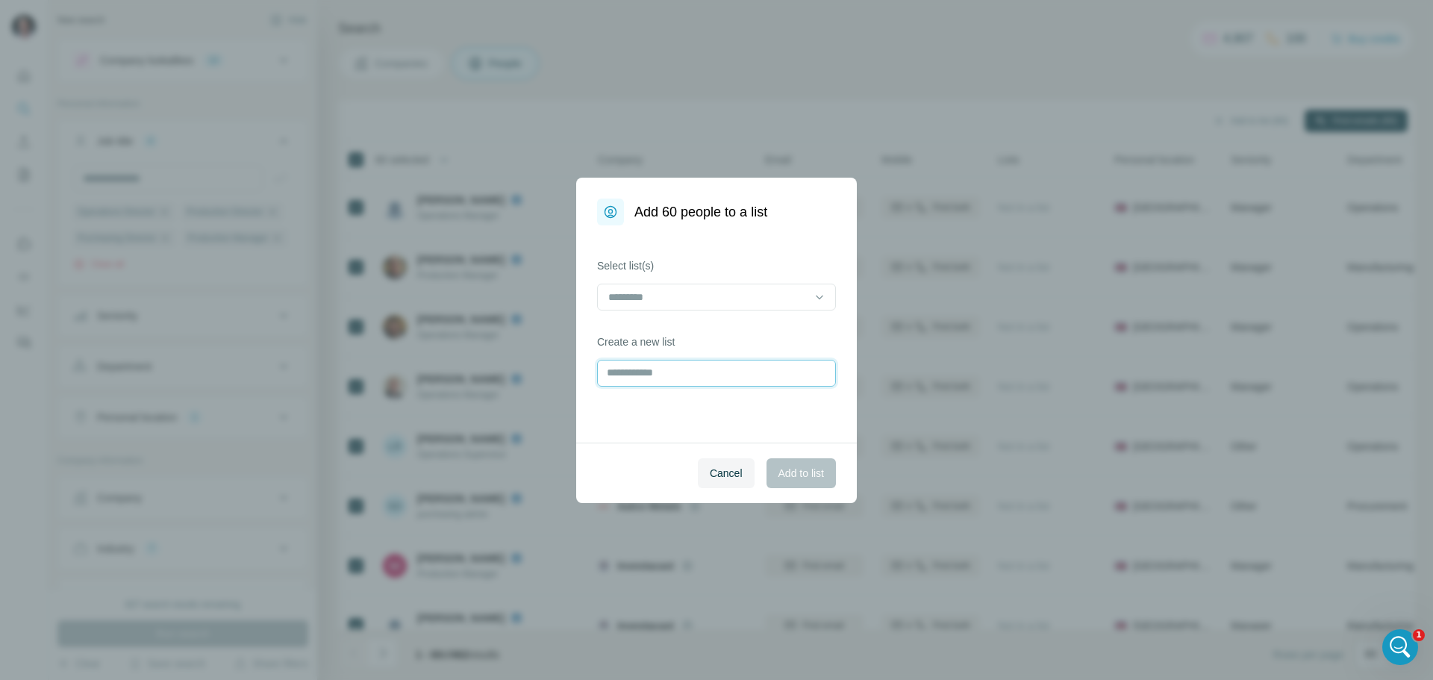
click at [708, 373] on input "text" at bounding box center [716, 373] width 239 height 27
type input "**********"
click at [815, 476] on span "Add to list" at bounding box center [802, 473] width 46 height 15
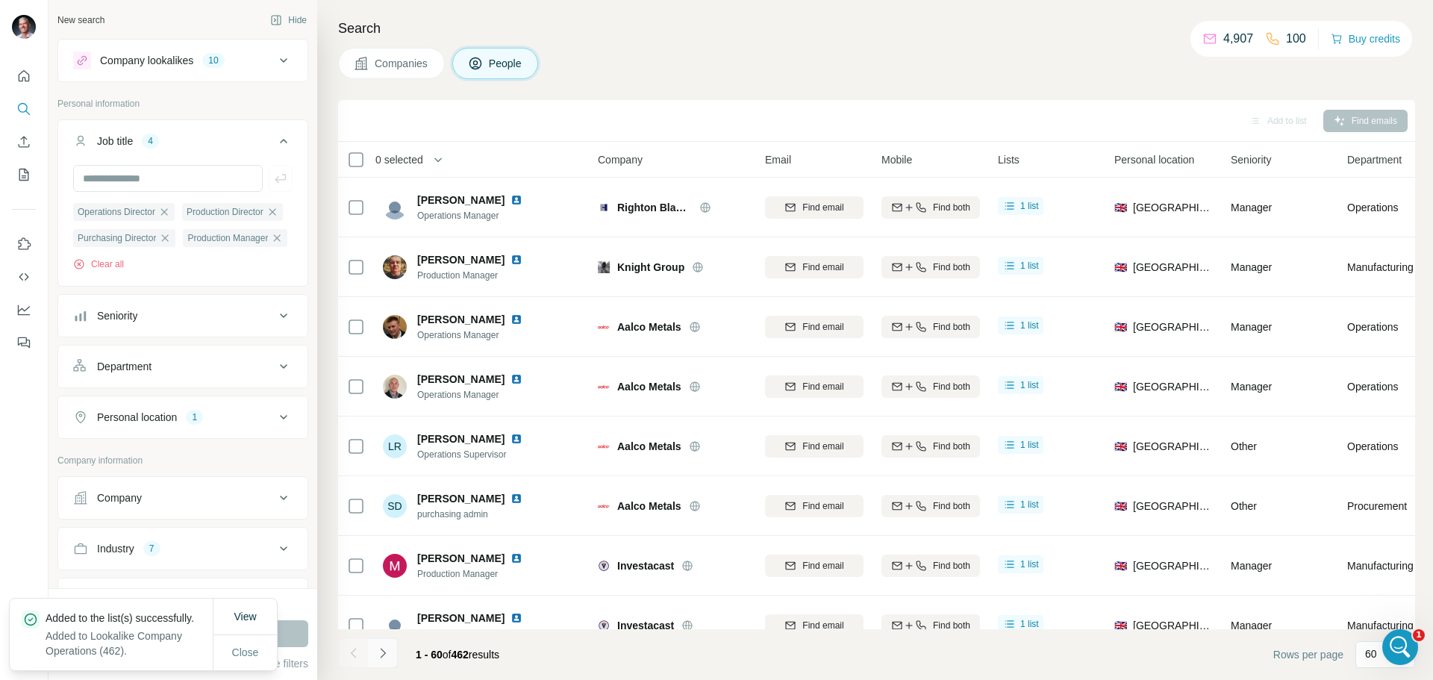
click at [381, 655] on icon "Navigate to next page" at bounding box center [383, 653] width 15 height 15
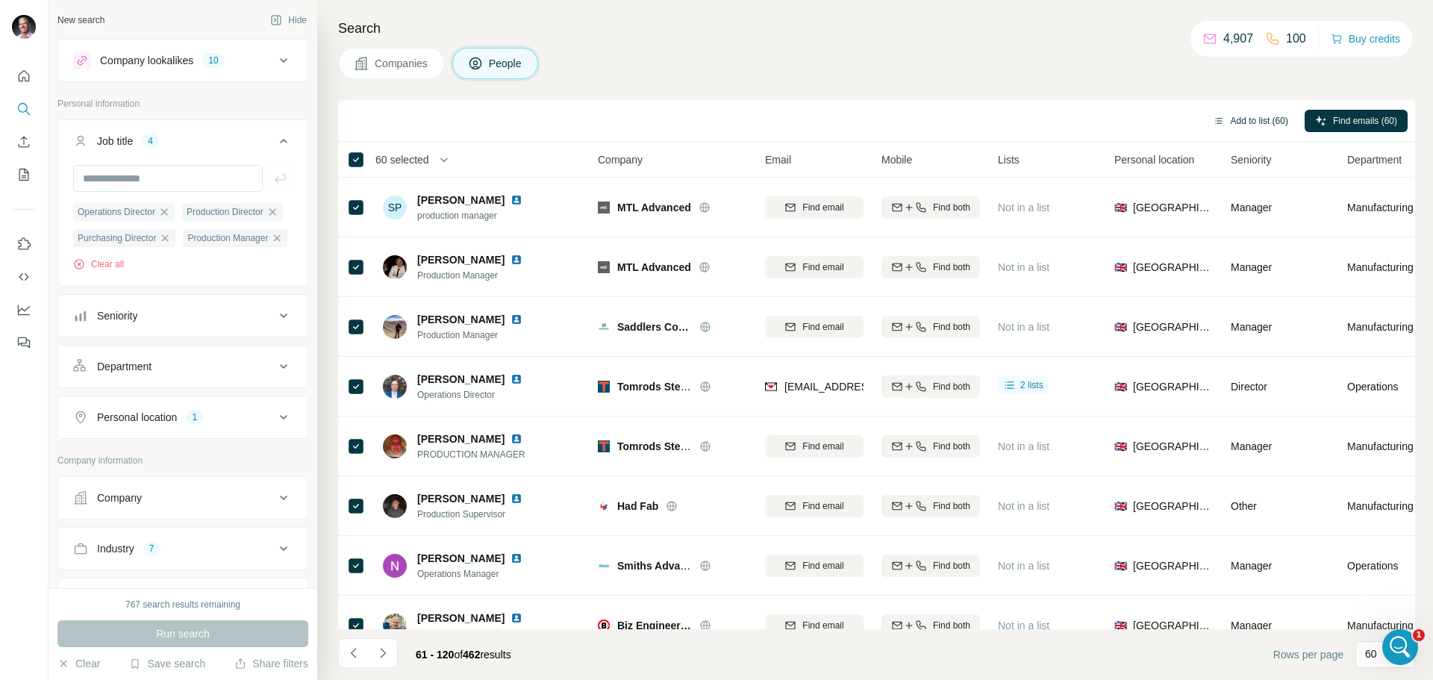
click at [1253, 122] on button "Add to list (60)" at bounding box center [1251, 121] width 96 height 22
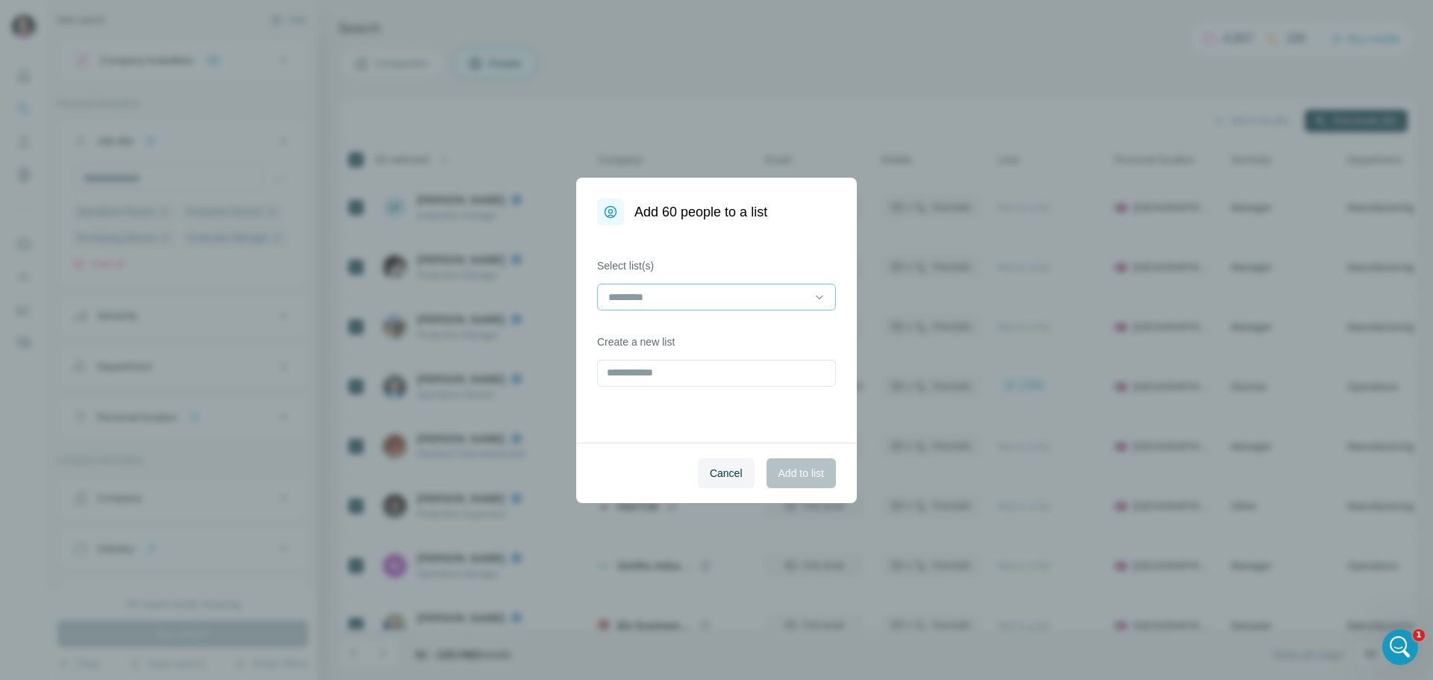
click at [689, 293] on input at bounding box center [708, 297] width 202 height 16
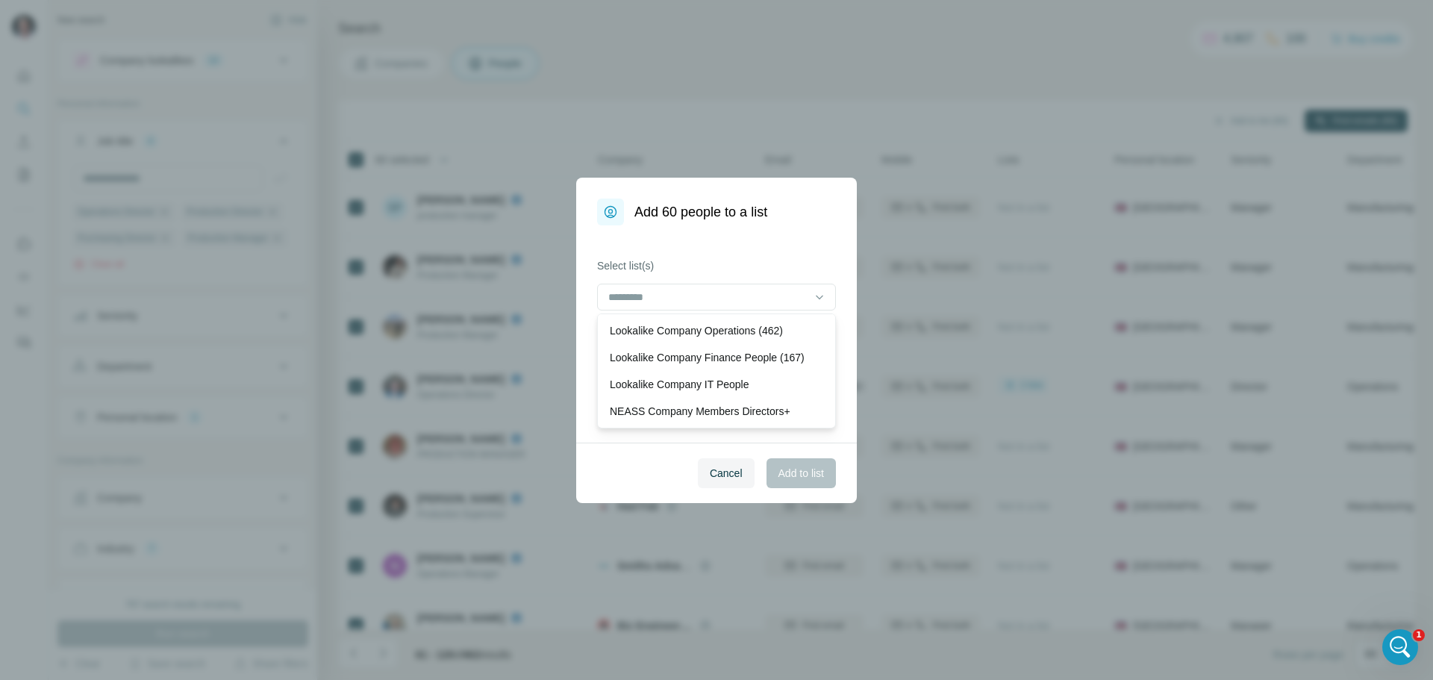
click at [674, 331] on p "Lookalike Company Operations (462)" at bounding box center [696, 330] width 173 height 15
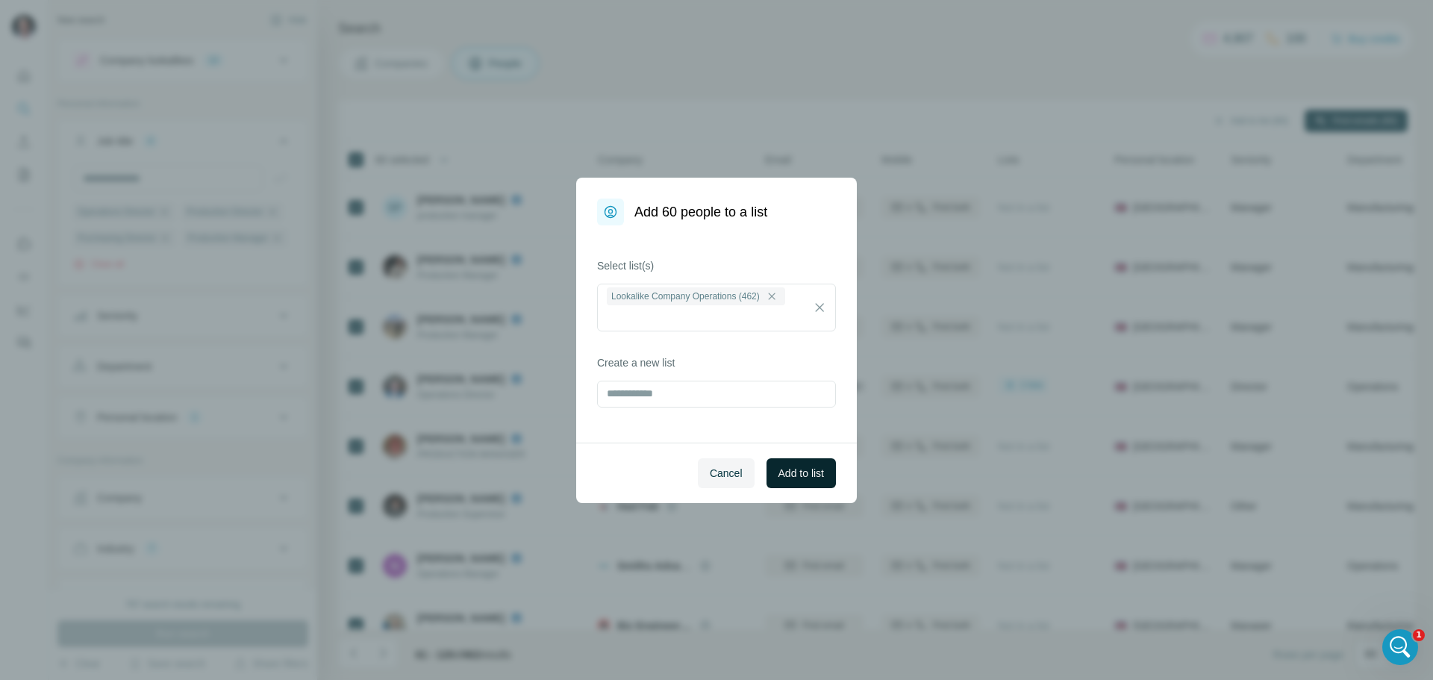
click at [803, 476] on span "Add to list" at bounding box center [802, 473] width 46 height 15
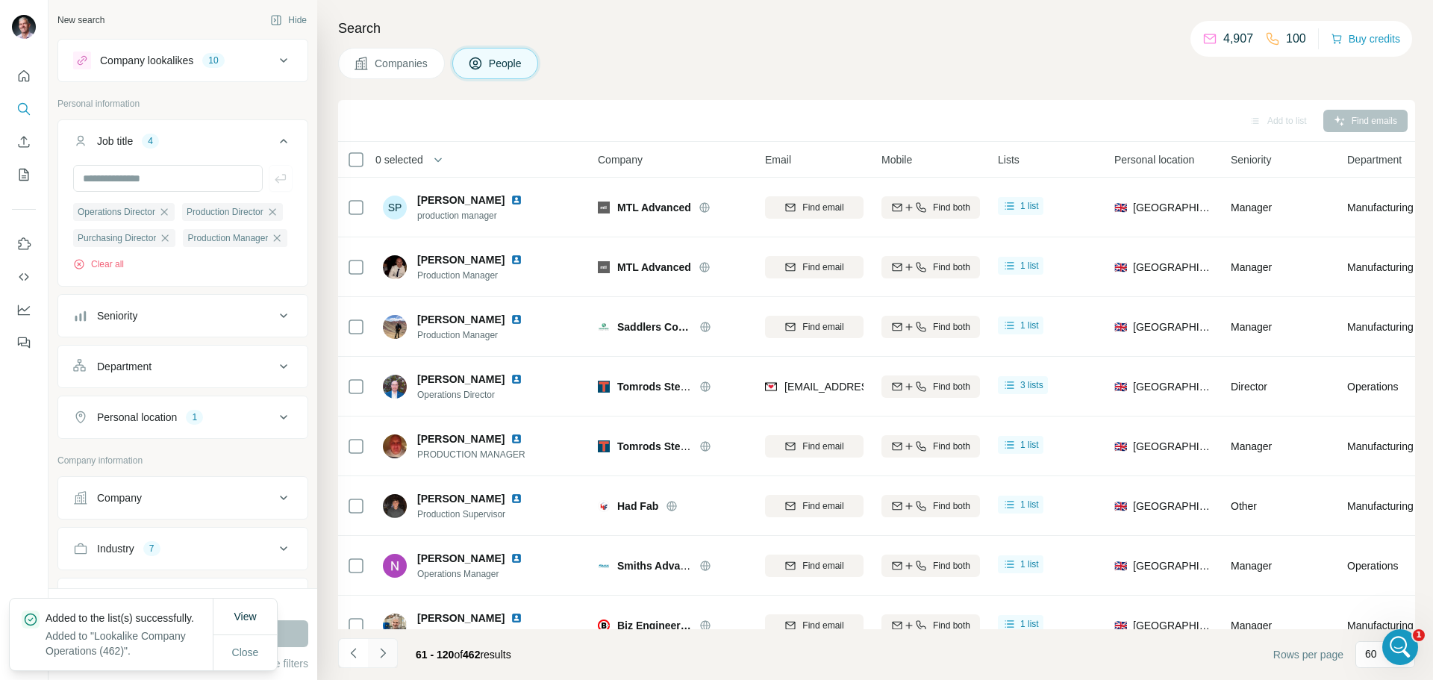
click at [378, 653] on icon "Navigate to next page" at bounding box center [383, 653] width 15 height 15
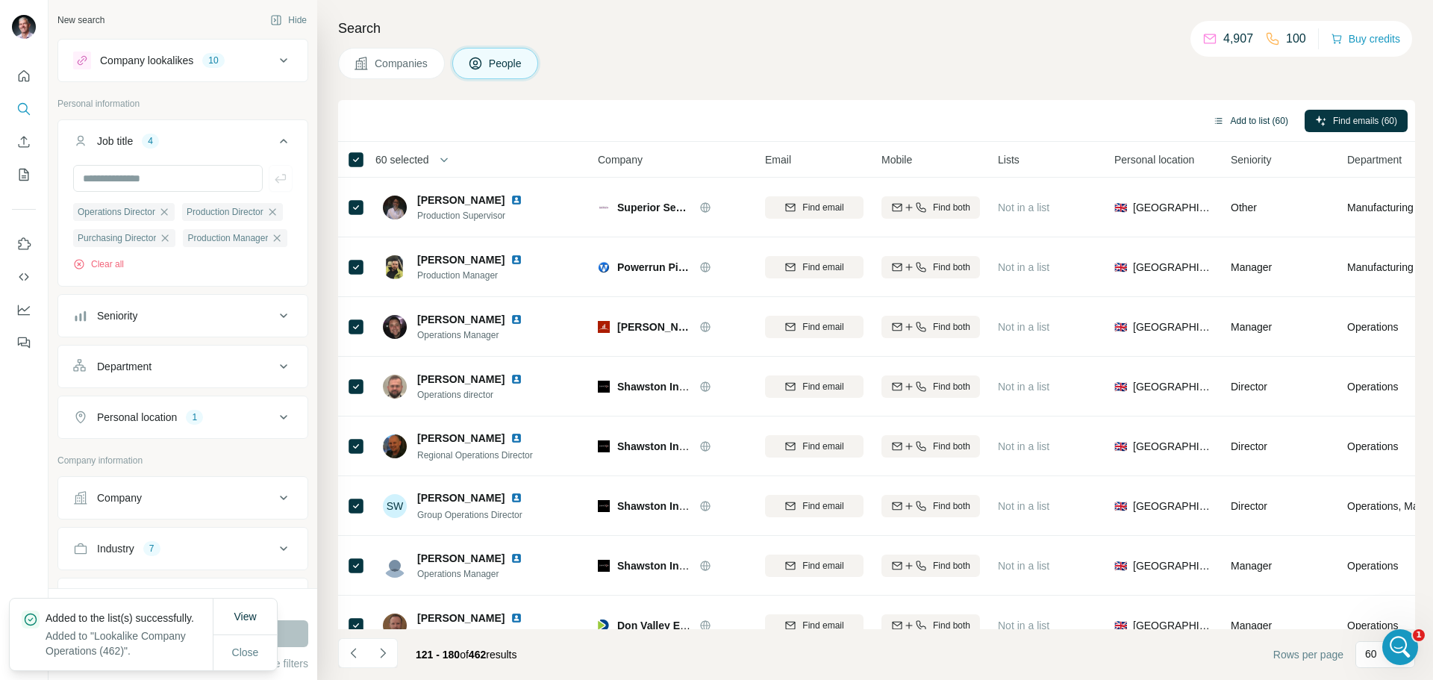
click at [1233, 117] on button "Add to list (60)" at bounding box center [1251, 121] width 96 height 22
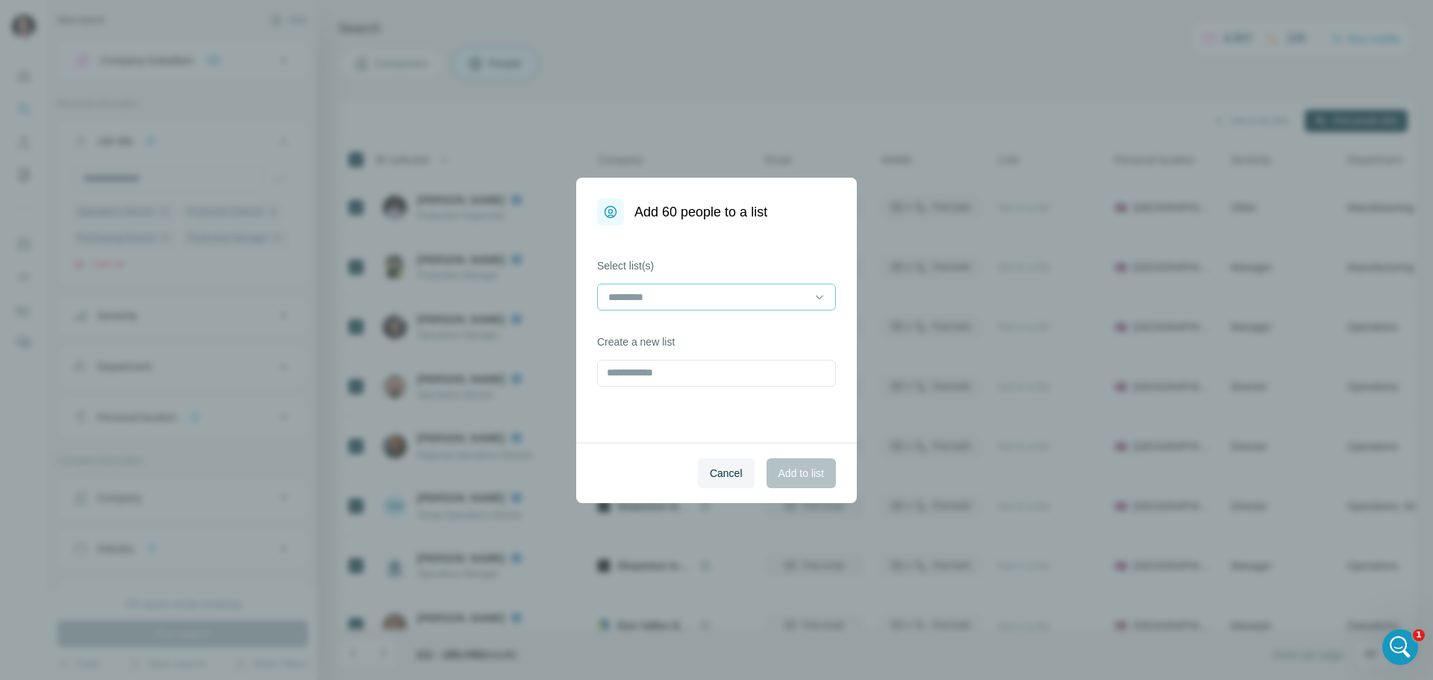
click at [753, 298] on input at bounding box center [708, 297] width 202 height 16
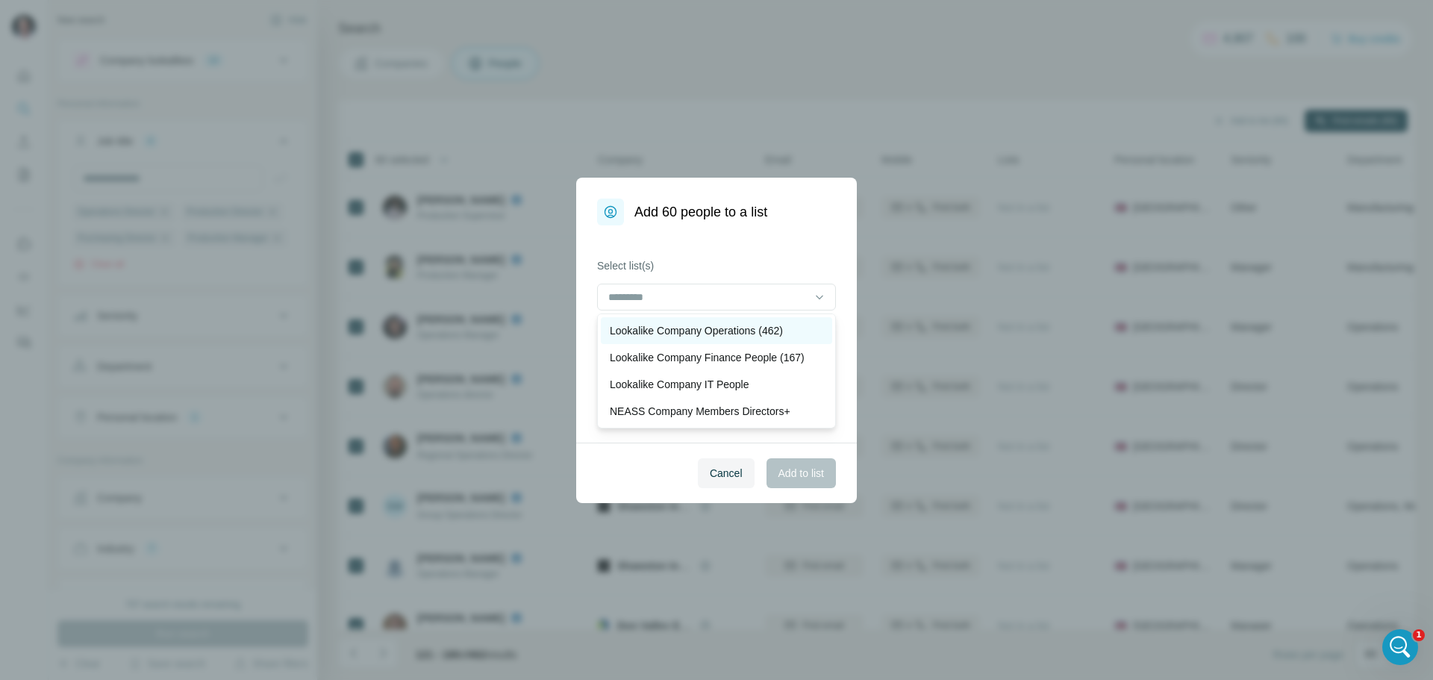
click at [733, 331] on p "Lookalike Company Operations (462)" at bounding box center [696, 330] width 173 height 15
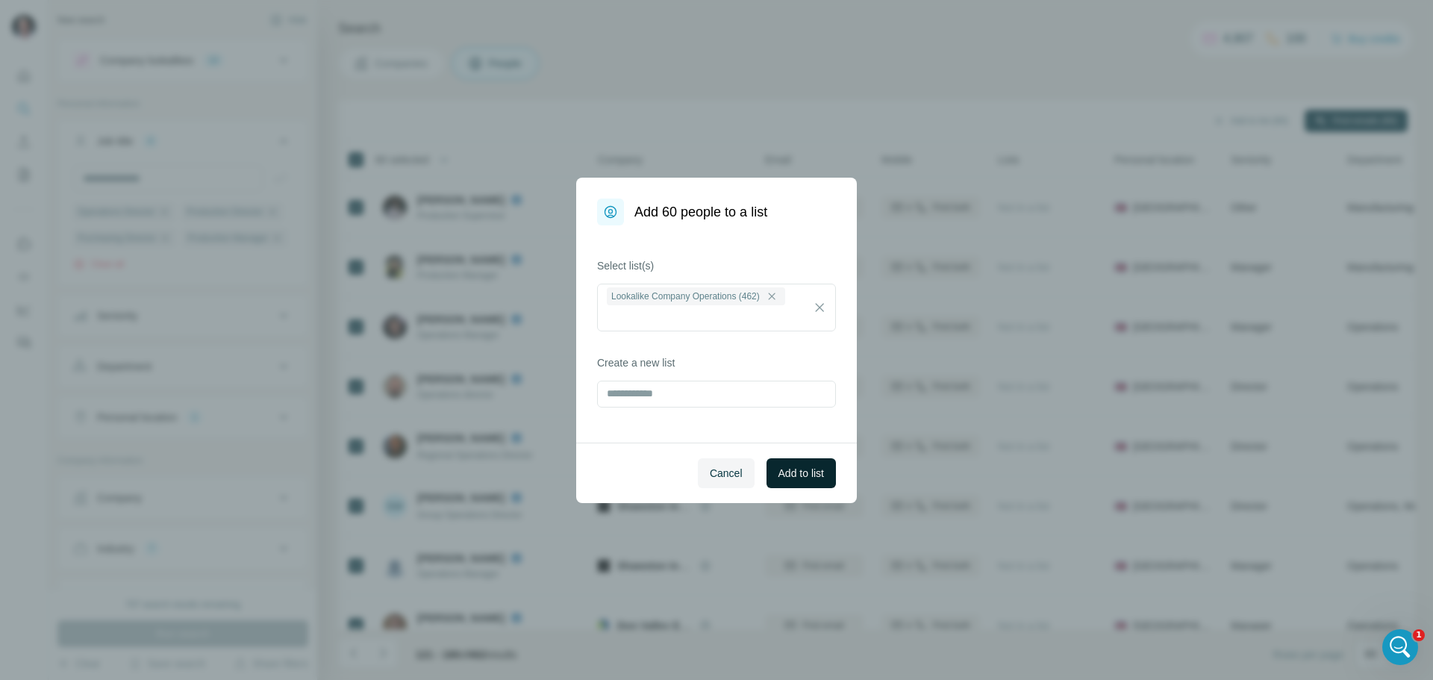
click at [784, 464] on button "Add to list" at bounding box center [801, 473] width 69 height 30
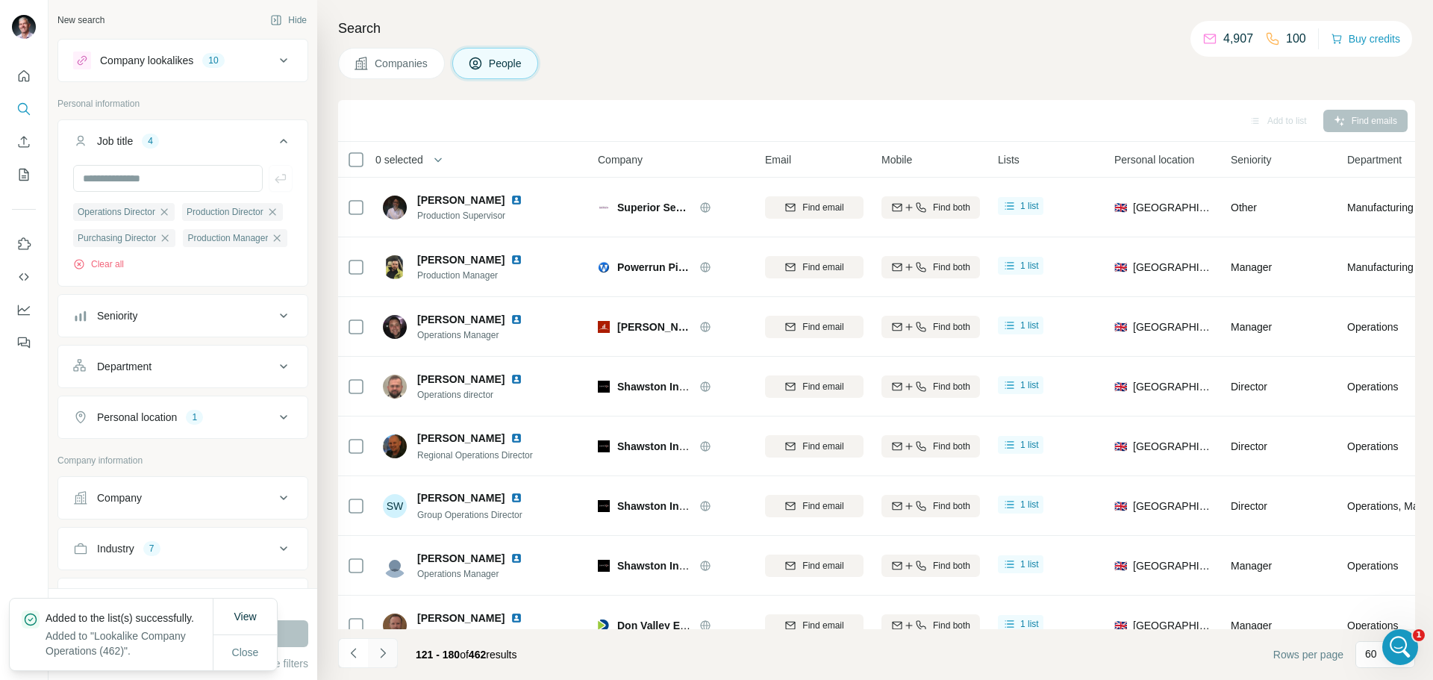
click at [383, 652] on icon "Navigate to next page" at bounding box center [382, 653] width 5 height 10
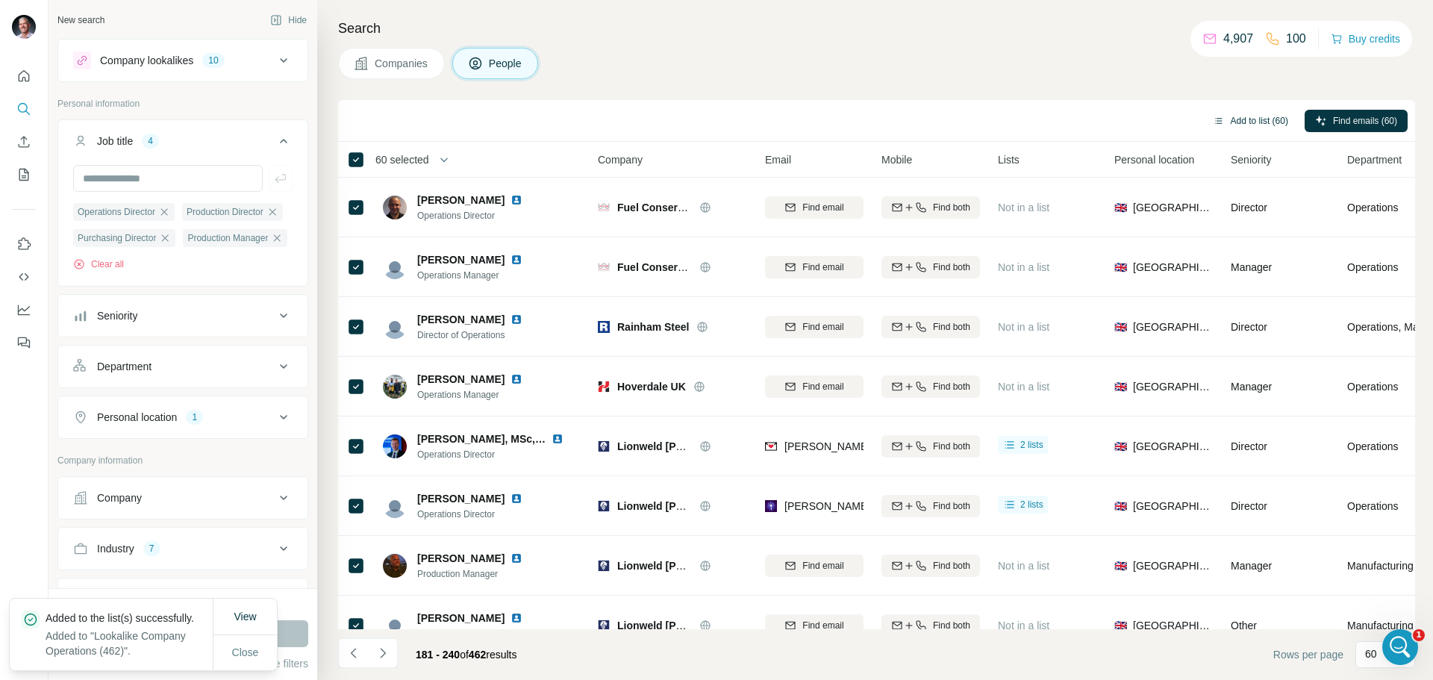
click at [1233, 122] on button "Add to list (60)" at bounding box center [1251, 121] width 96 height 22
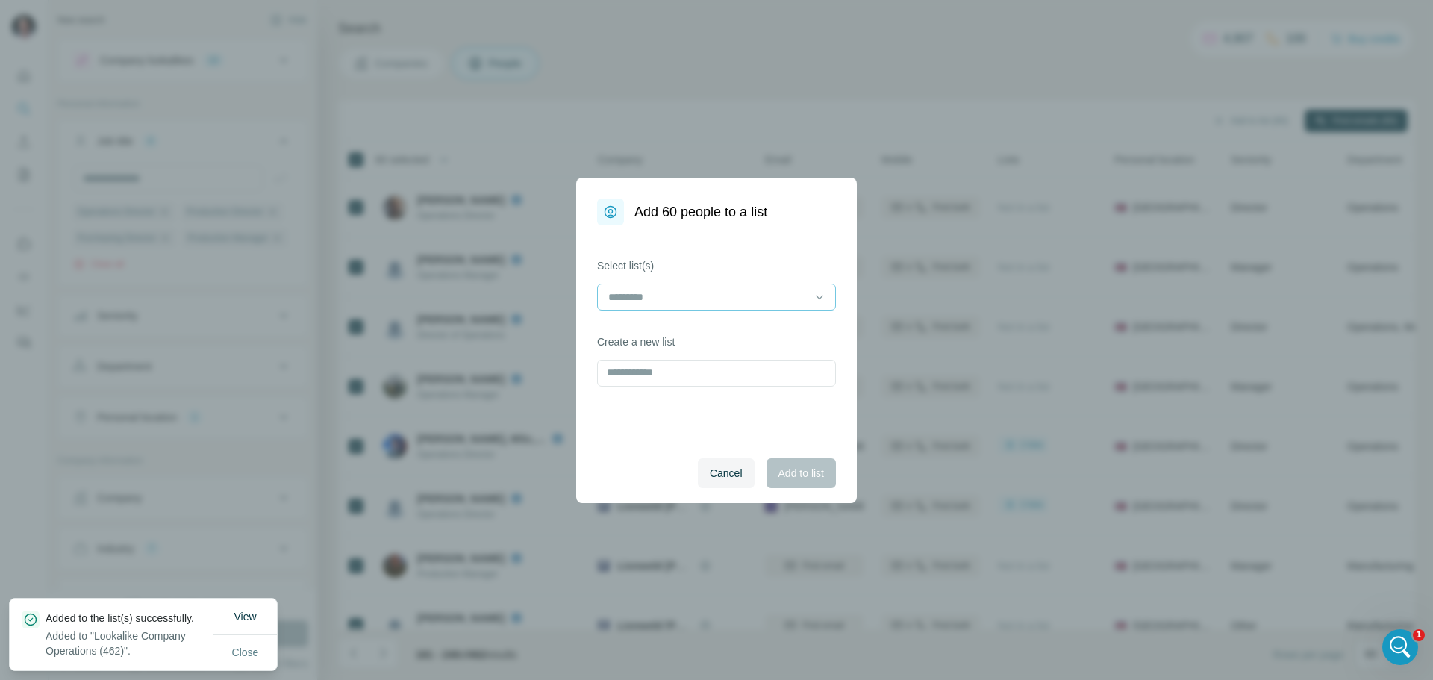
click at [708, 301] on input at bounding box center [708, 297] width 202 height 16
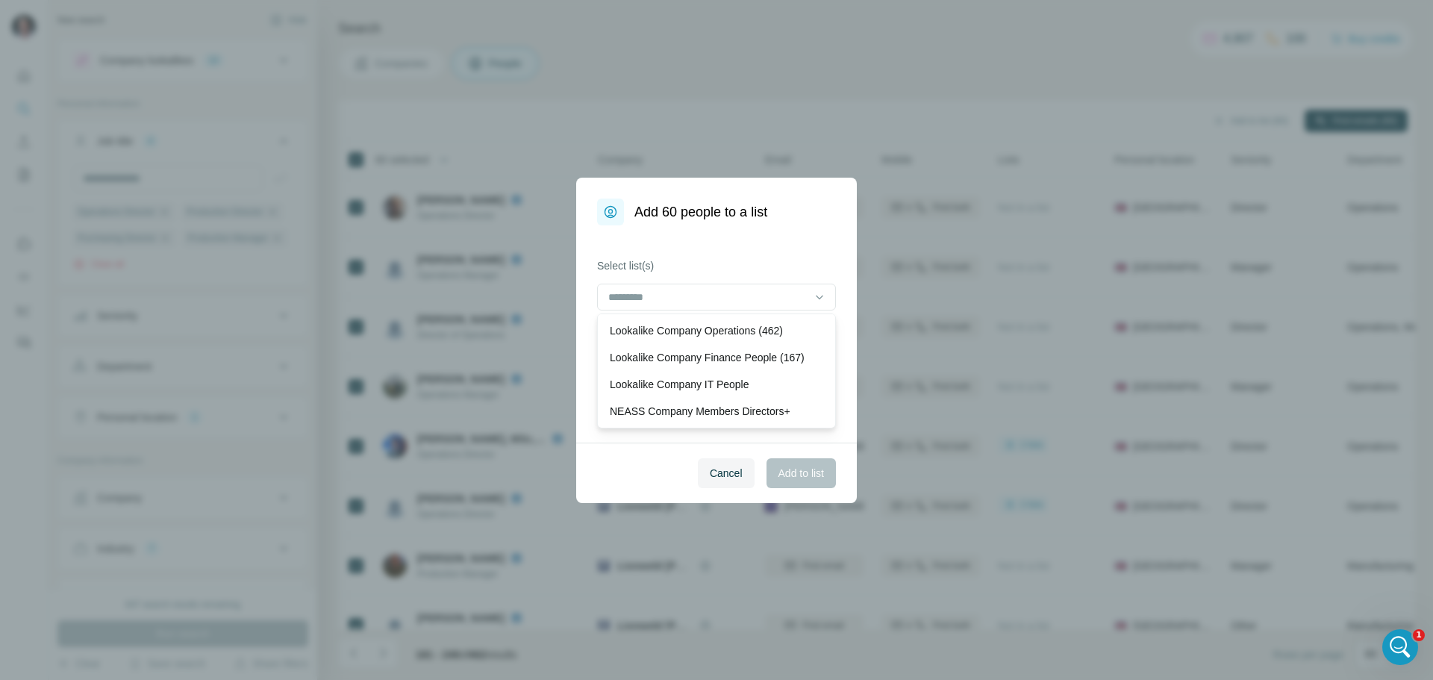
click at [690, 334] on p "Lookalike Company Operations (462)" at bounding box center [696, 330] width 173 height 15
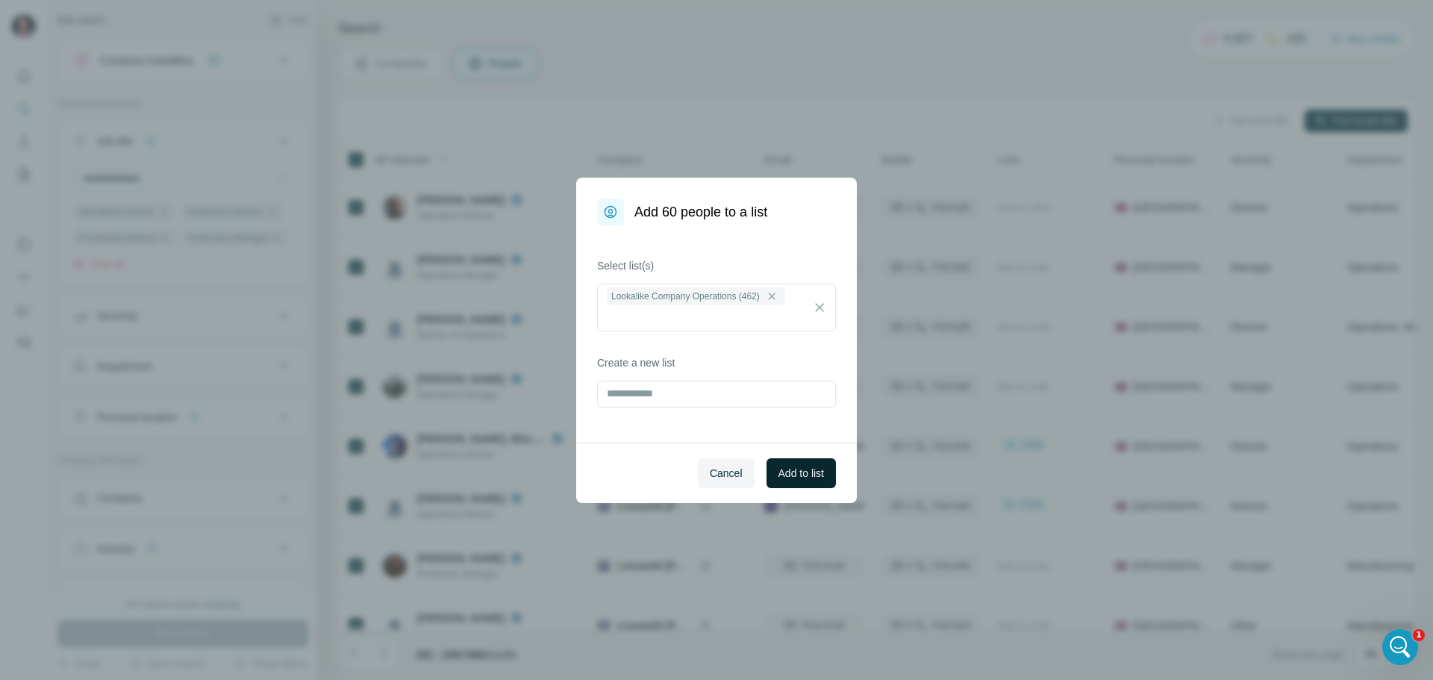
click at [799, 468] on span "Add to list" at bounding box center [802, 473] width 46 height 15
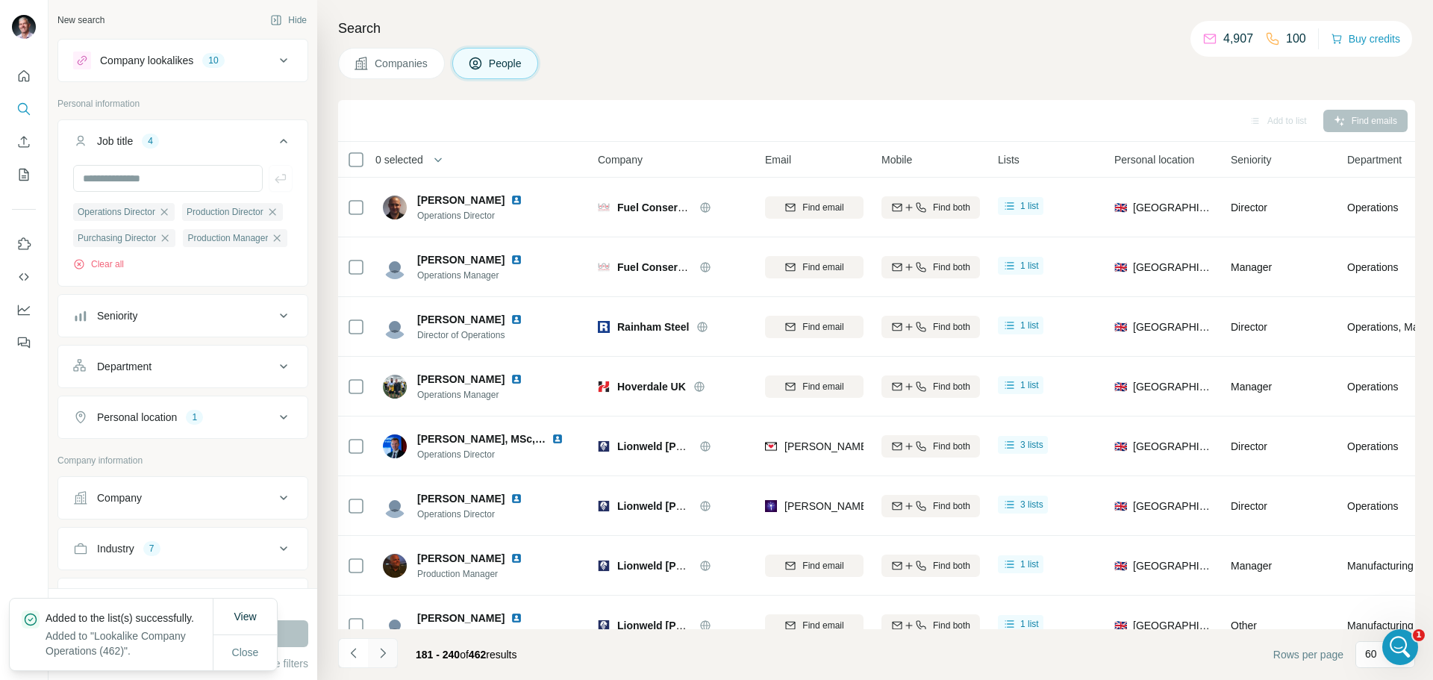
click at [381, 652] on icon "Navigate to next page" at bounding box center [383, 653] width 15 height 15
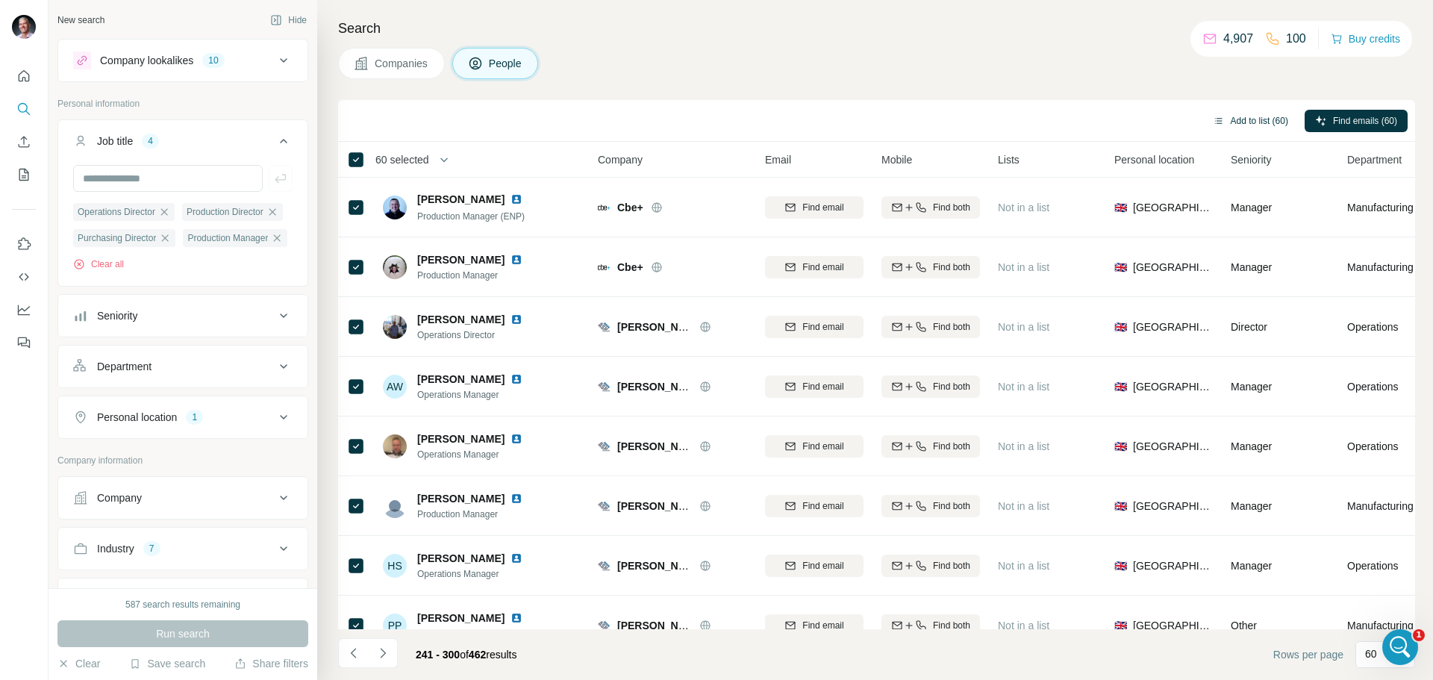
click at [1267, 119] on button "Add to list (60)" at bounding box center [1251, 121] width 96 height 22
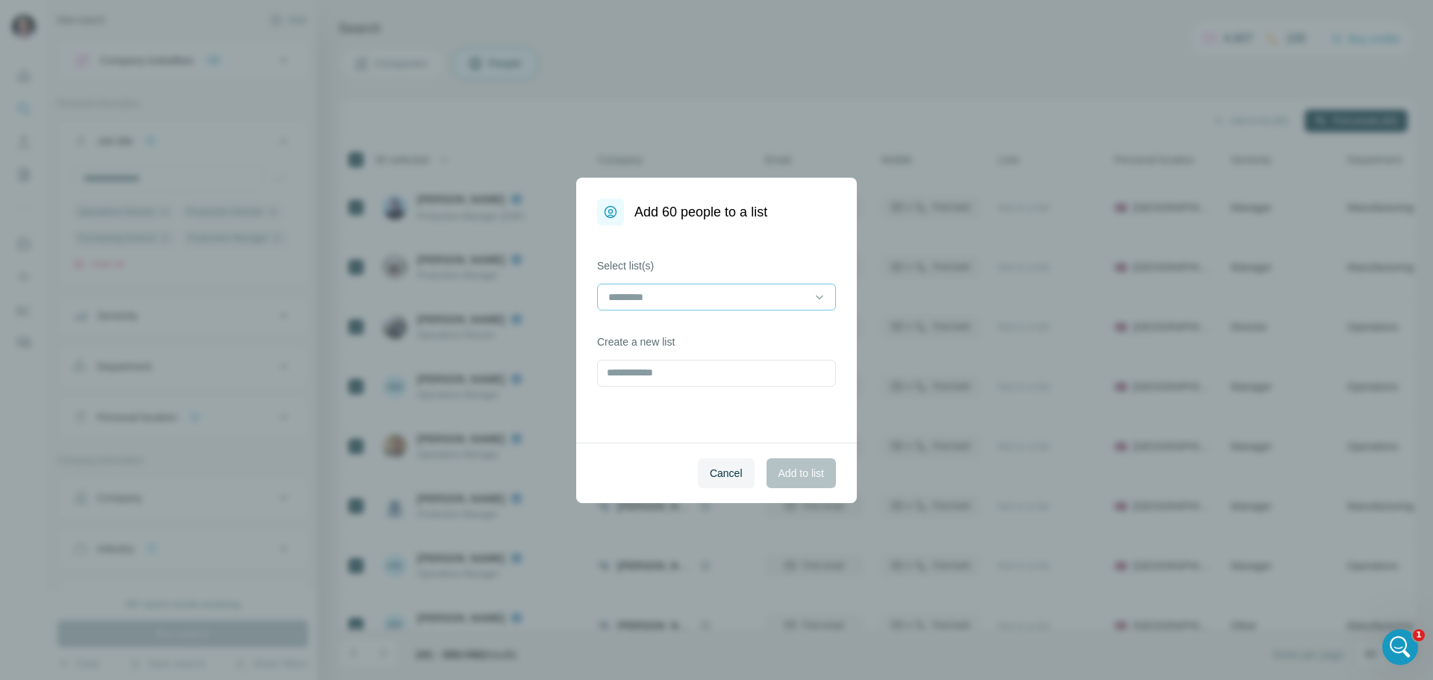
click at [746, 297] on input at bounding box center [708, 297] width 202 height 16
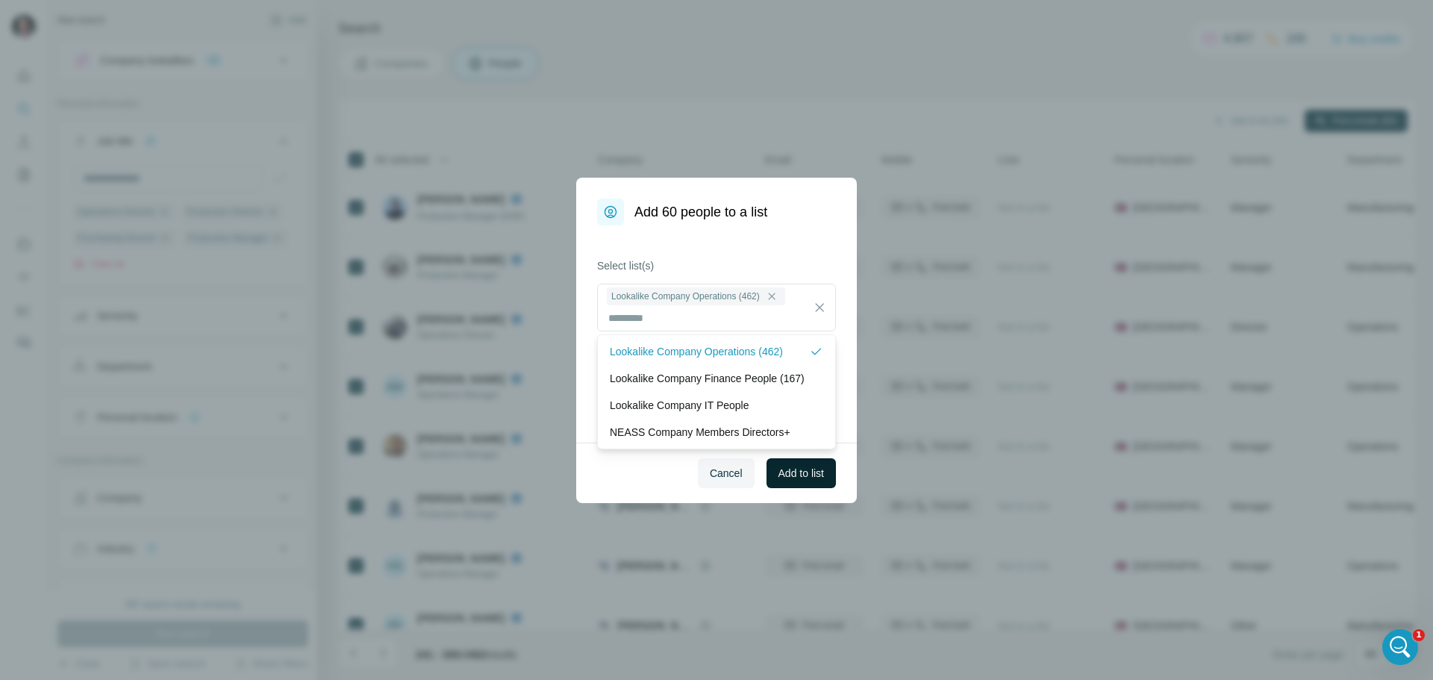
click at [799, 470] on span "Add to list" at bounding box center [802, 473] width 46 height 15
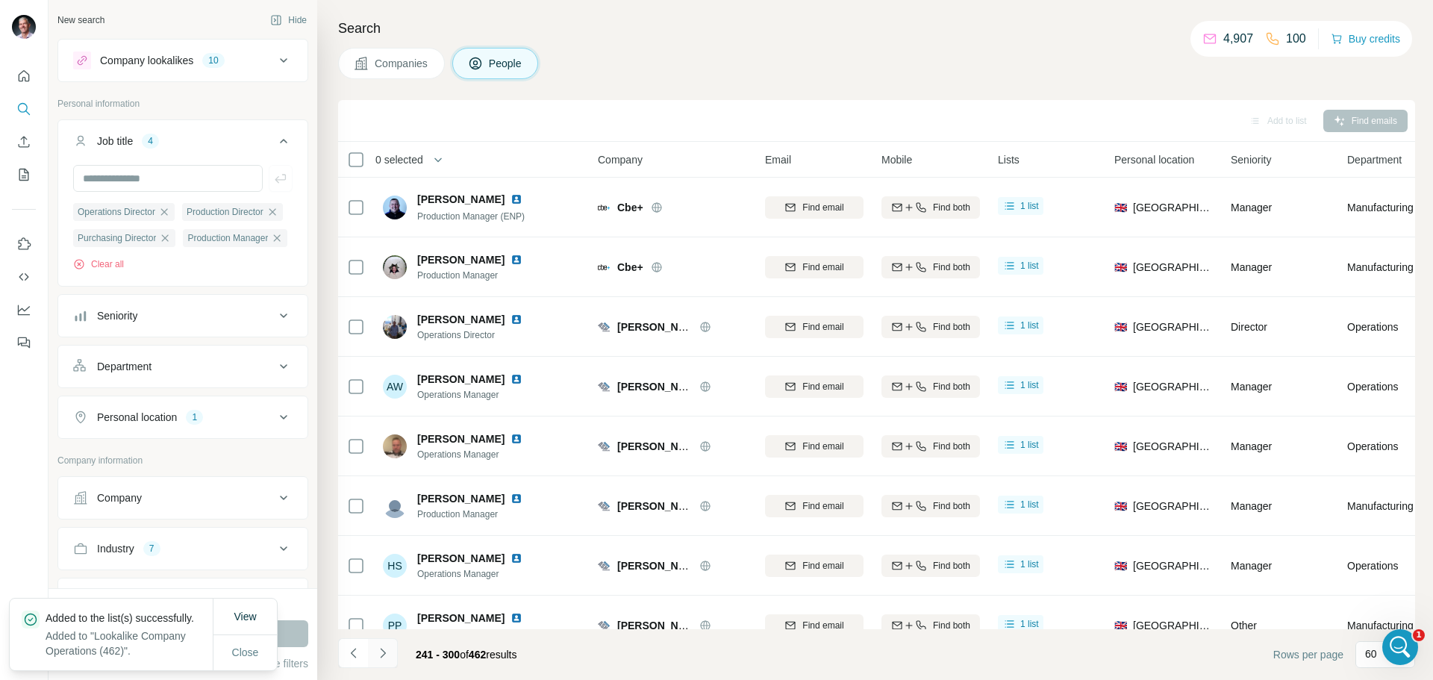
click at [384, 655] on icon "Navigate to next page" at bounding box center [383, 653] width 15 height 15
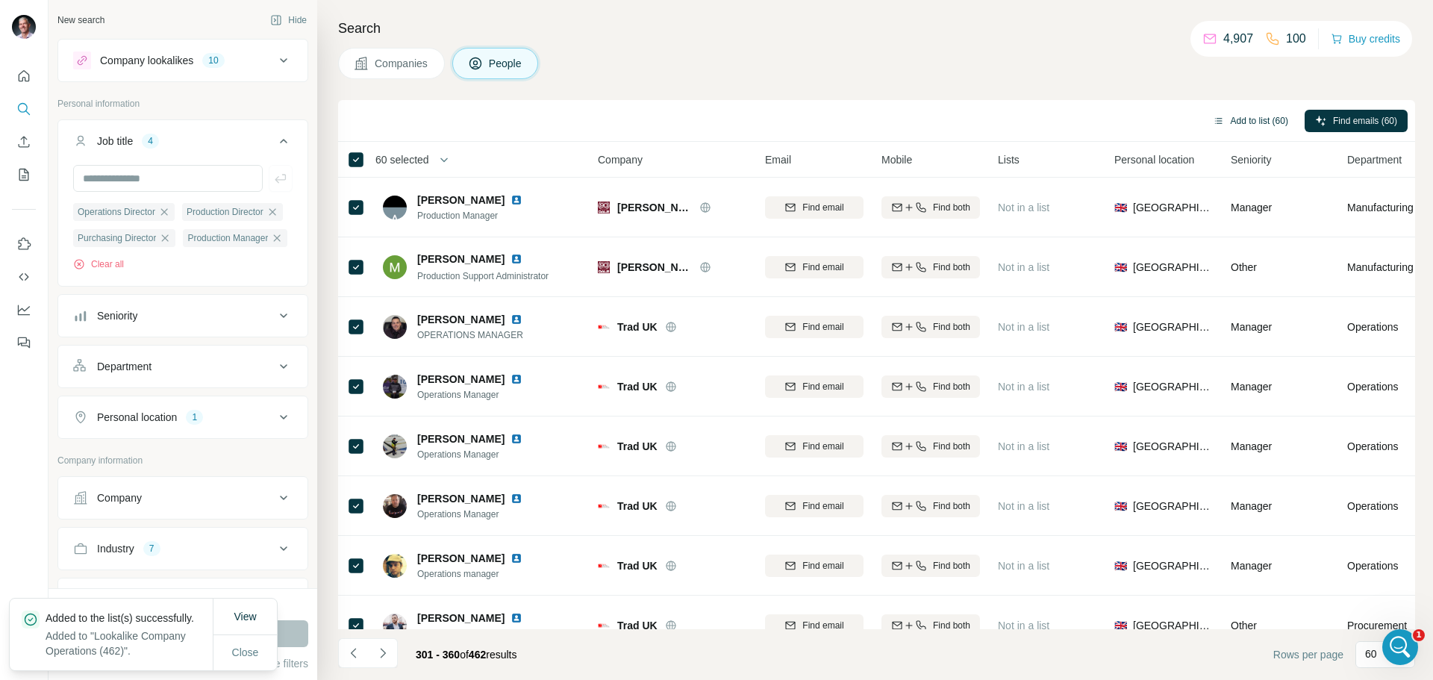
click at [1249, 119] on button "Add to list (60)" at bounding box center [1251, 121] width 96 height 22
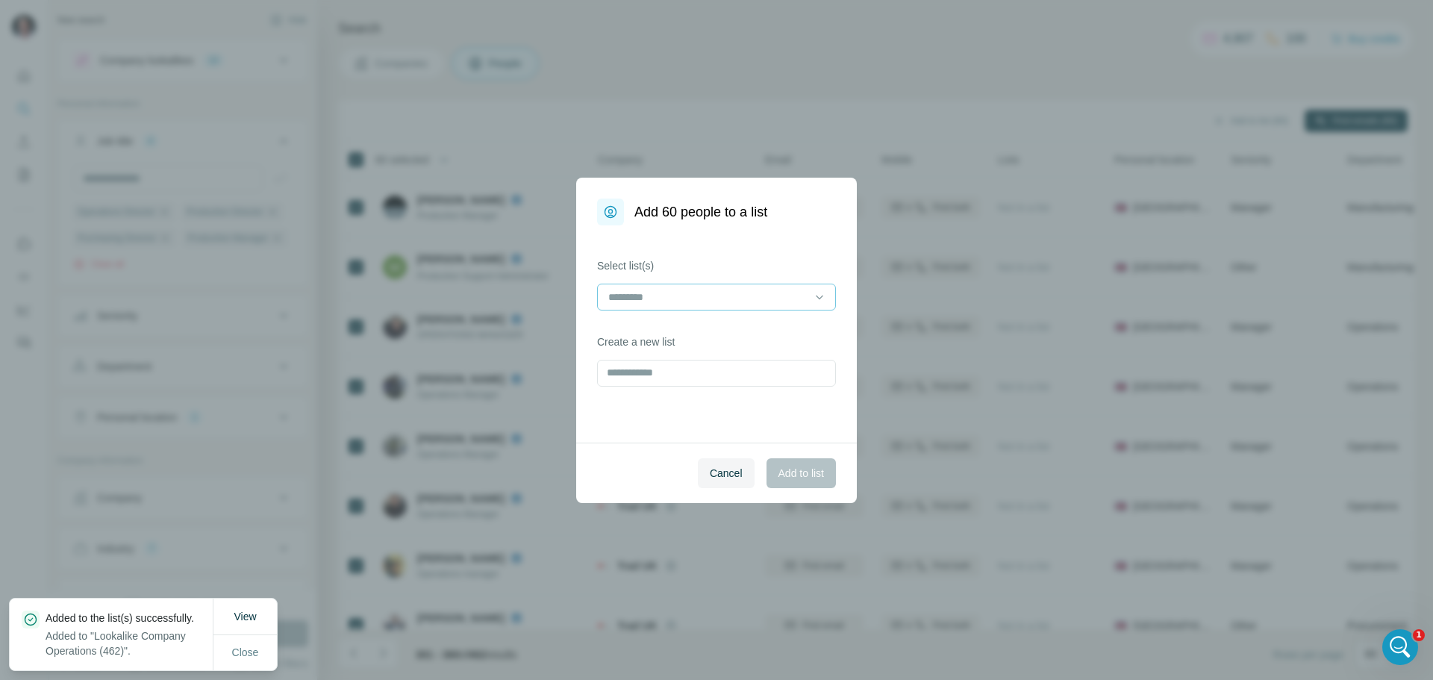
click at [786, 299] on input at bounding box center [708, 297] width 202 height 16
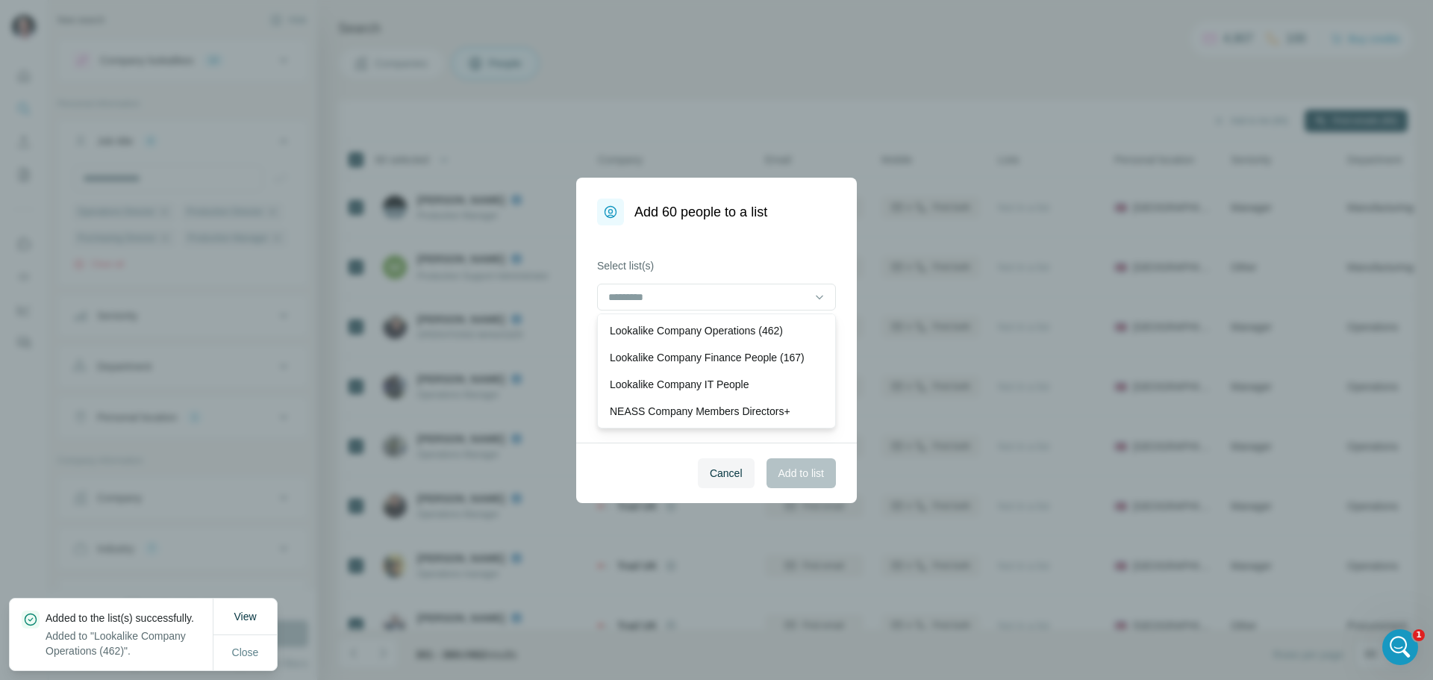
click at [719, 326] on p "Lookalike Company Operations (462)" at bounding box center [696, 330] width 173 height 15
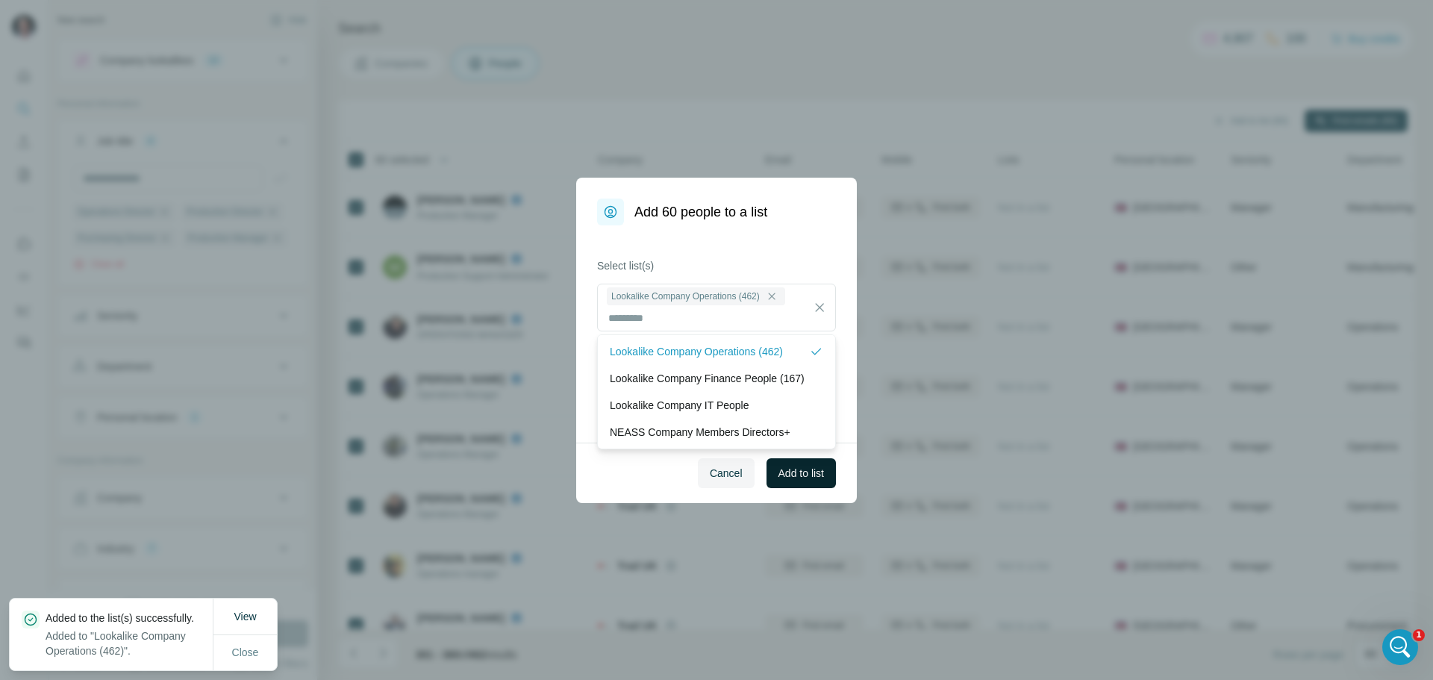
click at [808, 467] on span "Add to list" at bounding box center [802, 473] width 46 height 15
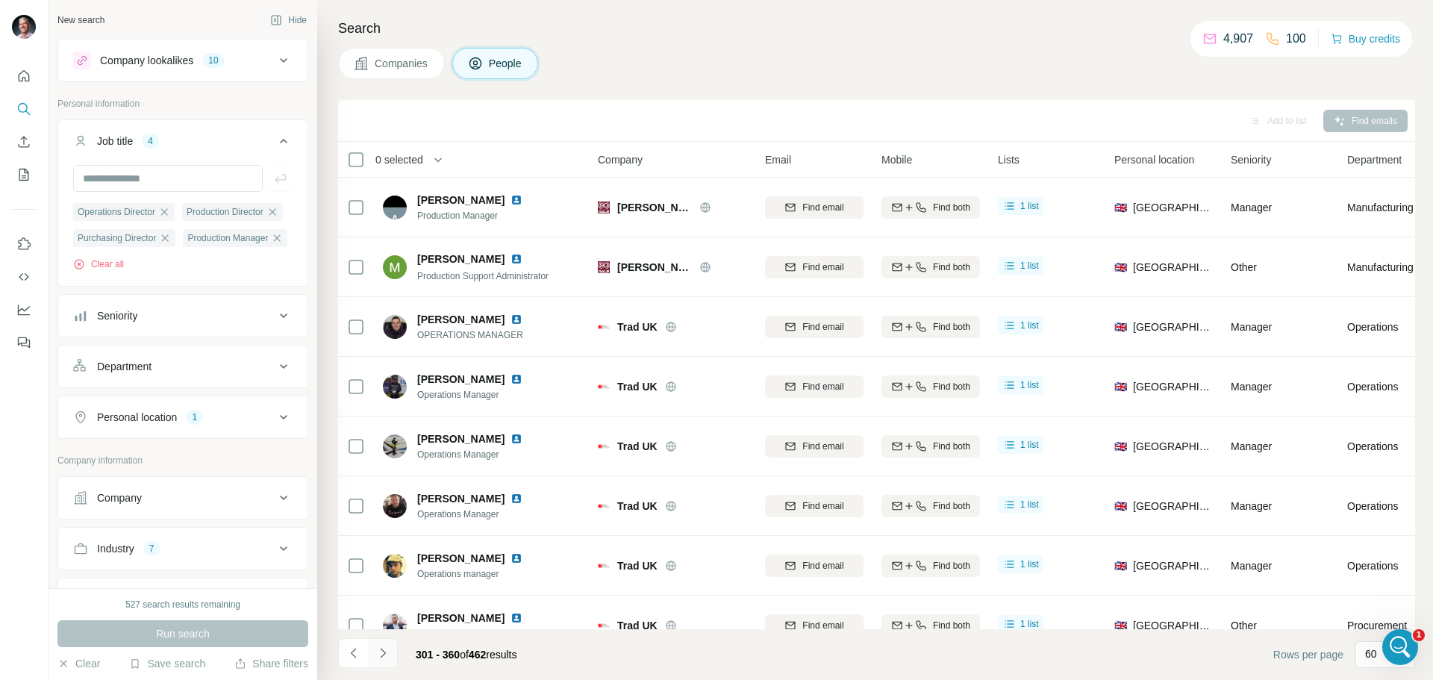
click at [384, 660] on icon "Navigate to next page" at bounding box center [383, 653] width 15 height 15
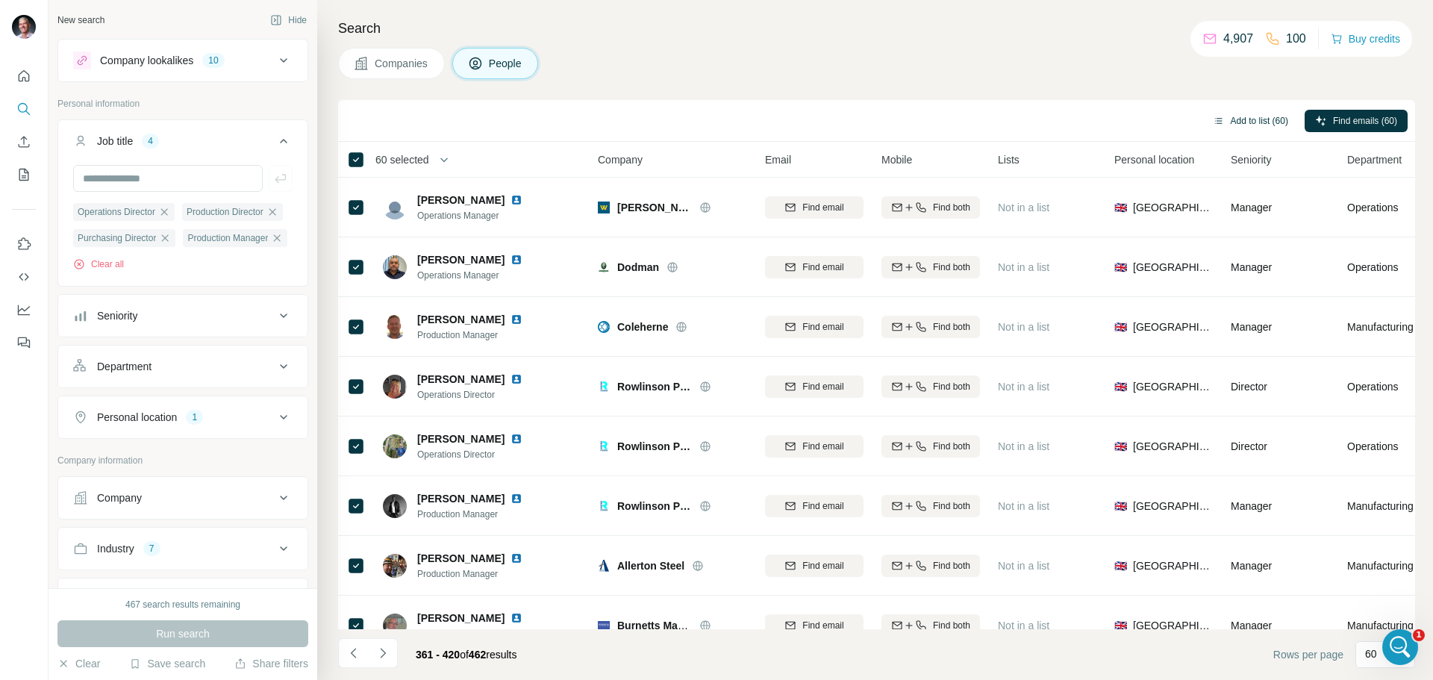
click at [1234, 122] on button "Add to list (60)" at bounding box center [1251, 121] width 96 height 22
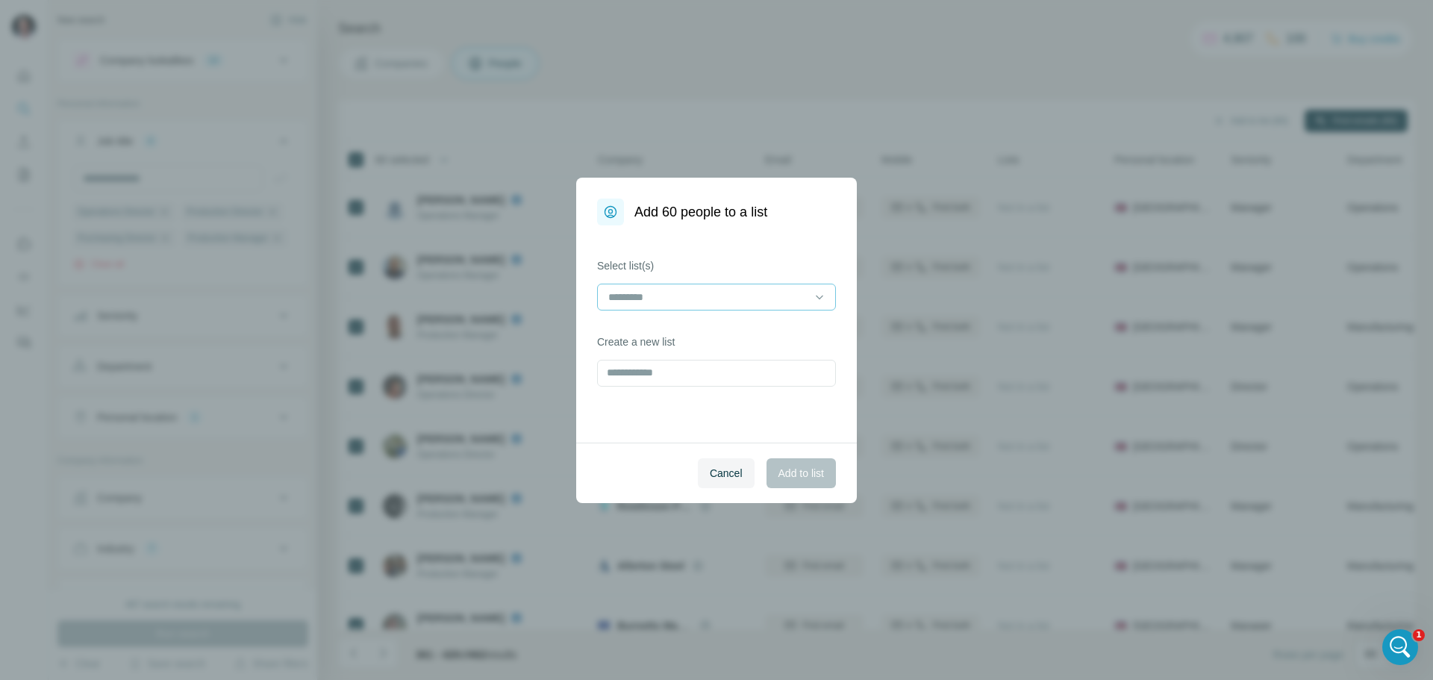
click at [734, 301] on input at bounding box center [708, 297] width 202 height 16
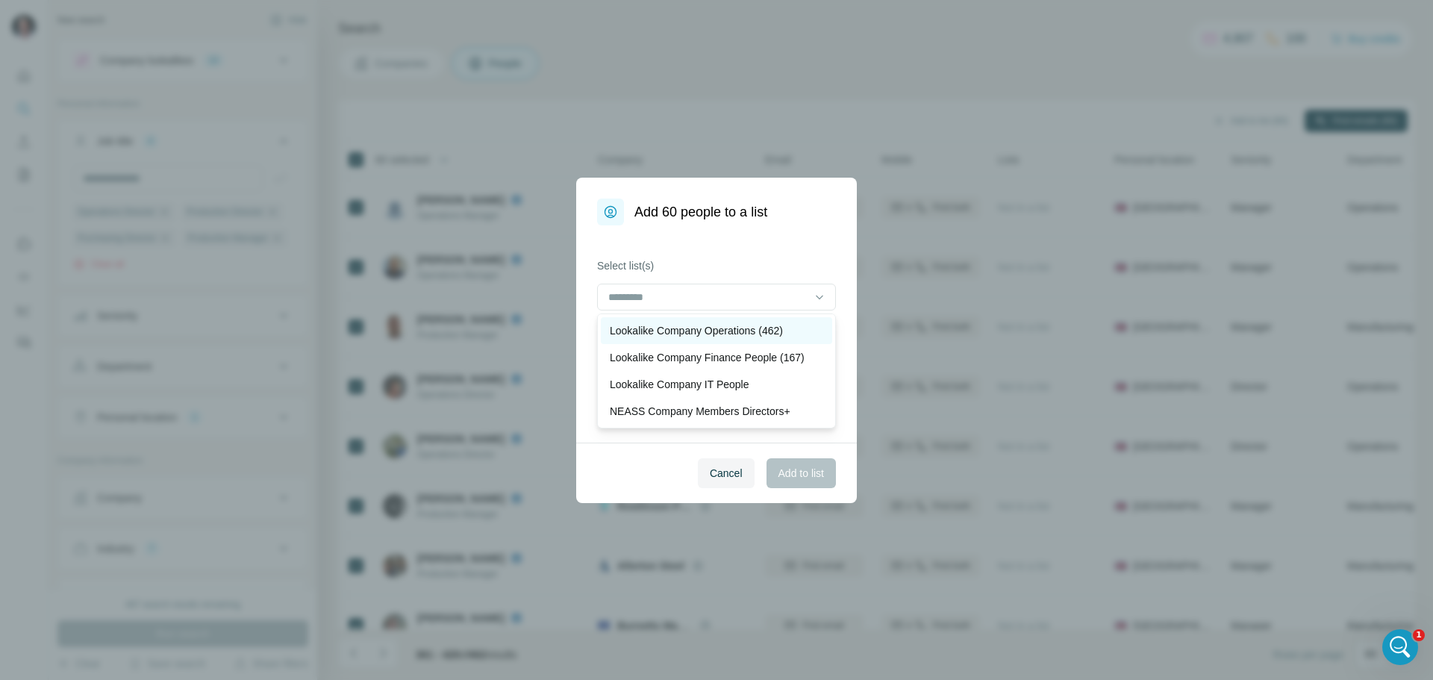
click at [698, 334] on p "Lookalike Company Operations (462)" at bounding box center [696, 330] width 173 height 15
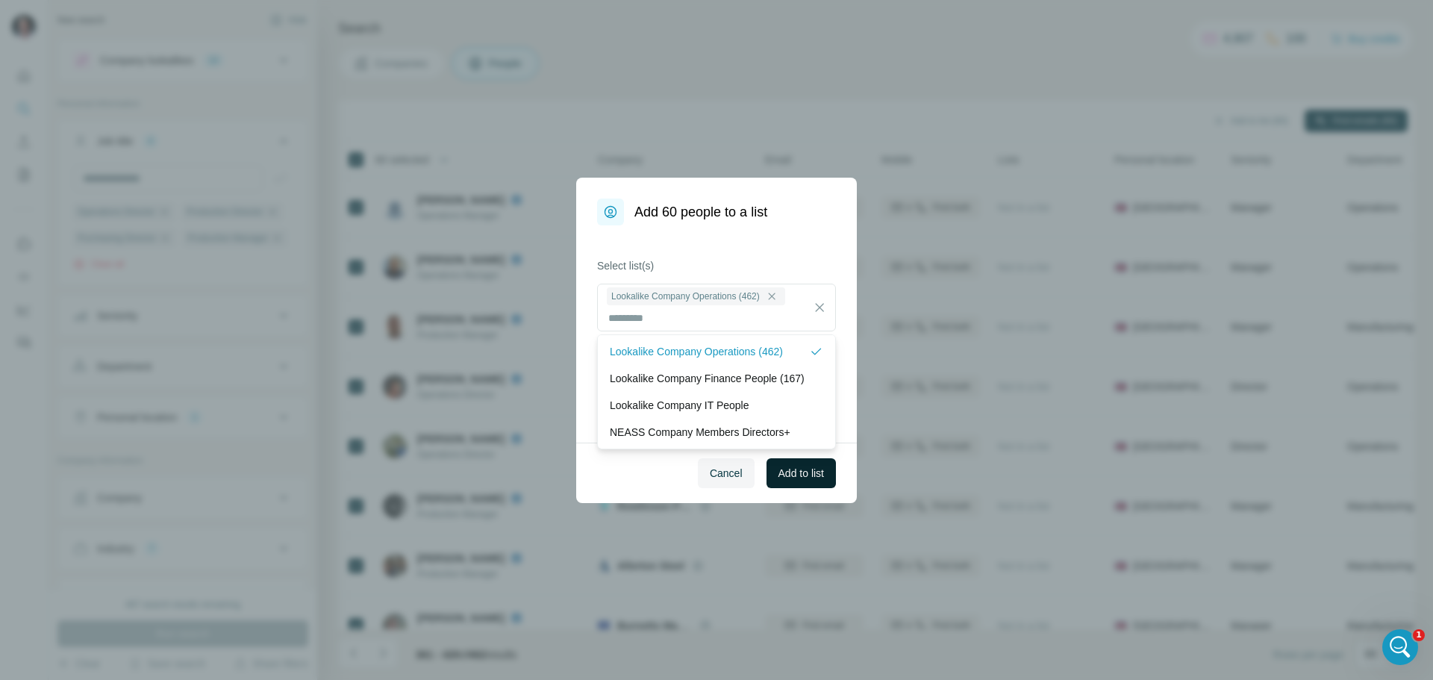
click at [795, 476] on span "Add to list" at bounding box center [802, 473] width 46 height 15
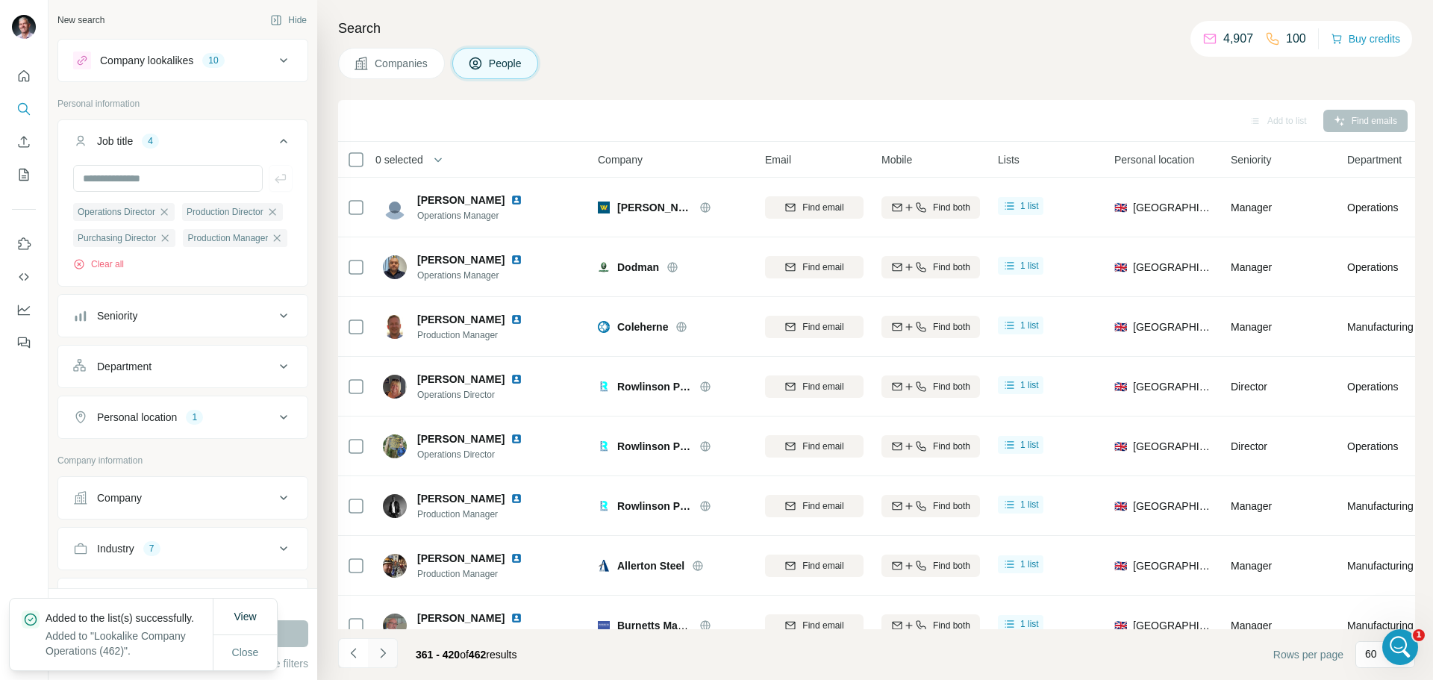
click at [381, 646] on icon "Navigate to next page" at bounding box center [383, 653] width 15 height 15
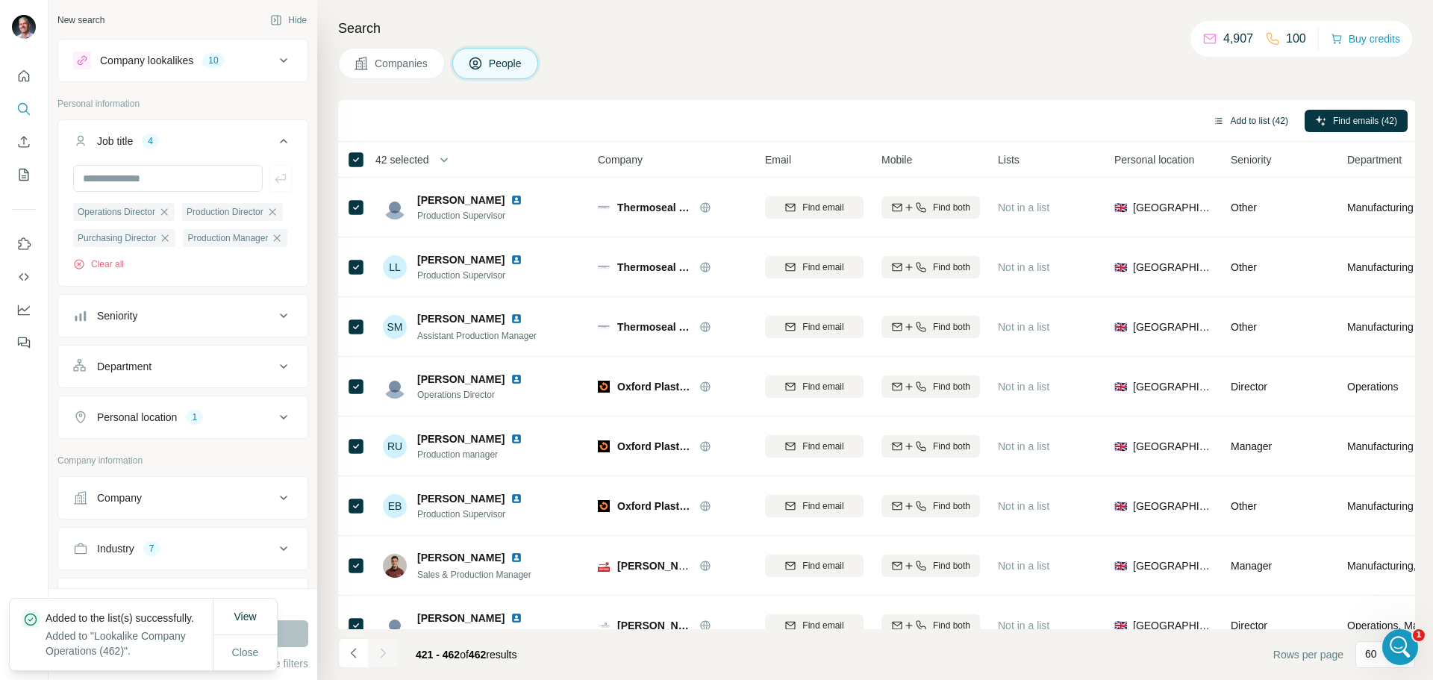
click at [1253, 120] on button "Add to list (42)" at bounding box center [1251, 121] width 96 height 22
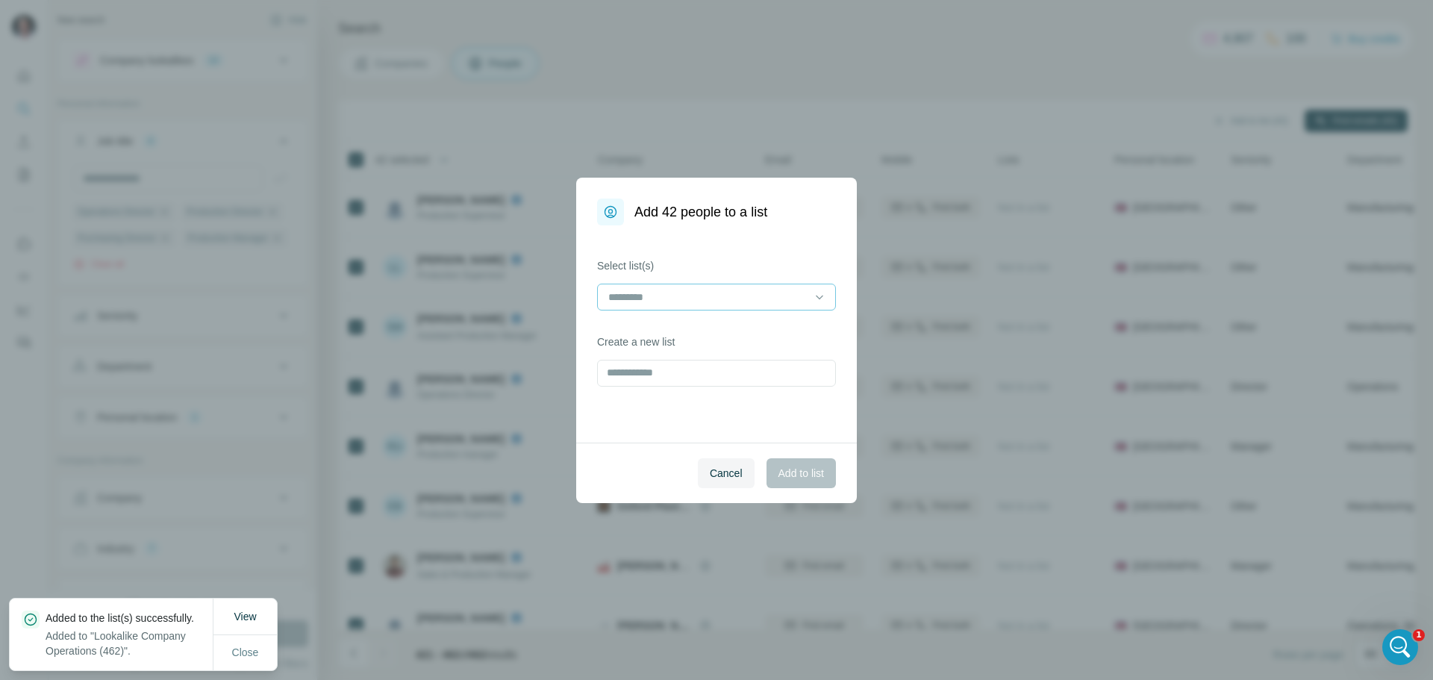
click at [797, 294] on input at bounding box center [708, 297] width 202 height 16
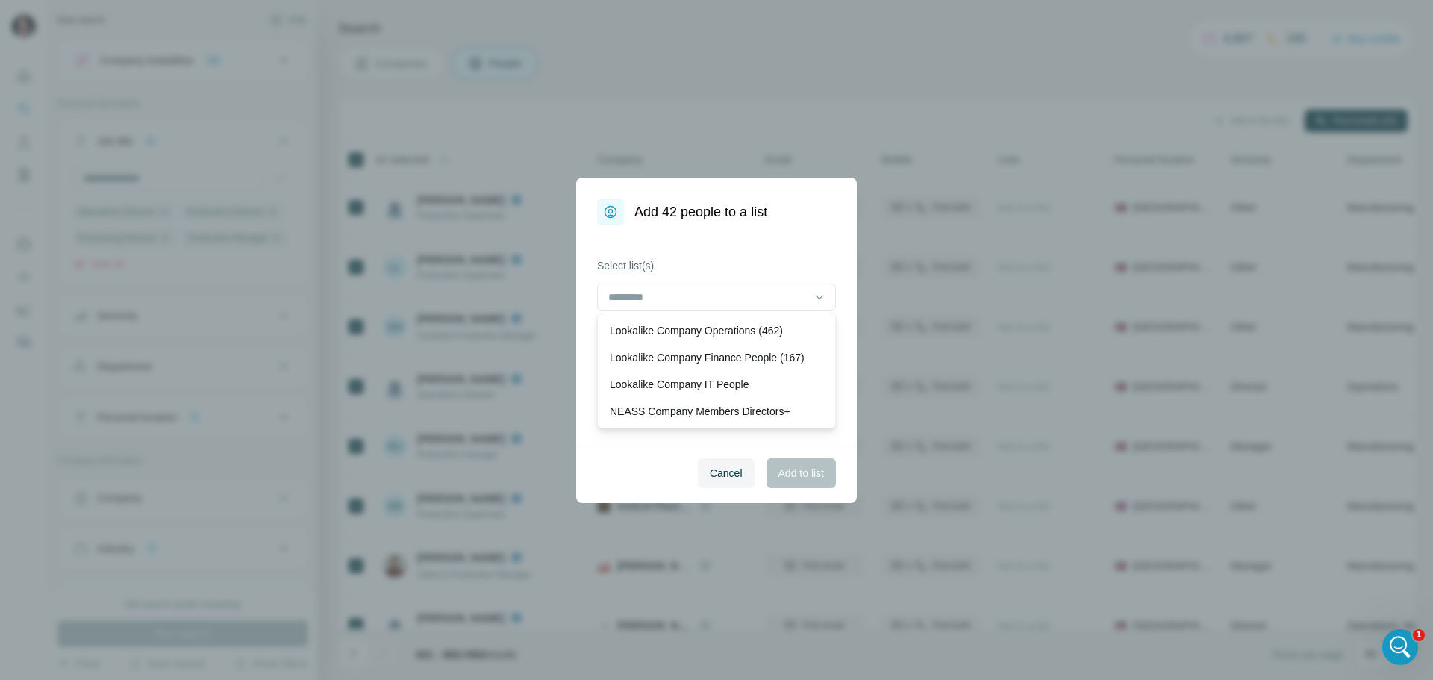
click at [758, 329] on p "Lookalike Company Operations (462)" at bounding box center [696, 330] width 173 height 15
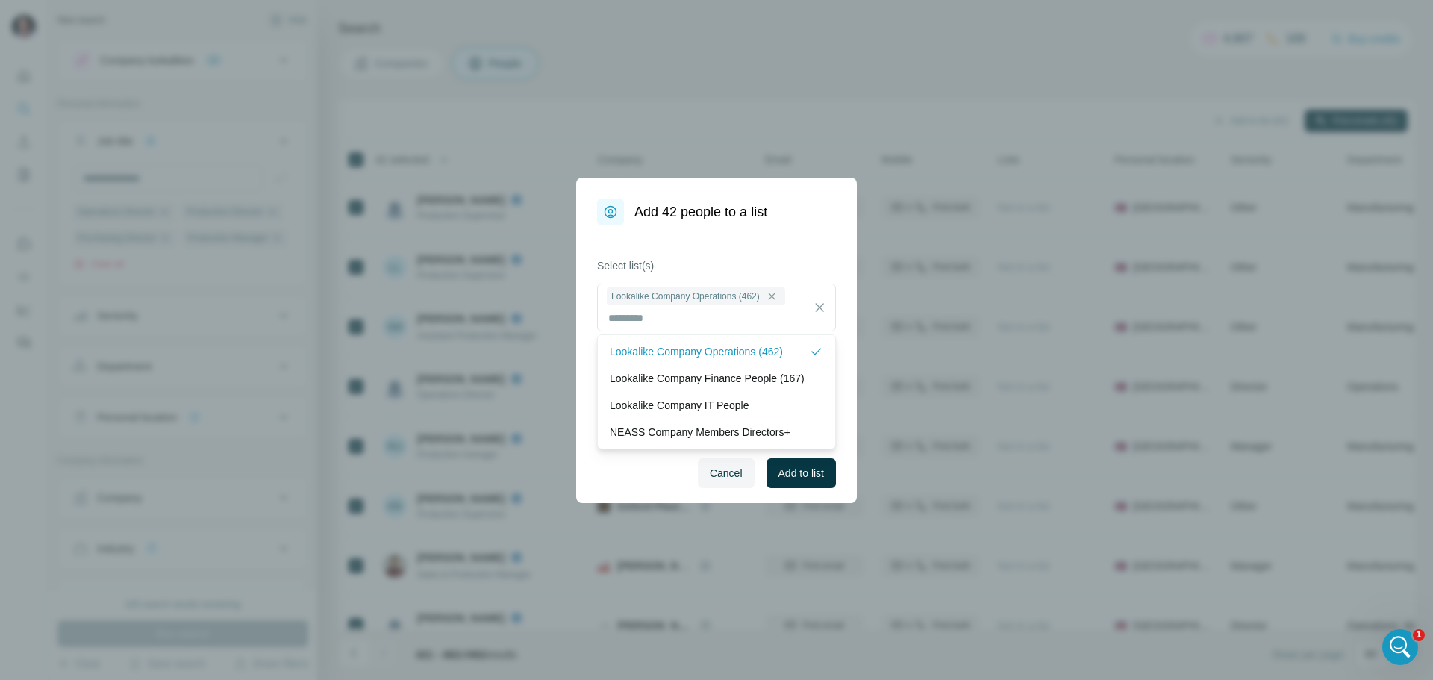
drag, startPoint x: 819, startPoint y: 467, endPoint x: 838, endPoint y: 451, distance: 25.0
click at [820, 466] on span "Add to list" at bounding box center [802, 473] width 46 height 15
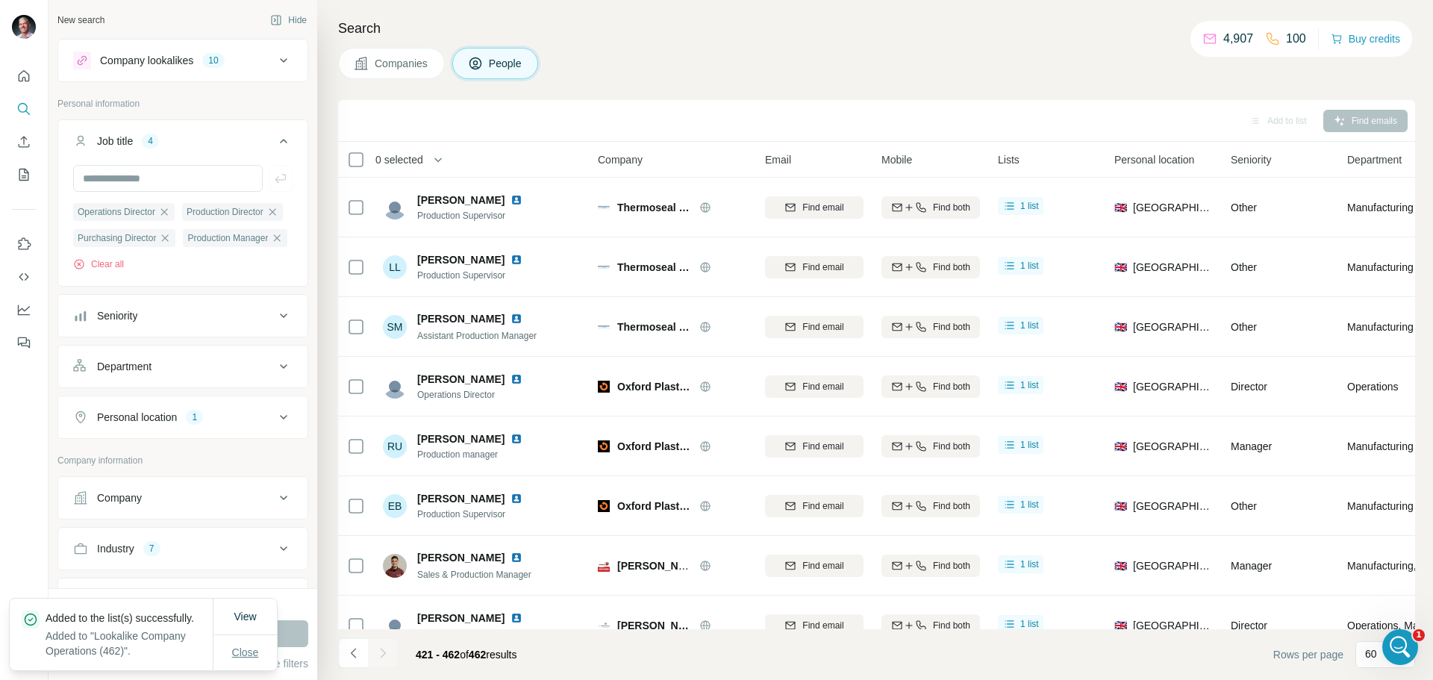
click at [235, 650] on span "Close" at bounding box center [245, 652] width 27 height 15
click at [170, 665] on button "Save search" at bounding box center [167, 663] width 76 height 15
click at [182, 607] on div "Save search" at bounding box center [210, 608] width 158 height 30
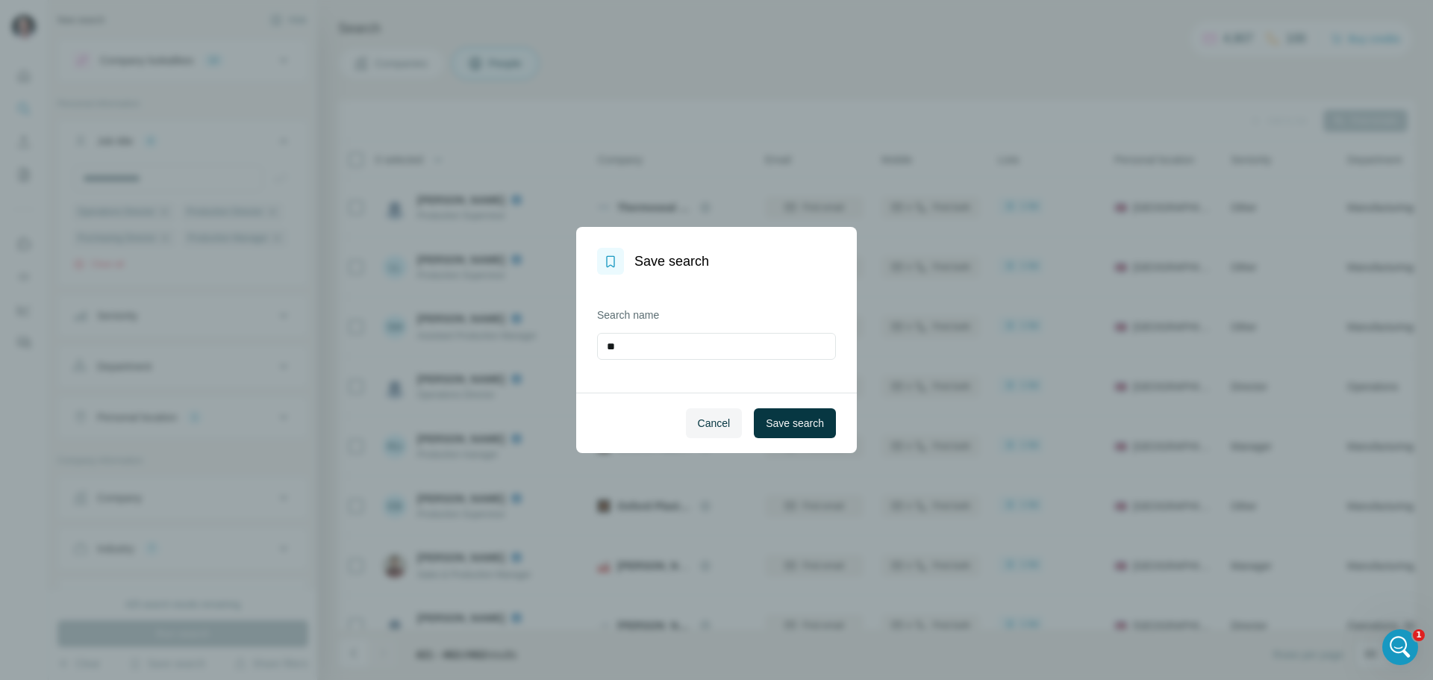
type input "*"
type input "**********"
click at [773, 422] on span "Save search" at bounding box center [795, 423] width 58 height 15
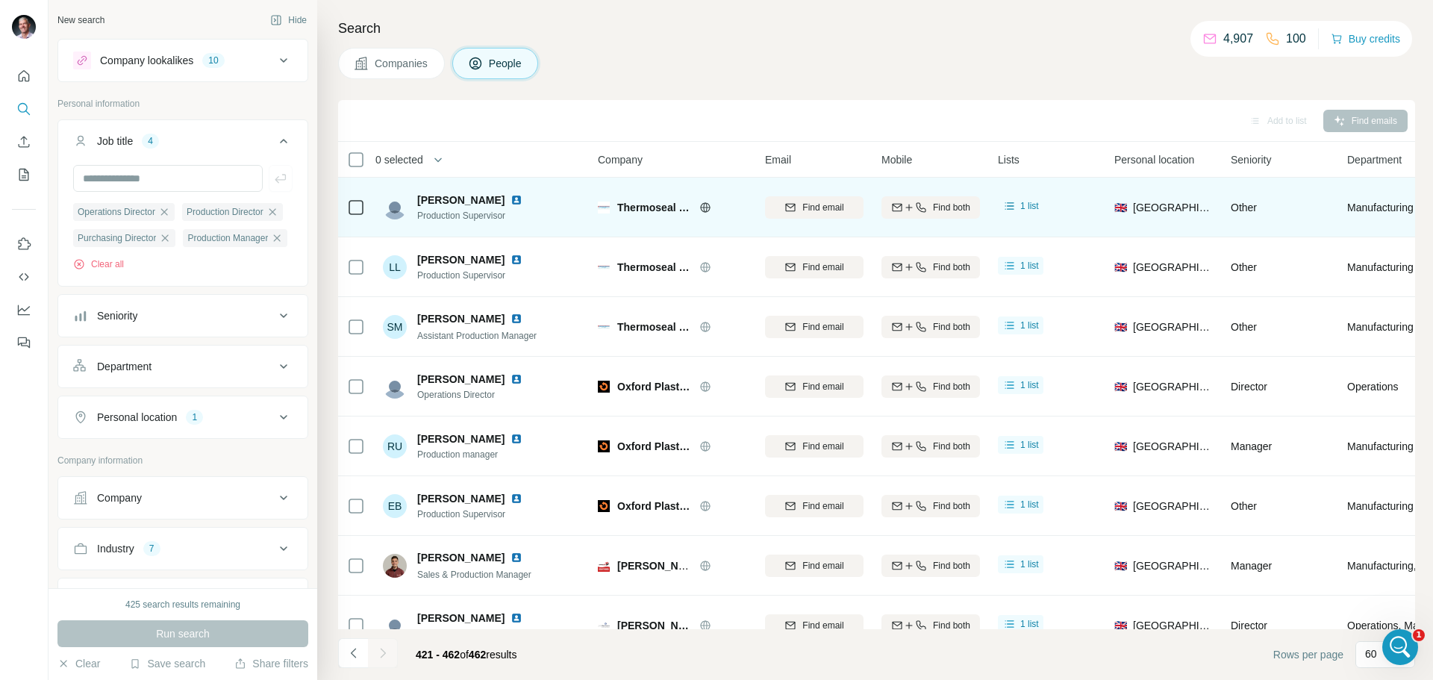
scroll to position [7419, 0]
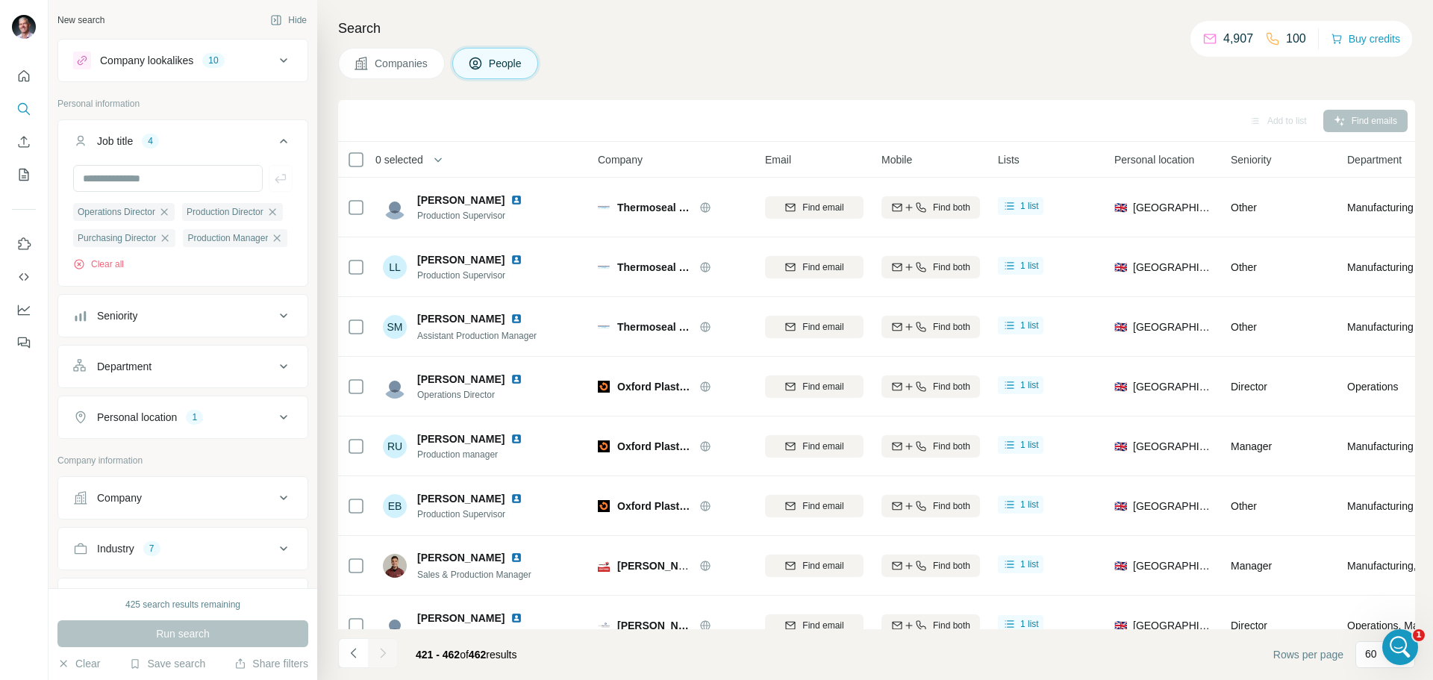
click at [271, 244] on icon "button" at bounding box center [277, 238] width 12 height 12
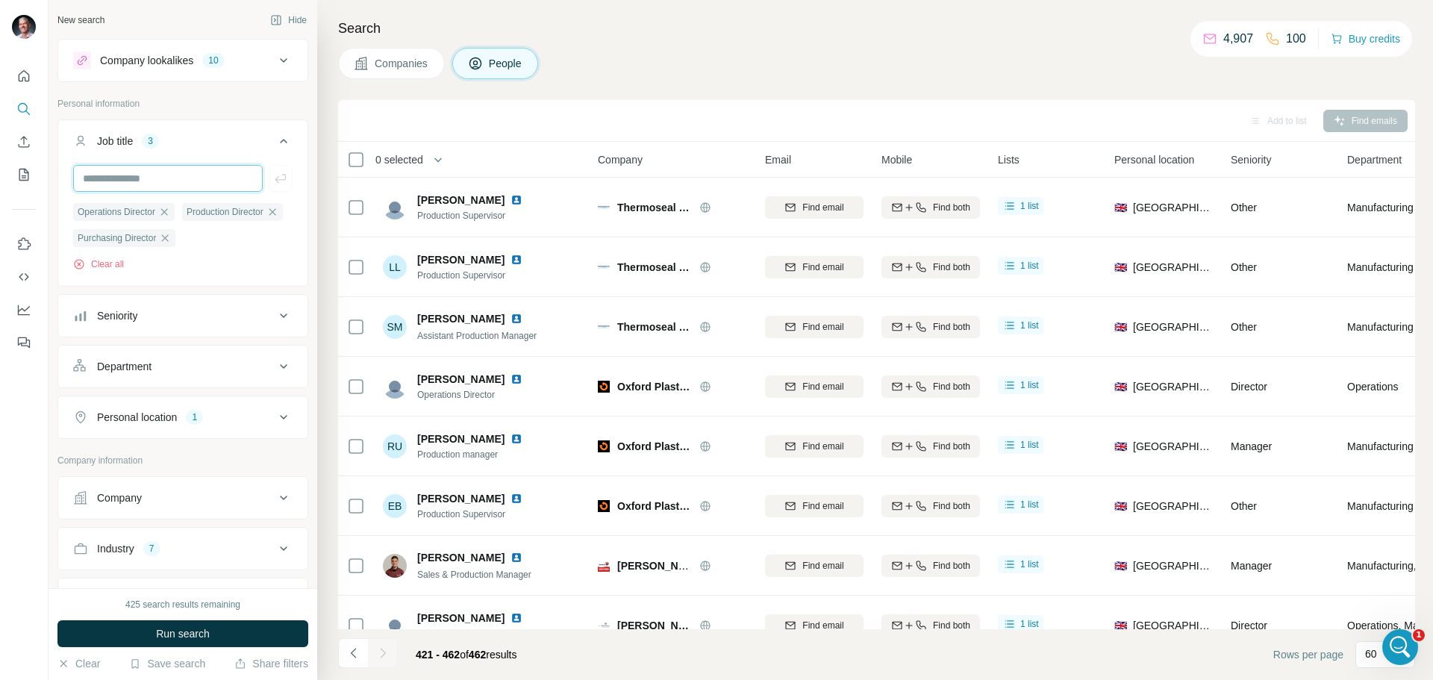
click at [96, 181] on input "text" at bounding box center [168, 178] width 190 height 27
type input "***"
click at [125, 178] on input "text" at bounding box center [168, 178] width 190 height 27
type input "**********"
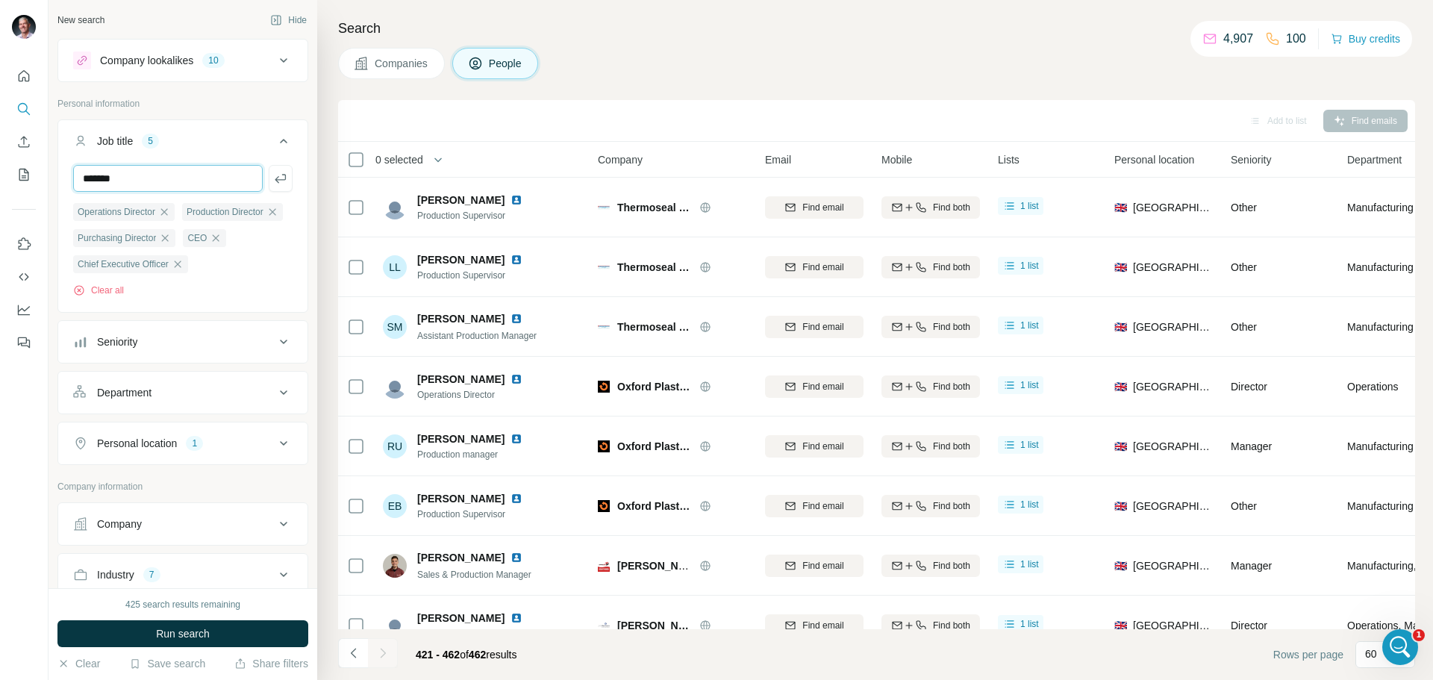
scroll to position [7477, 0]
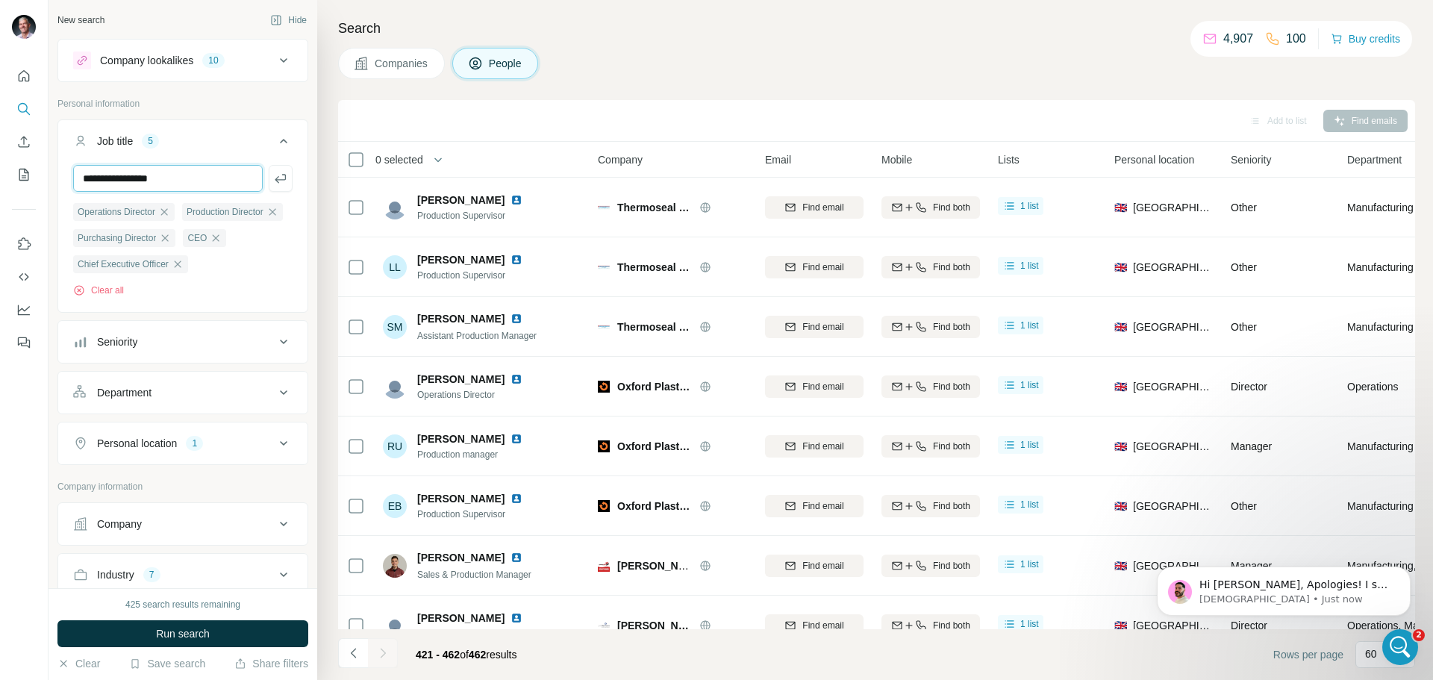
type input "**********"
type input "**"
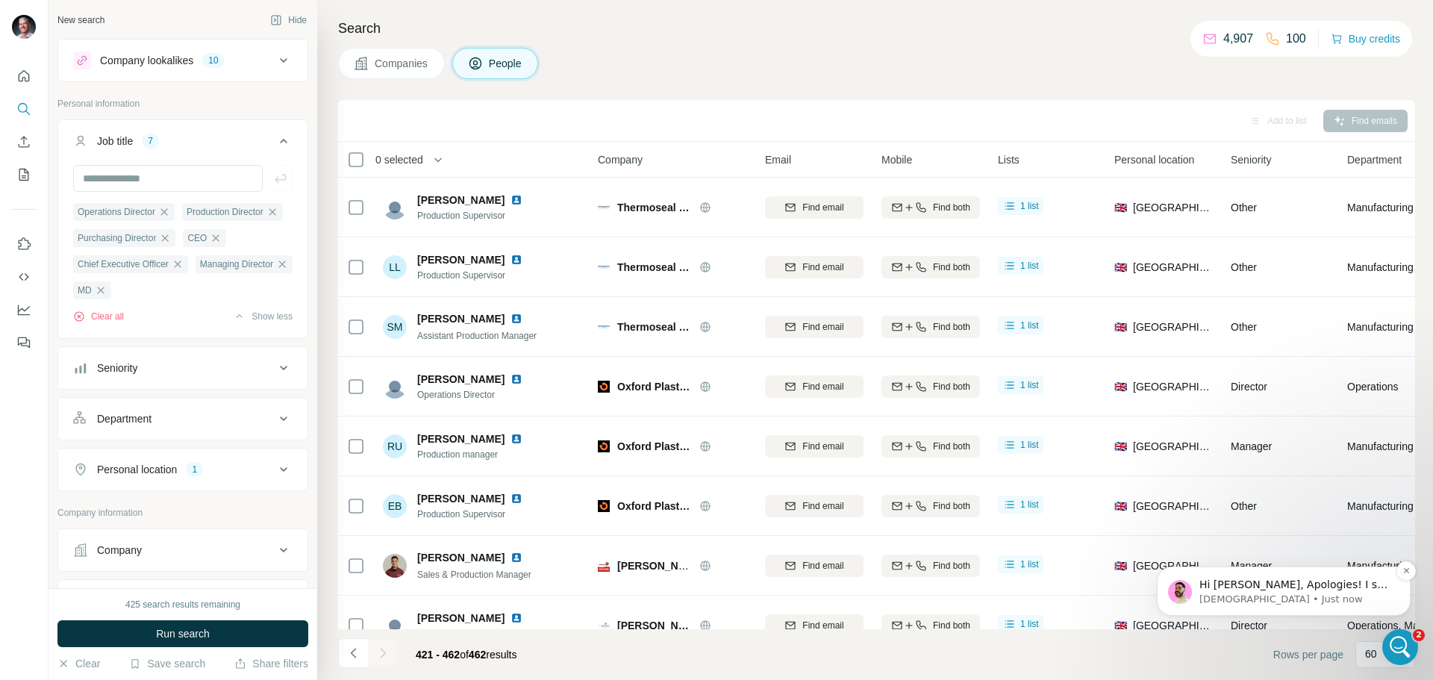
click at [1348, 590] on p "Hi [PERSON_NAME], Apologies! I see you're connected to Google sheets. This func…" at bounding box center [1296, 585] width 193 height 15
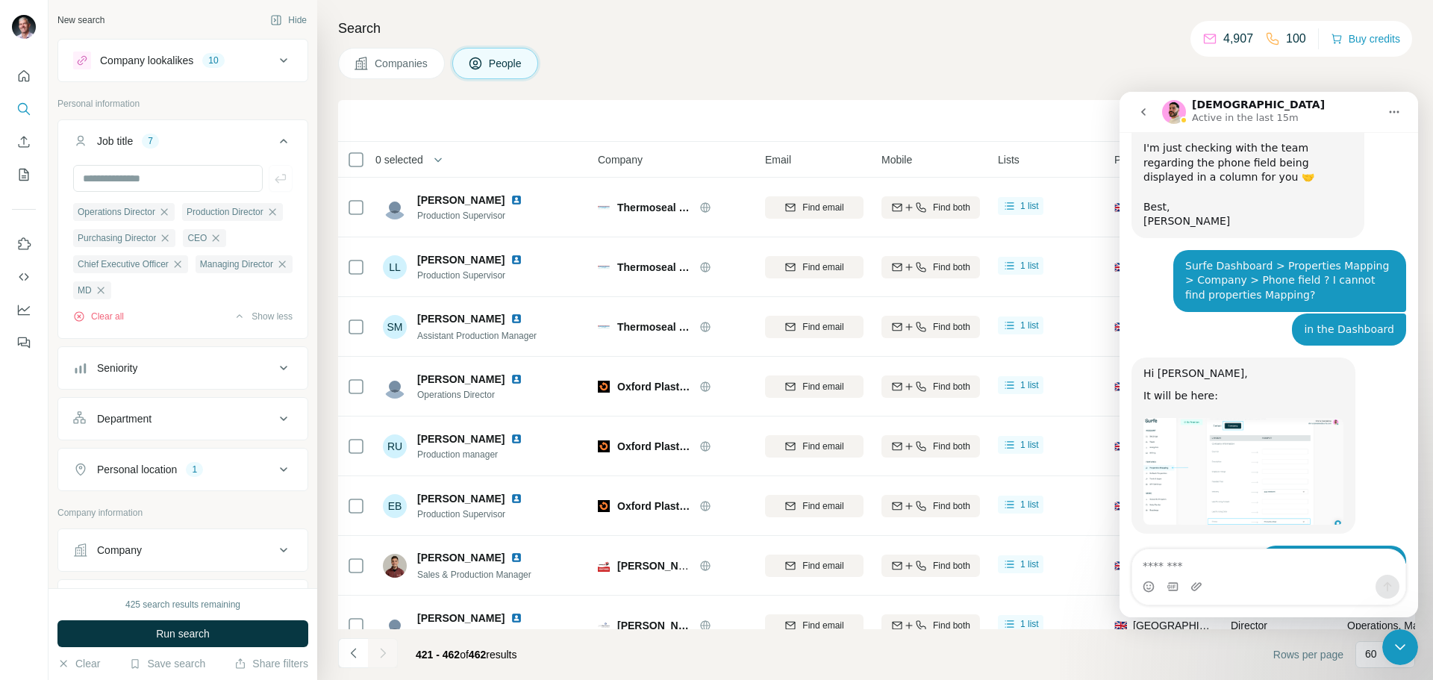
scroll to position [7589, 0]
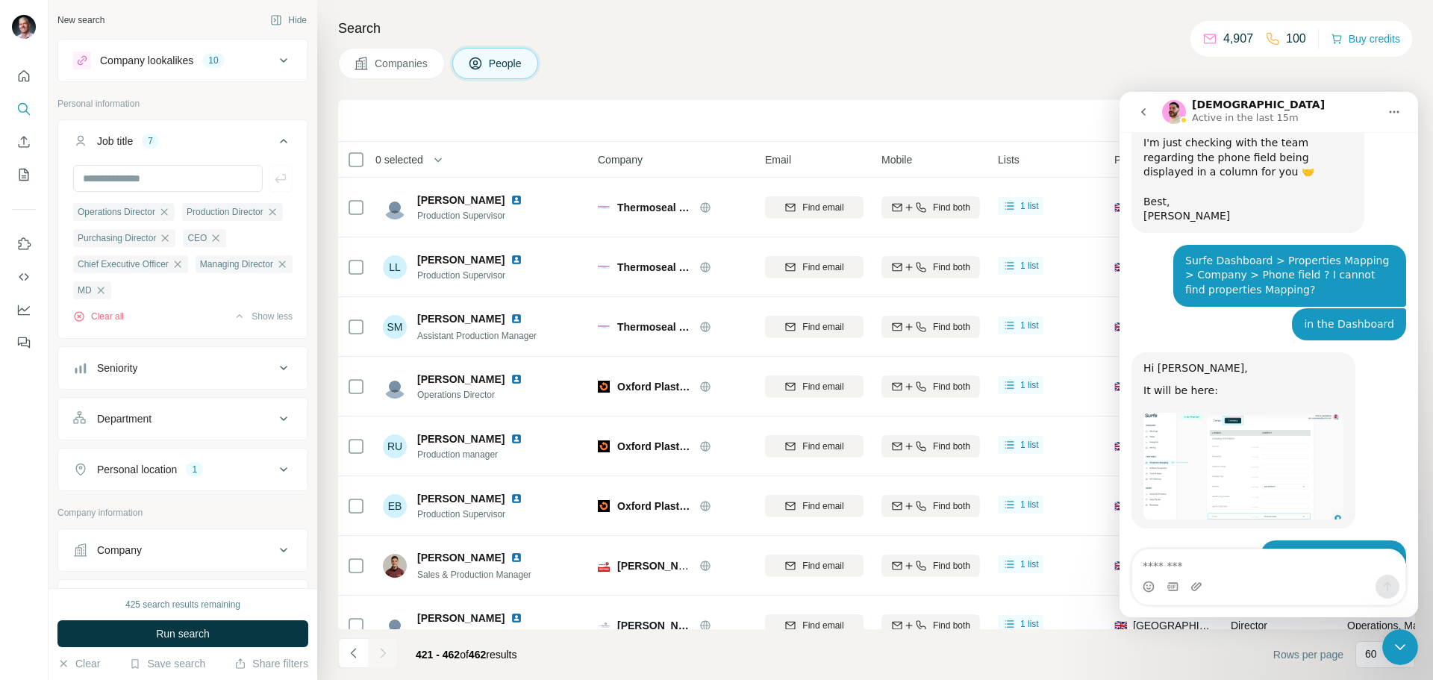
click at [1221, 571] on textarea "Message…" at bounding box center [1269, 561] width 273 height 25
type textarea "**********"
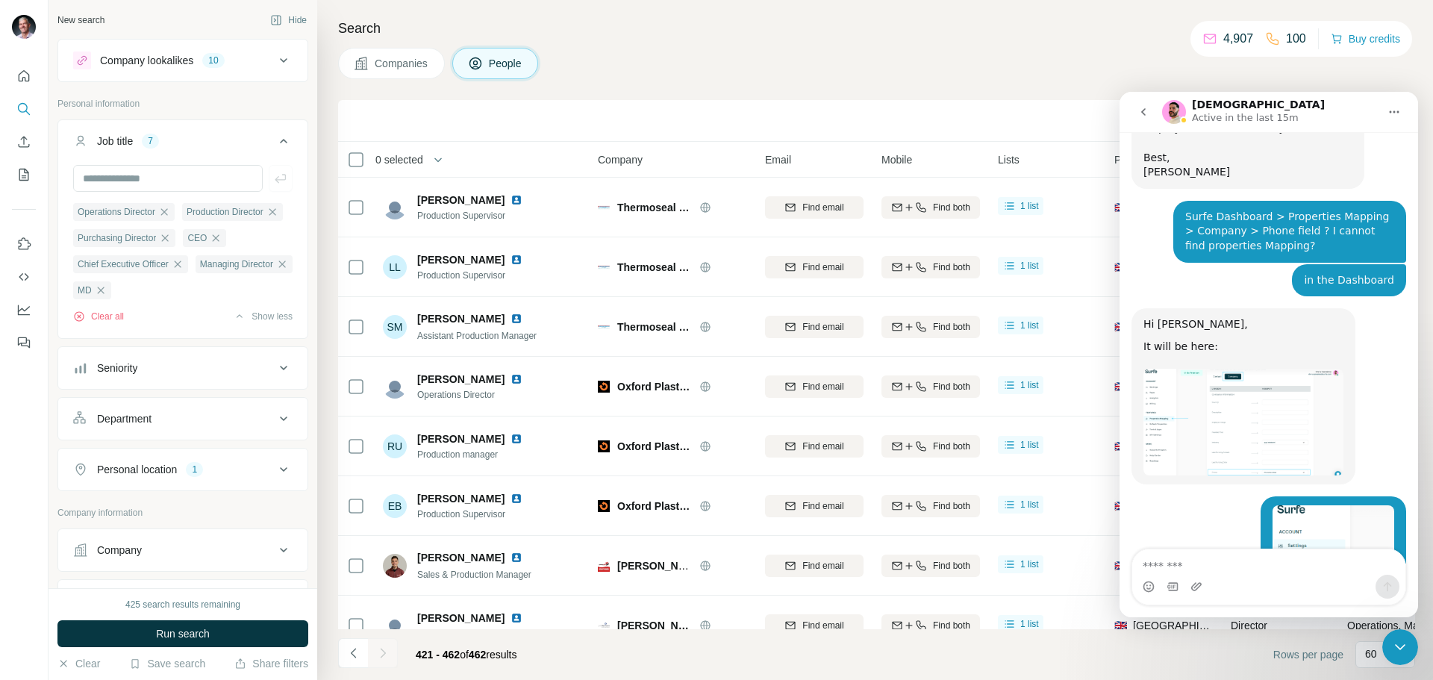
click at [1395, 639] on icon "Close Intercom Messenger" at bounding box center [1401, 647] width 18 height 18
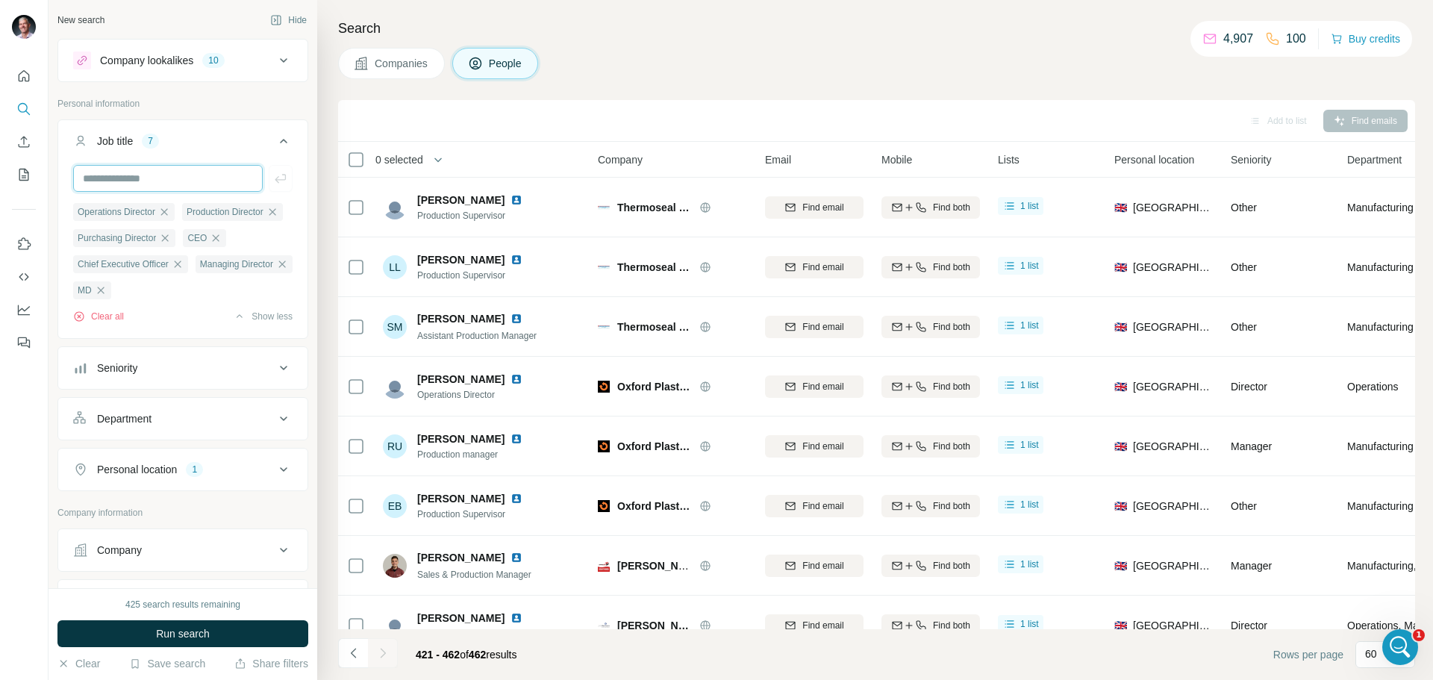
click at [140, 181] on input "text" at bounding box center [168, 178] width 190 height 27
type input "*****"
type input "**********"
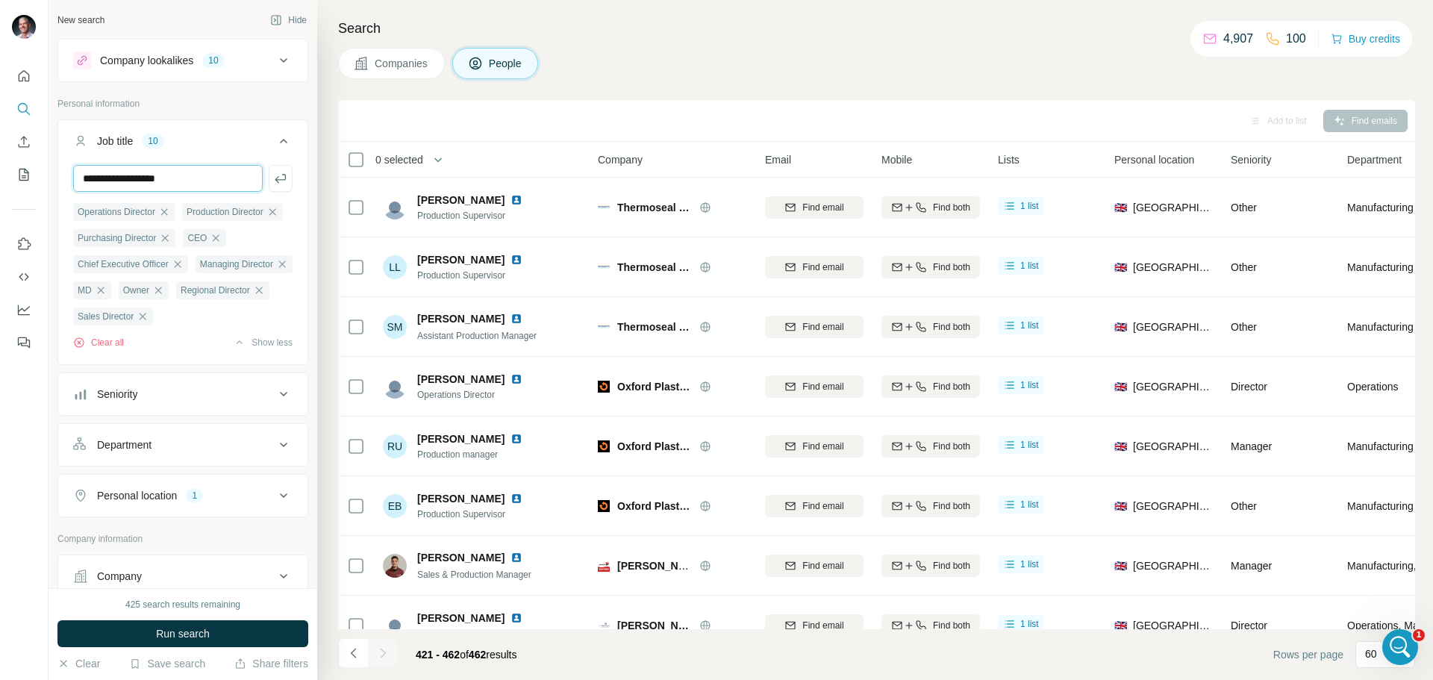
type input "**********"
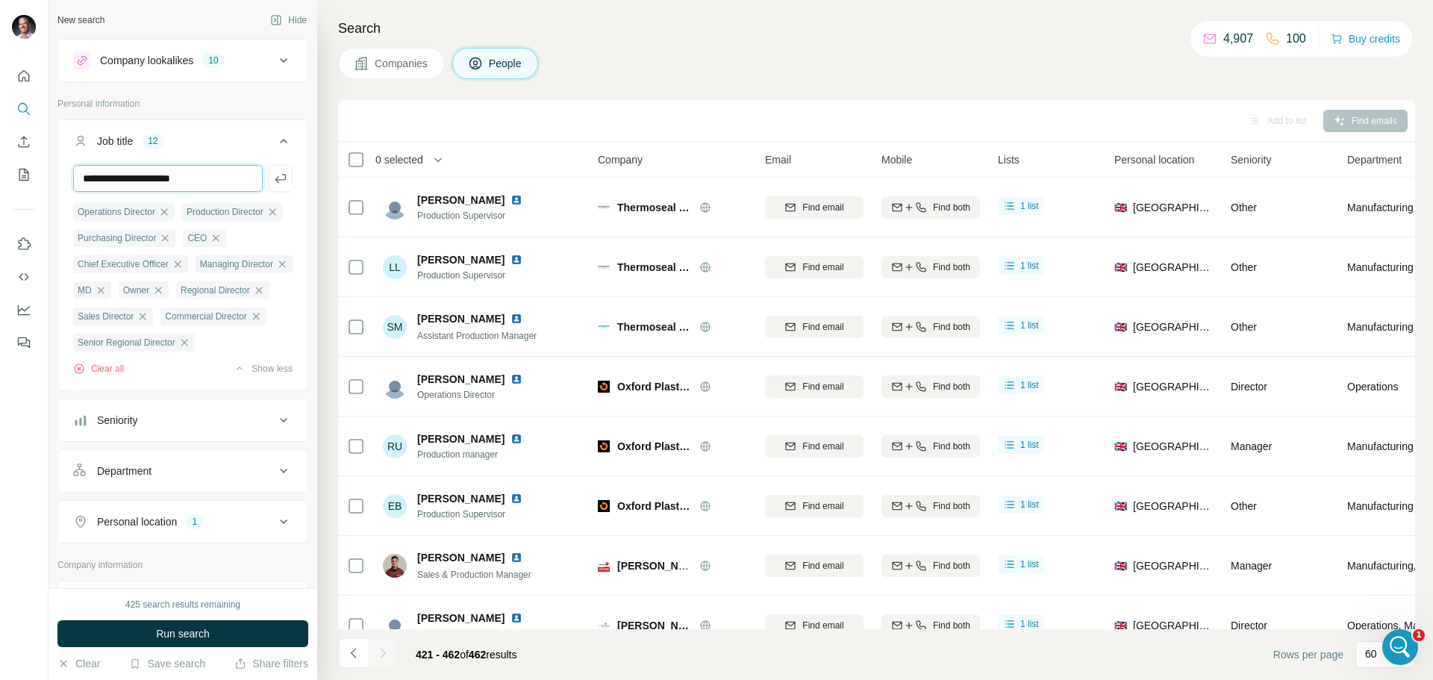
type input "**********"
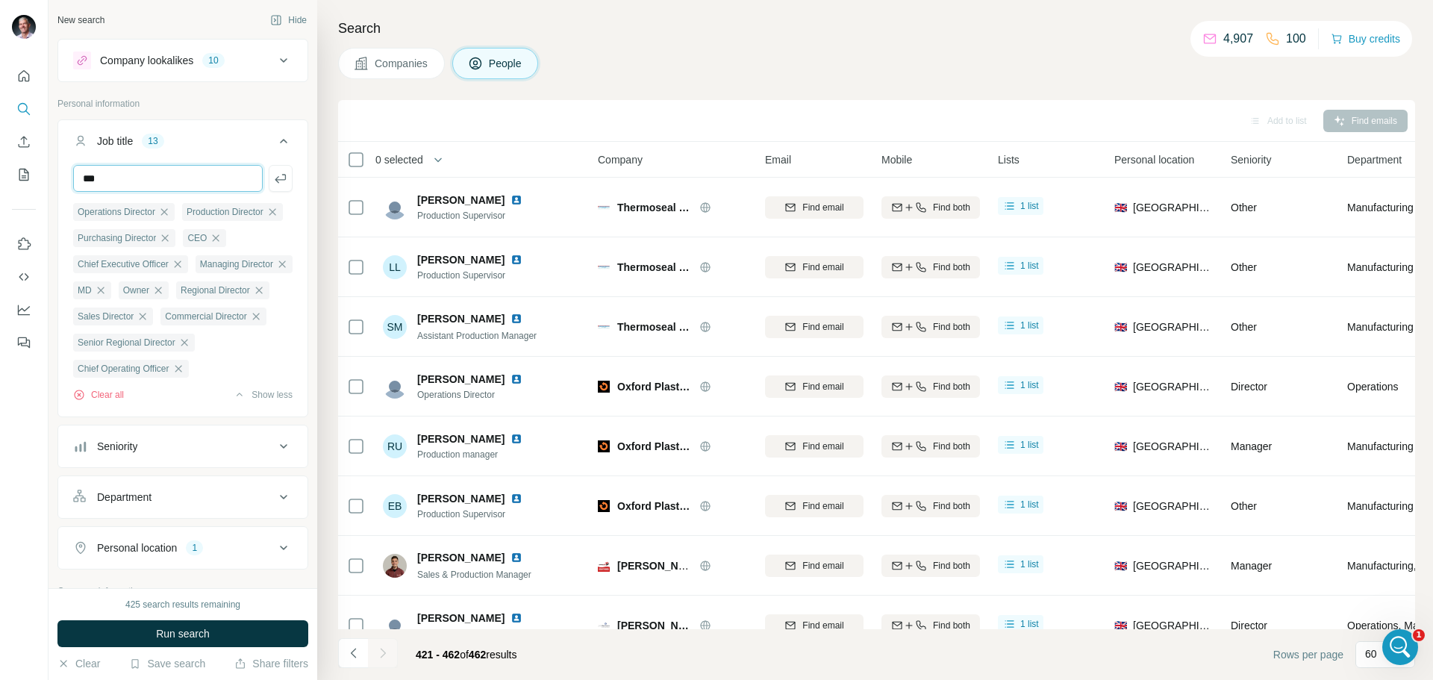
type input "***"
click at [187, 638] on span "Run search" at bounding box center [183, 633] width 54 height 15
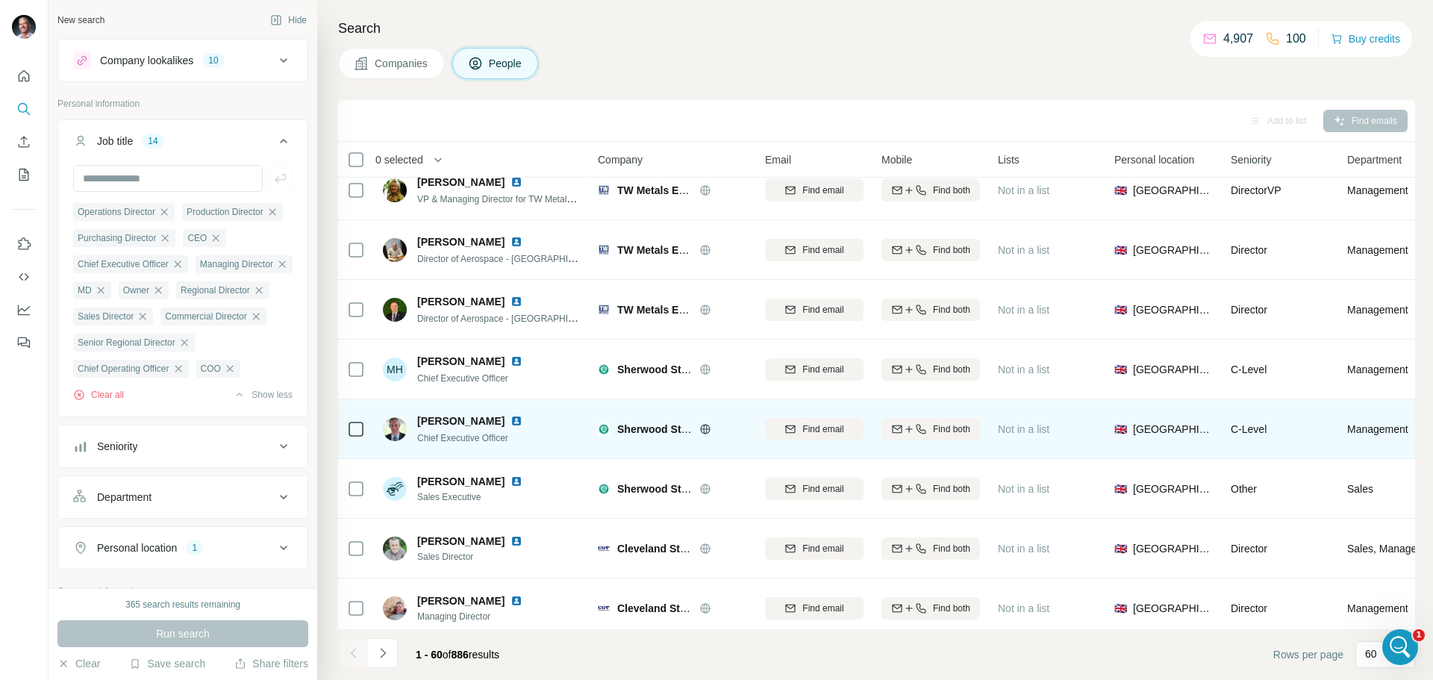
scroll to position [3139, 0]
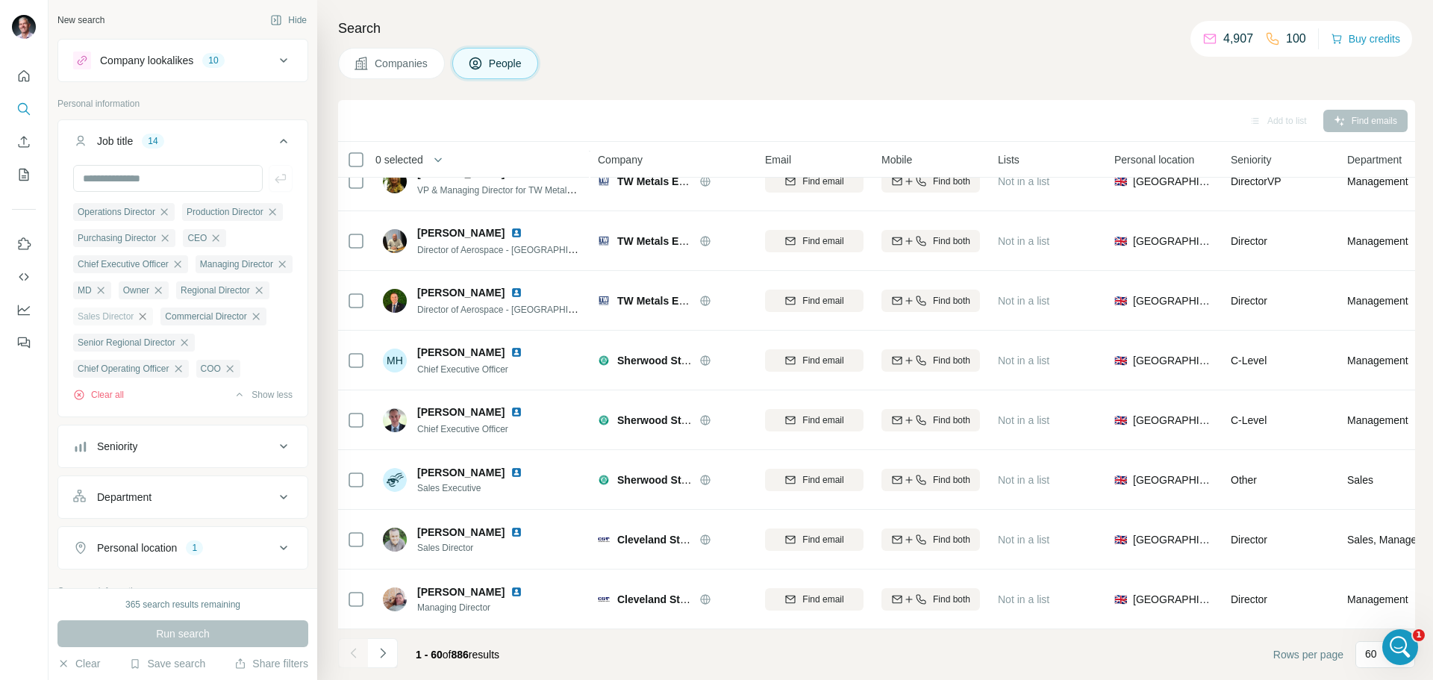
click at [146, 320] on icon "button" at bounding box center [143, 316] width 7 height 7
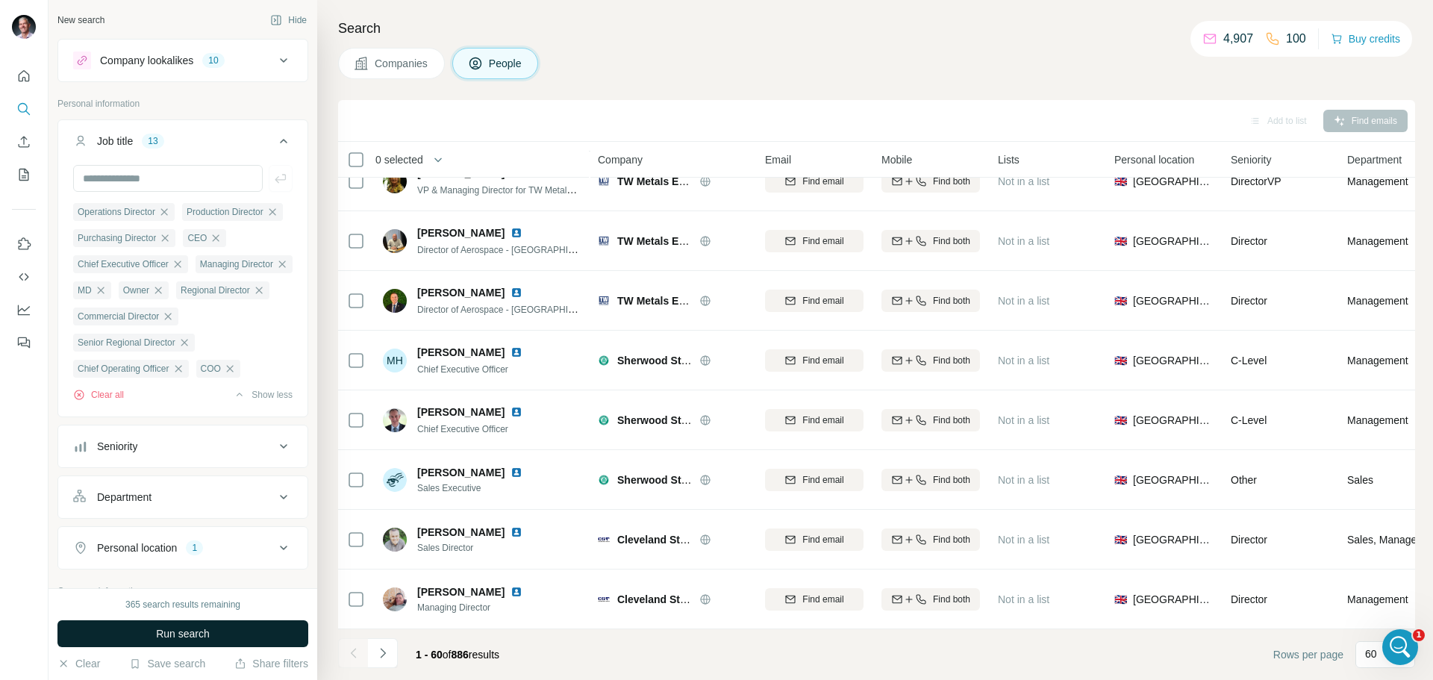
click at [200, 638] on span "Run search" at bounding box center [183, 633] width 54 height 15
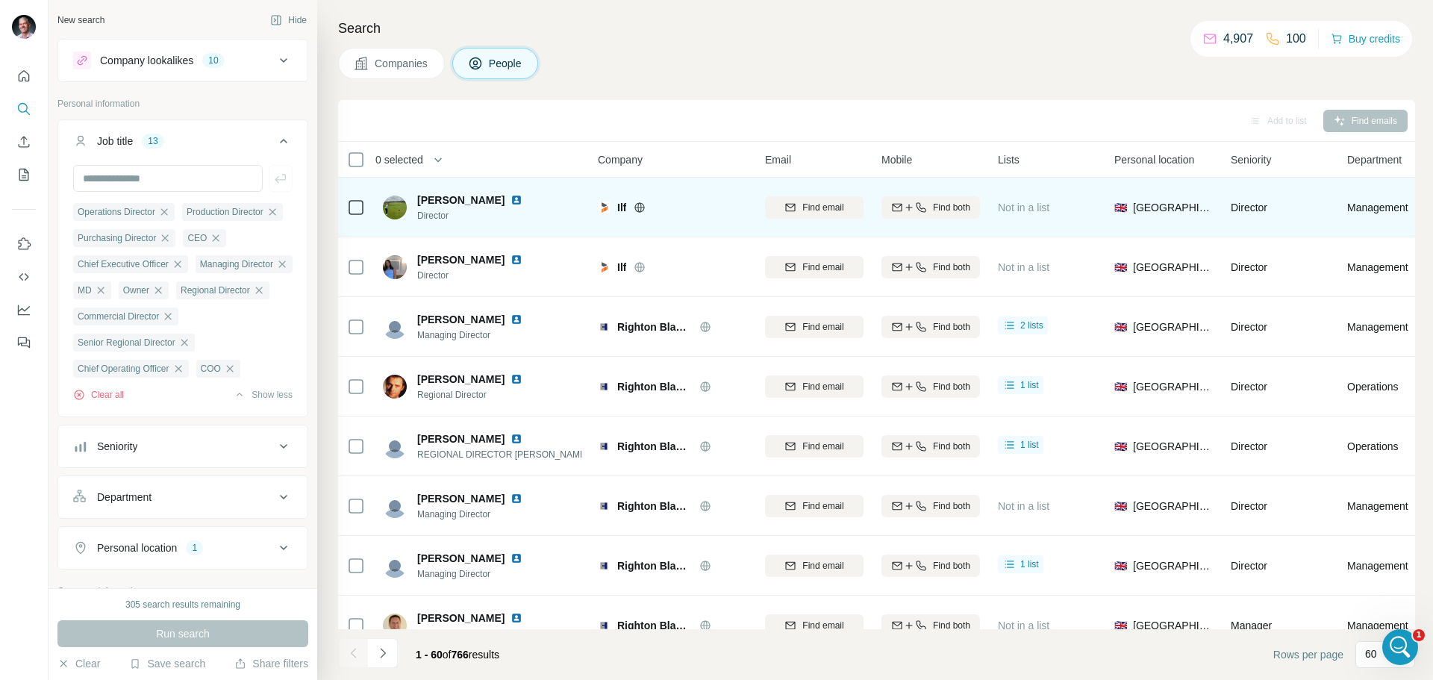
click at [638, 209] on icon at bounding box center [640, 208] width 12 height 12
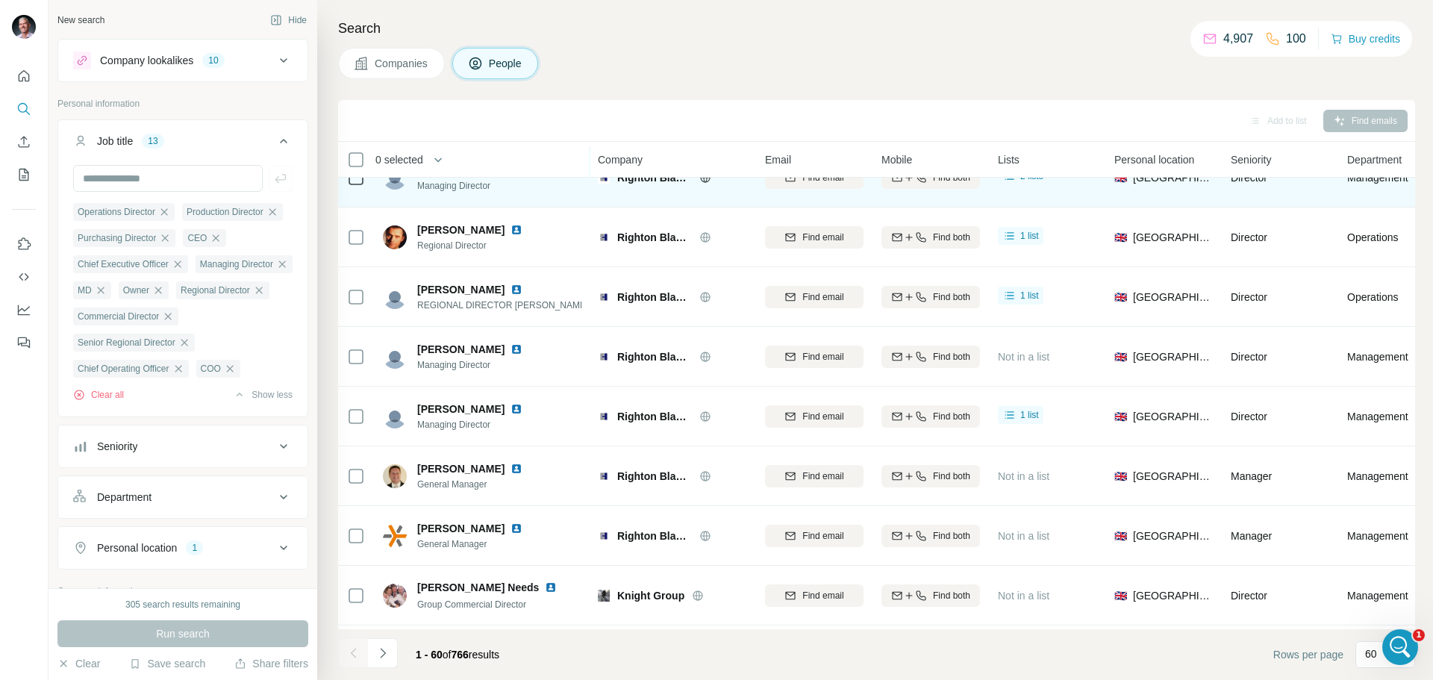
scroll to position [75, 0]
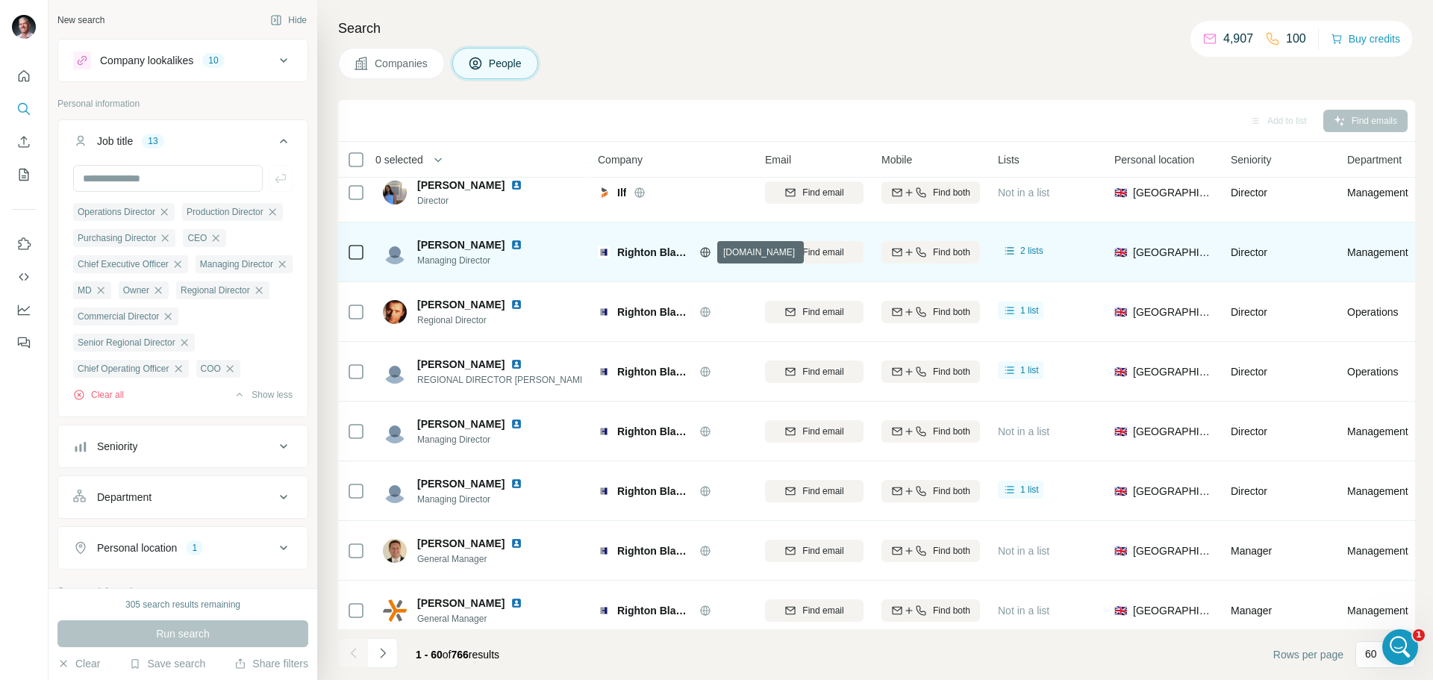
click at [706, 252] on icon at bounding box center [705, 252] width 10 height 1
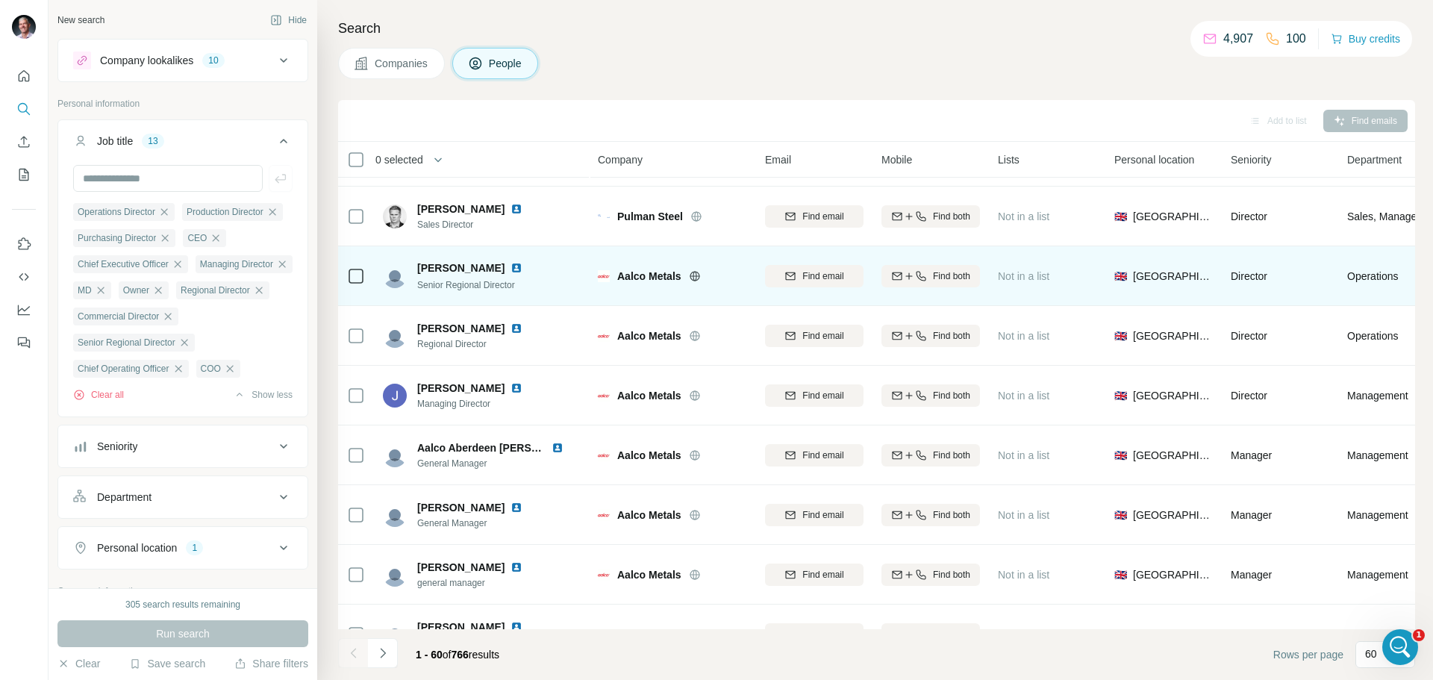
scroll to position [896, 0]
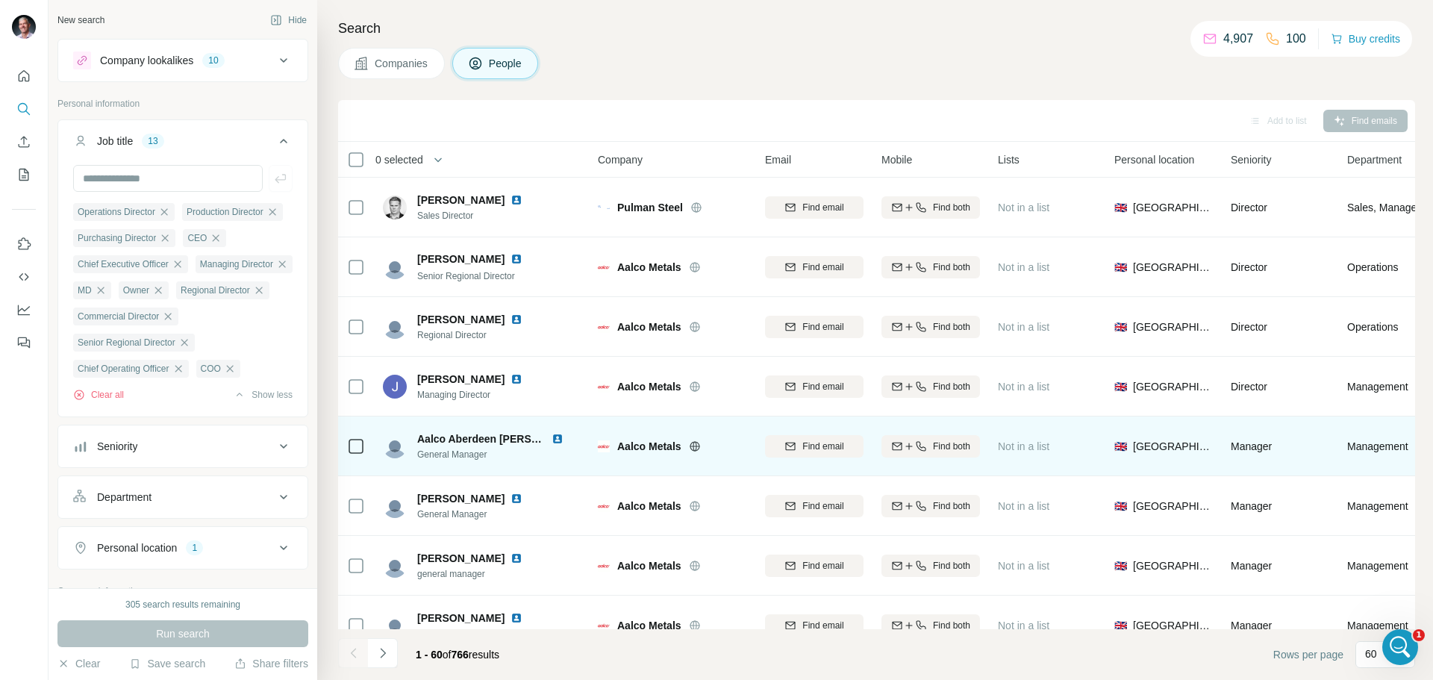
click at [695, 446] on icon at bounding box center [695, 446] width 4 height 10
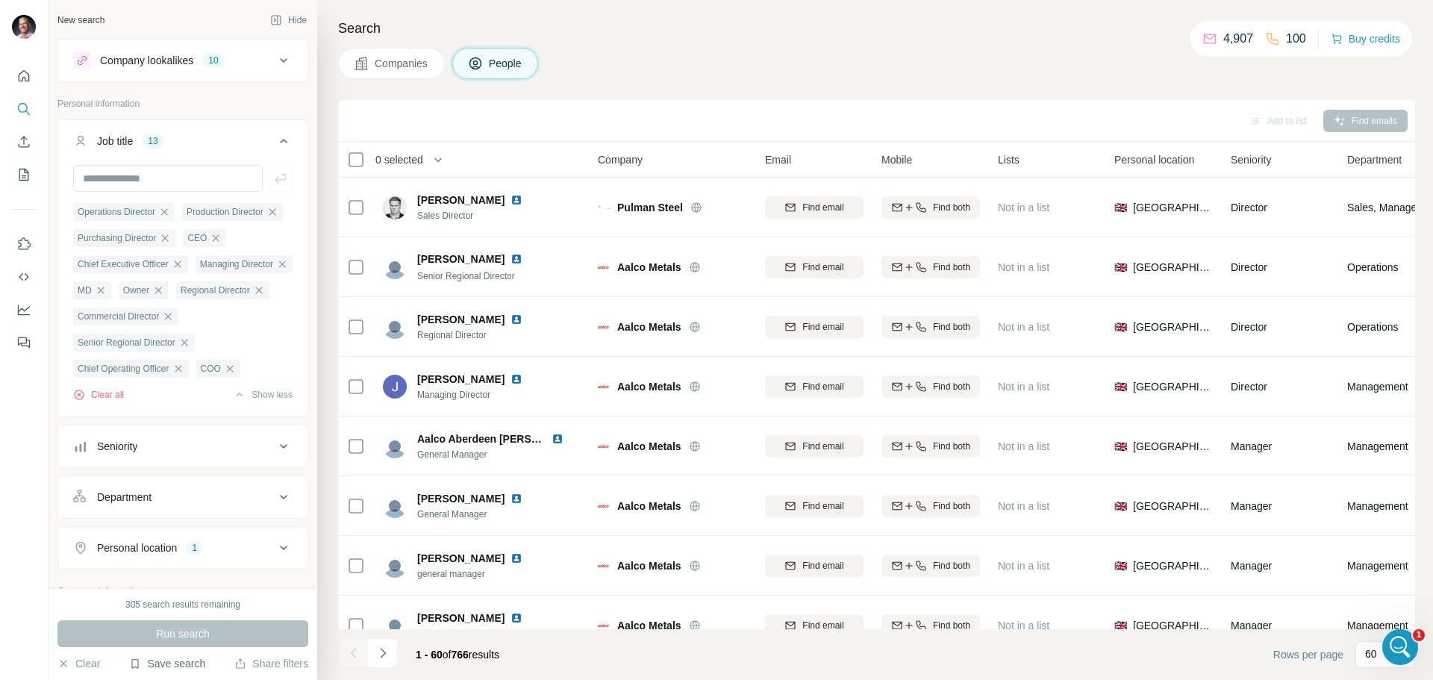
click at [175, 665] on button "Save search" at bounding box center [167, 663] width 76 height 15
click at [193, 605] on div "Save search" at bounding box center [210, 608] width 158 height 30
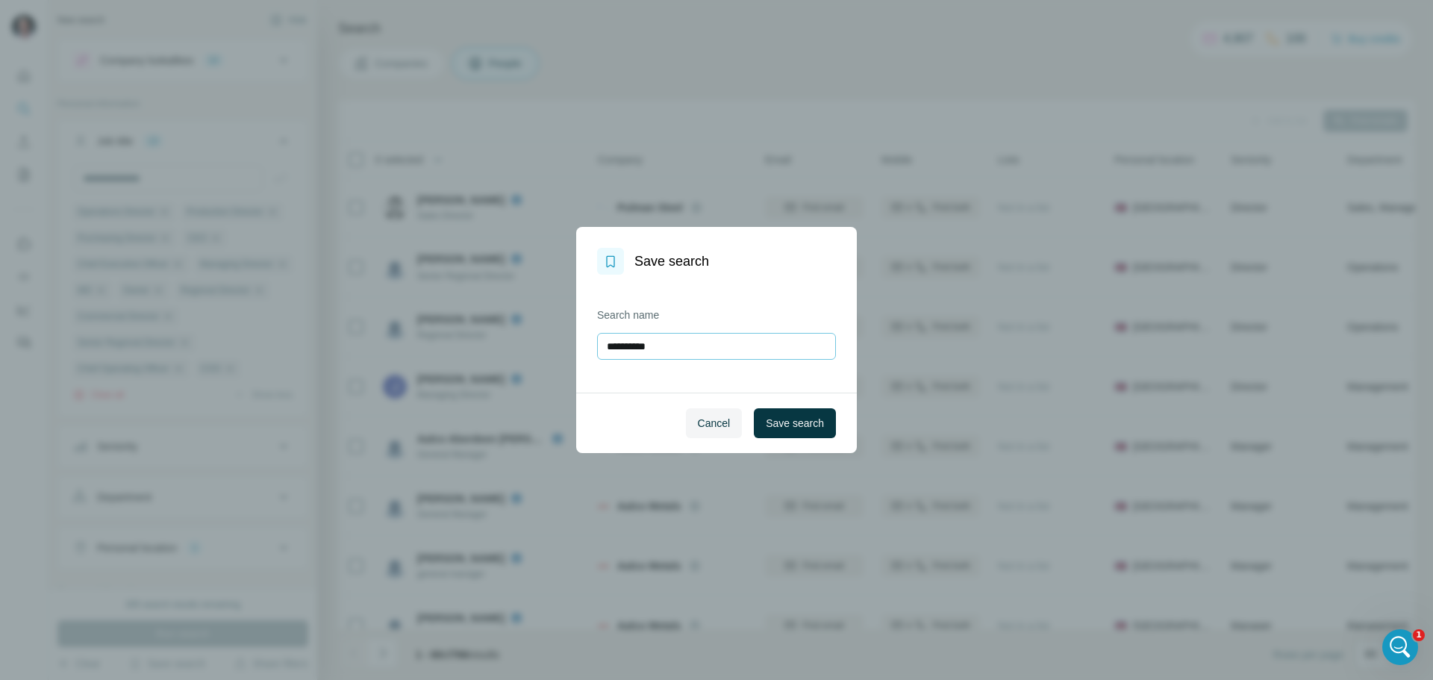
click at [739, 348] on input "**********" at bounding box center [716, 346] width 239 height 27
type input "*"
click at [698, 420] on span "Cancel" at bounding box center [714, 423] width 33 height 15
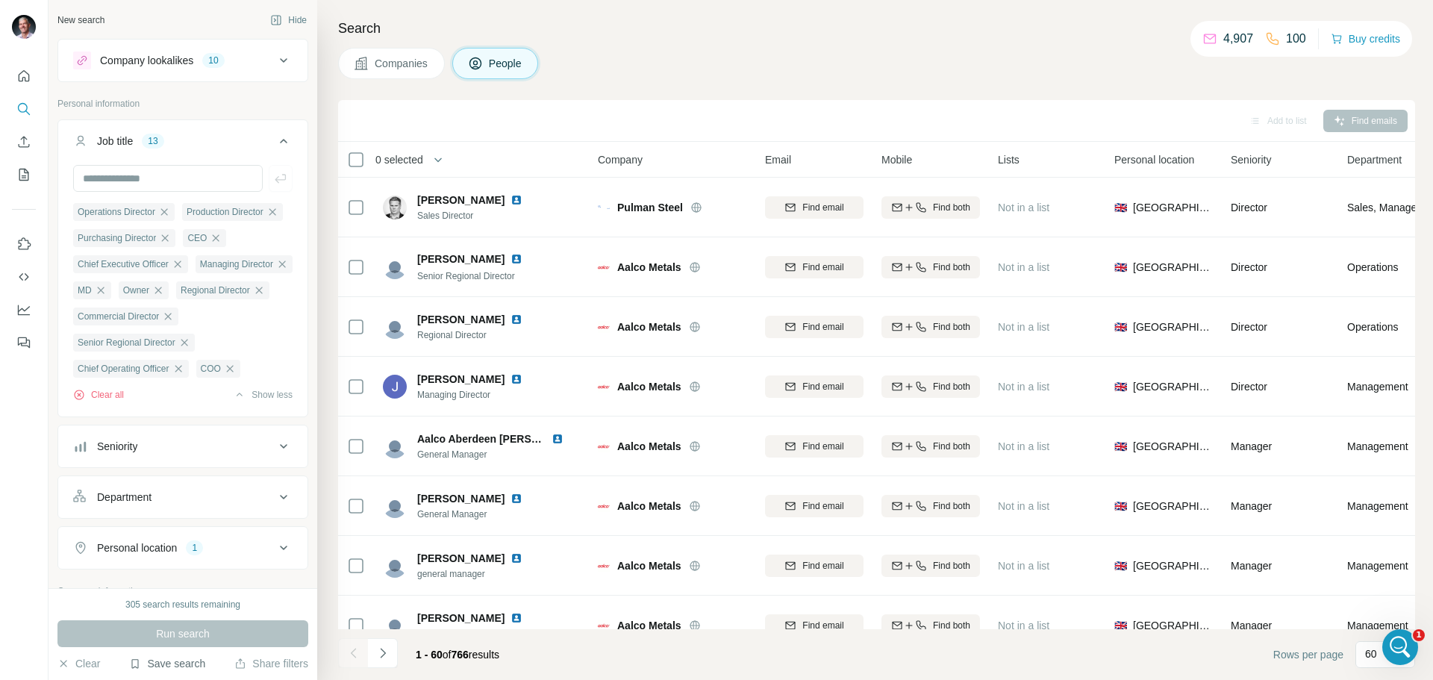
click at [162, 661] on button "Save search" at bounding box center [167, 663] width 76 height 15
click at [195, 601] on div "Save search" at bounding box center [210, 608] width 158 height 30
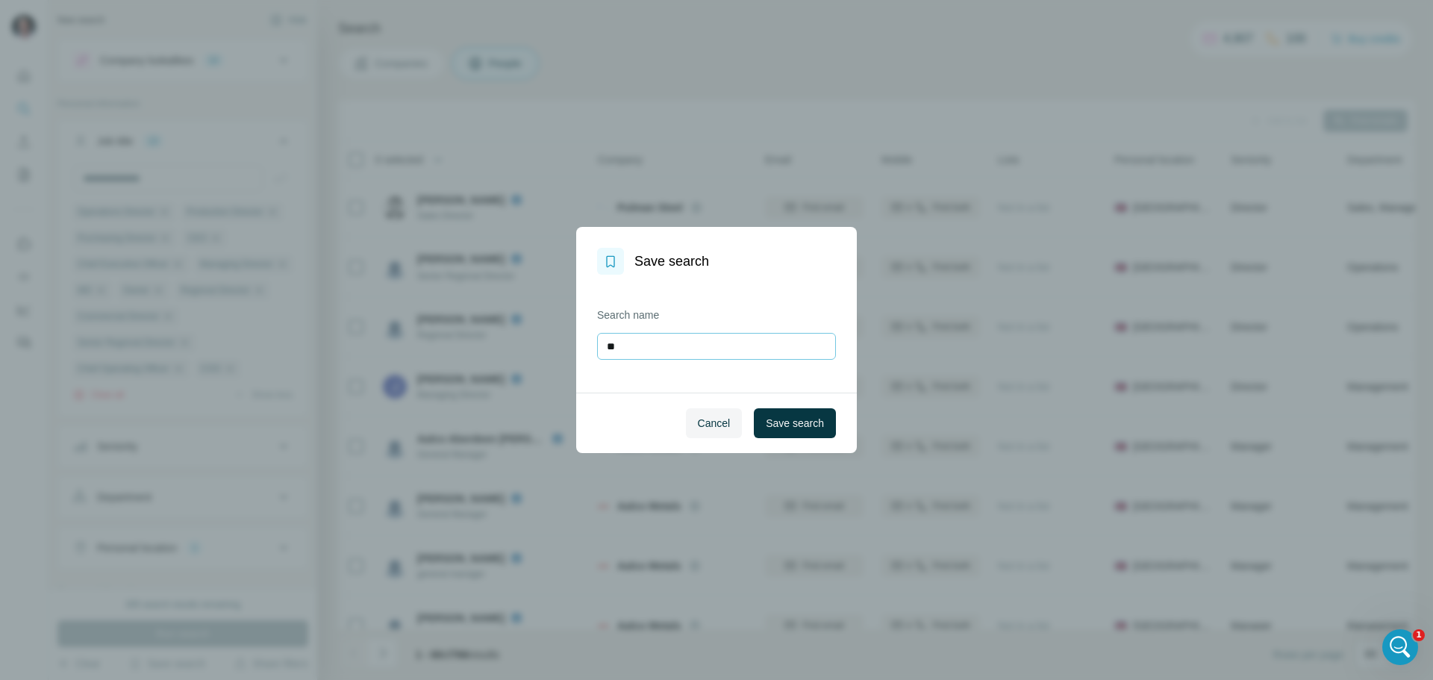
type input "*"
type input "**********"
click at [813, 423] on span "Save search" at bounding box center [795, 423] width 58 height 15
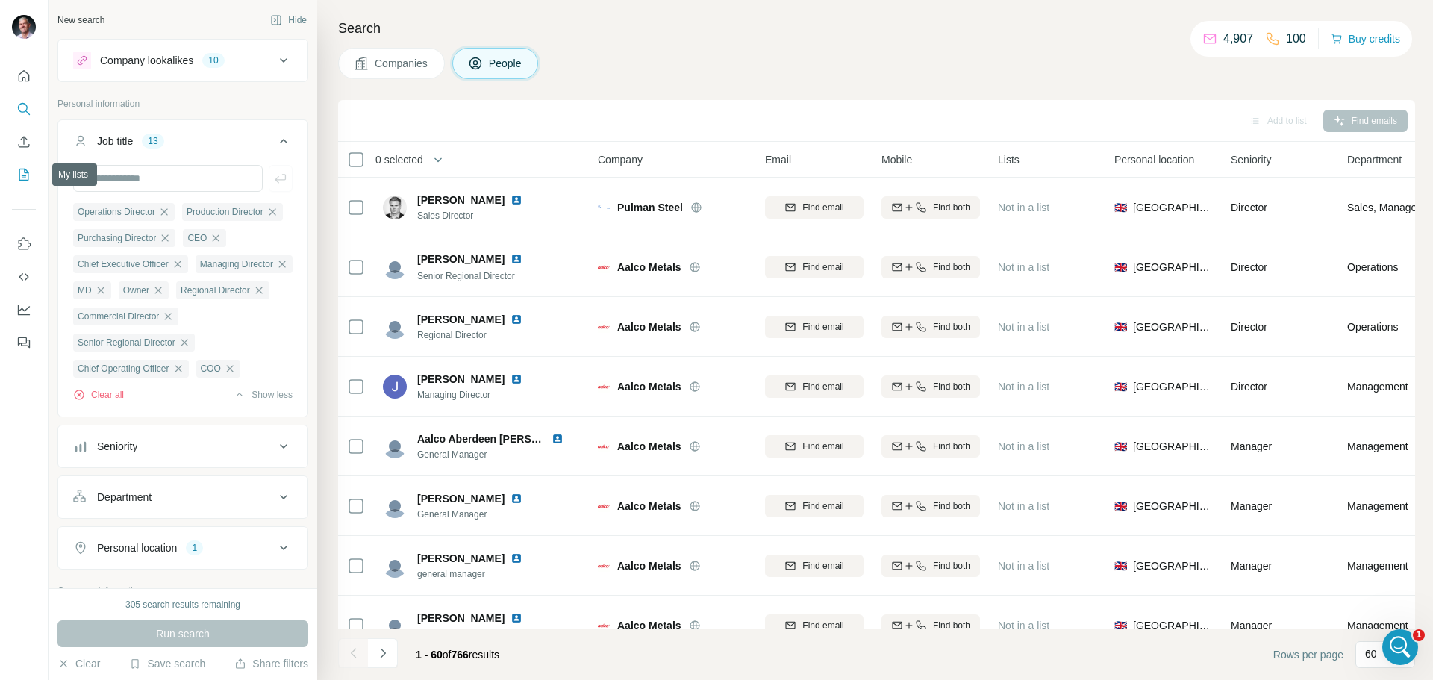
click at [28, 169] on icon "My lists" at bounding box center [23, 174] width 15 height 15
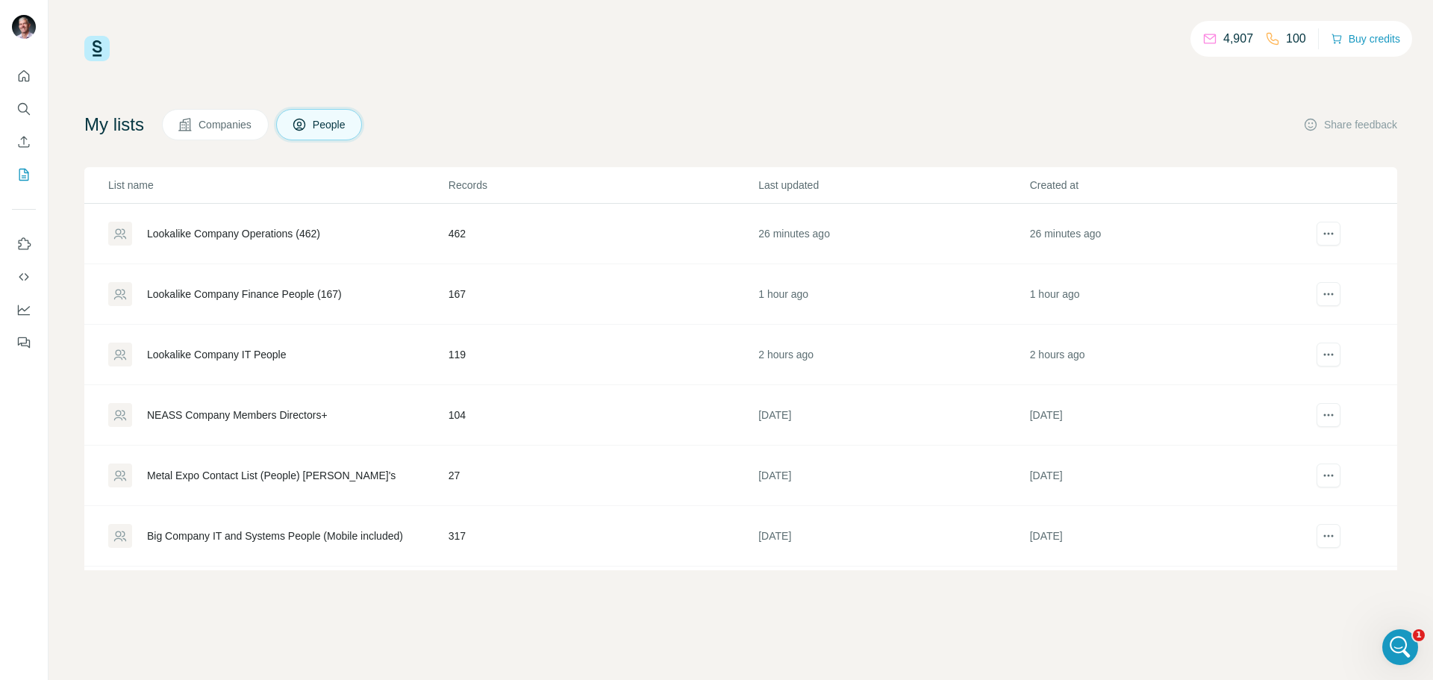
click at [263, 232] on div "Lookalike Company Operations (462)" at bounding box center [233, 233] width 173 height 15
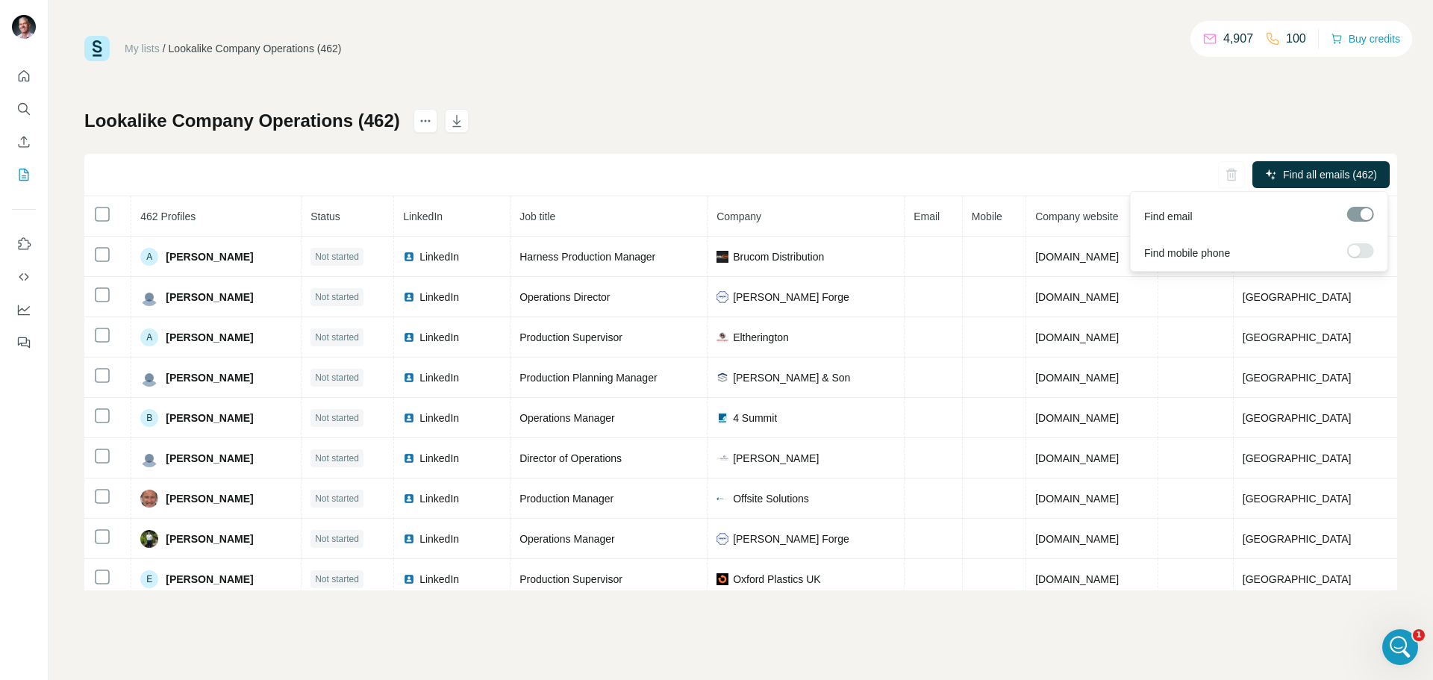
click at [1339, 172] on span "Find all emails (462)" at bounding box center [1330, 174] width 94 height 15
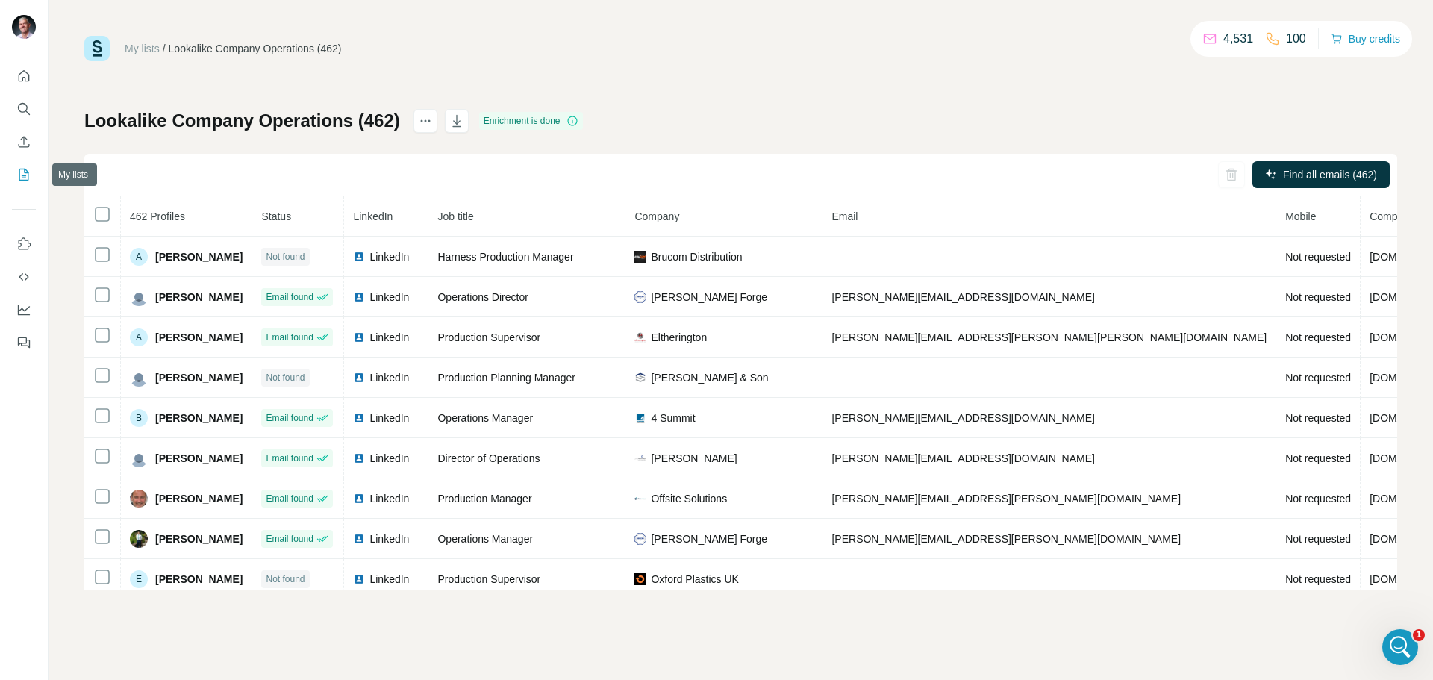
click at [26, 178] on icon "My lists" at bounding box center [25, 174] width 7 height 10
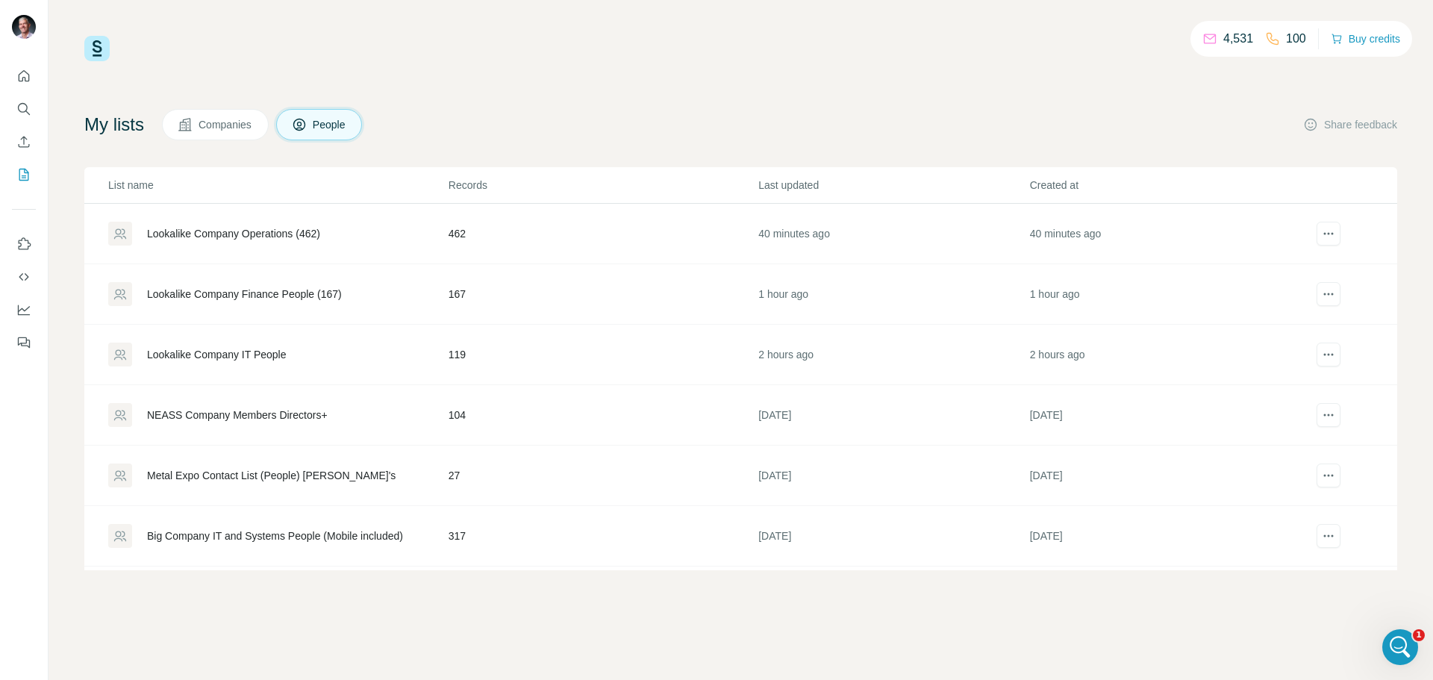
click at [288, 292] on div "Lookalike Company Finance People (167)" at bounding box center [244, 294] width 195 height 15
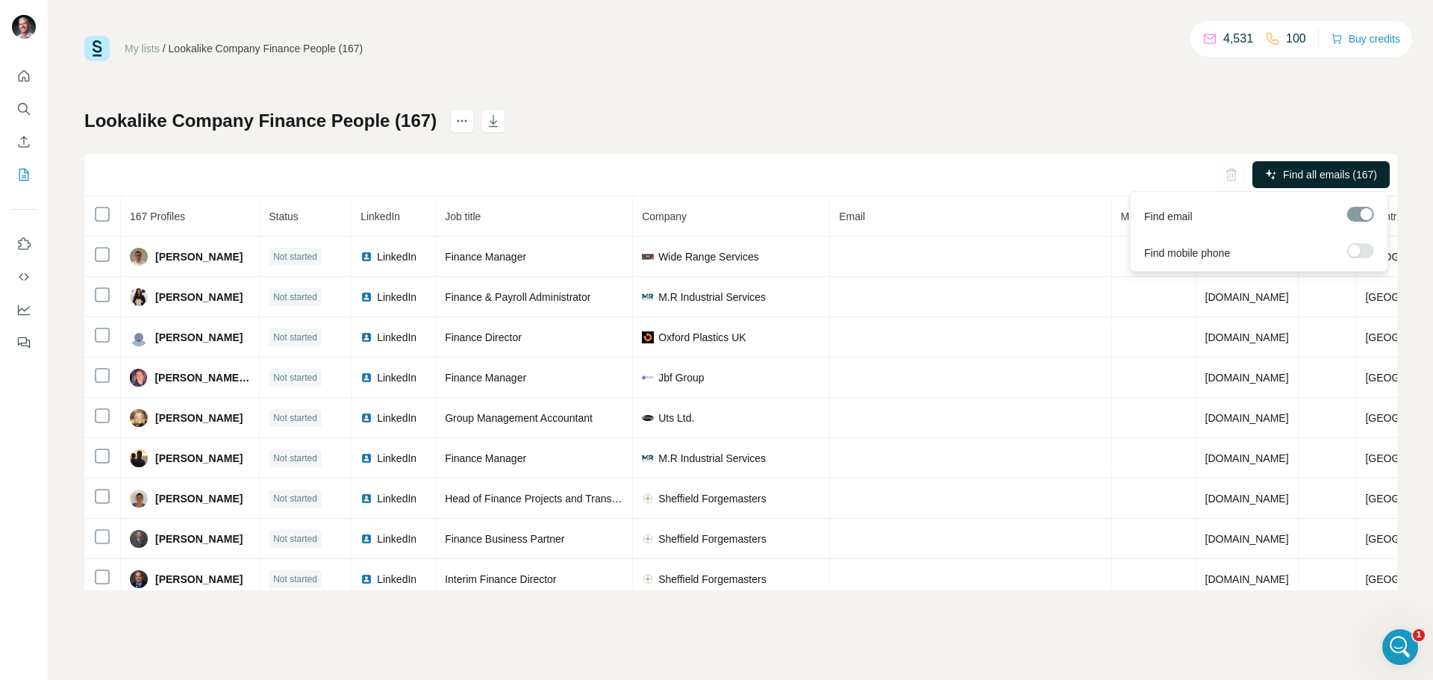
click at [1339, 180] on span "Find all emails (167)" at bounding box center [1330, 174] width 94 height 15
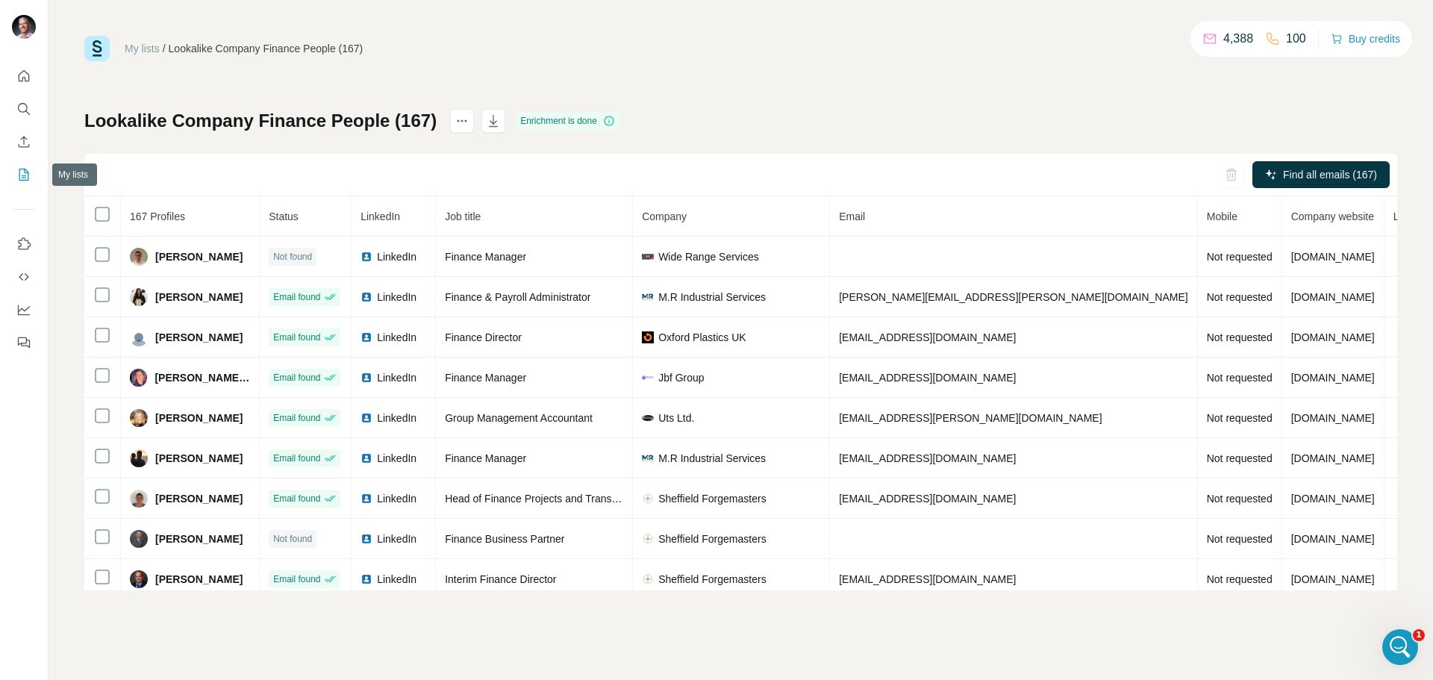
click at [19, 168] on icon "My lists" at bounding box center [23, 174] width 15 height 15
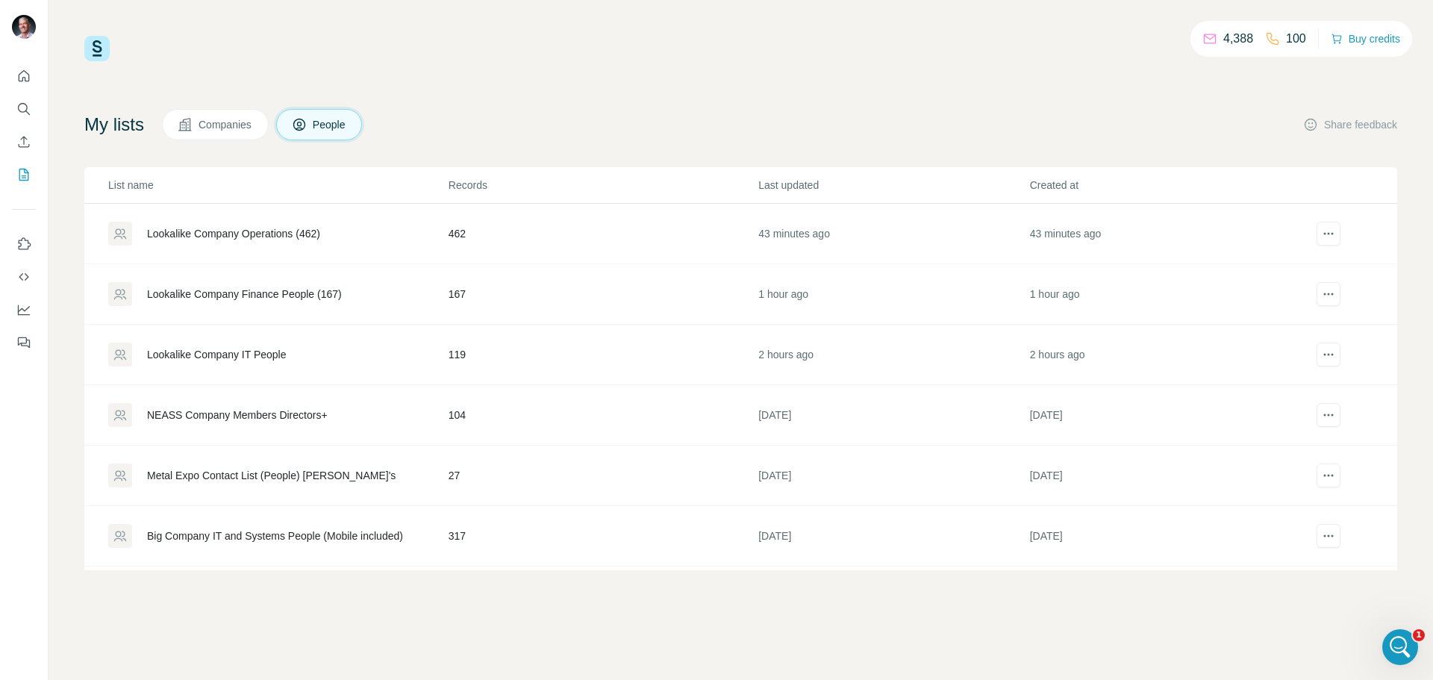
click at [264, 357] on div "Lookalike Company IT People" at bounding box center [217, 354] width 140 height 15
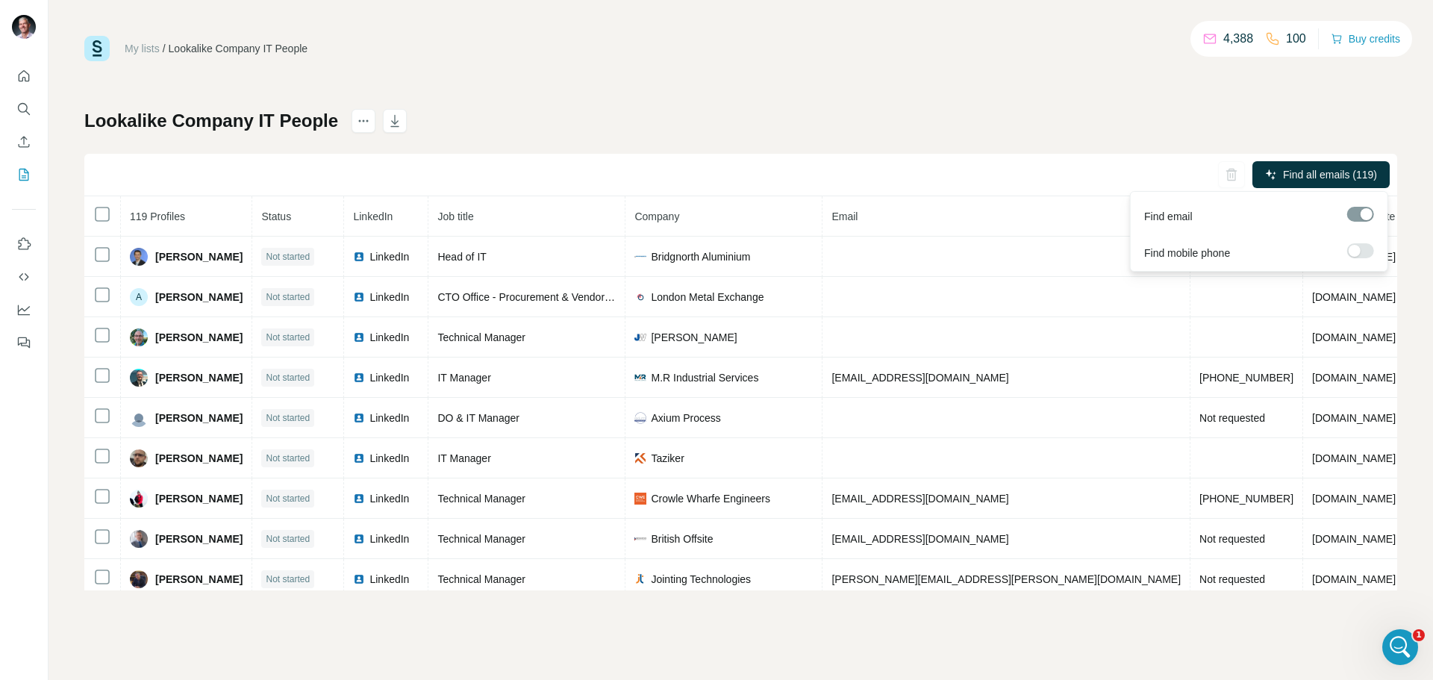
click at [1349, 172] on span "Find all emails (119)" at bounding box center [1330, 174] width 94 height 15
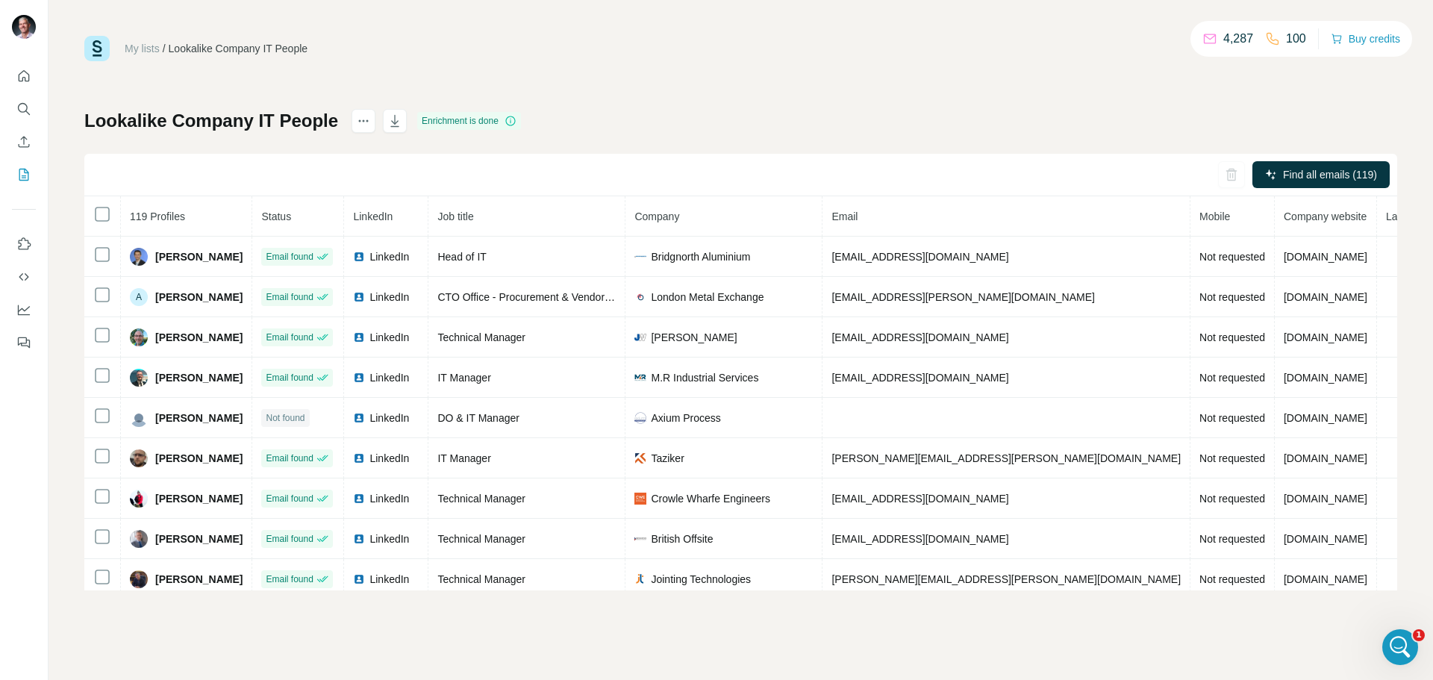
click at [577, 116] on div "Lookalike Company IT People Enrichment is done Find all emails (119) 119 Profil…" at bounding box center [740, 350] width 1313 height 482
click at [387, 121] on icon "button" at bounding box center [394, 120] width 15 height 15
click at [146, 49] on link "My lists" at bounding box center [142, 49] width 35 height 12
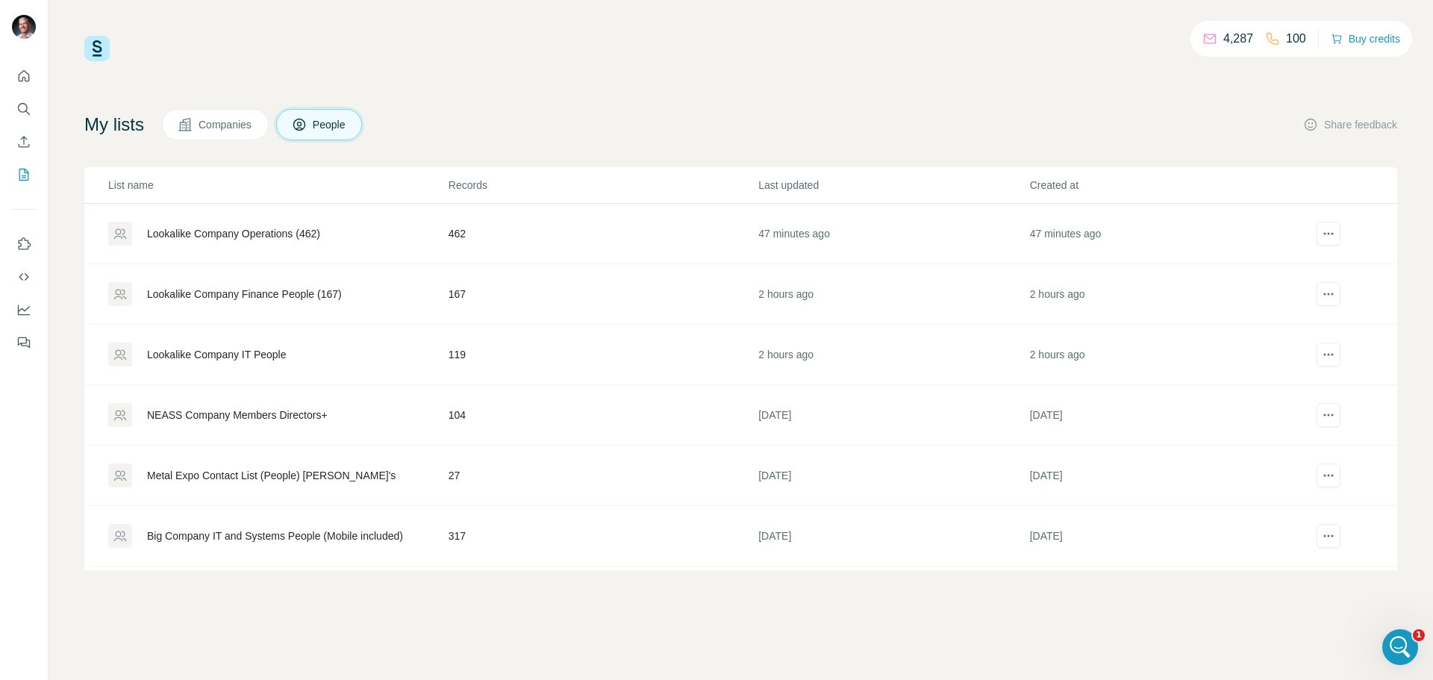
click at [234, 129] on span "Companies" at bounding box center [226, 124] width 54 height 15
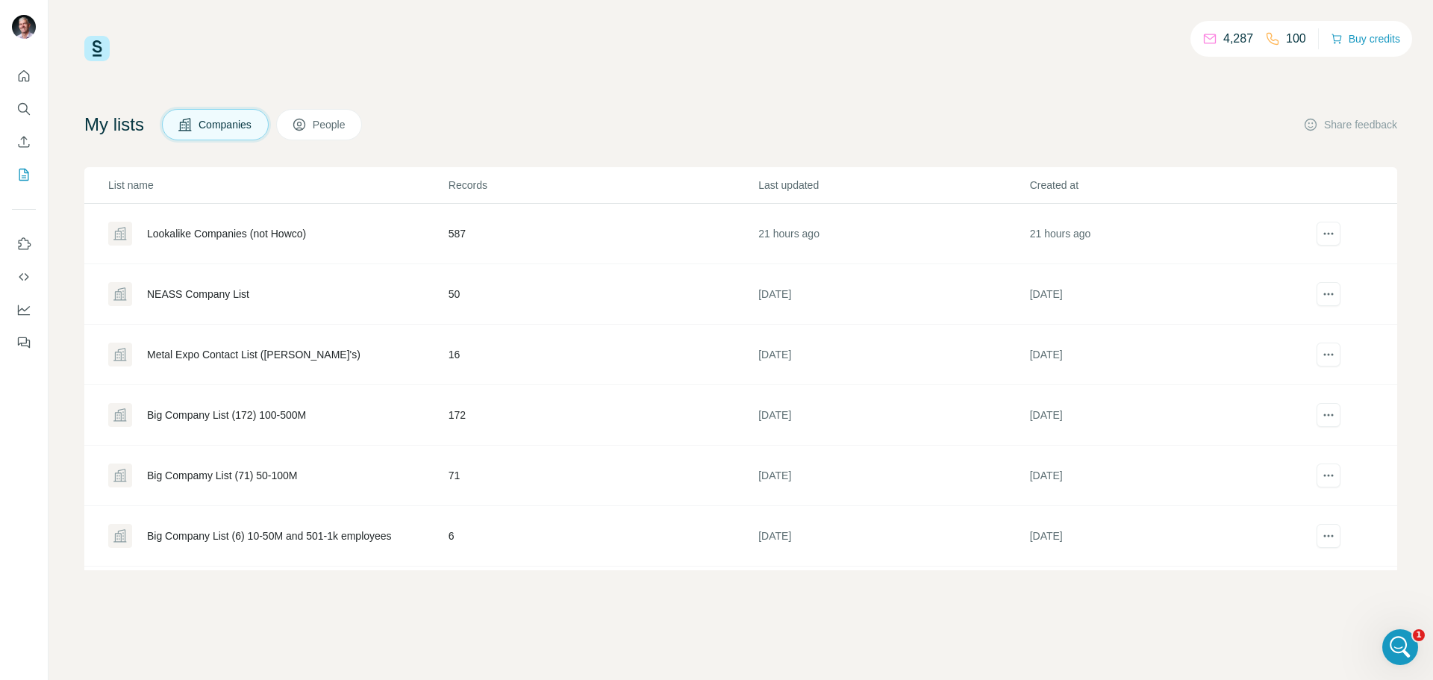
click at [241, 231] on div "Lookalike Companies (not Howco)" at bounding box center [226, 233] width 159 height 15
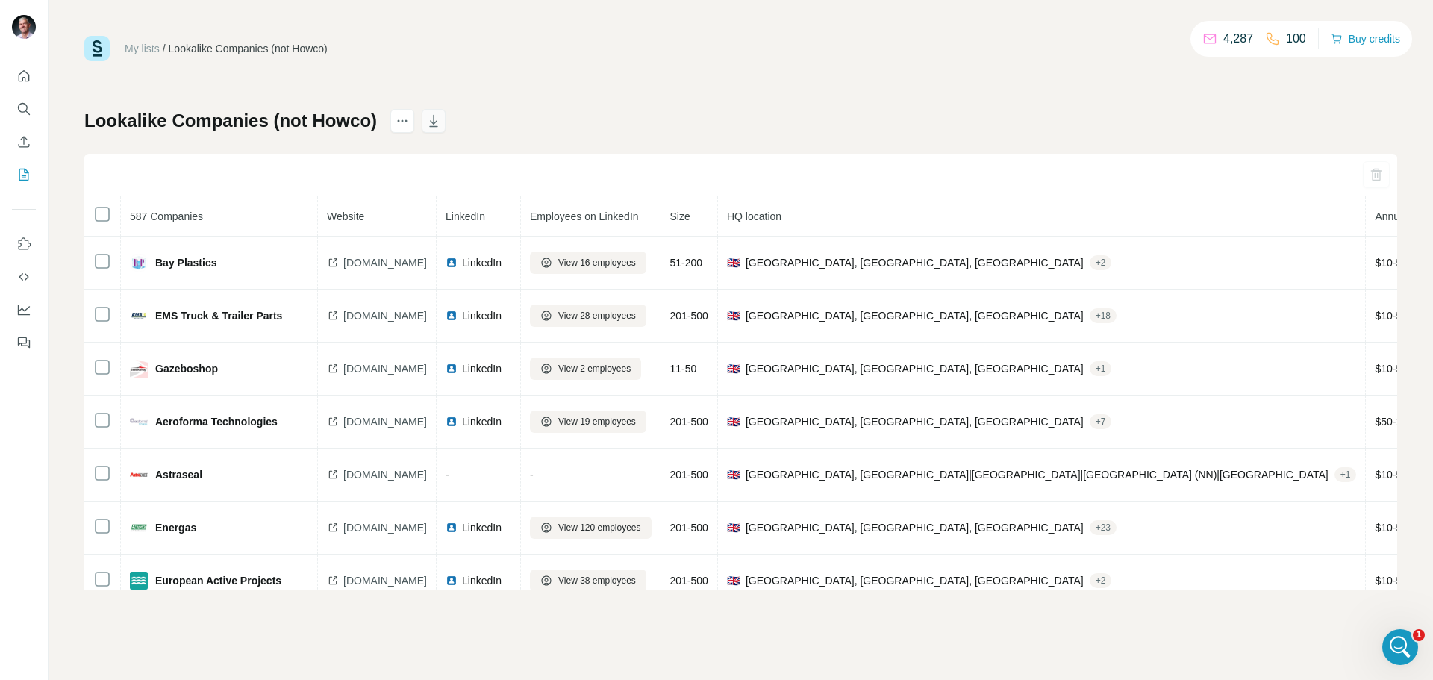
click at [435, 124] on icon "button" at bounding box center [433, 120] width 15 height 15
click at [1392, 644] on icon "Open Intercom Messenger" at bounding box center [1401, 647] width 25 height 25
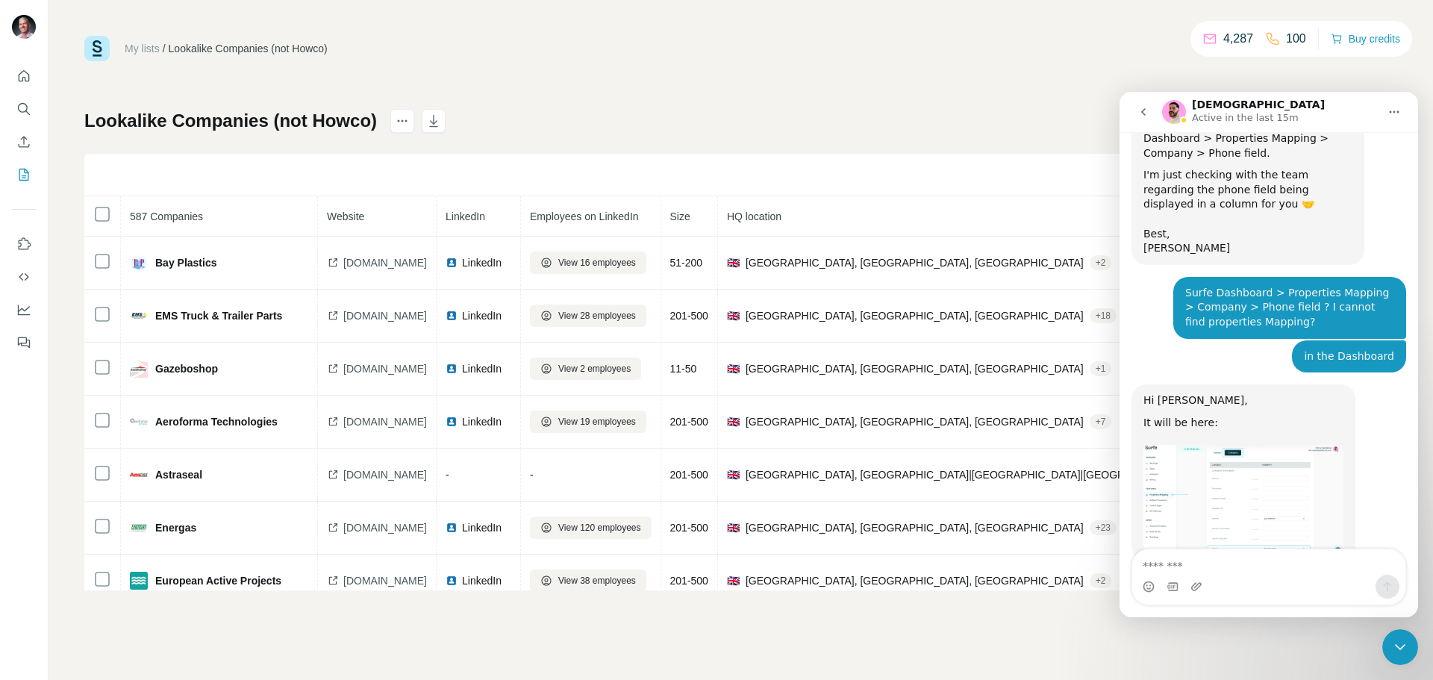
scroll to position [7633, 0]
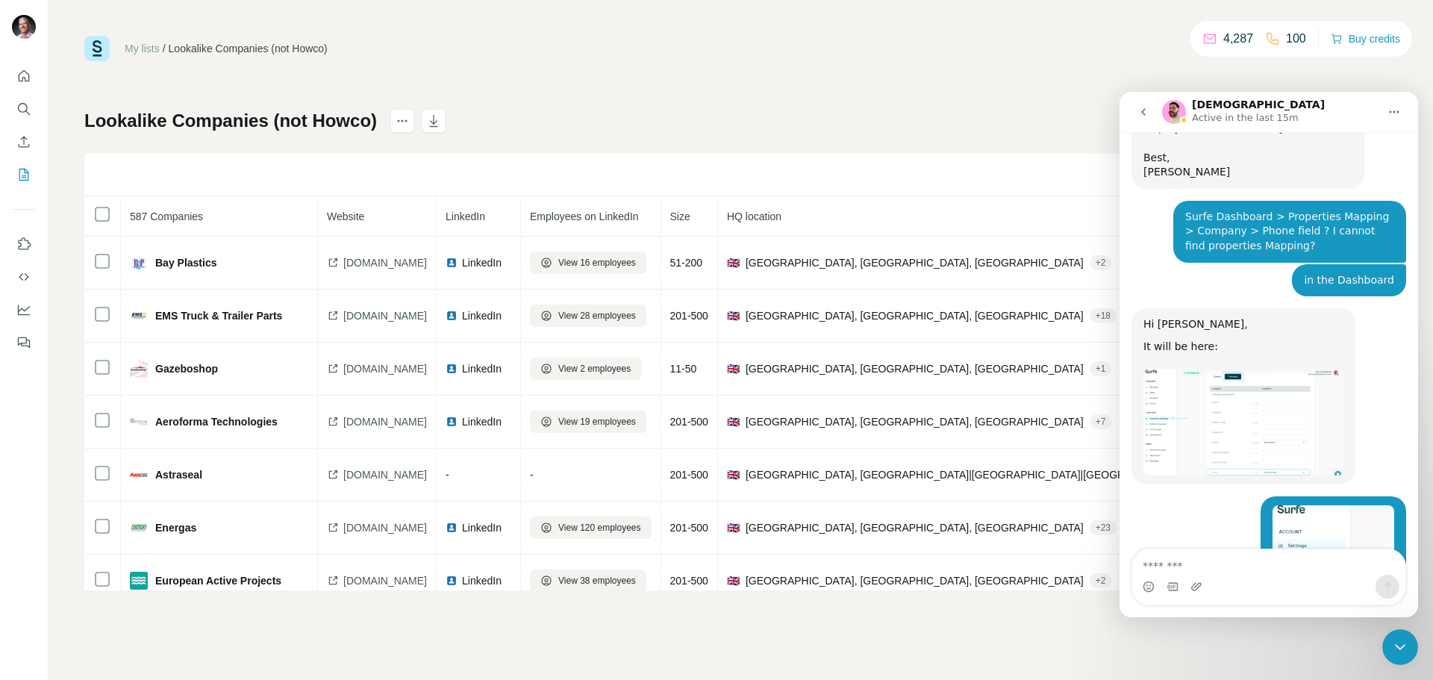
click at [1231, 563] on textarea "Message…" at bounding box center [1269, 561] width 273 height 25
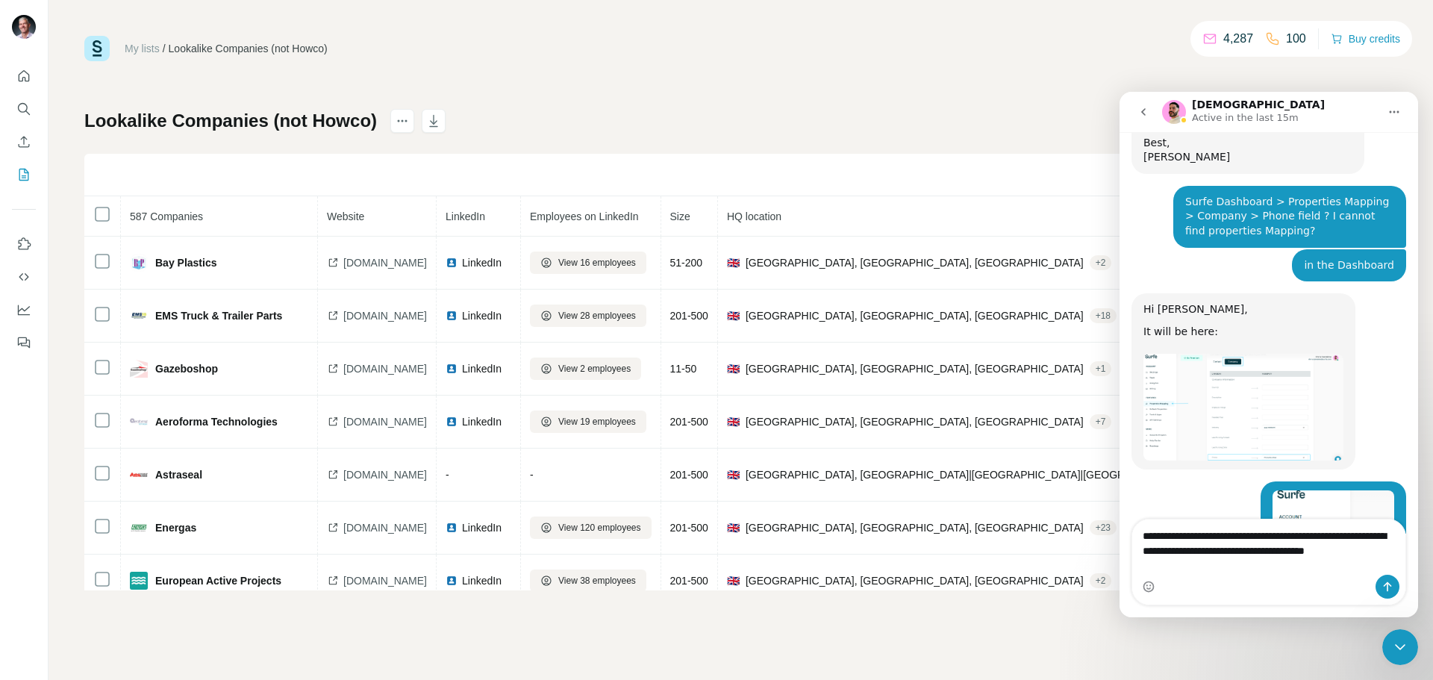
scroll to position [7663, 0]
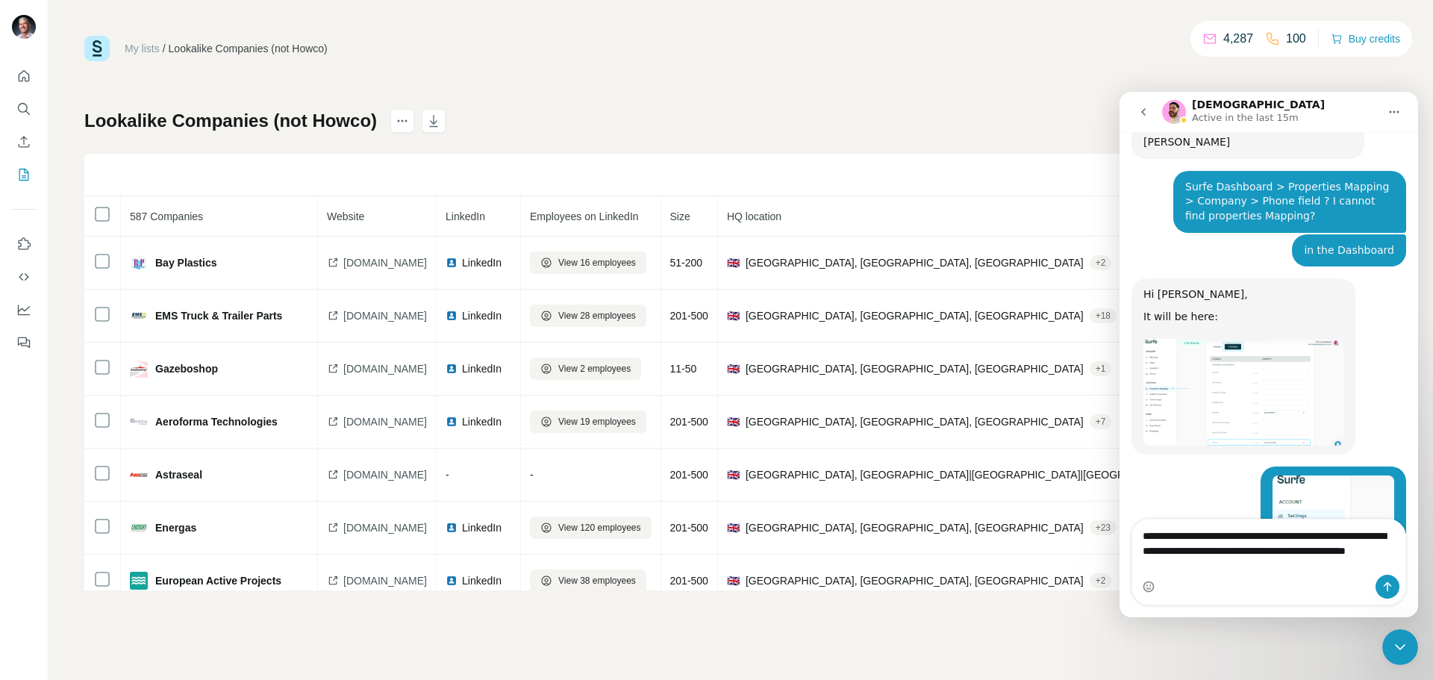
drag, startPoint x: 1332, startPoint y: 542, endPoint x: 1361, endPoint y: 494, distance: 56.0
click at [1333, 541] on textarea "**********" at bounding box center [1269, 547] width 273 height 55
click at [1250, 572] on textarea "**********" at bounding box center [1269, 547] width 273 height 55
type textarea "**********"
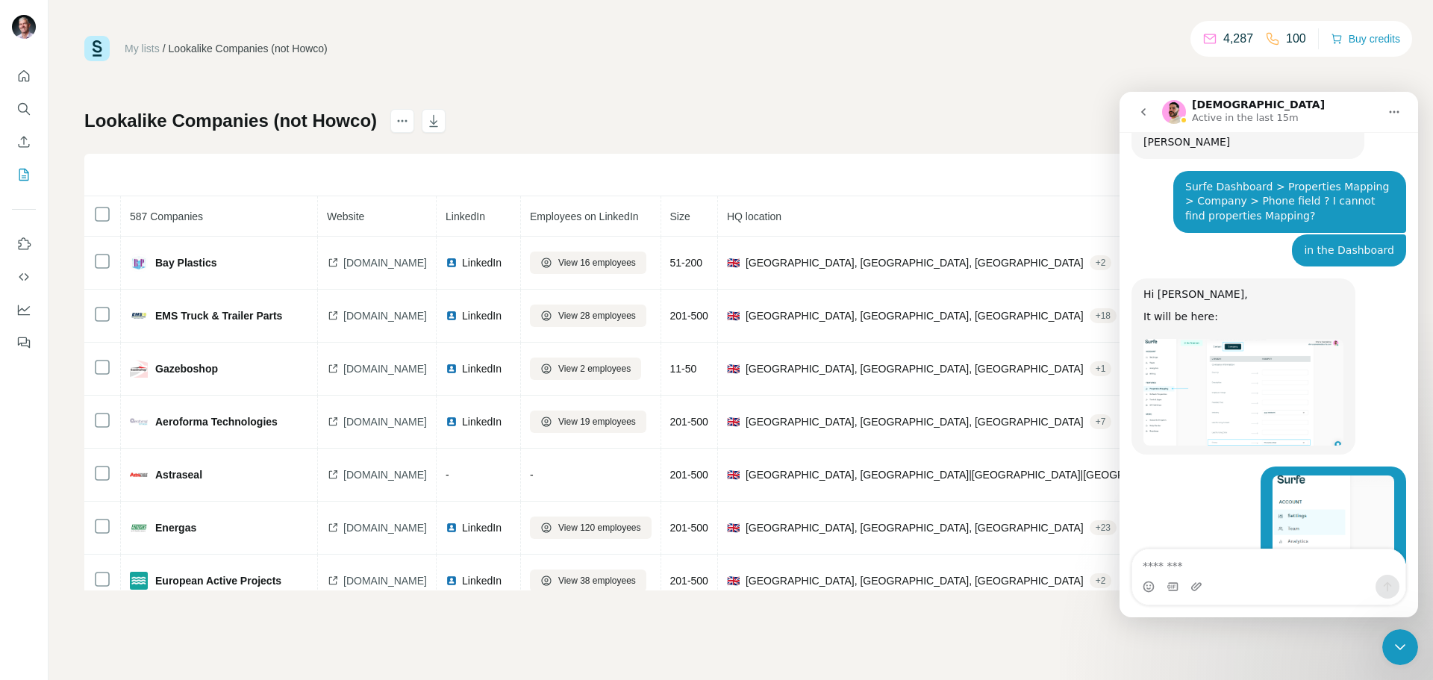
scroll to position [7696, 0]
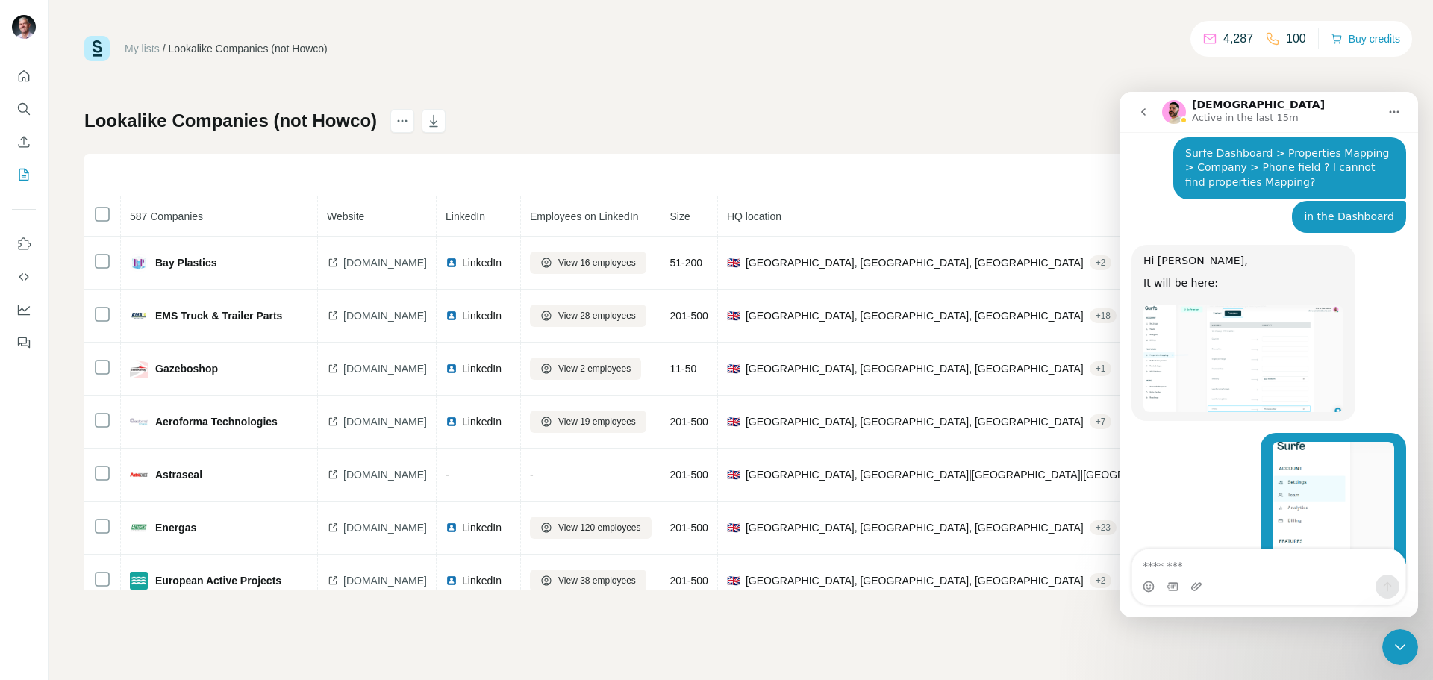
click at [1029, 61] on div "My lists / Lookalike Companies (not Howco) 4,287 100 Buy credits Lookalike Comp…" at bounding box center [740, 313] width 1313 height 555
click at [1021, 75] on div "My lists / Lookalike Companies (not Howco) 4,287 100 Buy credits Lookalike Comp…" at bounding box center [740, 313] width 1313 height 555
click at [1407, 638] on icon "Close Intercom Messenger" at bounding box center [1401, 647] width 18 height 18
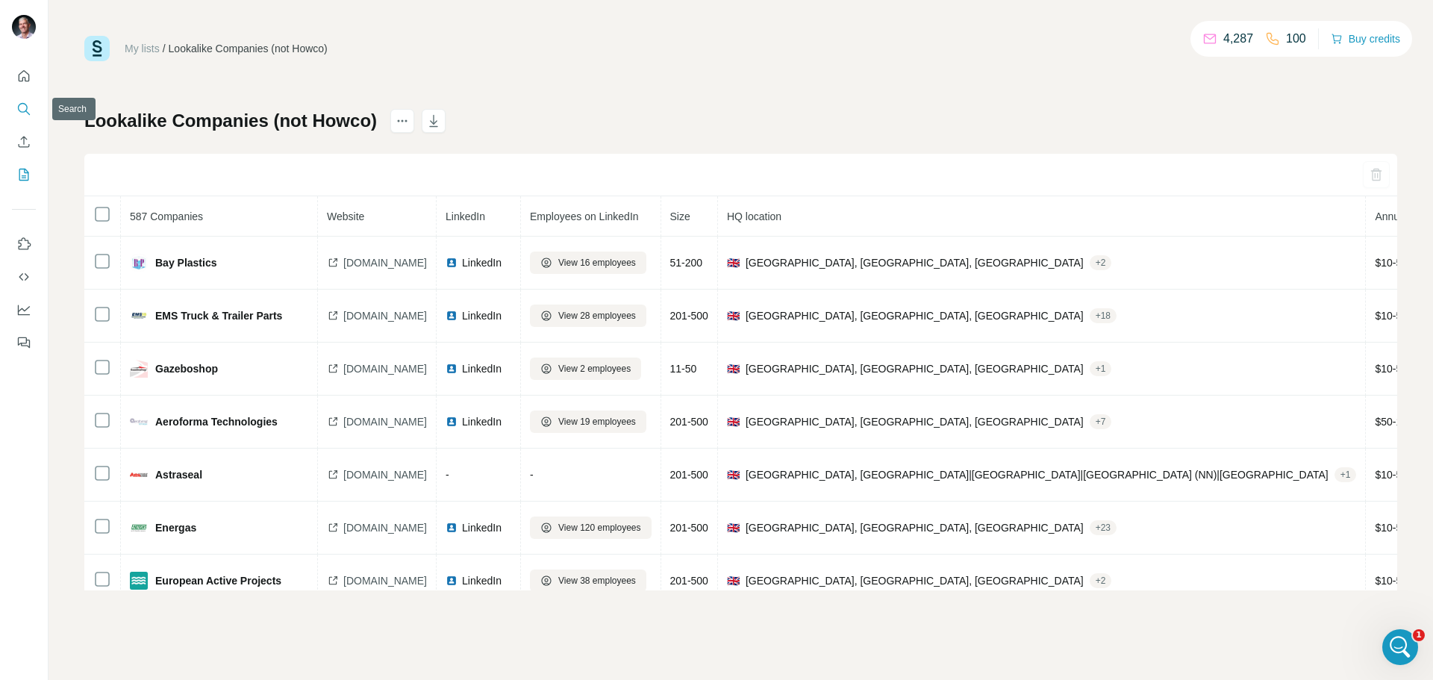
click at [21, 110] on icon "Search" at bounding box center [23, 109] width 15 height 15
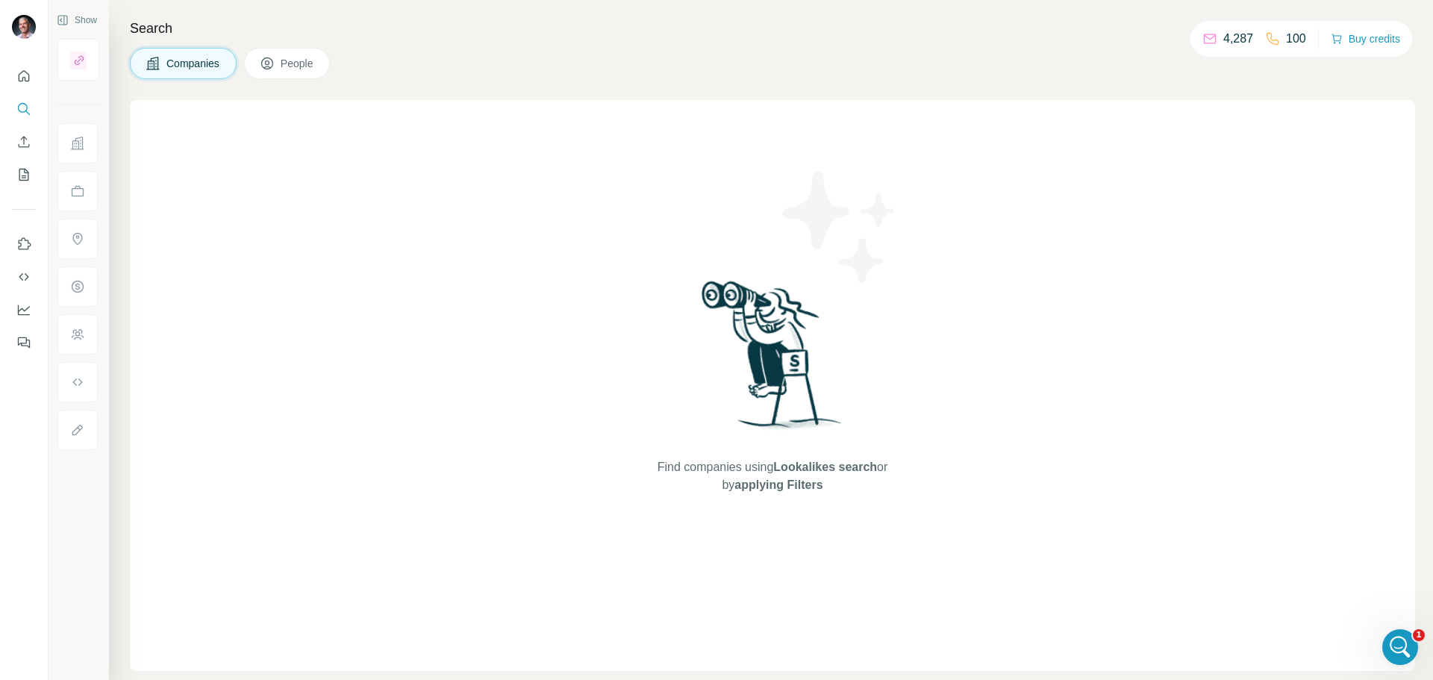
click at [199, 62] on span "Companies" at bounding box center [193, 63] width 54 height 15
click at [27, 109] on icon "Search" at bounding box center [23, 108] width 10 height 10
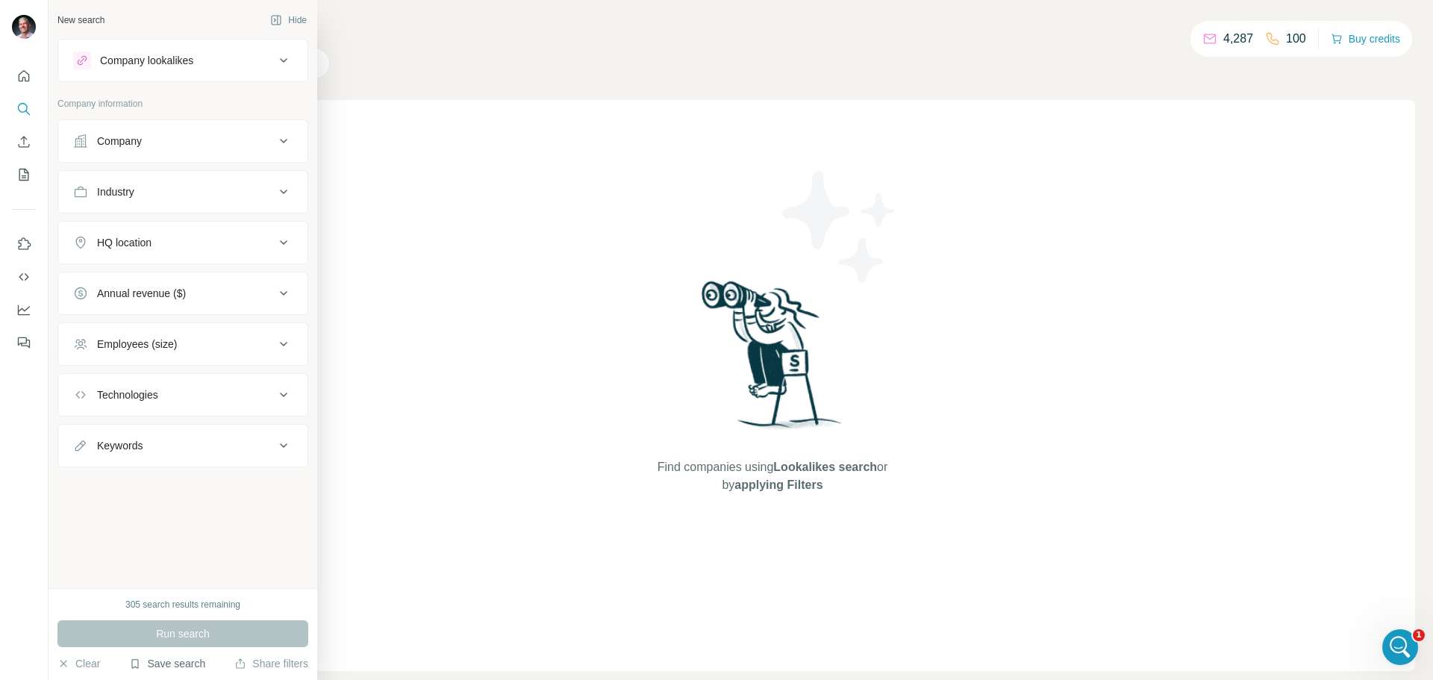
click at [166, 664] on button "Save search" at bounding box center [167, 663] width 76 height 15
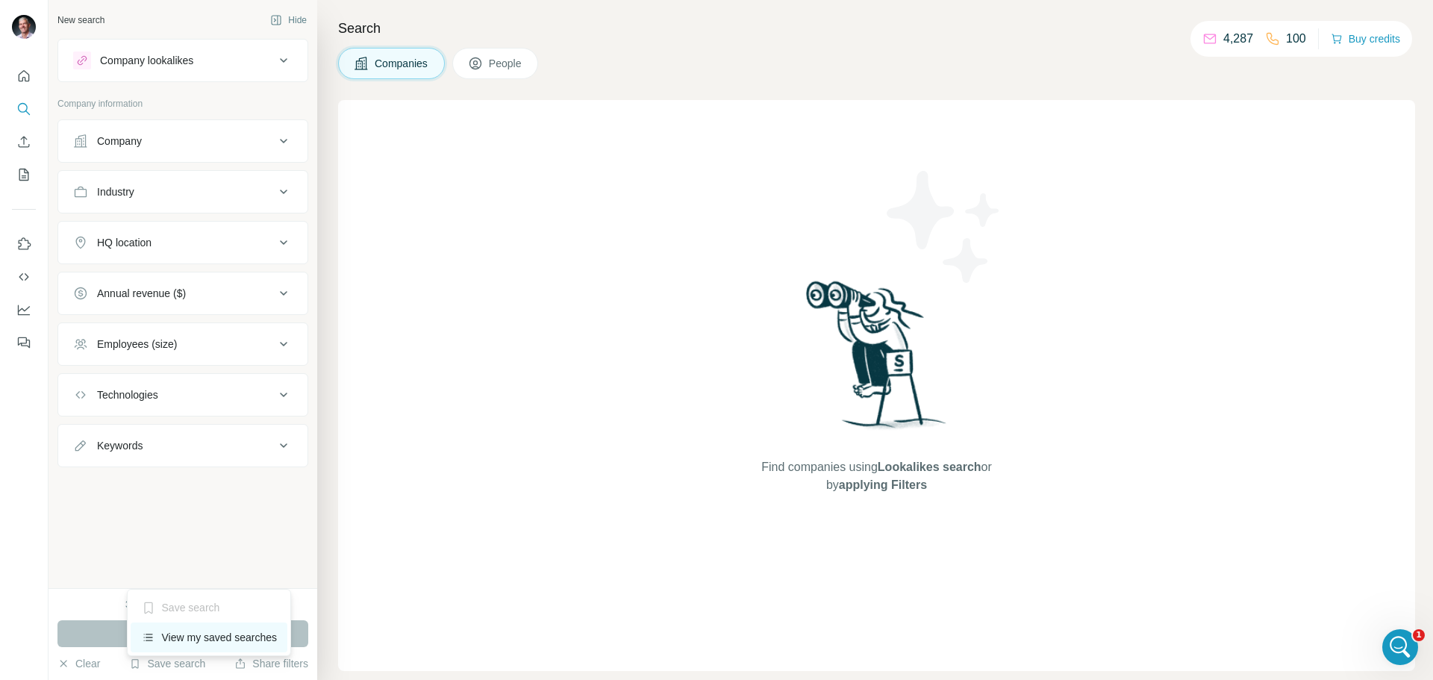
click at [179, 647] on div "View my saved searches" at bounding box center [210, 638] width 158 height 30
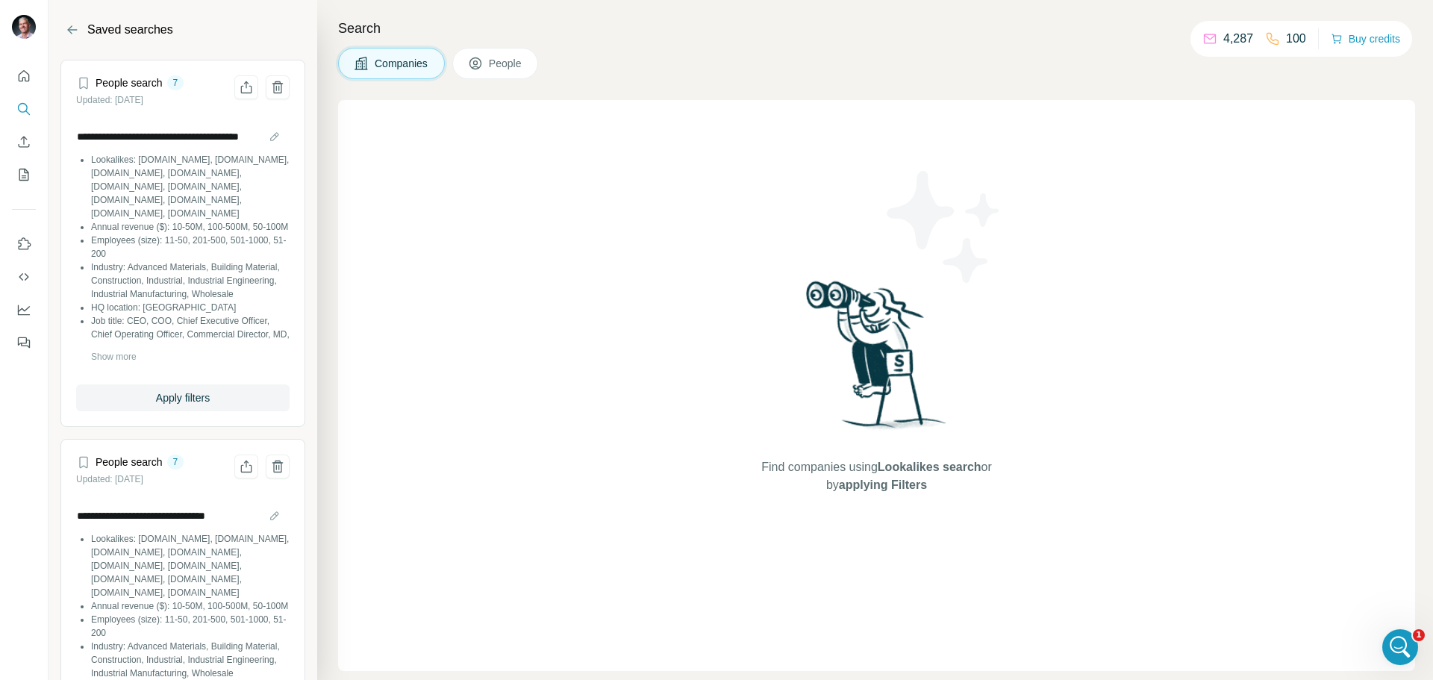
scroll to position [7696, 0]
click at [374, 63] on button "Companies" at bounding box center [391, 63] width 107 height 31
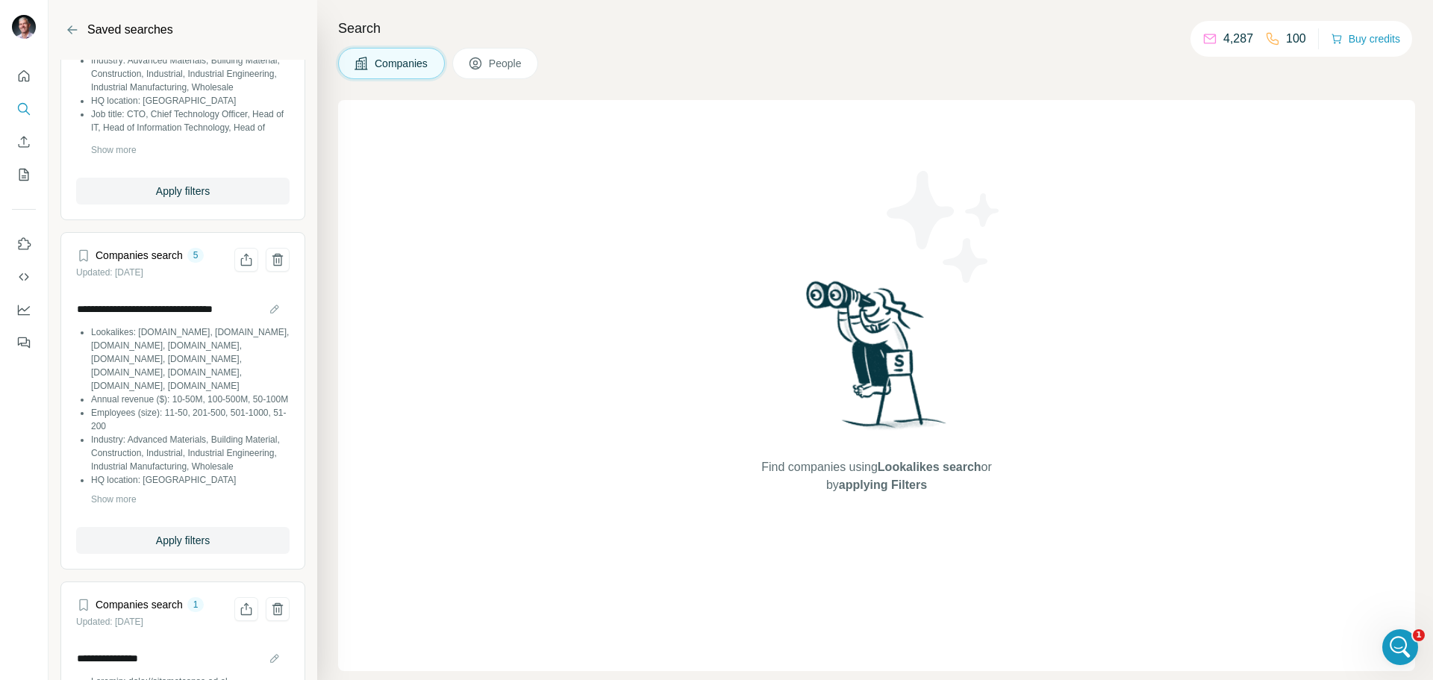
scroll to position [1418, 0]
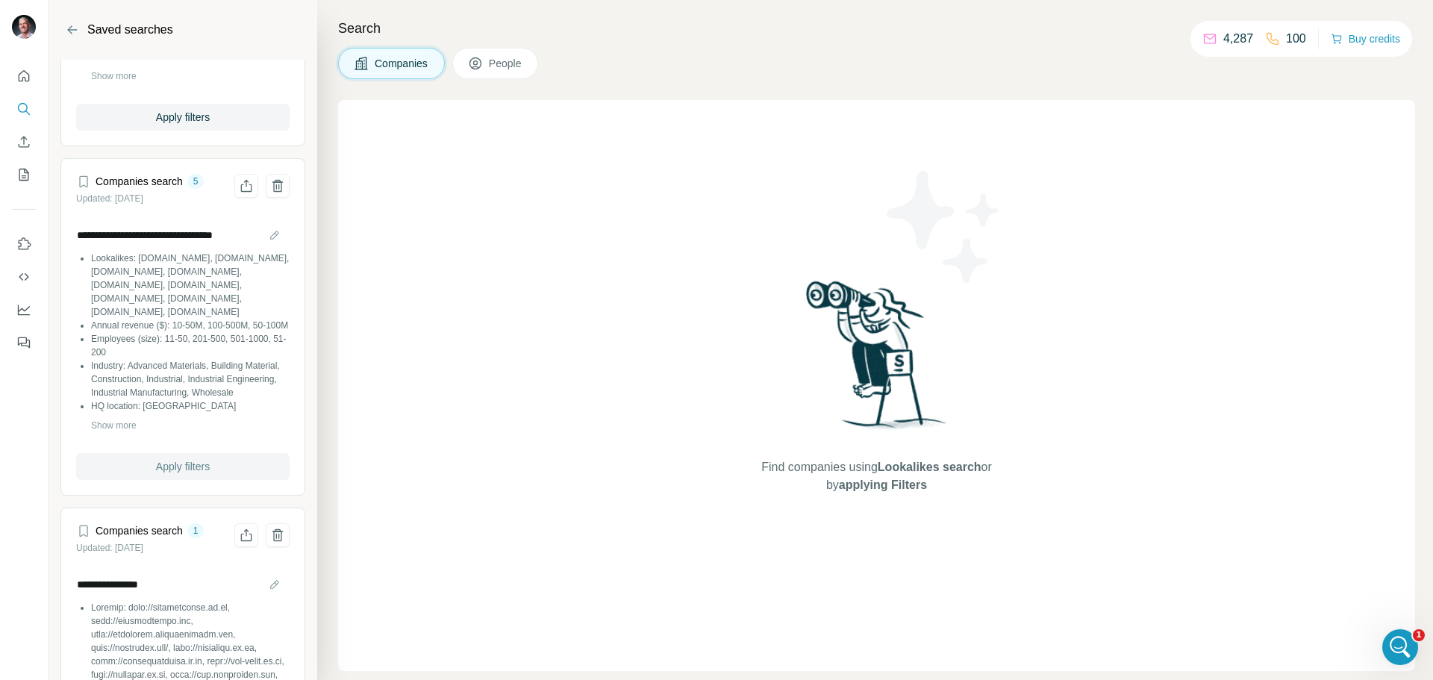
click at [191, 474] on span "Apply filters" at bounding box center [183, 466] width 54 height 15
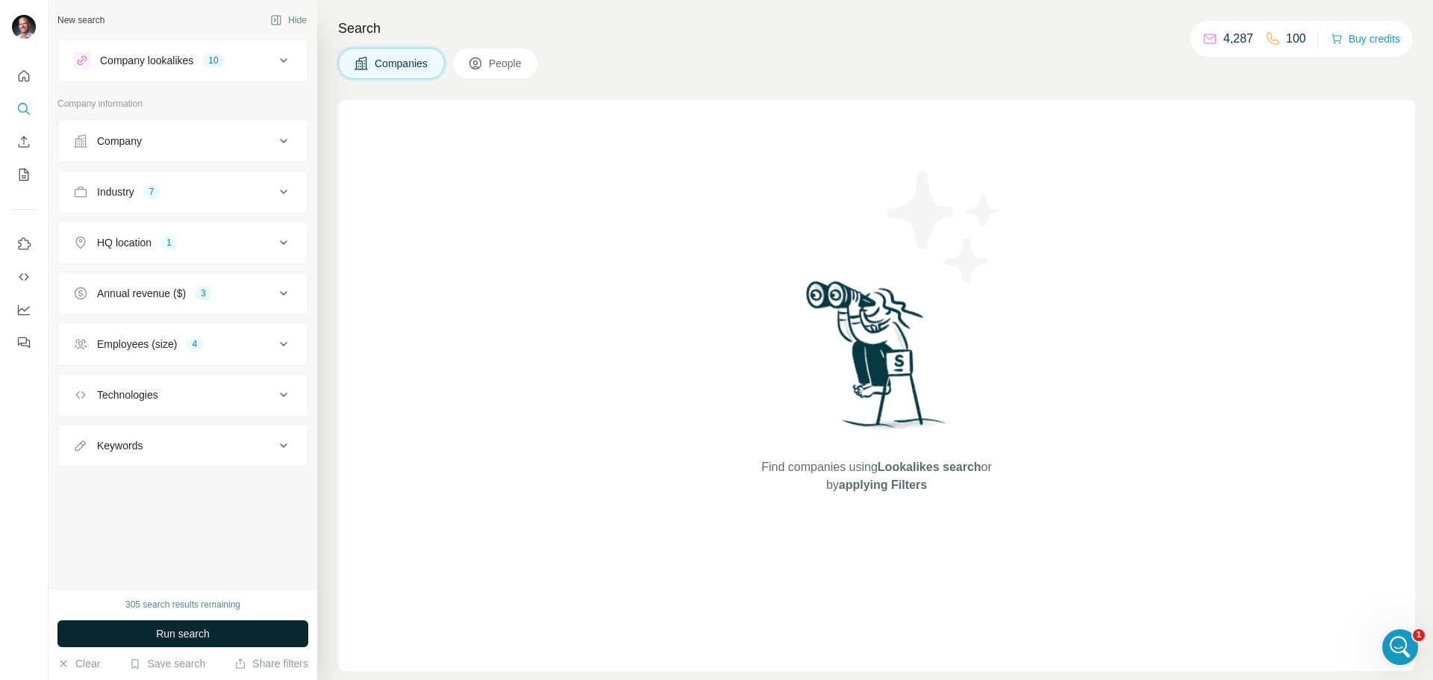
click at [193, 639] on span "Run search" at bounding box center [183, 633] width 54 height 15
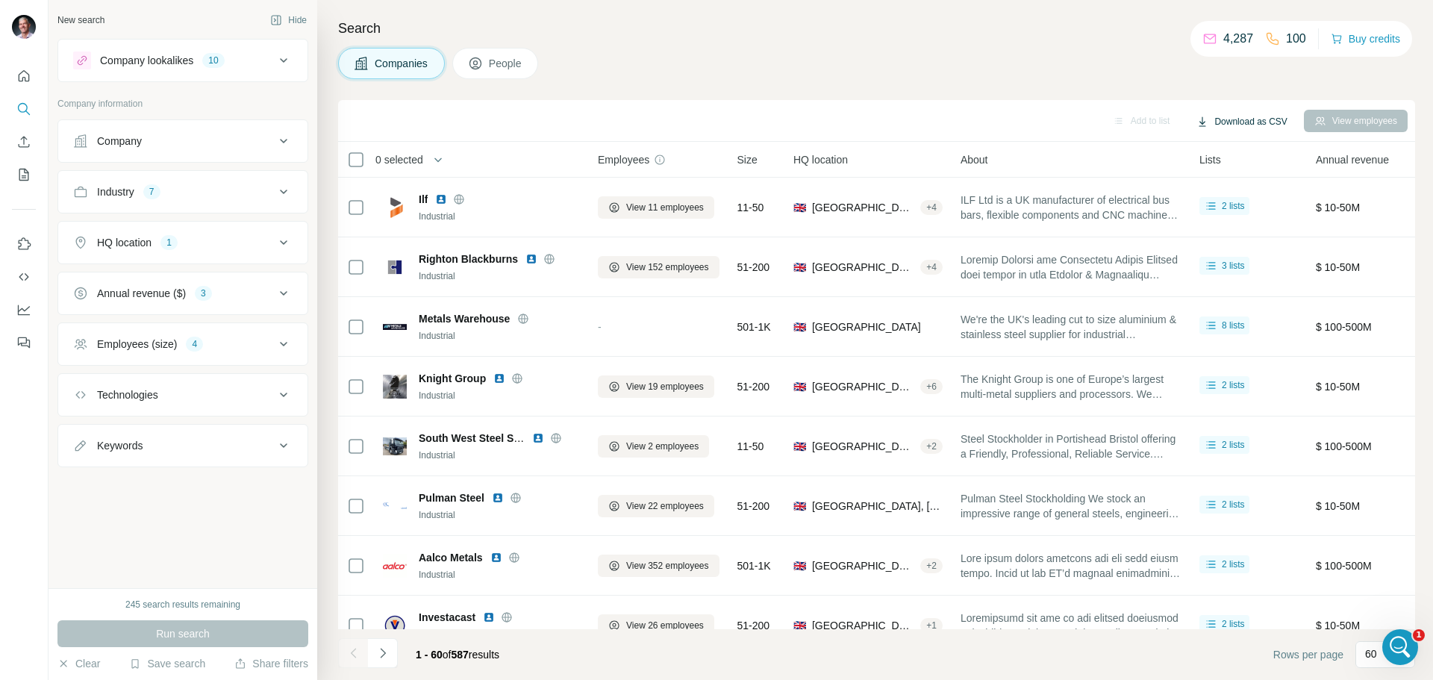
click at [1264, 121] on button "Download as CSV" at bounding box center [1241, 121] width 111 height 22
click at [1100, 71] on div "Companies People" at bounding box center [876, 63] width 1077 height 31
click at [1230, 119] on button "Download as CSV" at bounding box center [1241, 121] width 111 height 22
click at [1227, 149] on div "Only current page (60)" at bounding box center [1252, 153] width 140 height 27
click at [27, 84] on button "Quick start" at bounding box center [24, 76] width 24 height 27
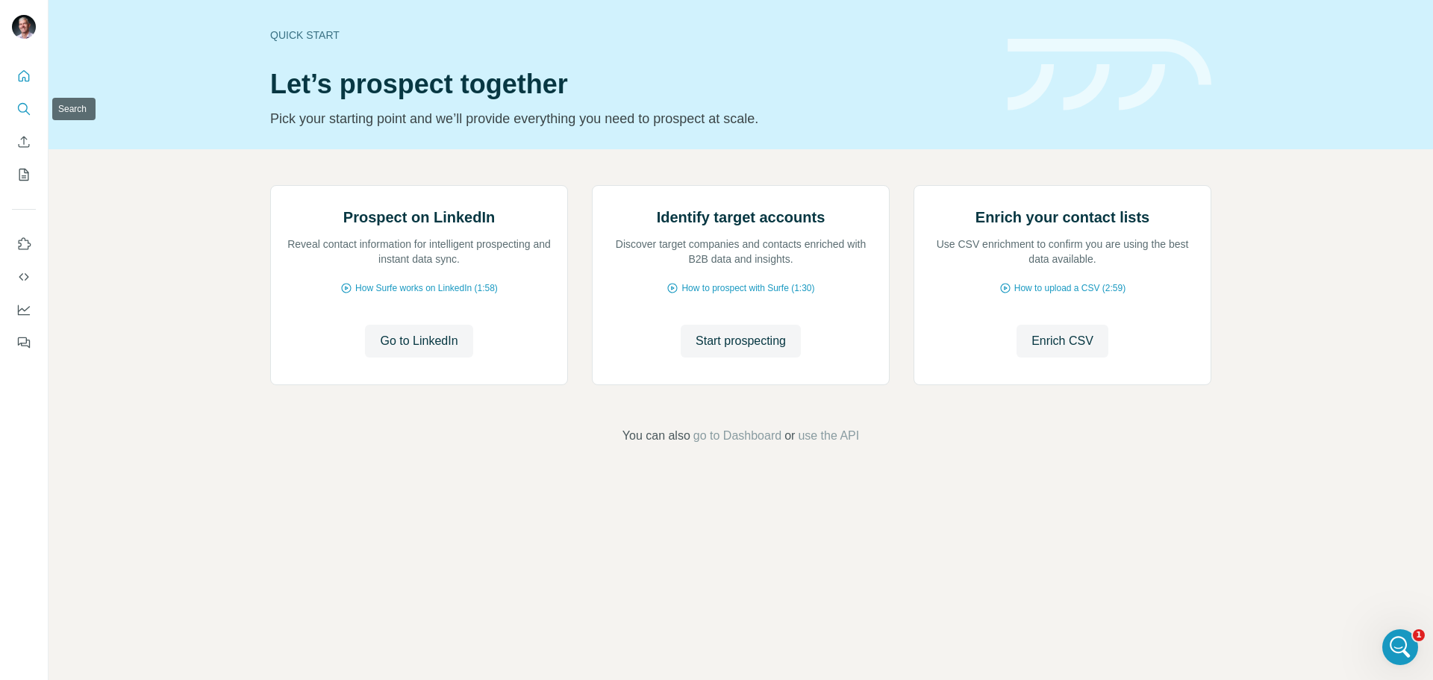
click at [28, 105] on icon "Search" at bounding box center [23, 109] width 15 height 15
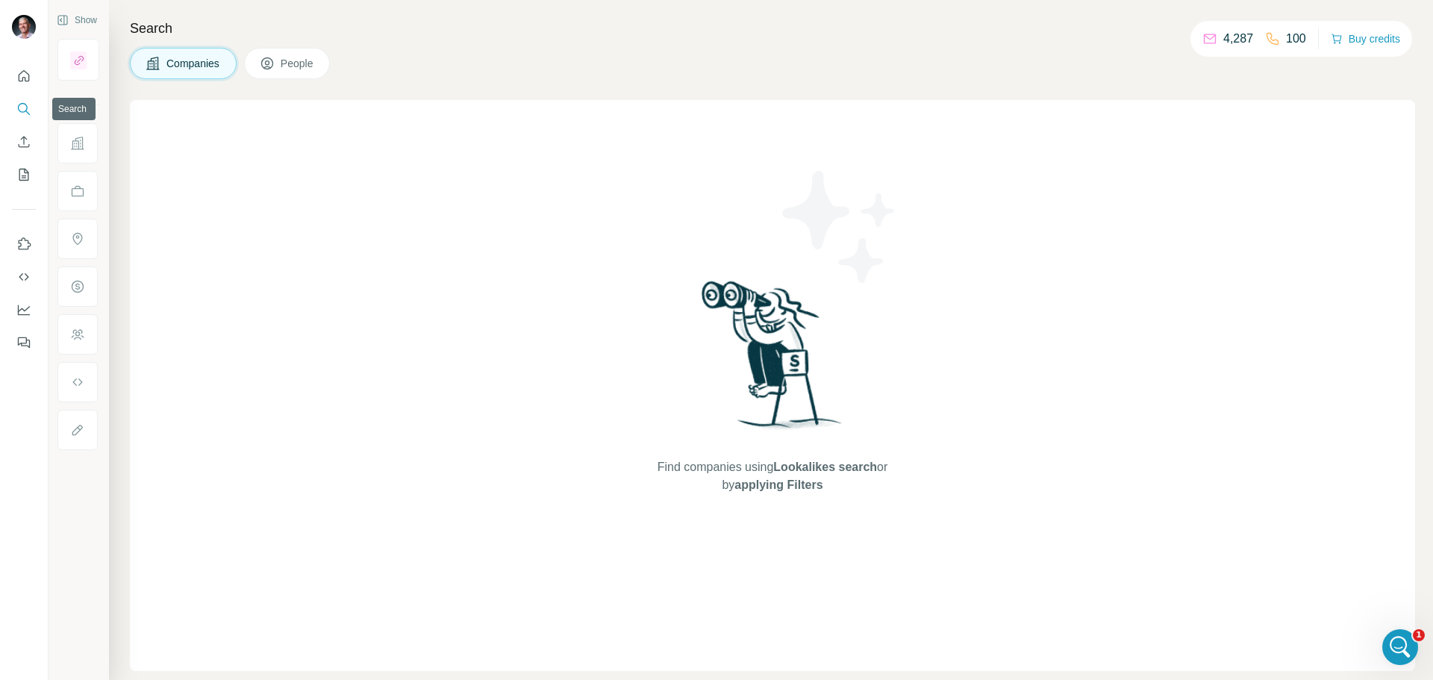
click at [21, 115] on icon "Search" at bounding box center [23, 109] width 15 height 15
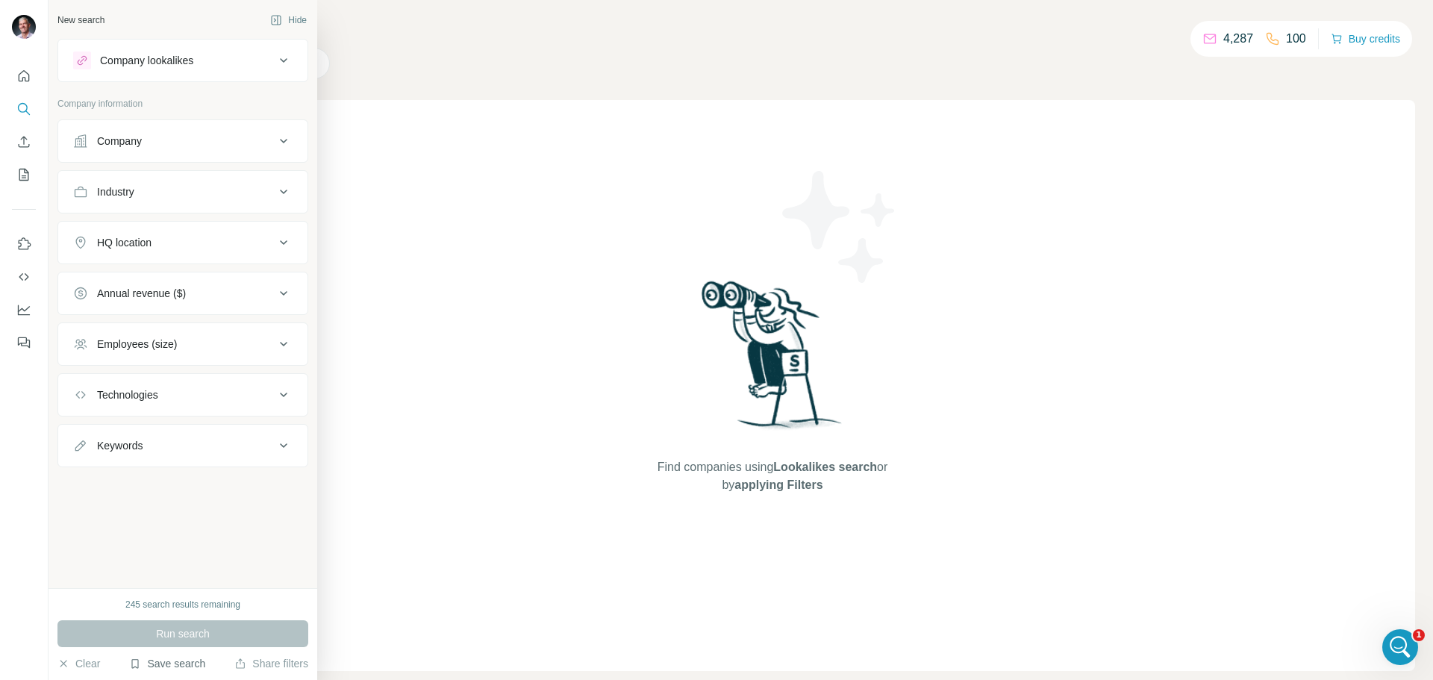
click at [162, 661] on button "Save search" at bounding box center [167, 663] width 76 height 15
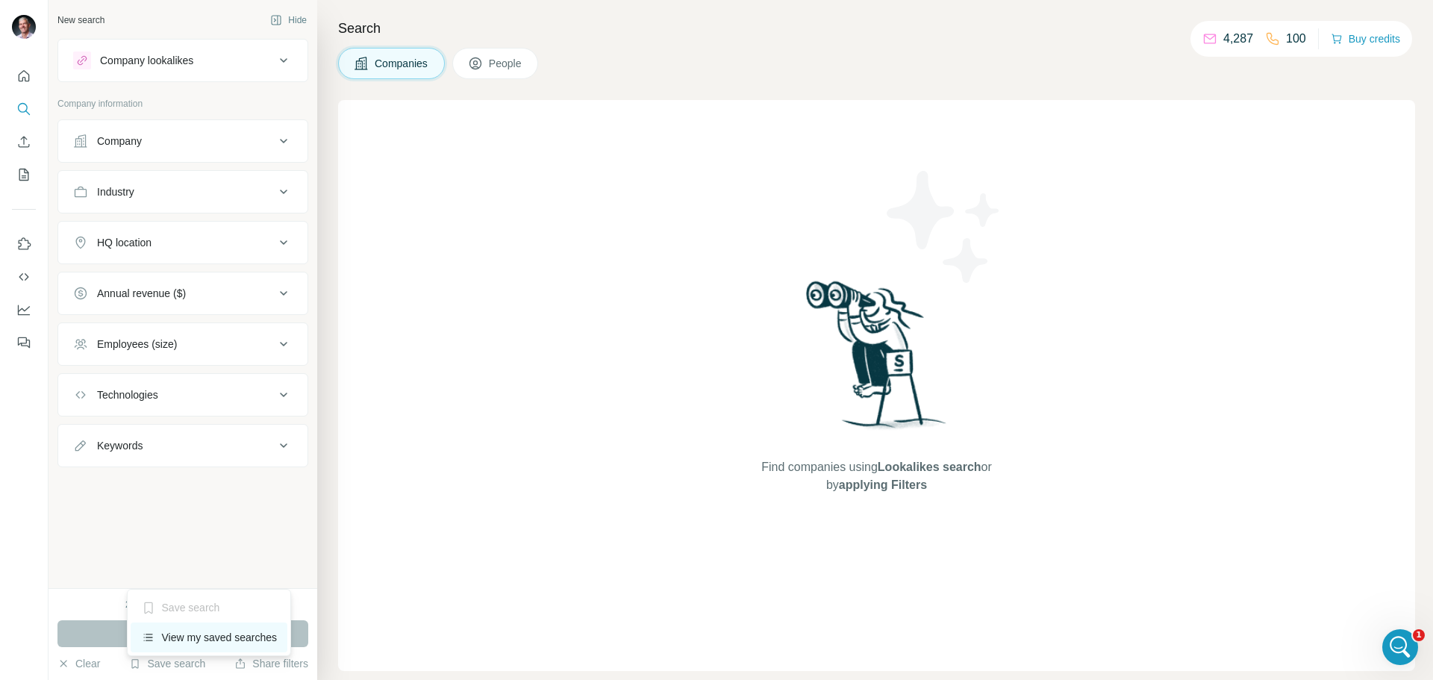
click at [173, 644] on div "View my saved searches" at bounding box center [210, 638] width 158 height 30
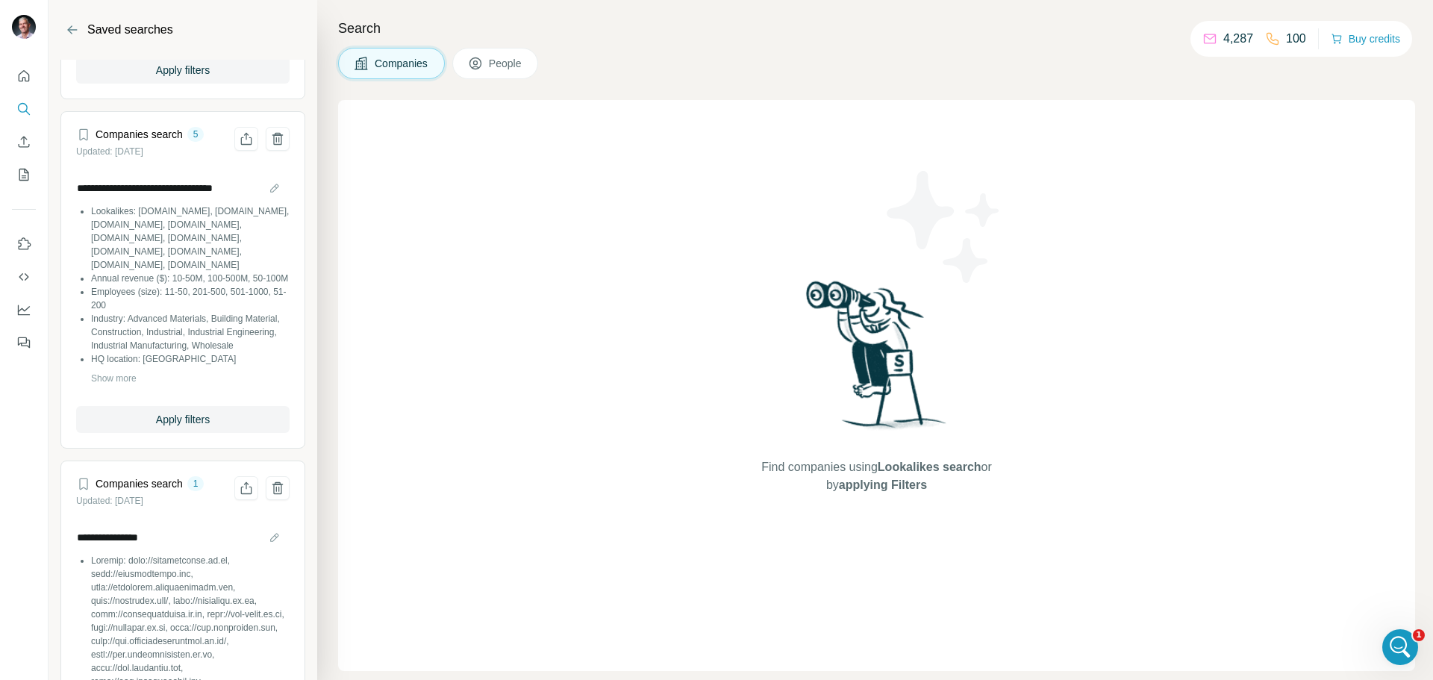
scroll to position [1493, 0]
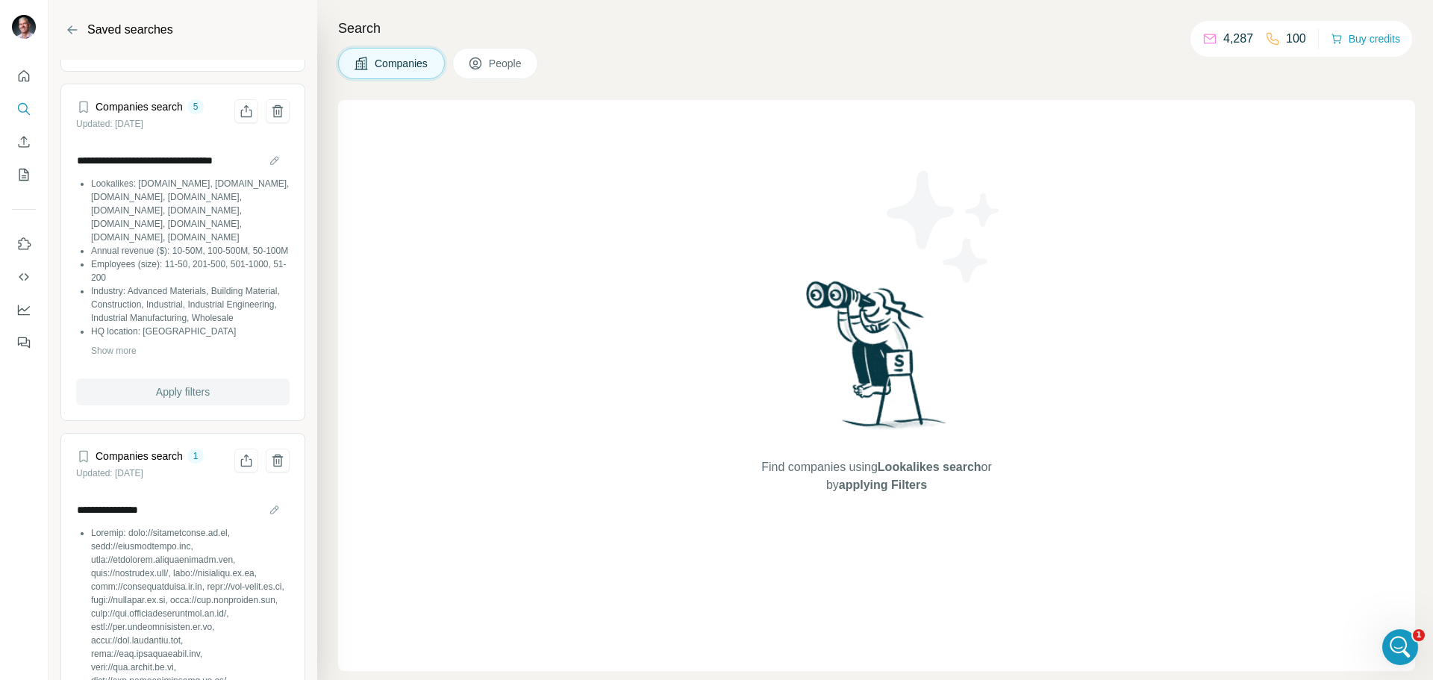
click at [181, 399] on span "Apply filters" at bounding box center [183, 391] width 54 height 15
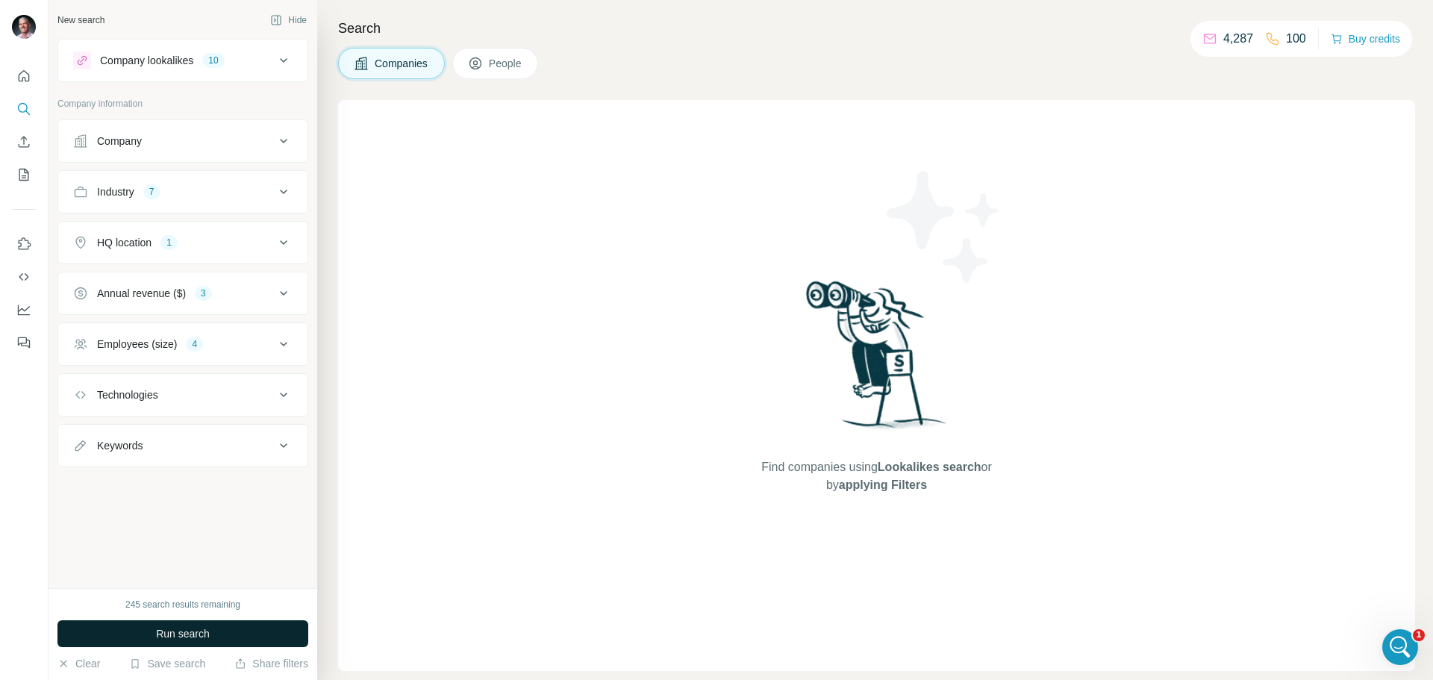
click at [173, 635] on span "Run search" at bounding box center [183, 633] width 54 height 15
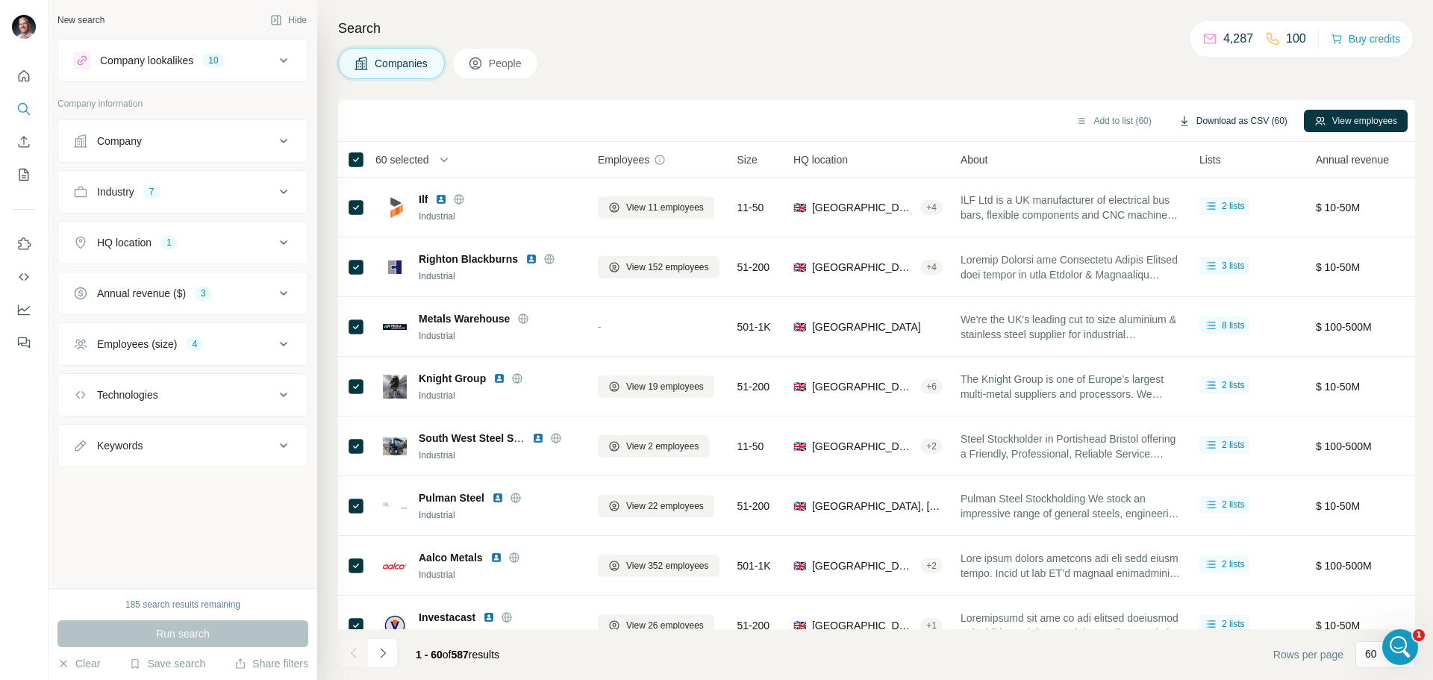
click at [1216, 119] on button "Download as CSV (60)" at bounding box center [1233, 121] width 130 height 22
click at [387, 658] on icon "Navigate to next page" at bounding box center [383, 653] width 15 height 15
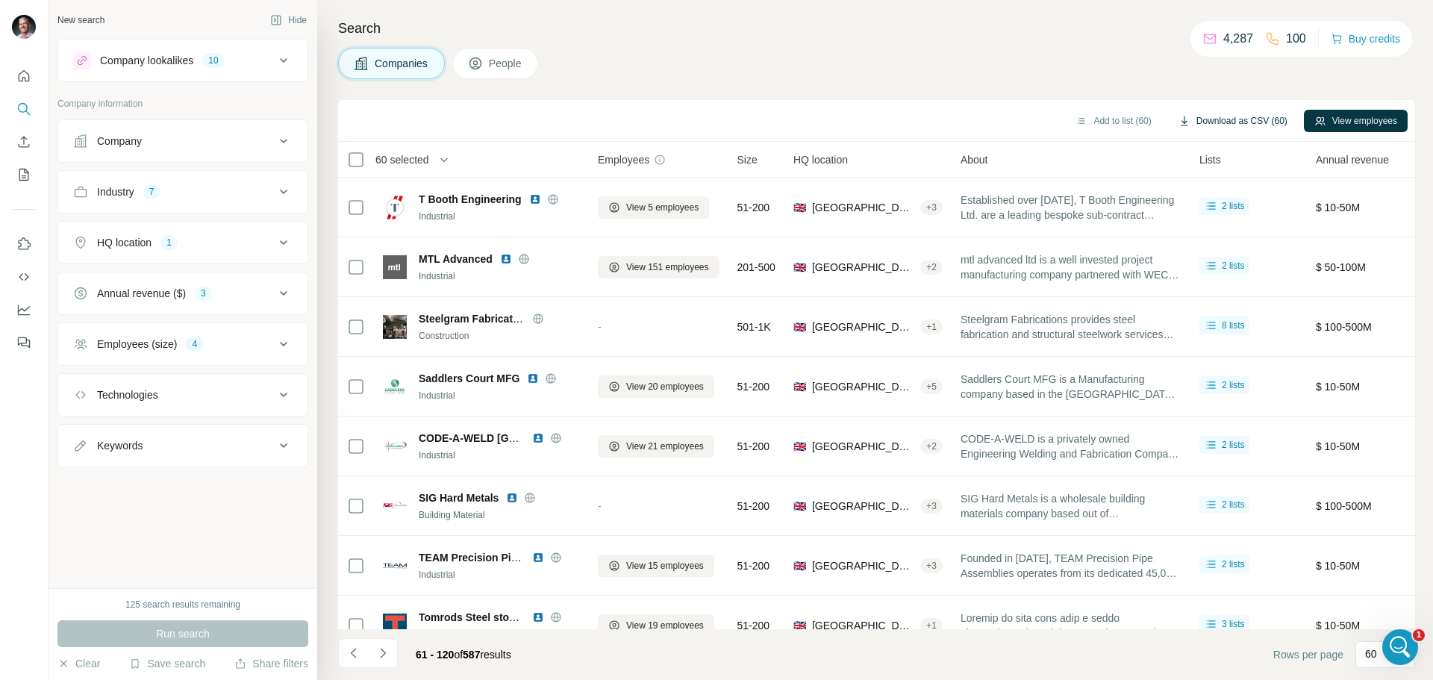
click at [1236, 120] on button "Download as CSV (60)" at bounding box center [1233, 121] width 130 height 22
click at [381, 652] on icon "Navigate to next page" at bounding box center [383, 653] width 15 height 15
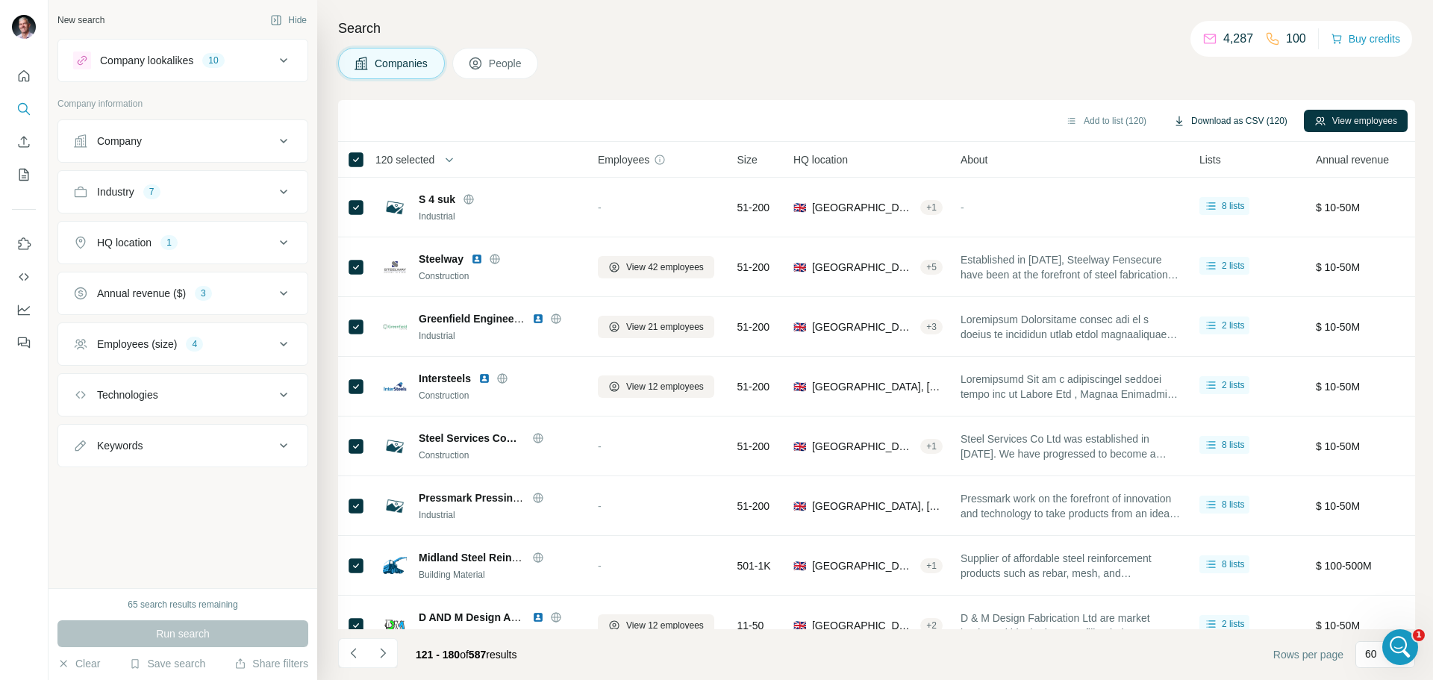
click at [1245, 119] on button "Download as CSV (120)" at bounding box center [1230, 121] width 135 height 22
click at [1404, 654] on icon "Open Intercom Messenger" at bounding box center [1401, 647] width 25 height 25
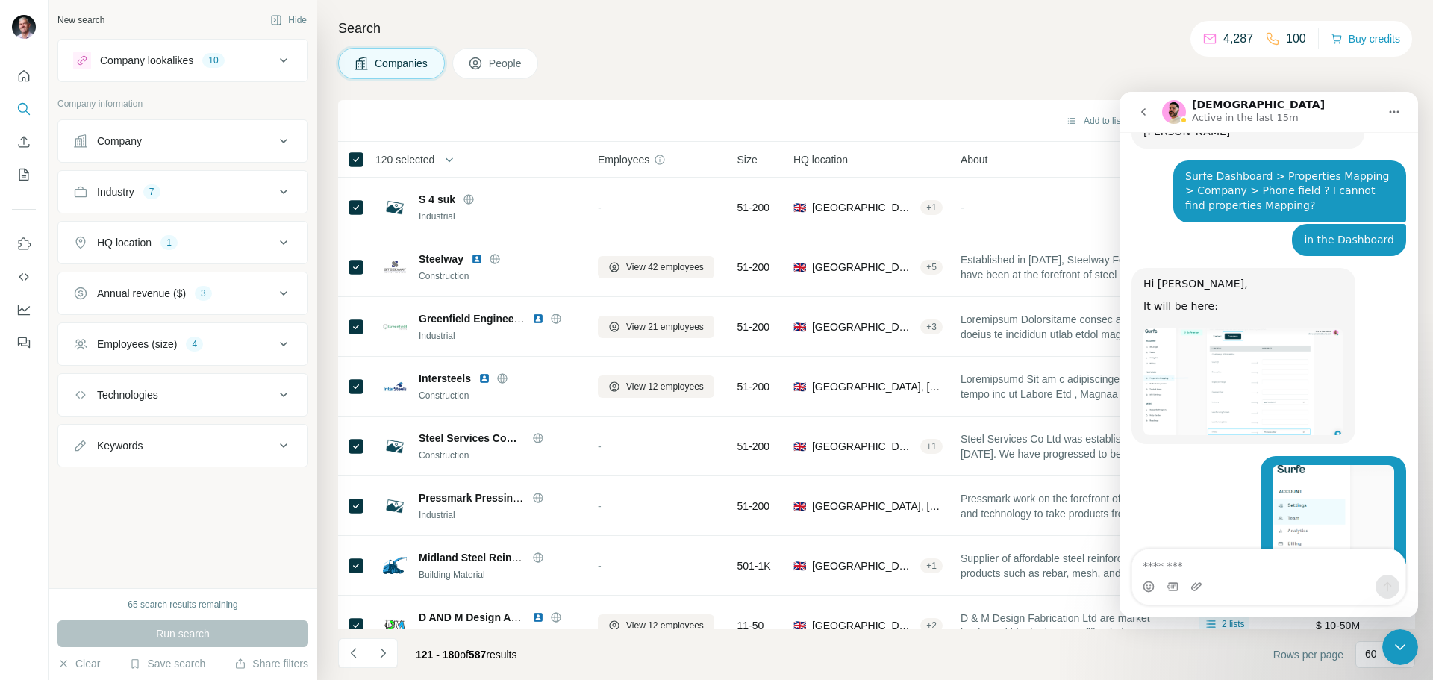
scroll to position [7696, 0]
